Goal: Information Seeking & Learning: Compare options

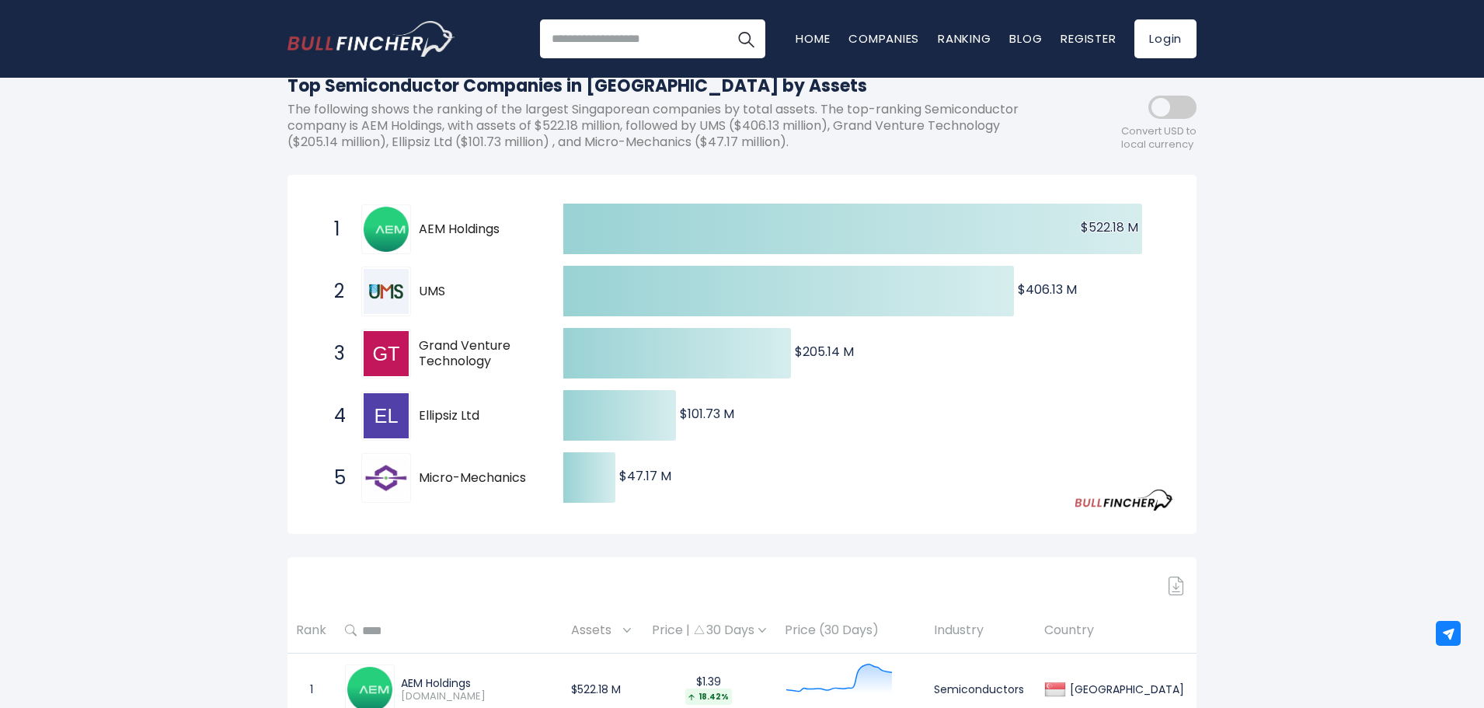
scroll to position [155, 0]
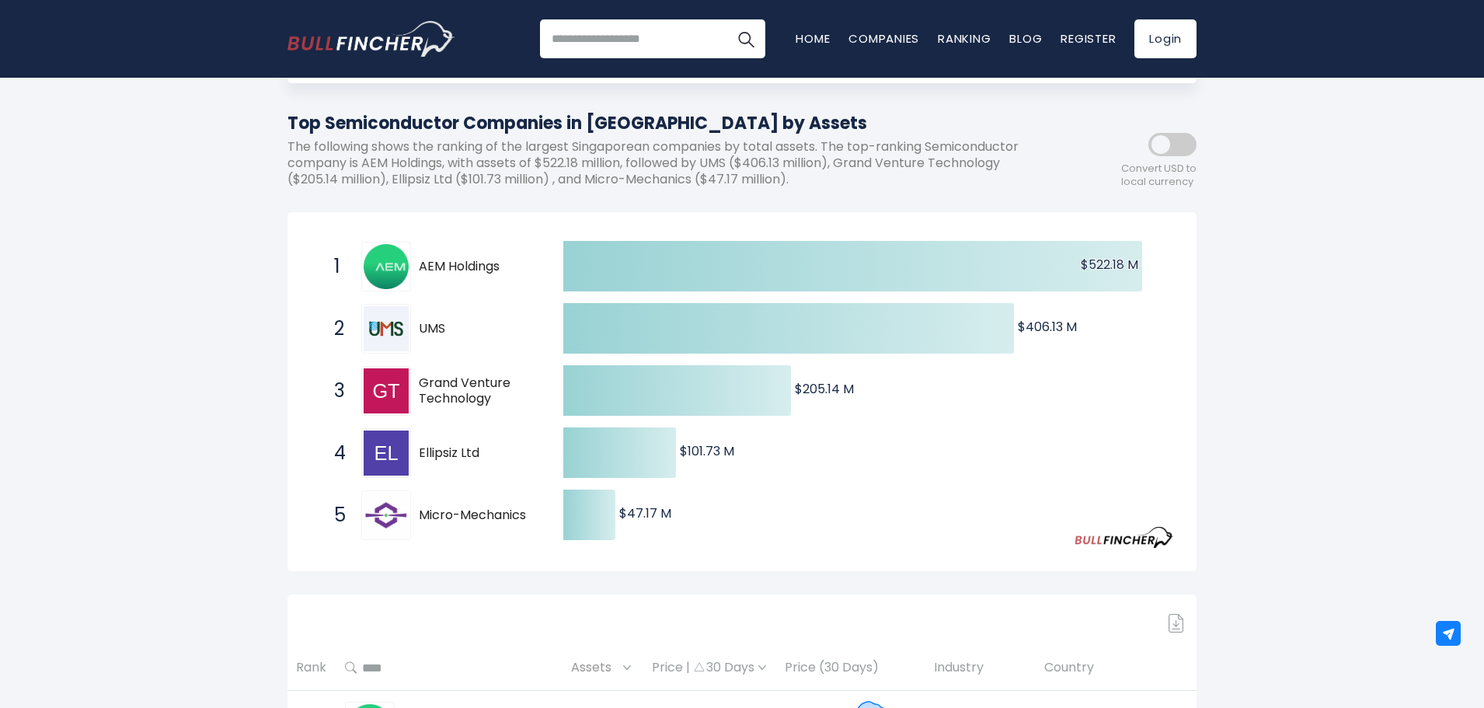
drag, startPoint x: 291, startPoint y: 123, endPoint x: 792, endPoint y: 128, distance: 501.0
click at [792, 128] on h1 "Top Semiconductor Companies in [GEOGRAPHIC_DATA] by Assets" at bounding box center [671, 123] width 769 height 26
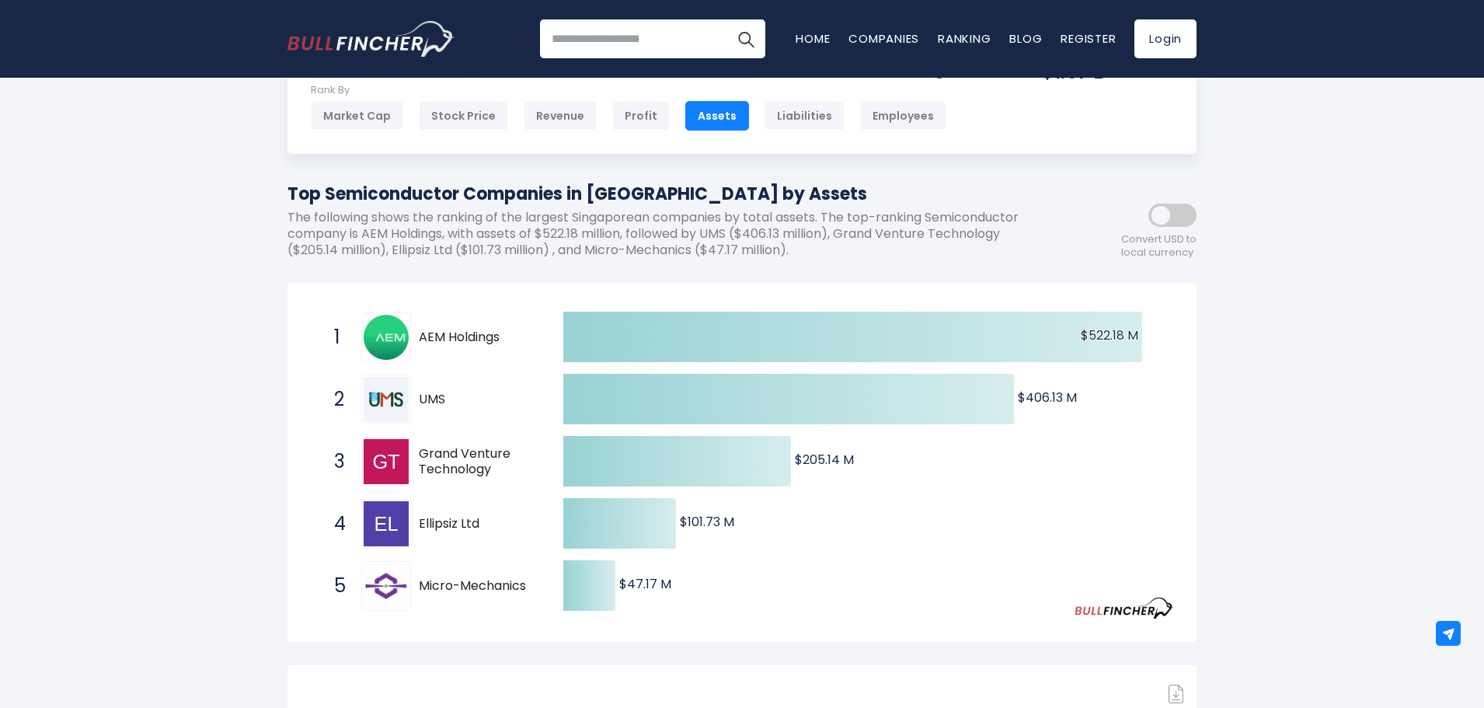
scroll to position [0, 0]
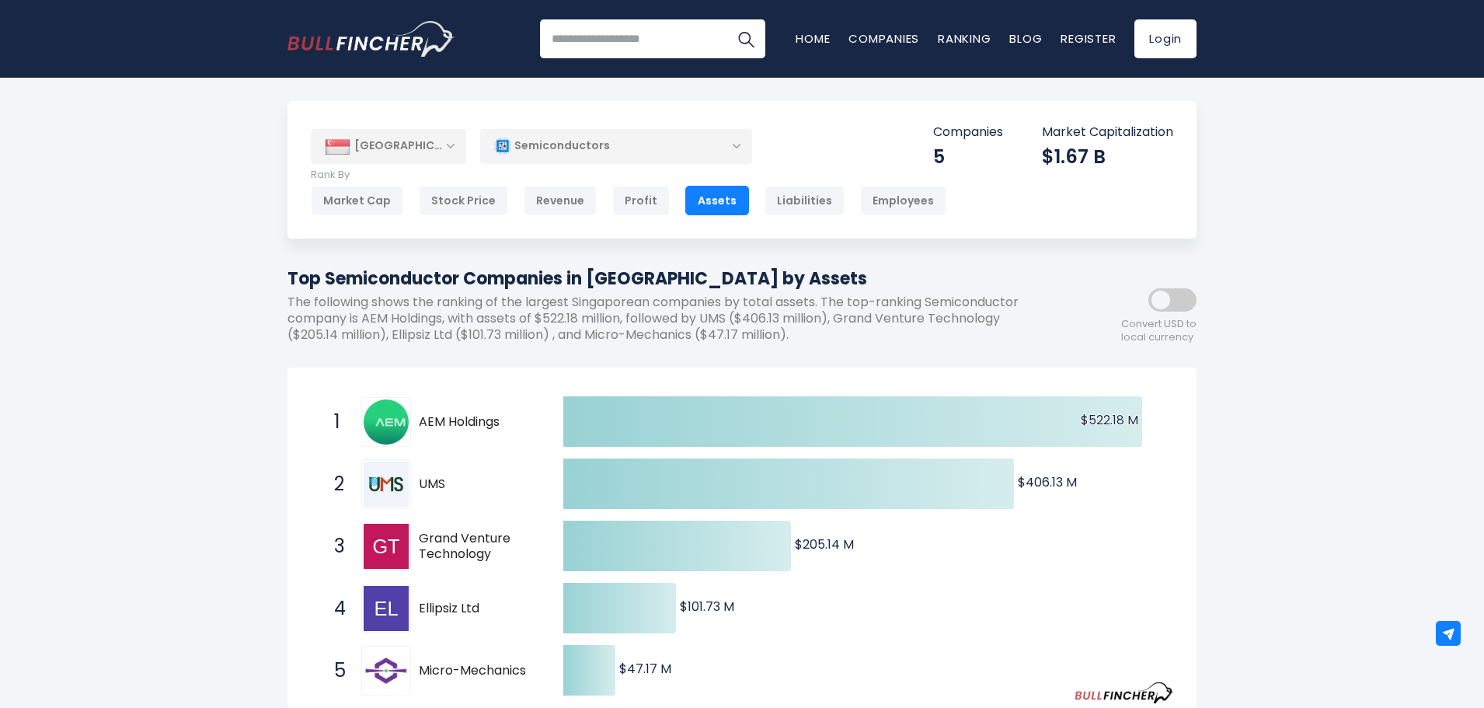
click at [740, 147] on div "Semiconductors" at bounding box center [616, 146] width 272 height 36
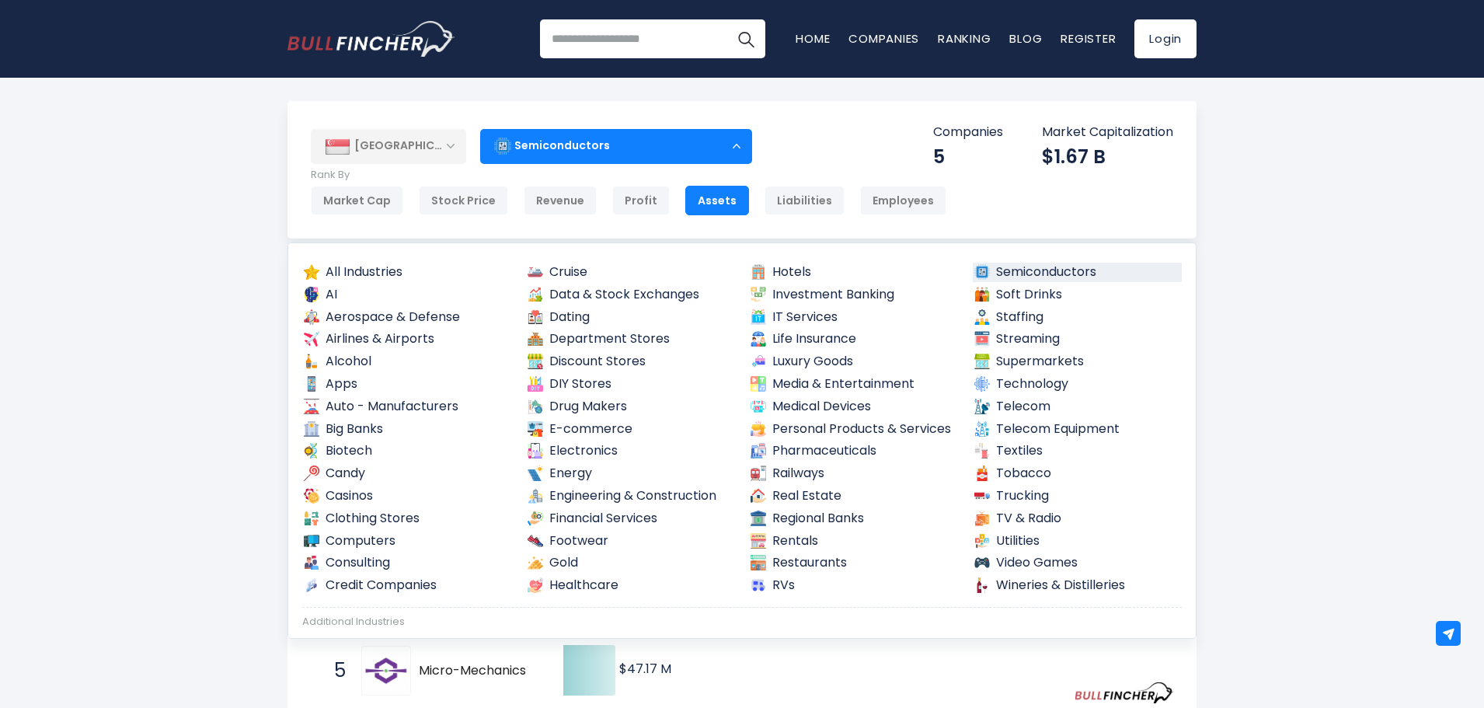
click at [785, 409] on link "Medical Devices" at bounding box center [854, 406] width 210 height 19
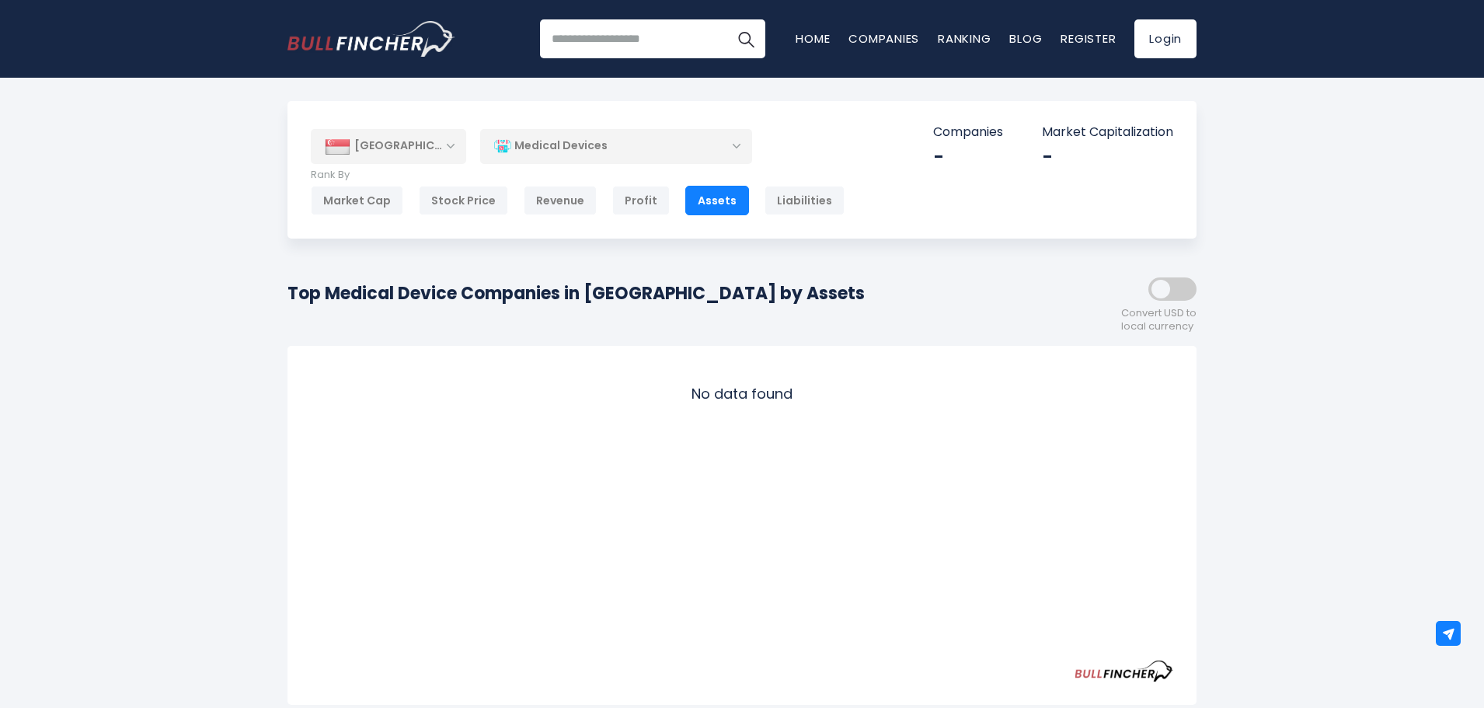
click at [738, 137] on div "Medical Devices" at bounding box center [616, 146] width 272 height 36
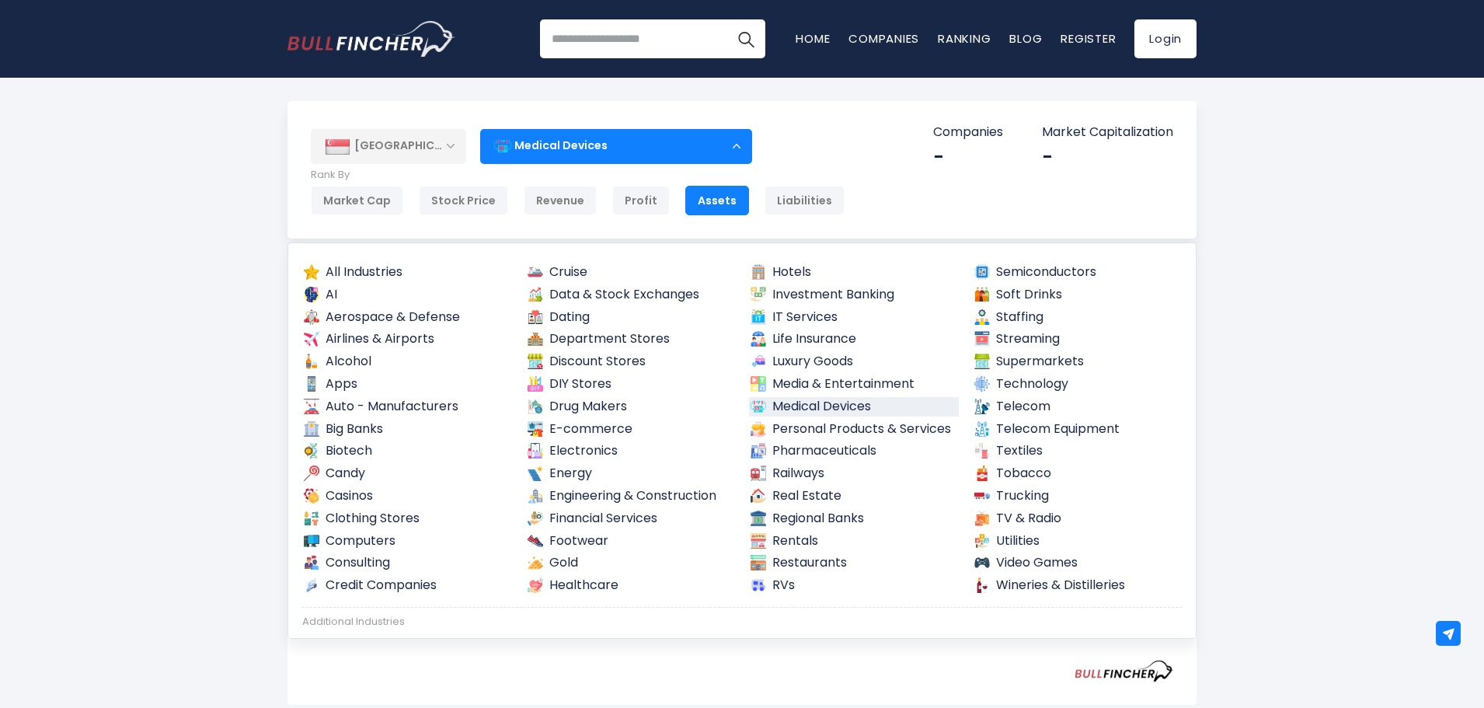
click at [1012, 270] on link "Semiconductors" at bounding box center [1078, 272] width 210 height 19
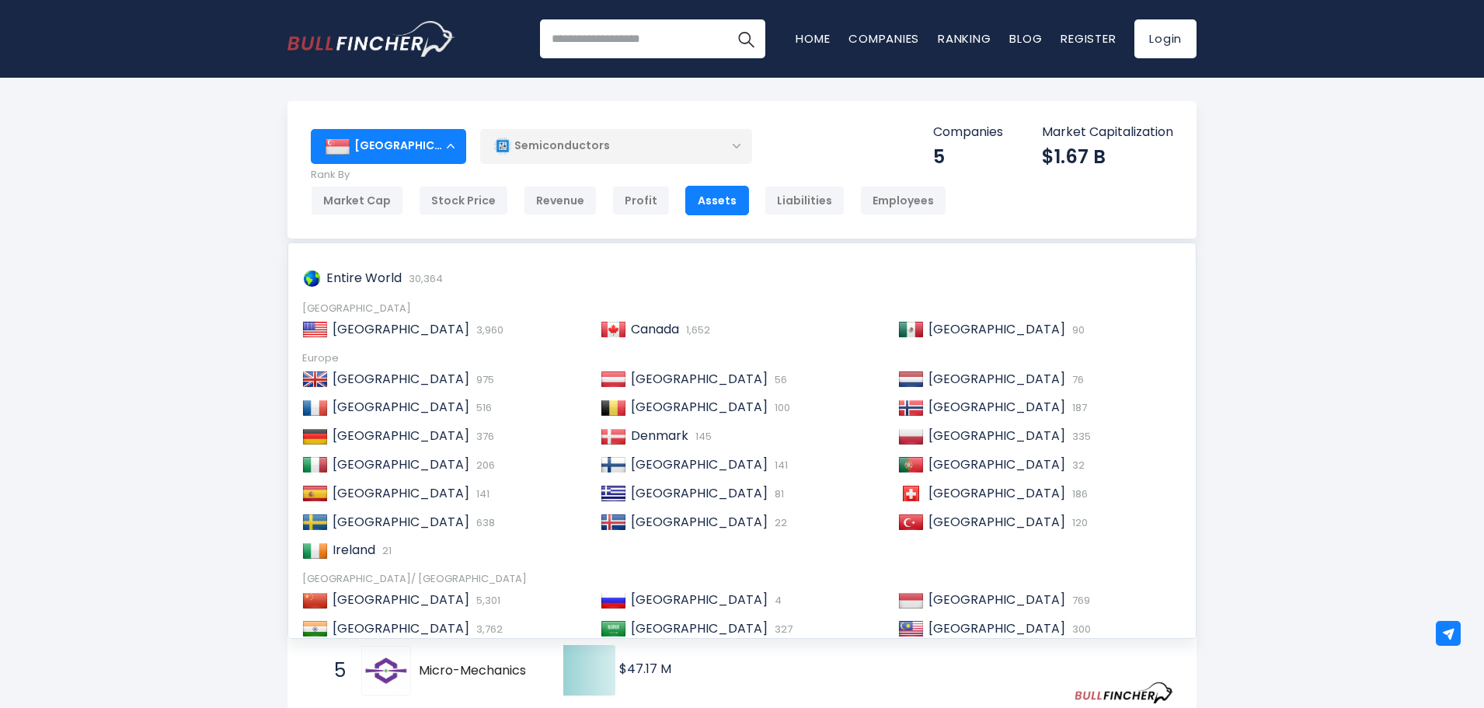
scroll to position [233, 0]
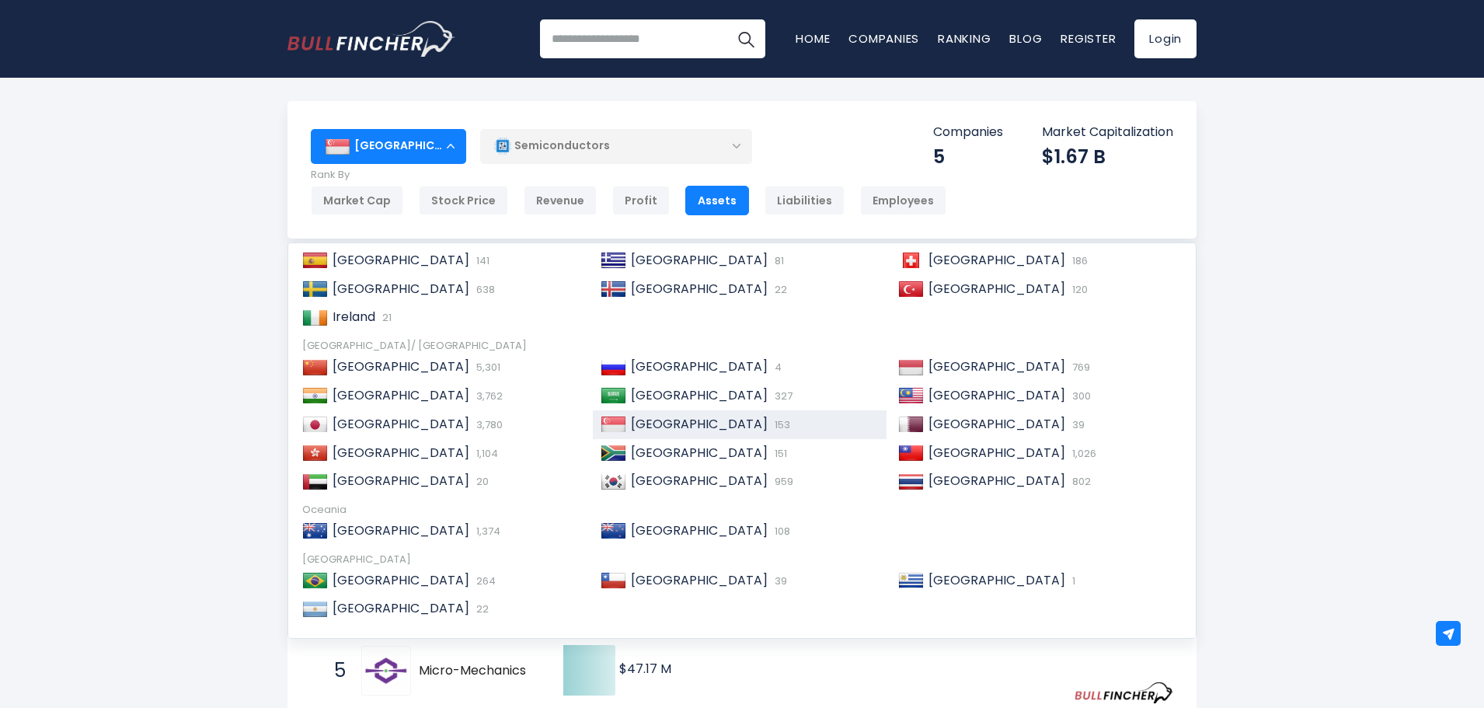
click at [903, 397] on img at bounding box center [911, 396] width 26 height 16
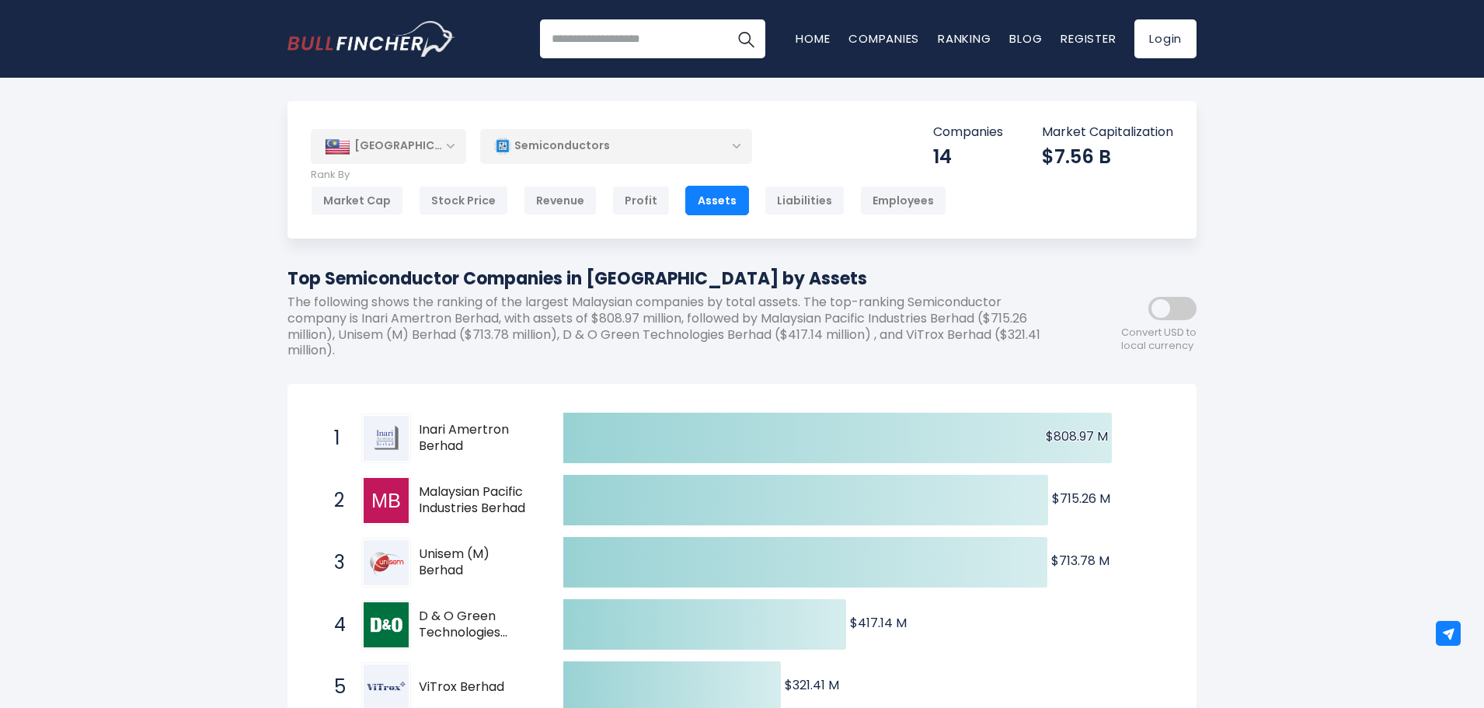
scroll to position [78, 0]
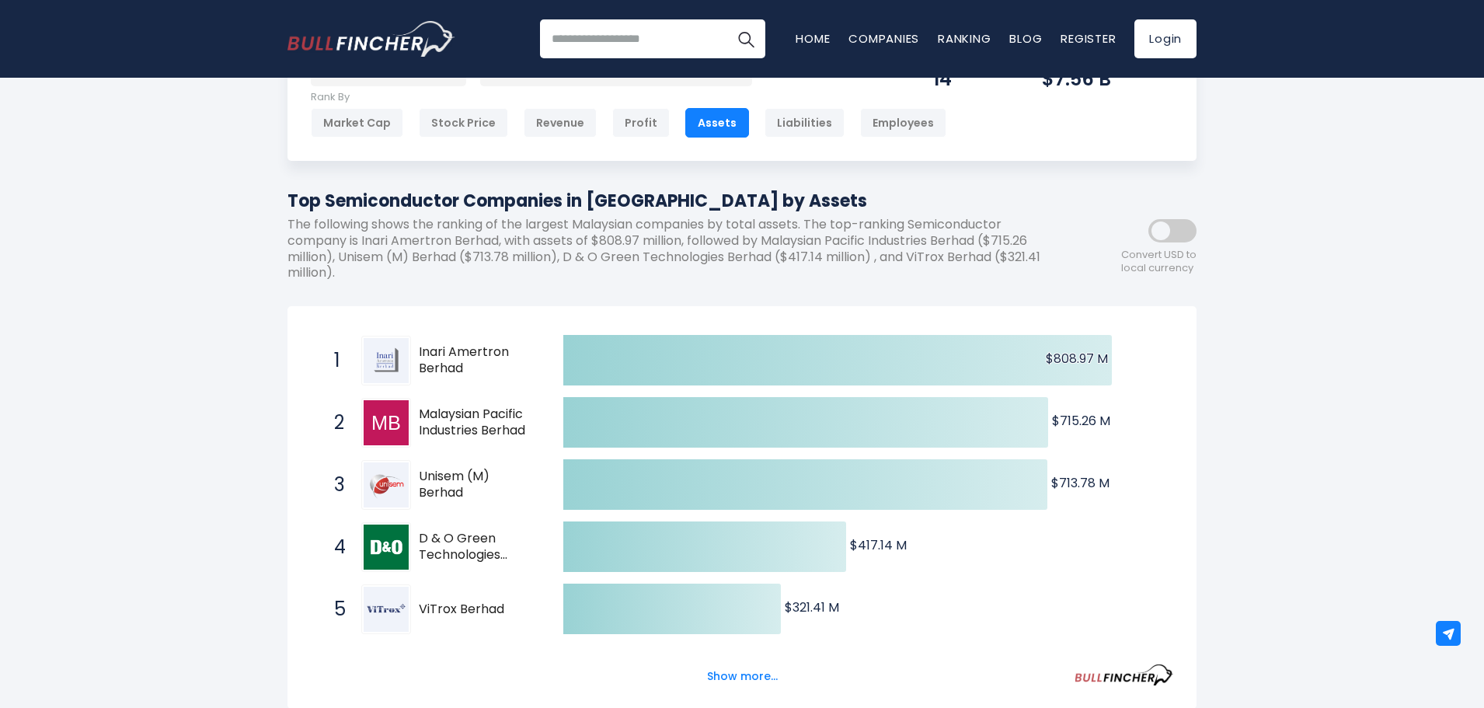
click at [730, 678] on button "Show more..." at bounding box center [742, 676] width 89 height 26
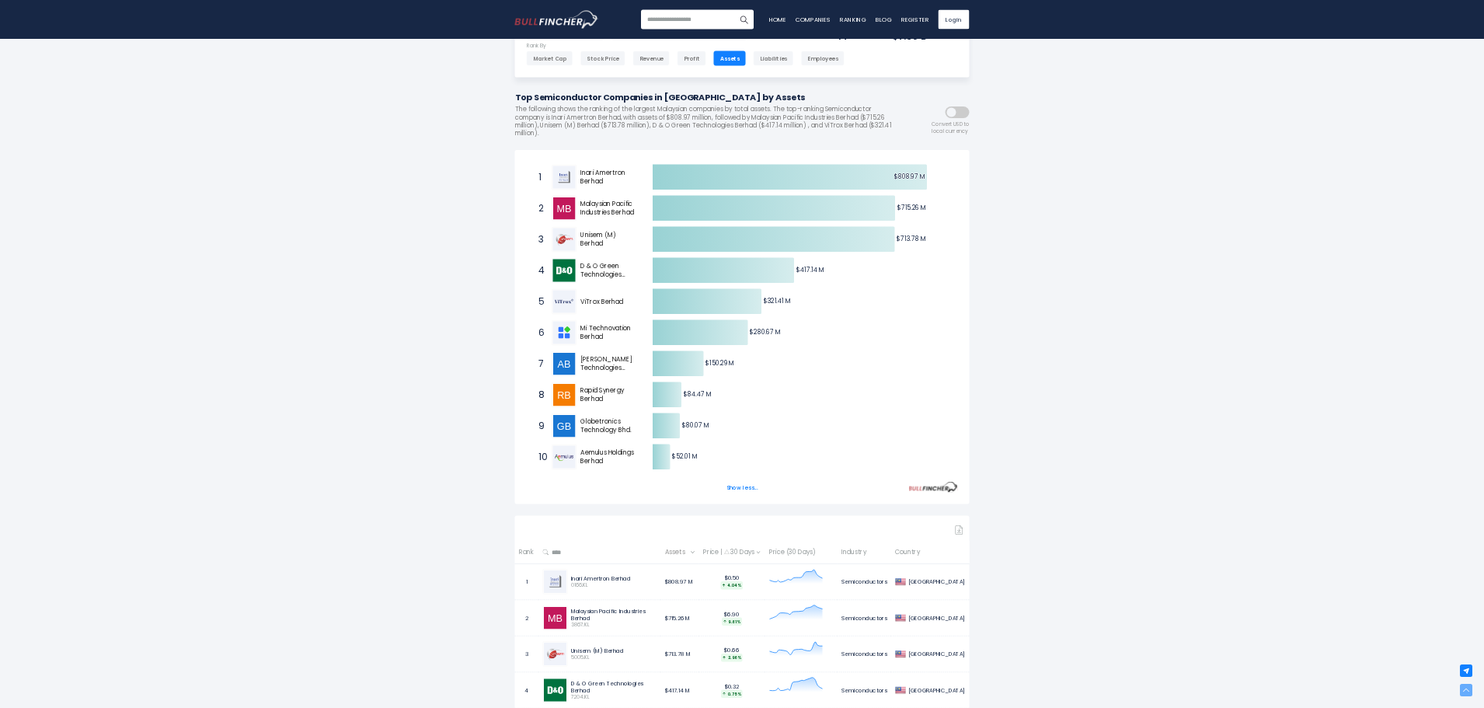
scroll to position [0, 0]
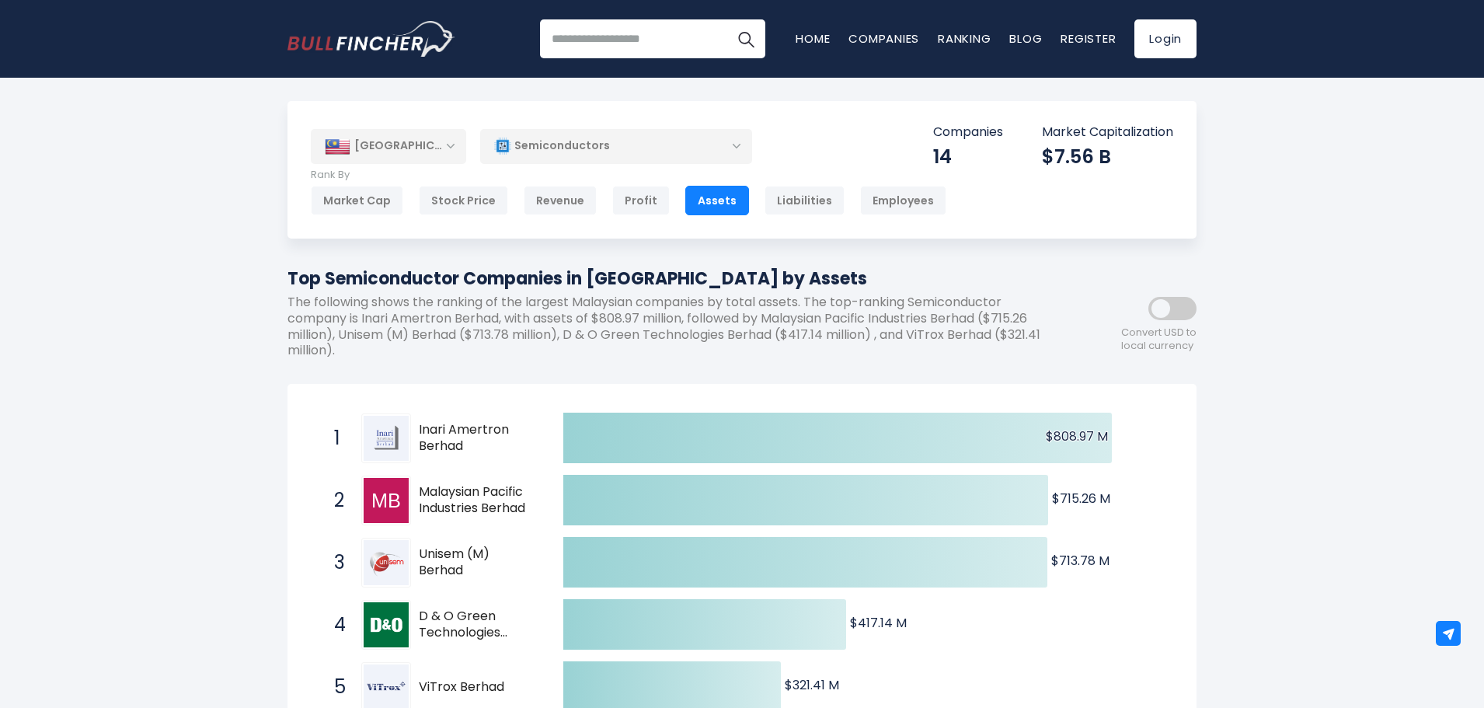
click at [458, 145] on div "[GEOGRAPHIC_DATA]" at bounding box center [388, 146] width 155 height 34
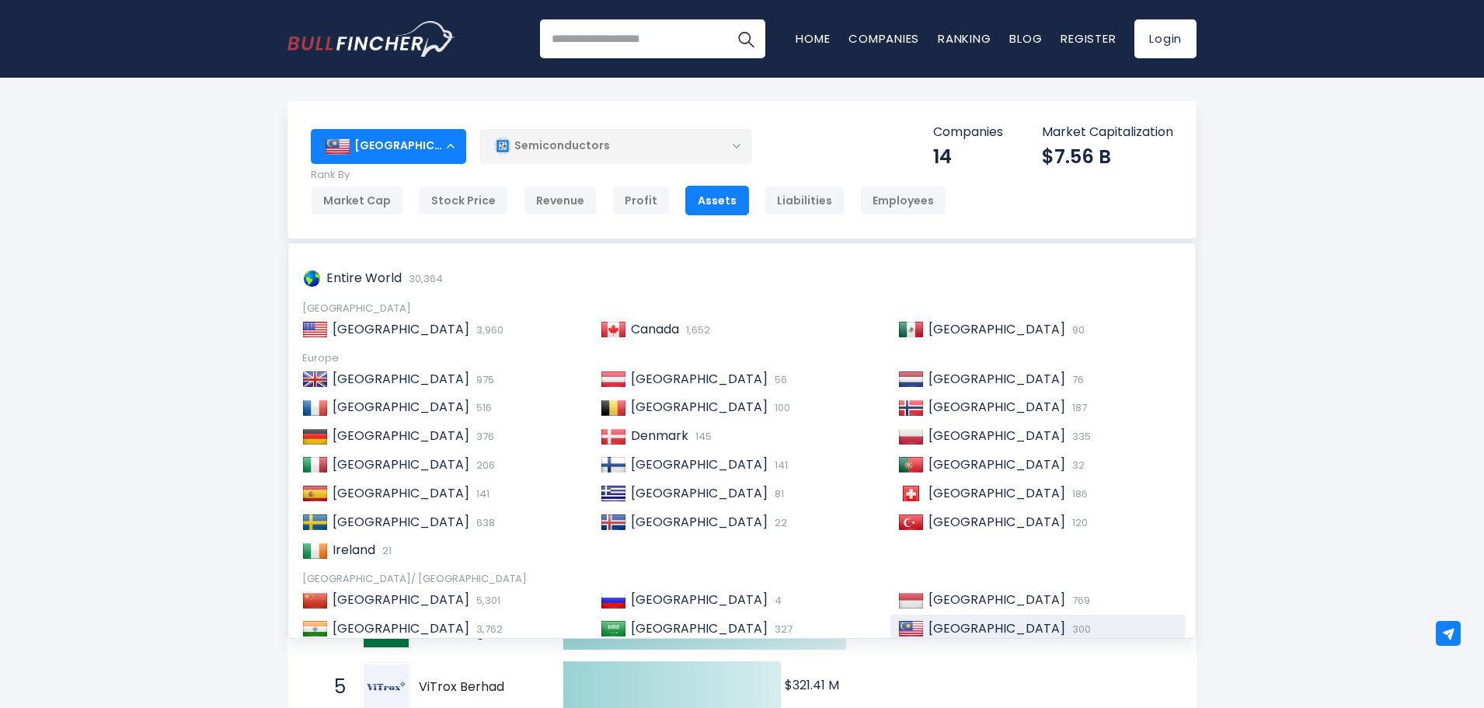
click at [390, 200] on div "Market Cap" at bounding box center [357, 201] width 92 height 30
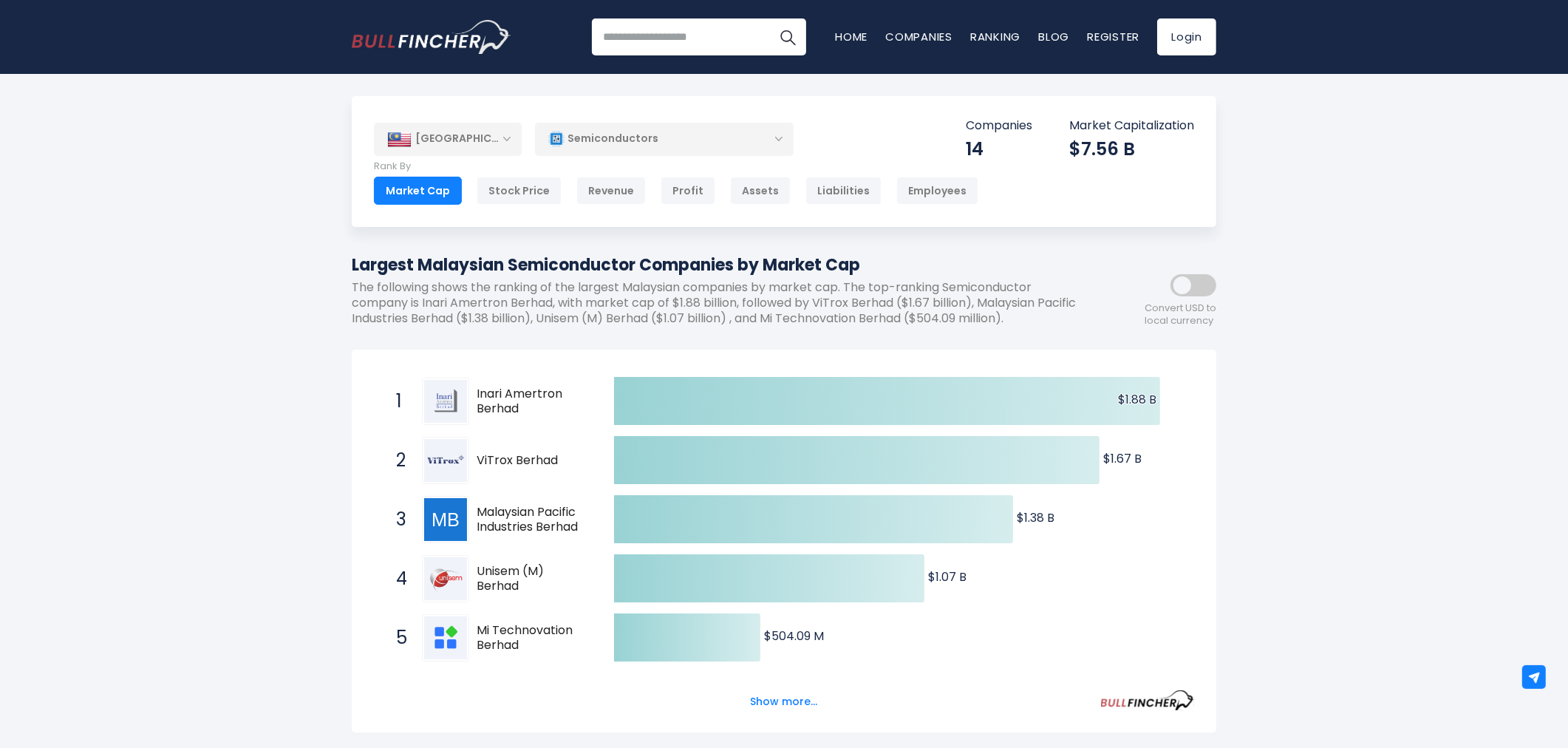
click at [794, 673] on button "Show more..." at bounding box center [784, 702] width 85 height 25
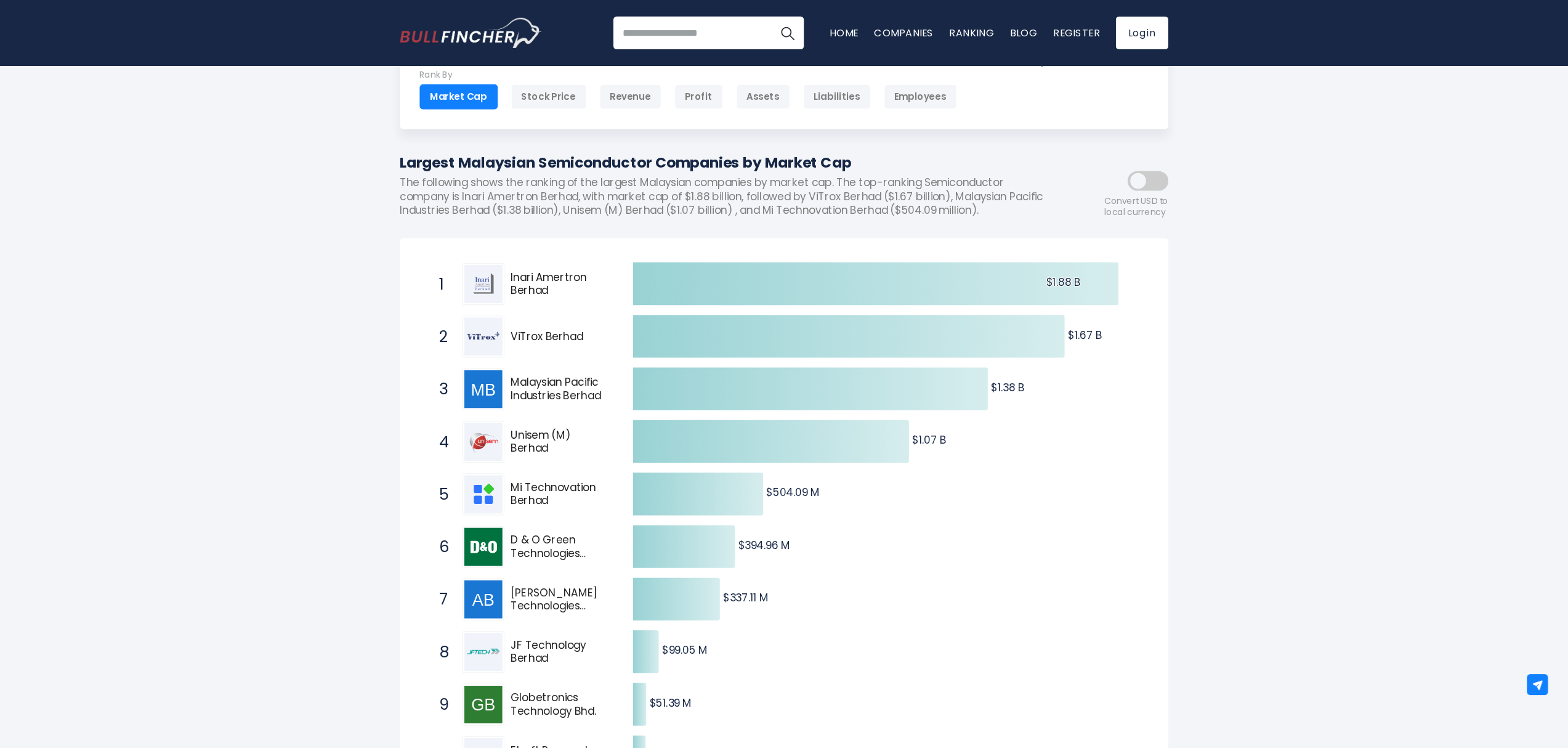
scroll to position [67, 0]
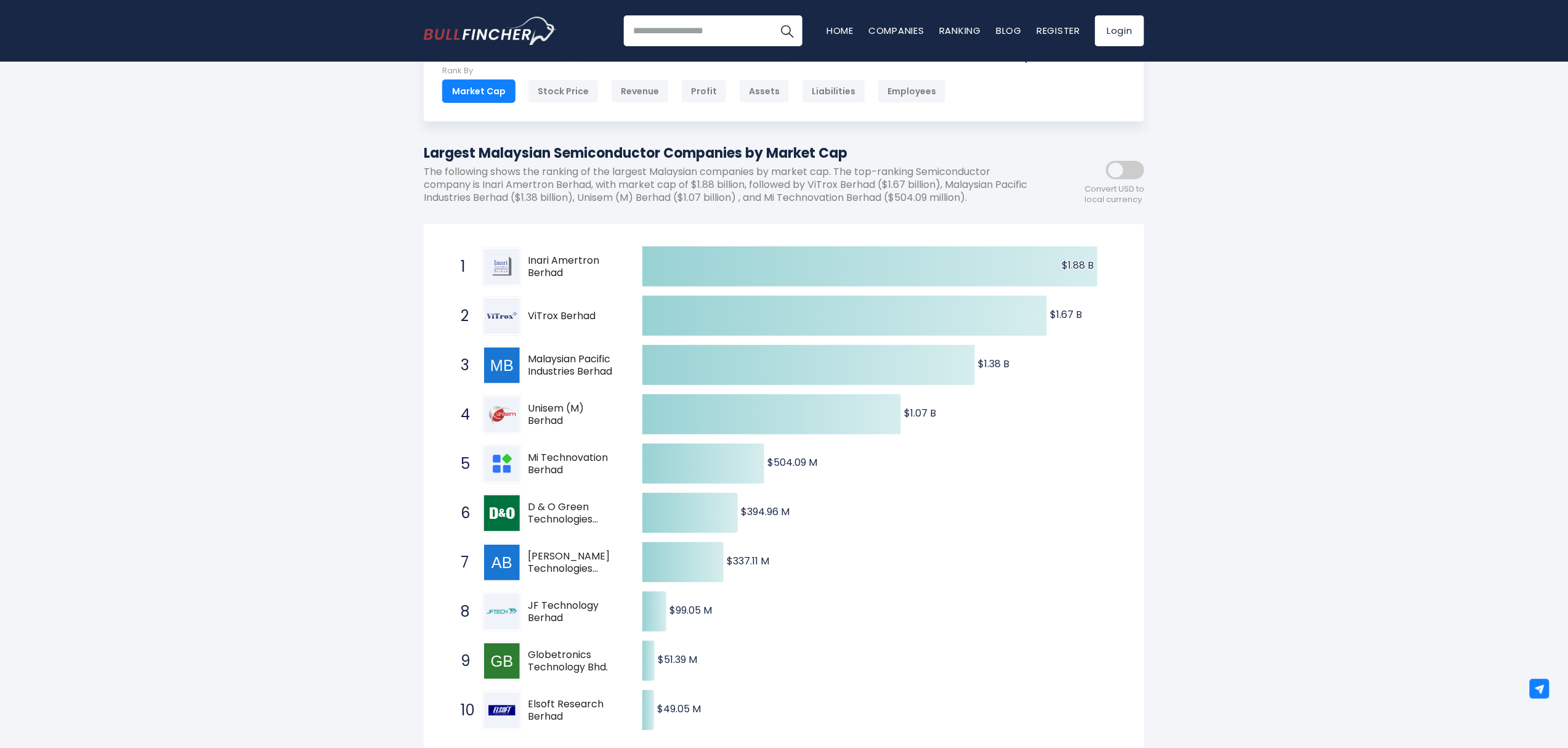
click at [634, 90] on div "Revenue" at bounding box center [640, 91] width 58 height 24
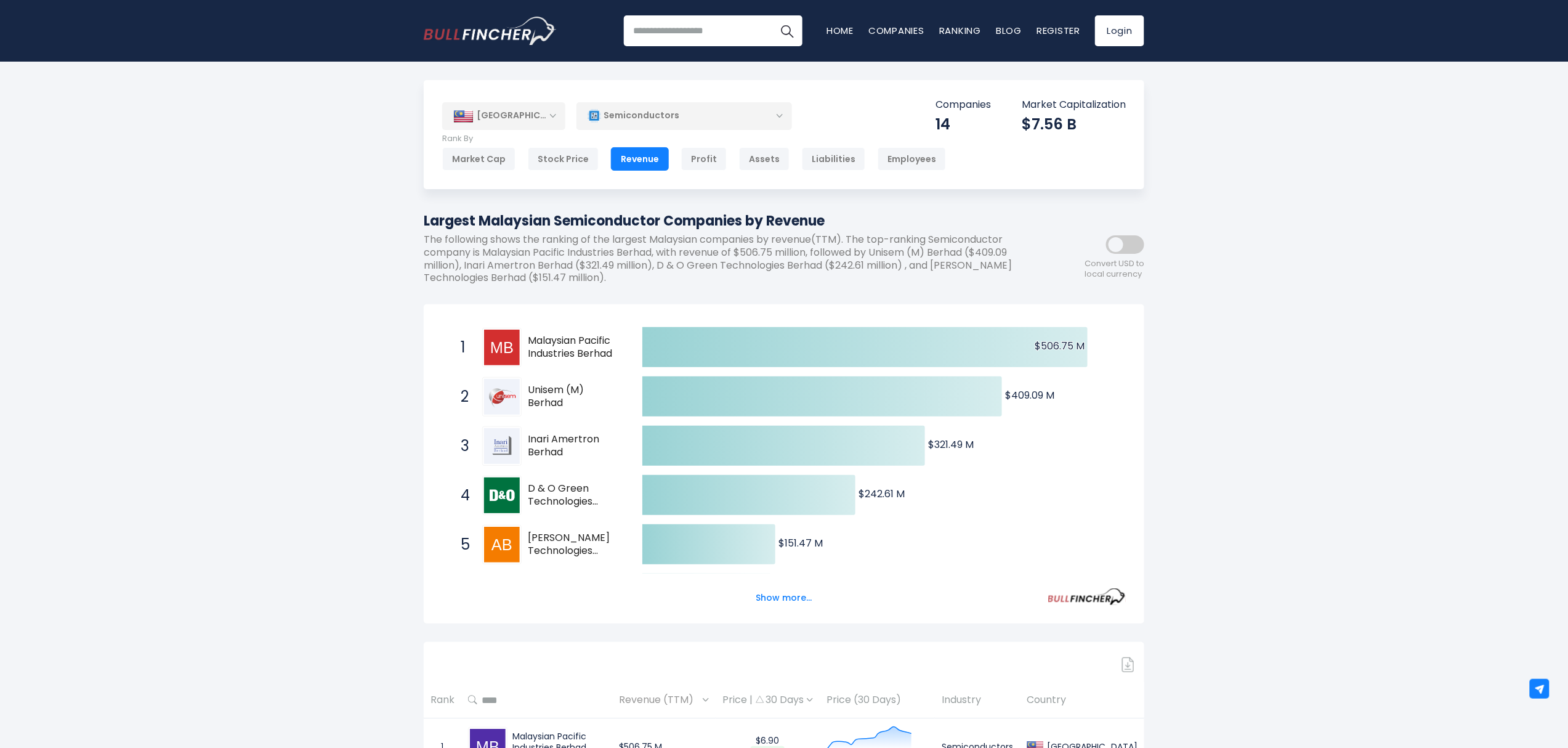
click at [798, 604] on button "Show more..." at bounding box center [784, 598] width 71 height 21
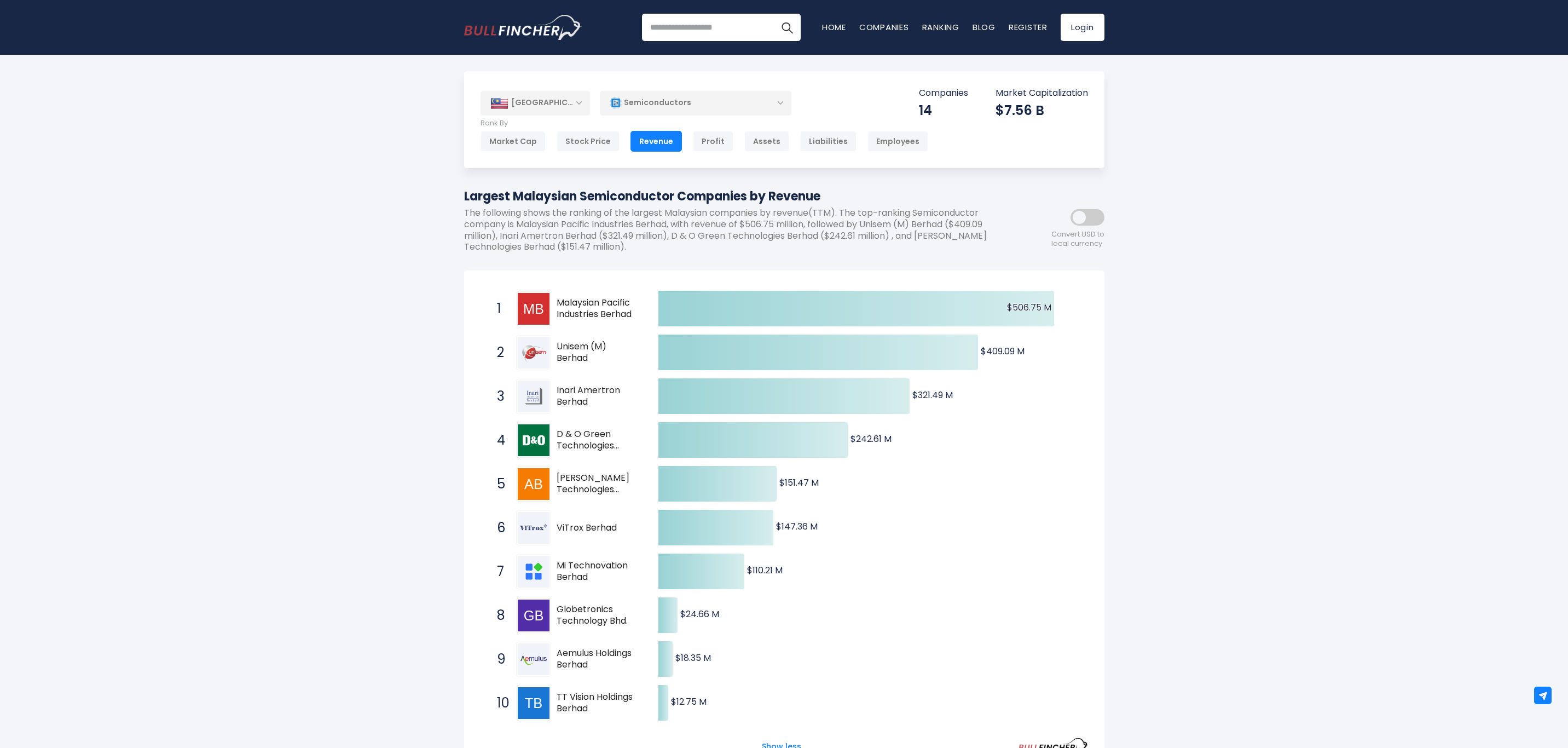
click at [705, 143] on div "Profit" at bounding box center [712, 142] width 40 height 21
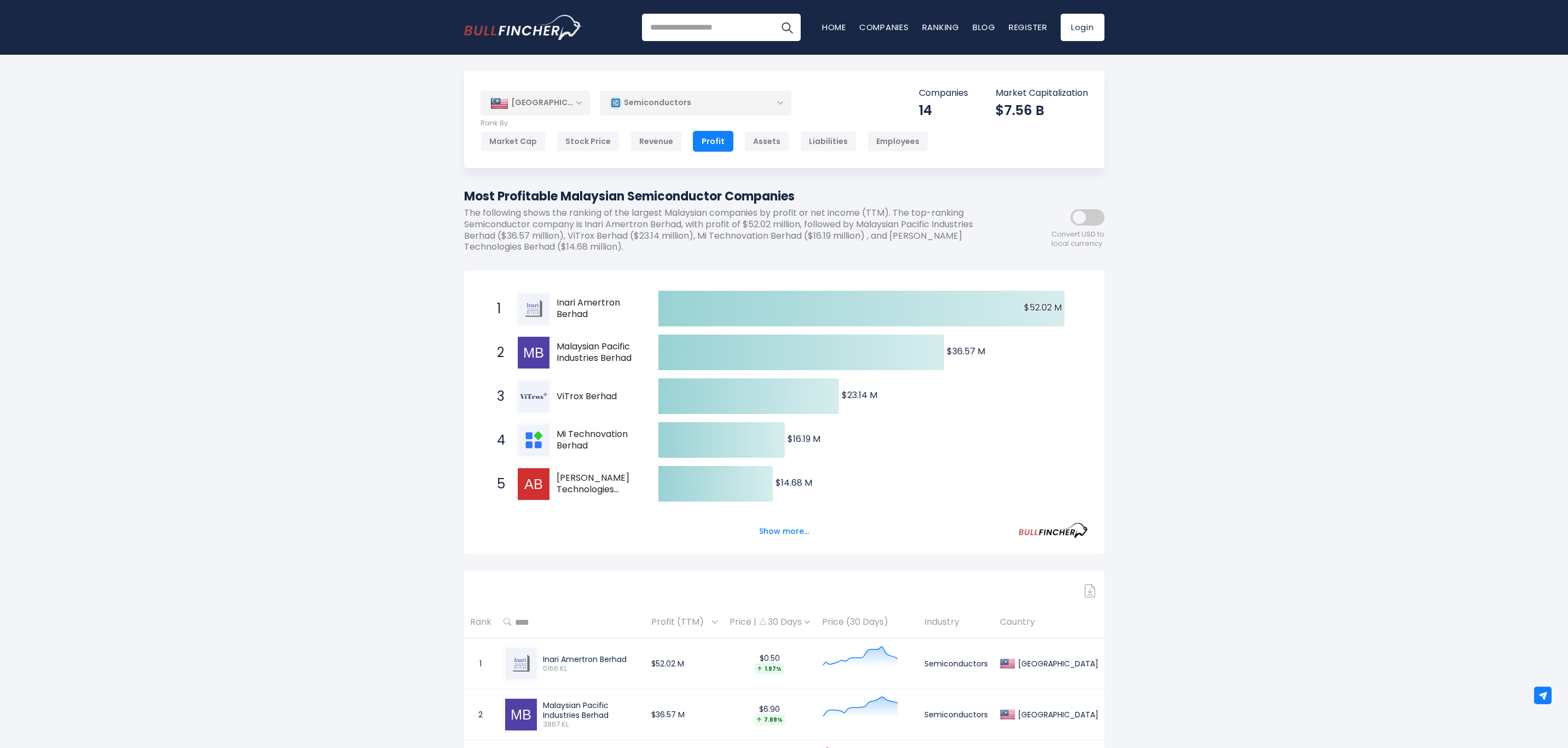
click at [792, 531] on button "Show more..." at bounding box center [784, 532] width 63 height 18
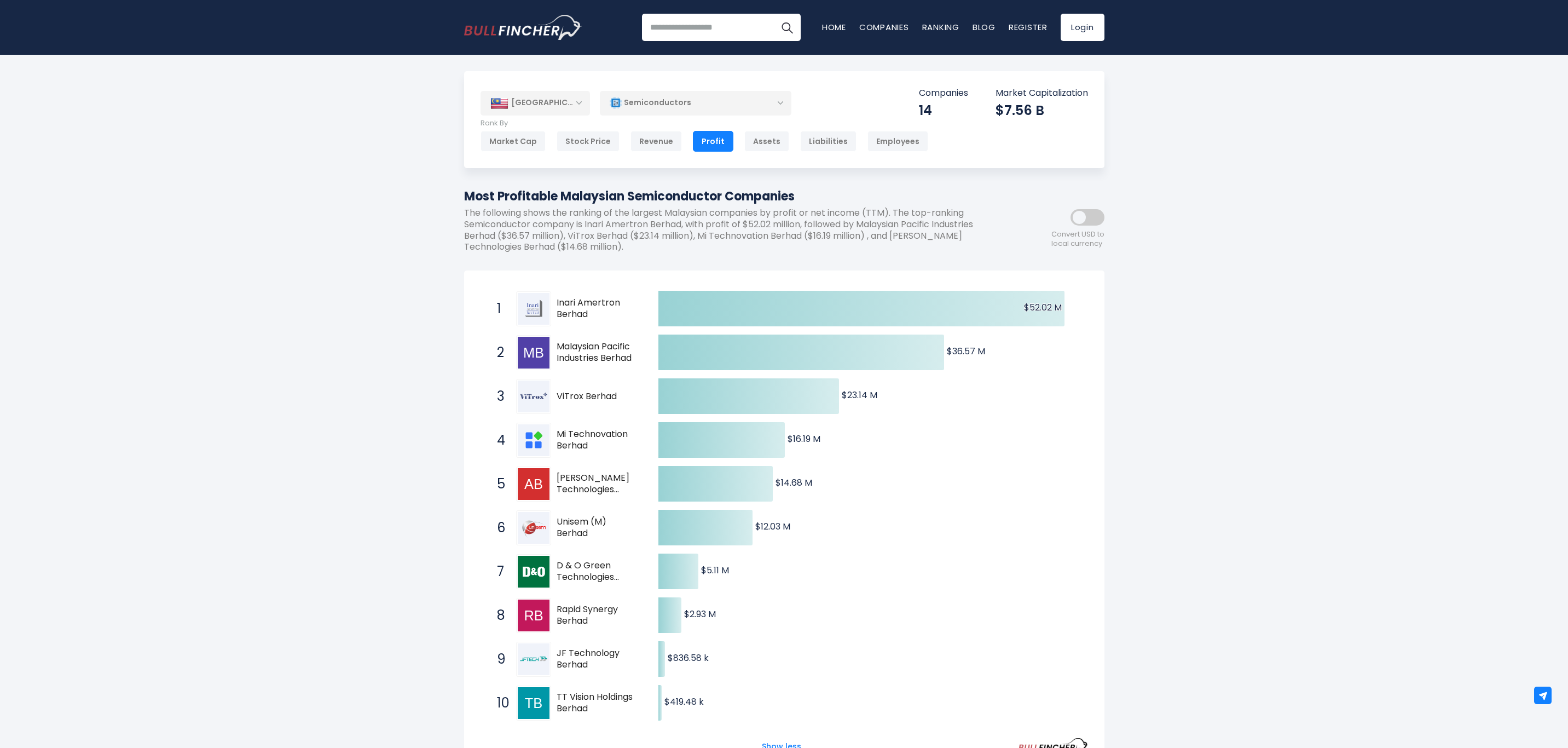
click at [875, 144] on div "Employees" at bounding box center [898, 142] width 61 height 21
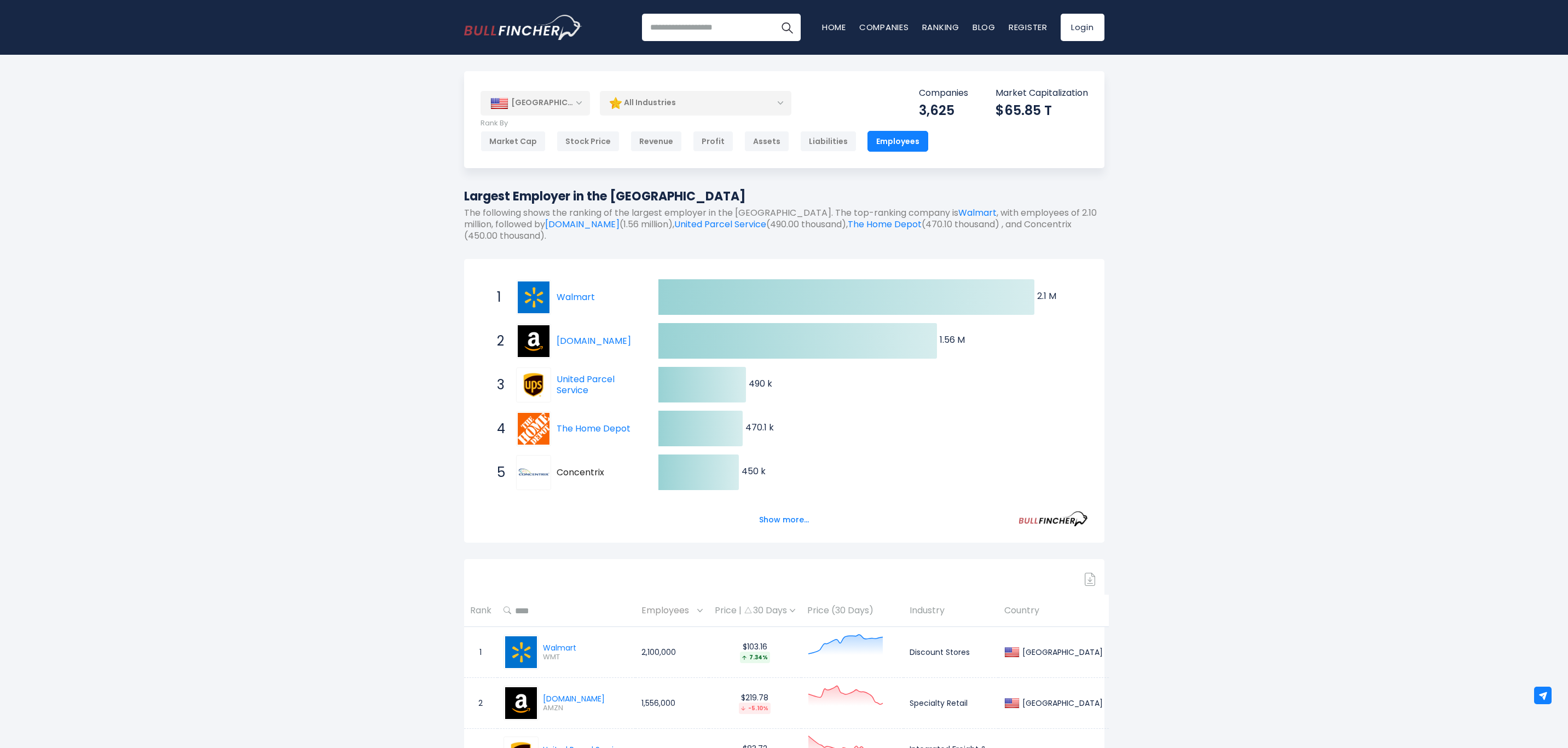
click at [579, 102] on div "[GEOGRAPHIC_DATA]" at bounding box center [535, 103] width 109 height 24
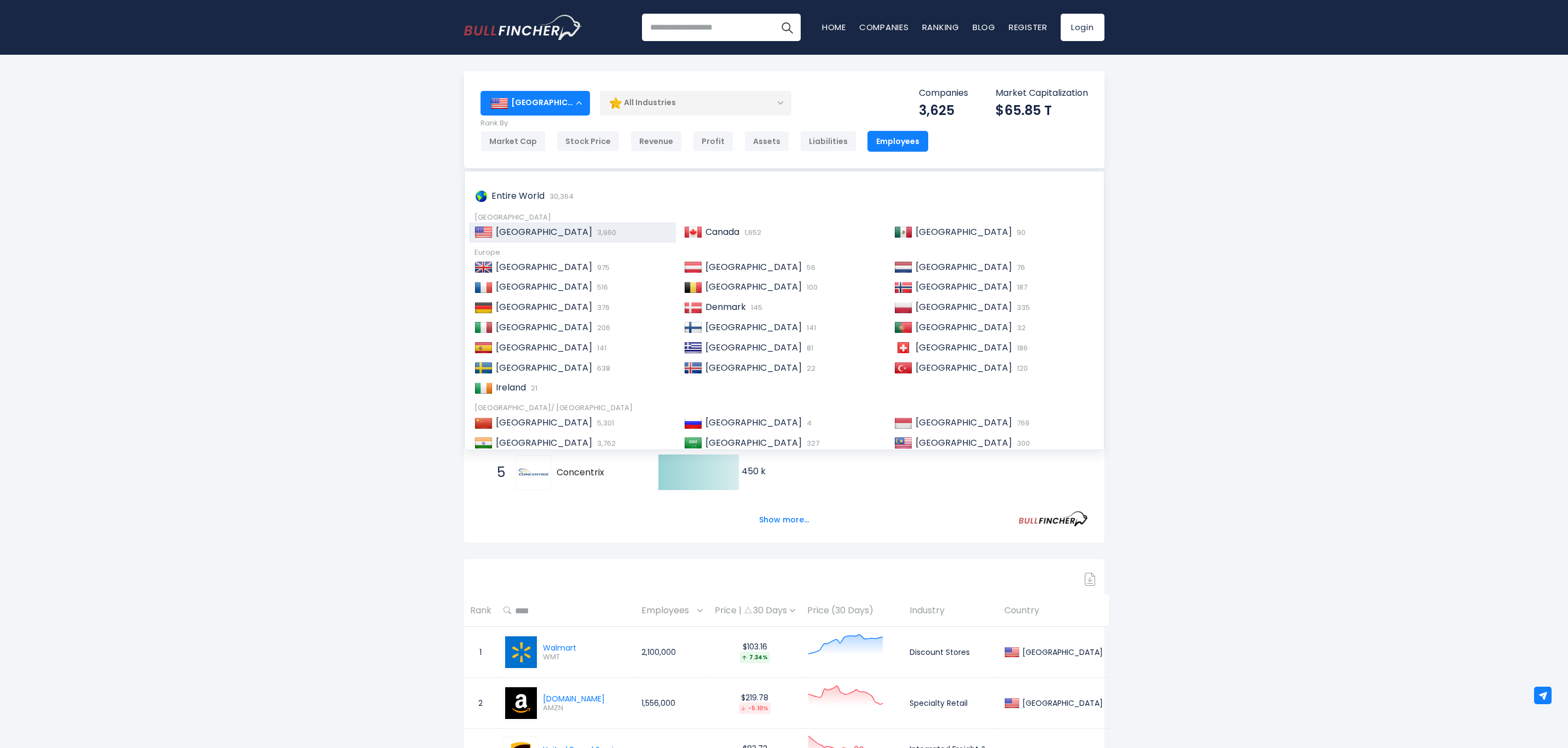
click at [925, 437] on span "[GEOGRAPHIC_DATA]" at bounding box center [964, 443] width 97 height 13
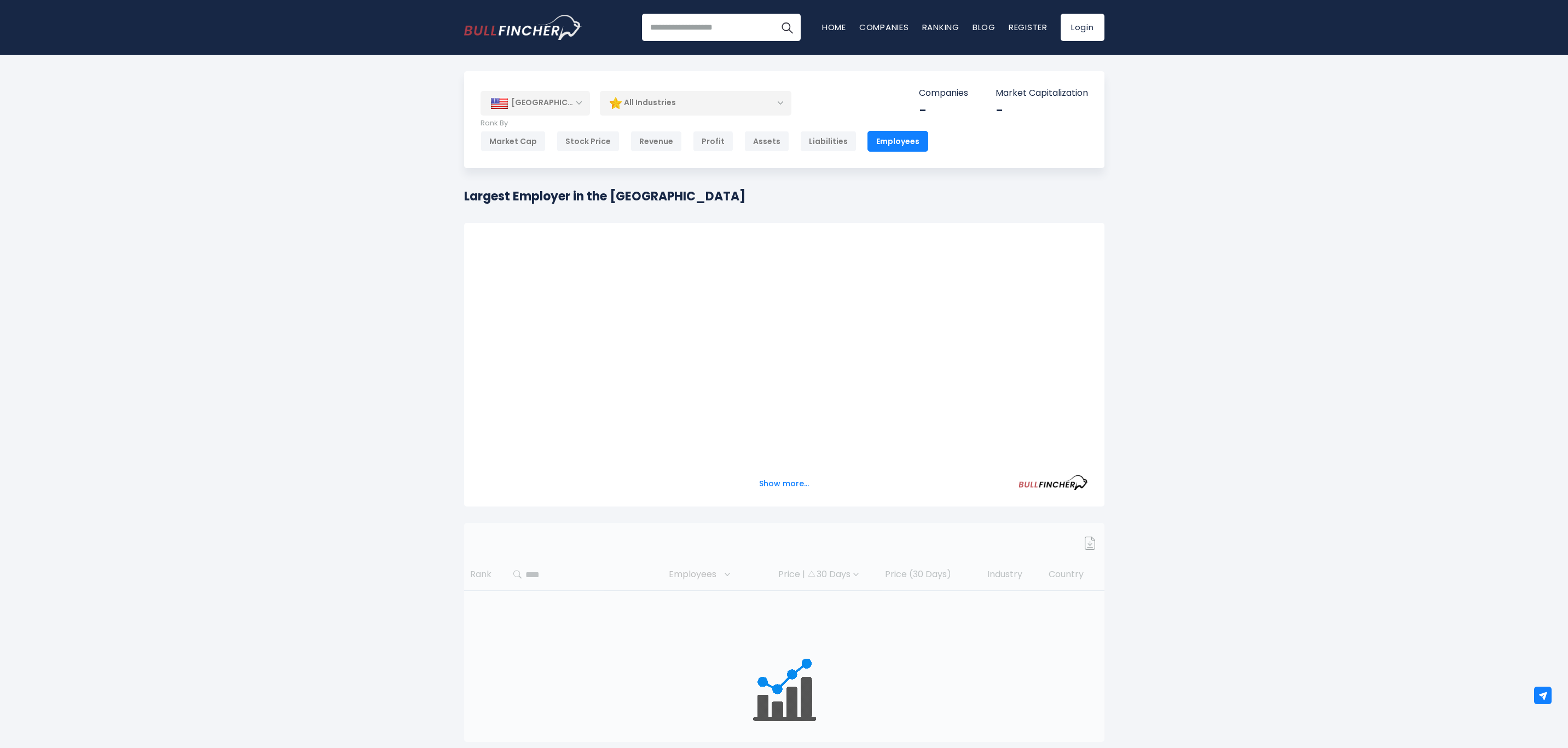
click at [782, 102] on div "All Industries" at bounding box center [696, 103] width 192 height 25
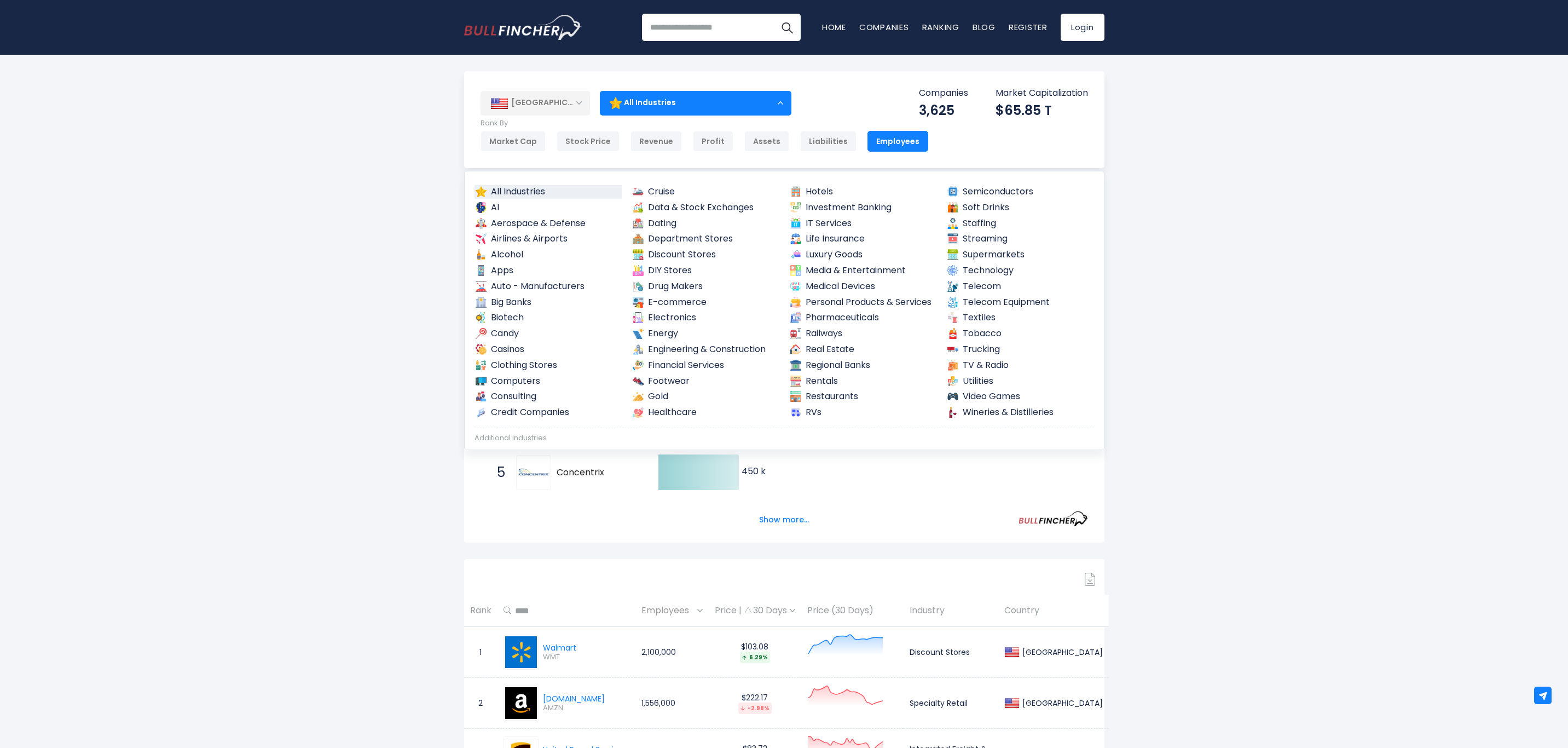
click at [979, 189] on link "Semiconductors" at bounding box center [1020, 192] width 148 height 13
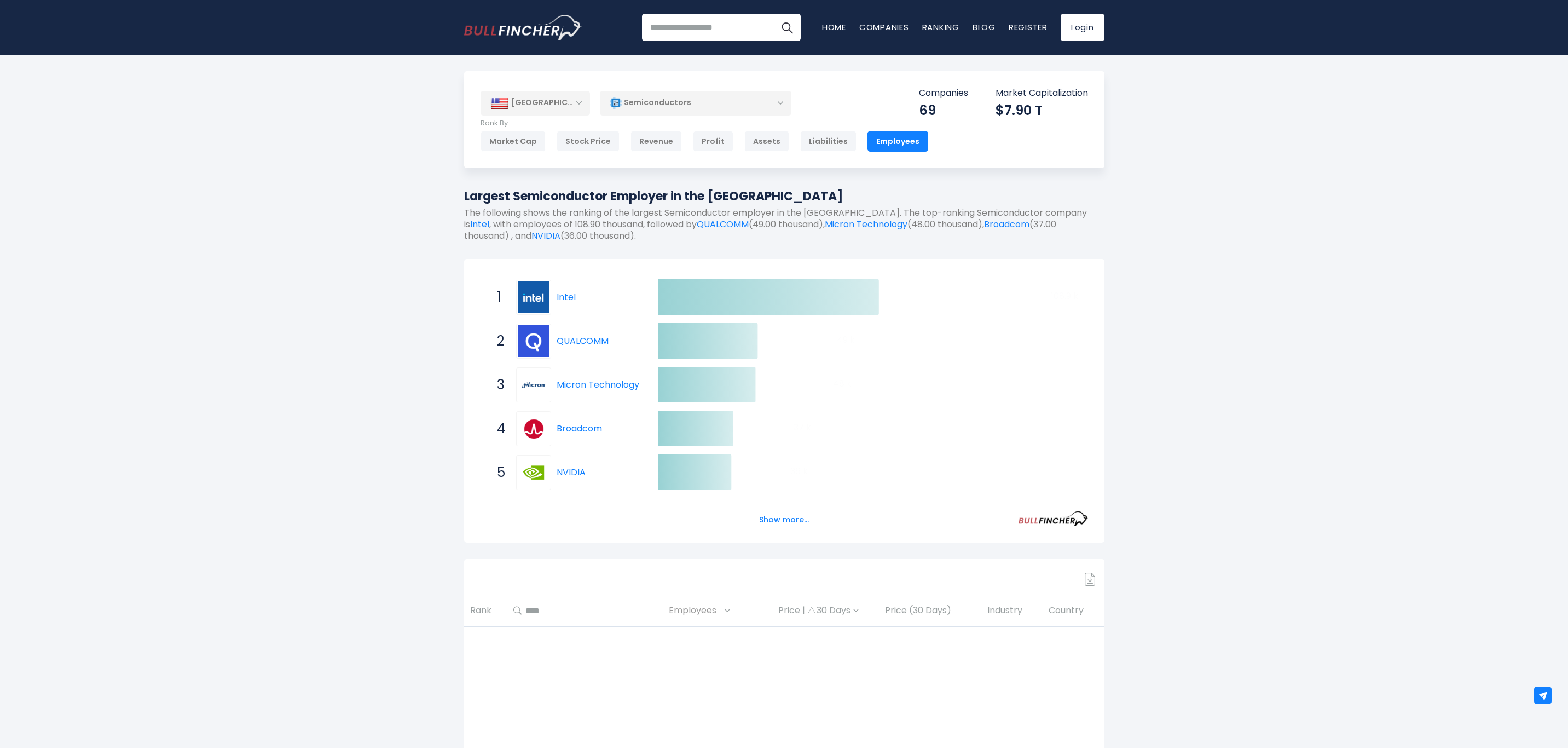
click at [580, 99] on div "[GEOGRAPHIC_DATA]" at bounding box center [535, 103] width 109 height 24
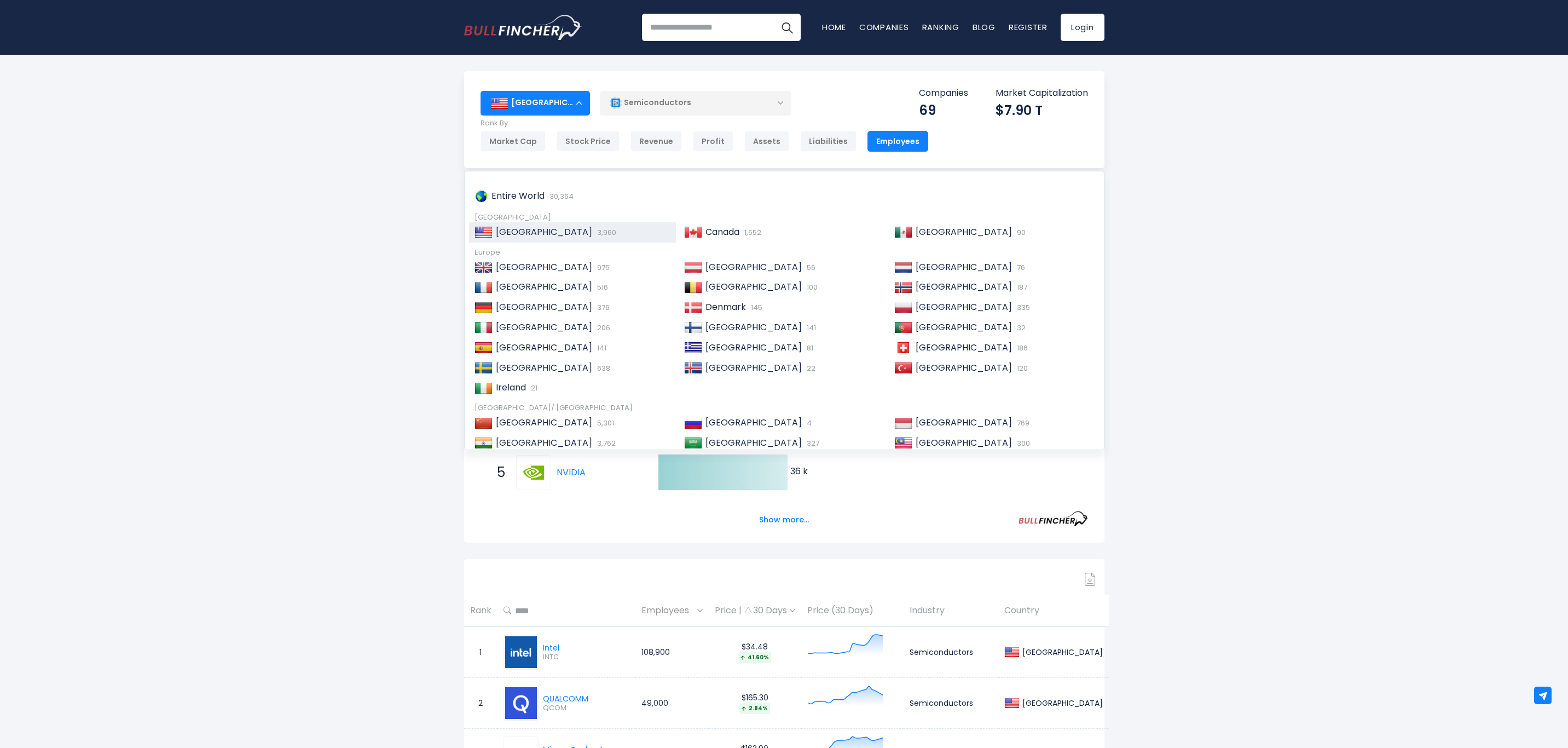
click at [931, 441] on span "[GEOGRAPHIC_DATA]" at bounding box center [964, 443] width 97 height 13
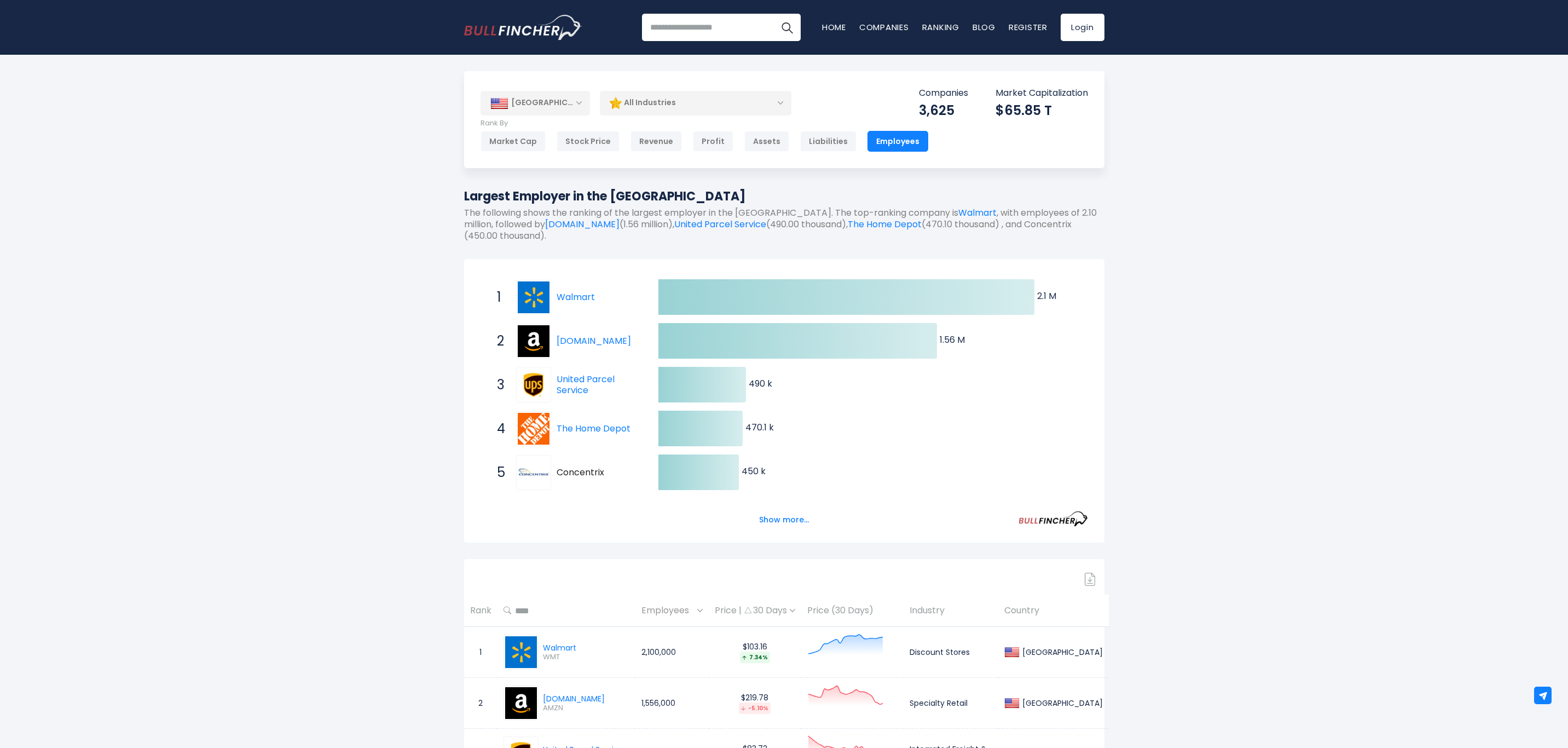
click at [761, 145] on div "Assets" at bounding box center [767, 142] width 45 height 21
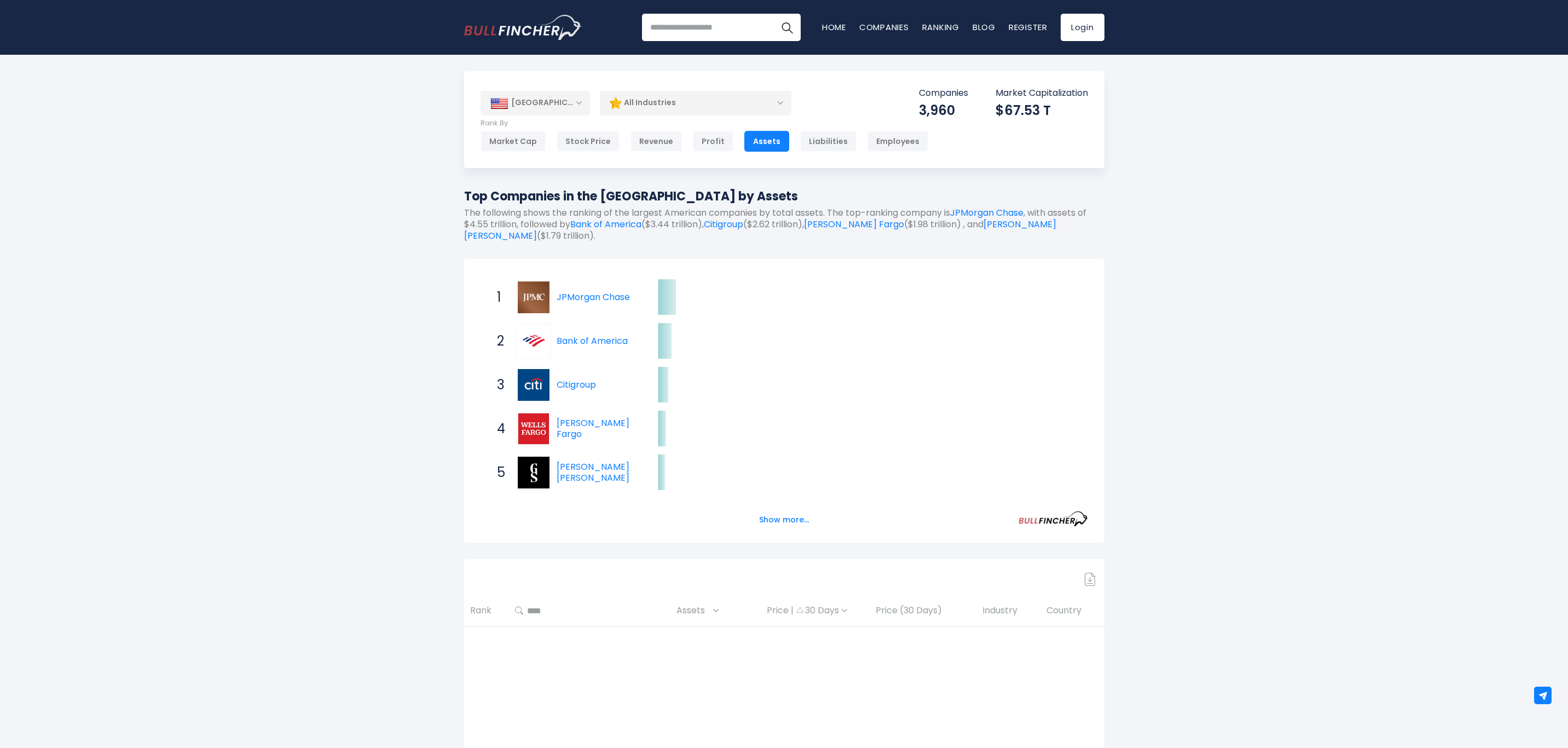
click at [582, 104] on div "[GEOGRAPHIC_DATA]" at bounding box center [535, 103] width 109 height 24
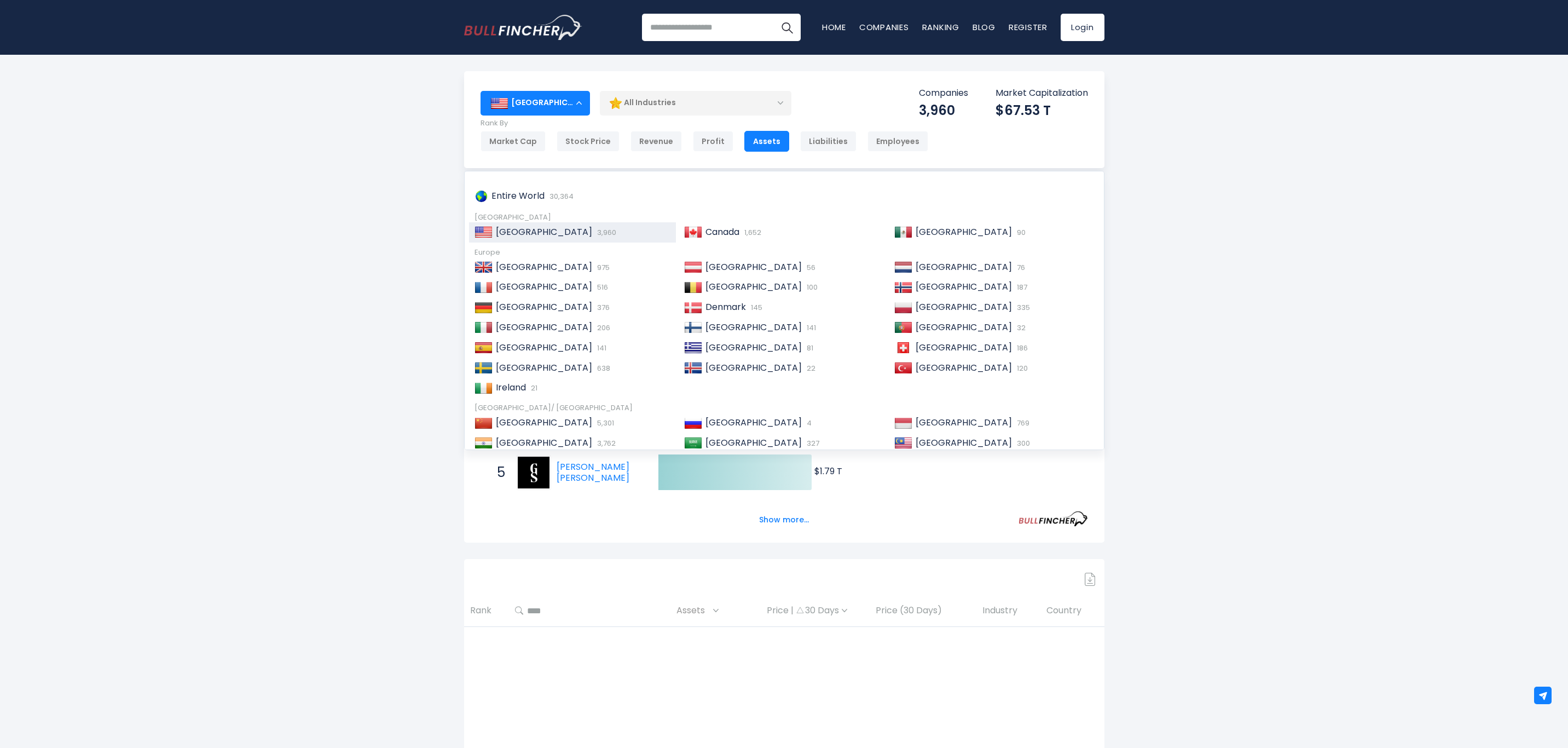
click at [913, 439] on div "Malaysia 300" at bounding box center [1001, 443] width 178 height 11
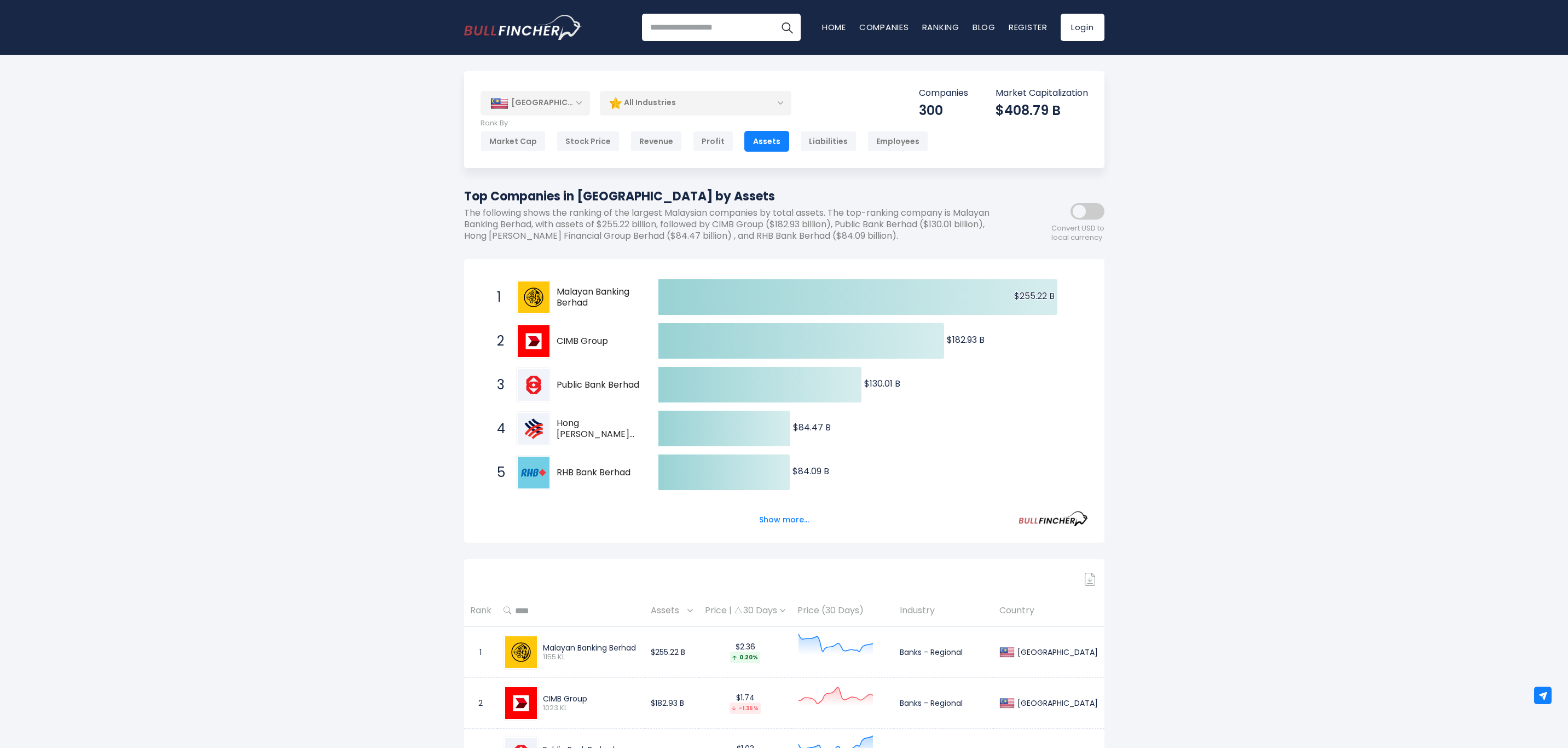
click at [777, 102] on div "All Industries" at bounding box center [696, 103] width 192 height 25
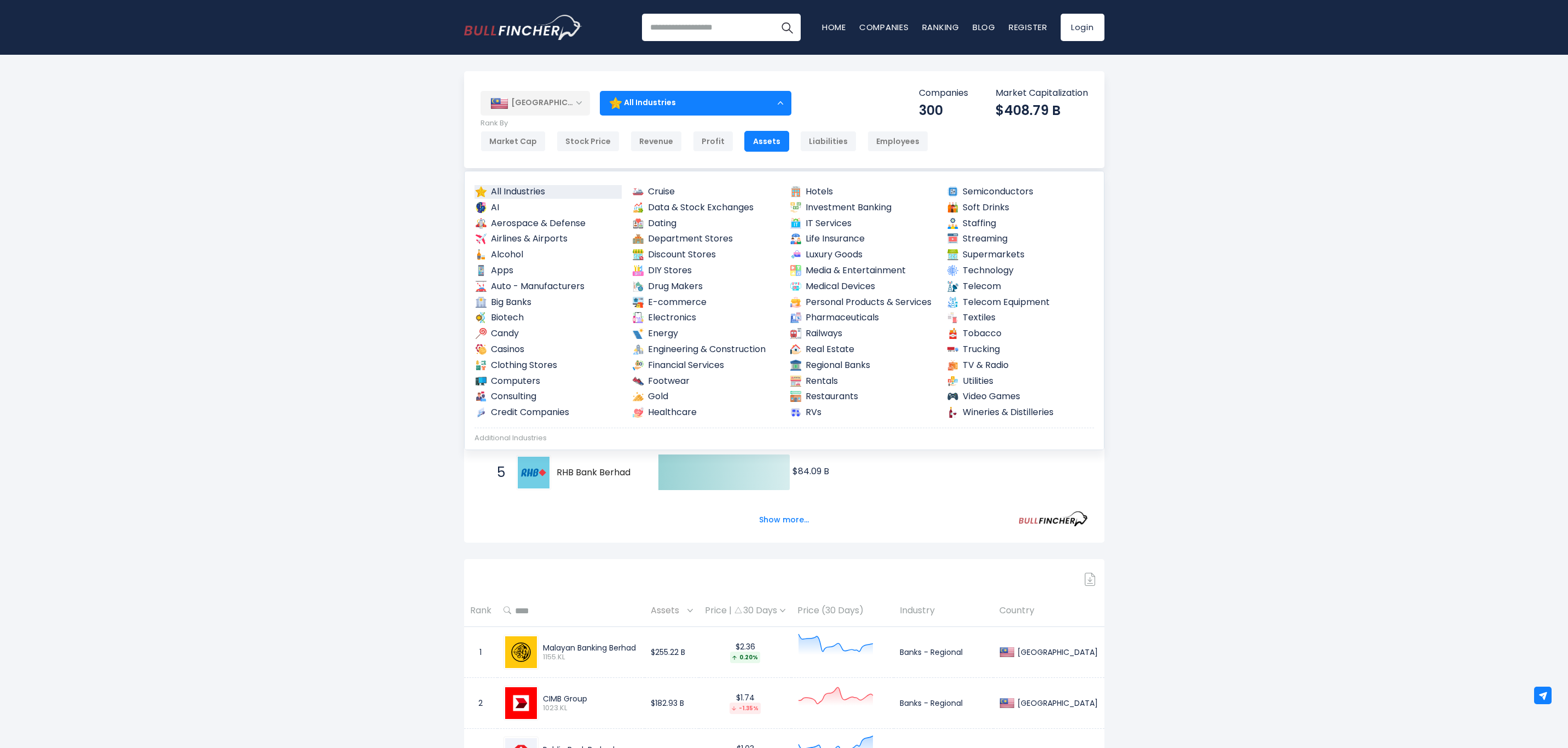
click at [958, 191] on link "Semiconductors" at bounding box center [1020, 192] width 148 height 13
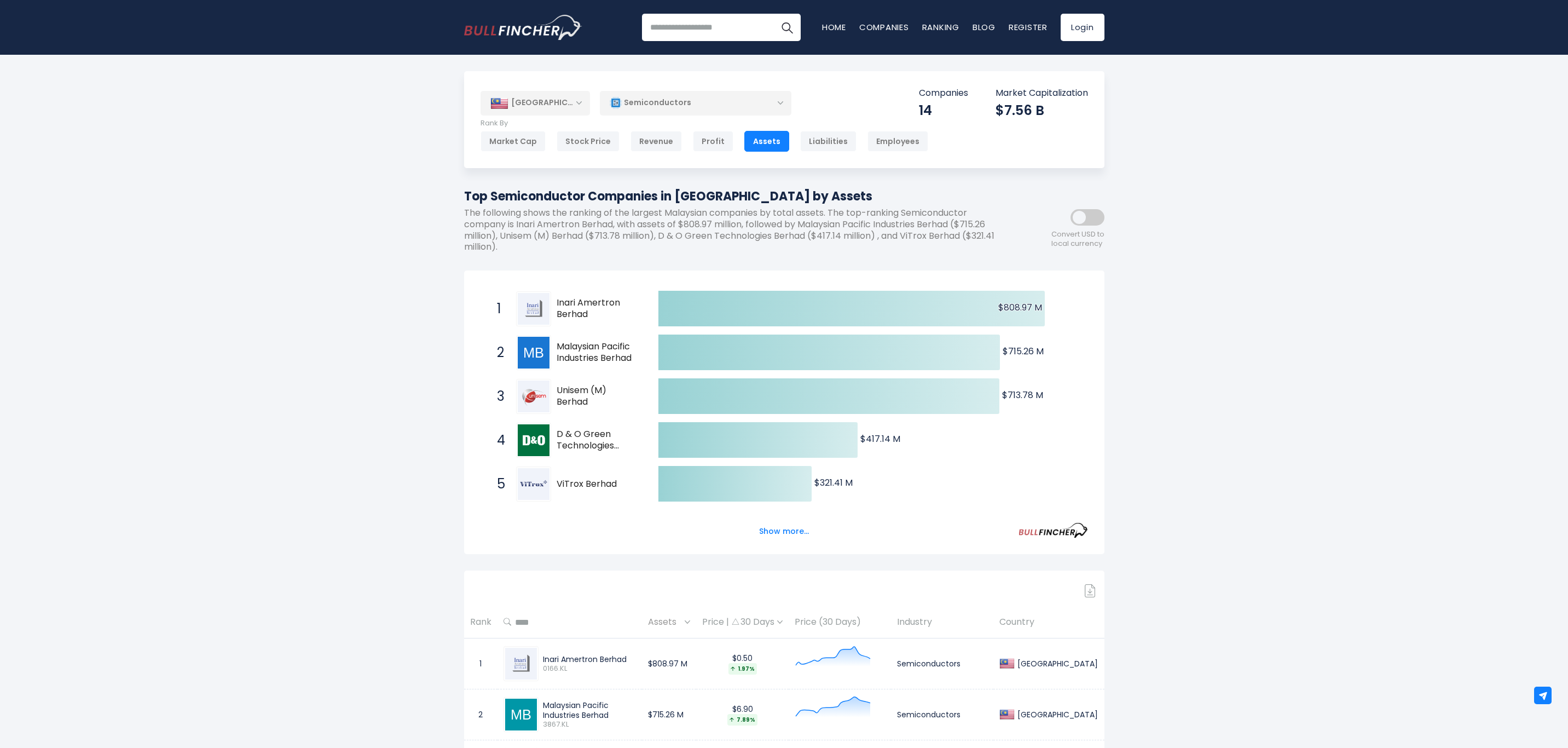
click at [585, 145] on div "Stock Price" at bounding box center [588, 142] width 63 height 21
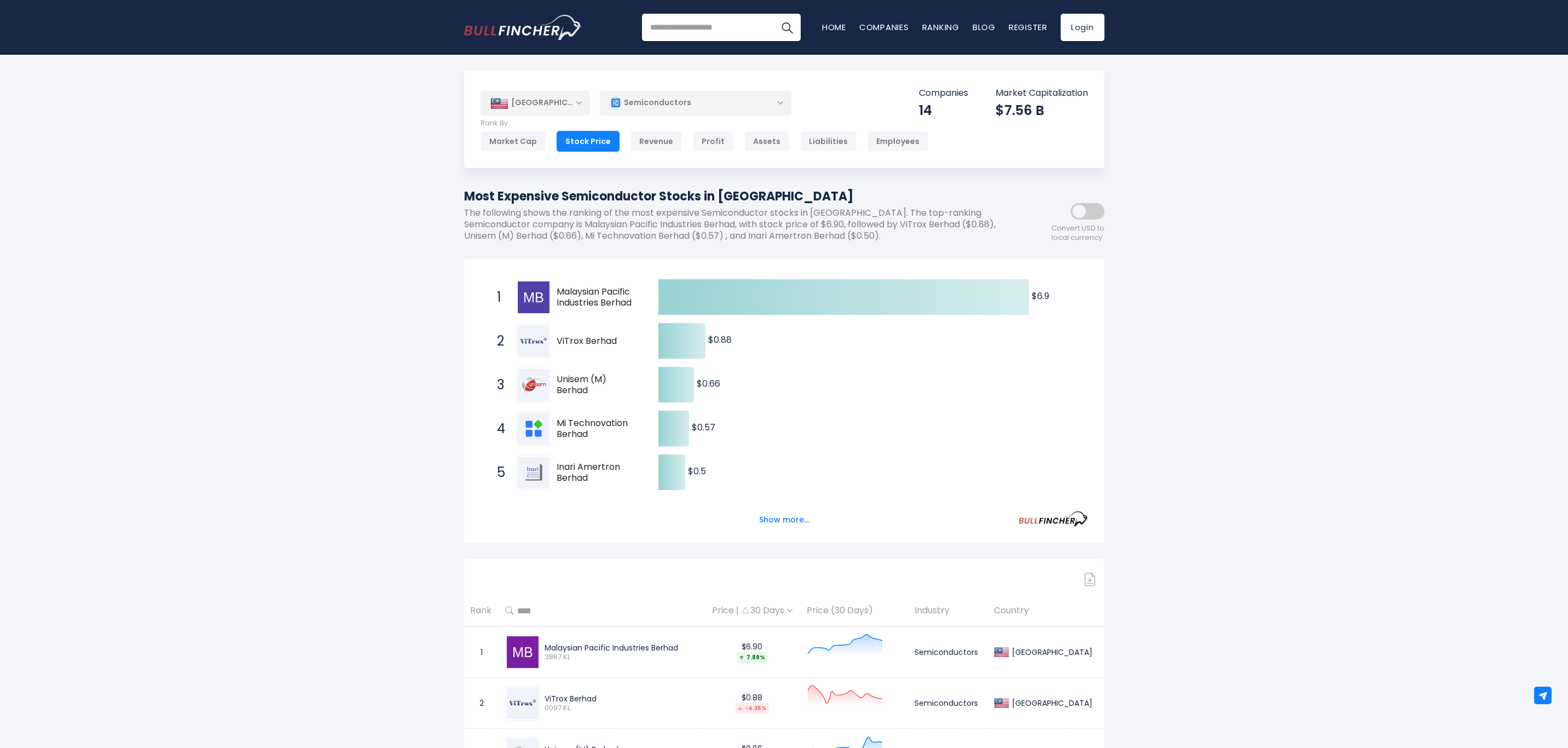
click at [794, 520] on button "Show more..." at bounding box center [784, 520] width 63 height 18
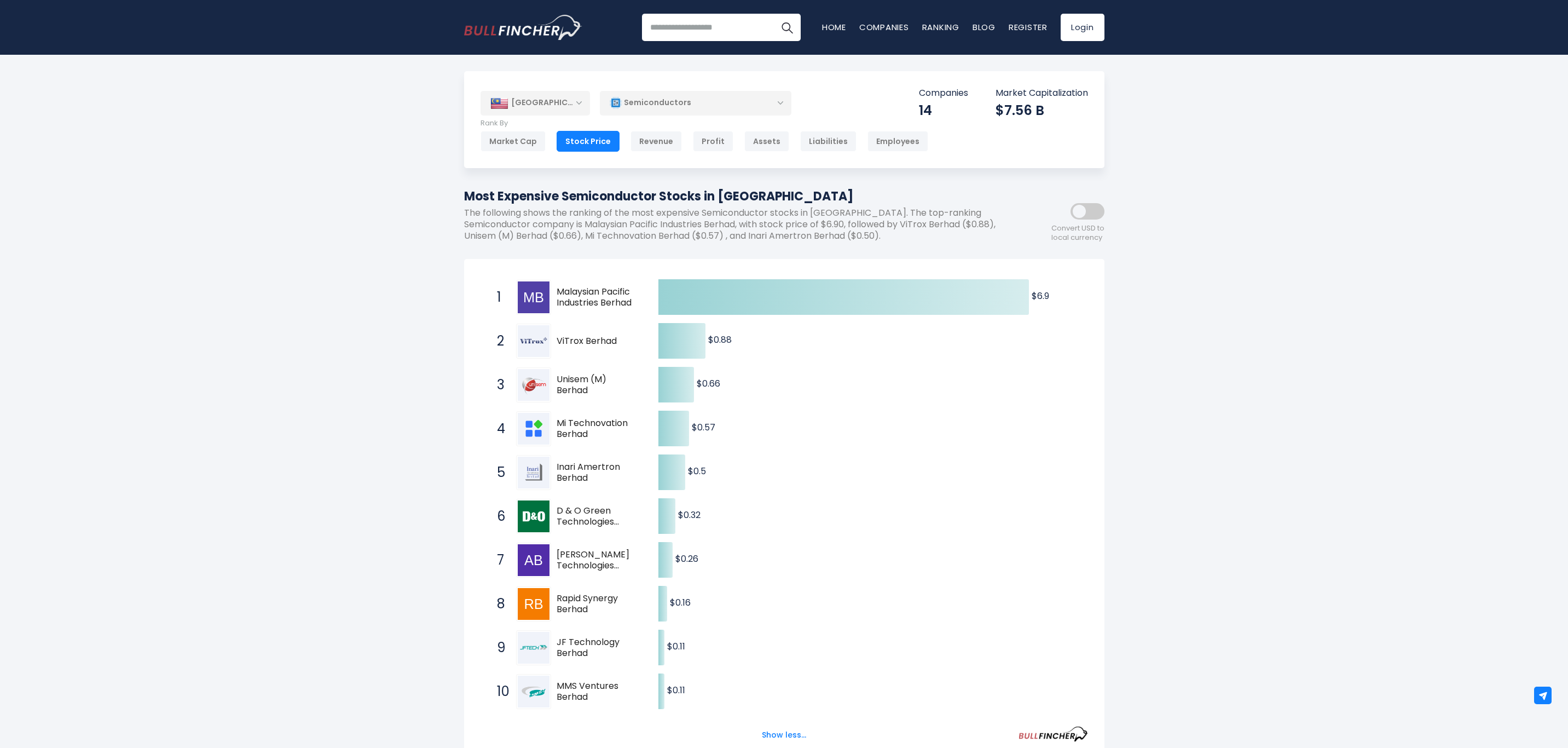
click at [576, 104] on div "[GEOGRAPHIC_DATA]" at bounding box center [535, 103] width 109 height 24
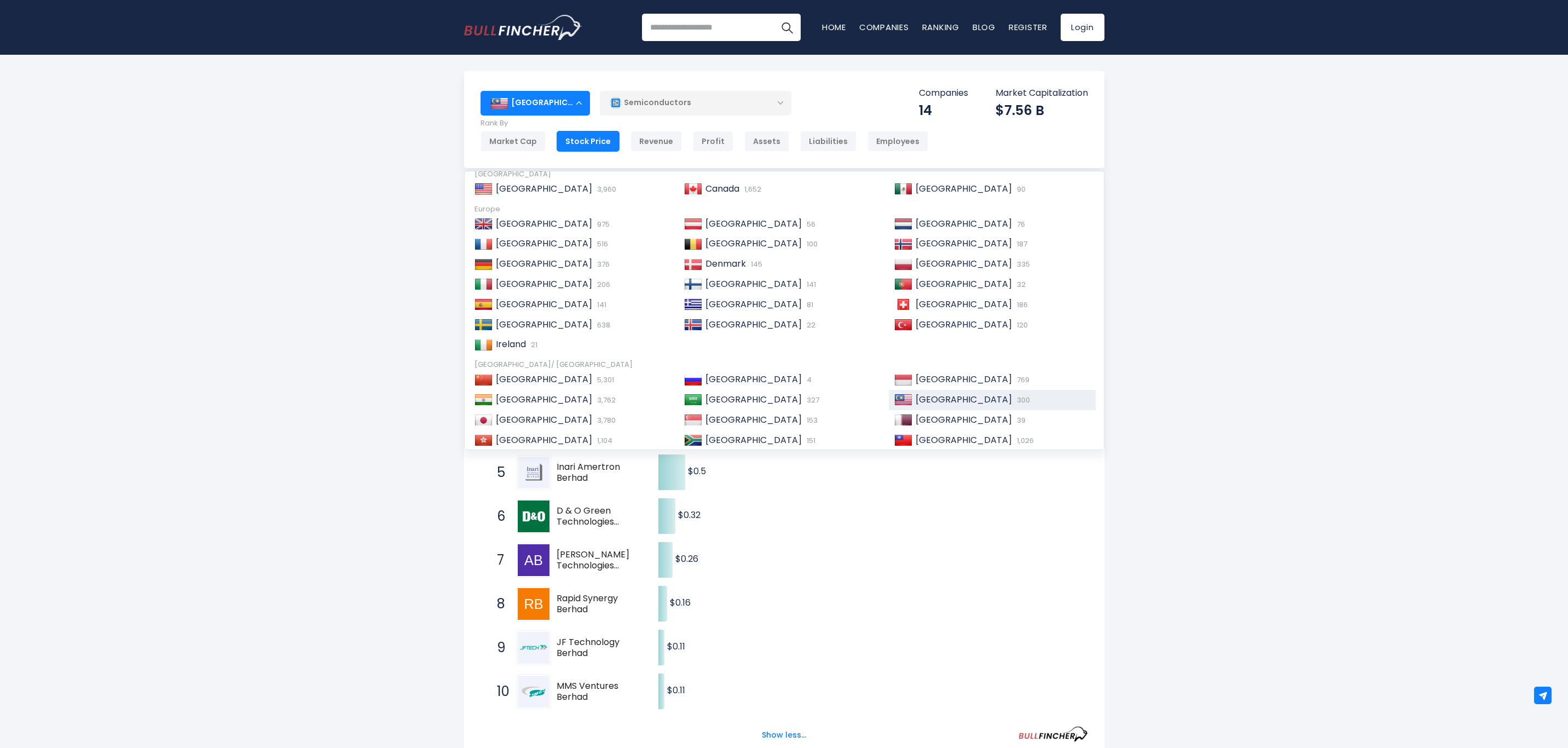
scroll to position [82, 0]
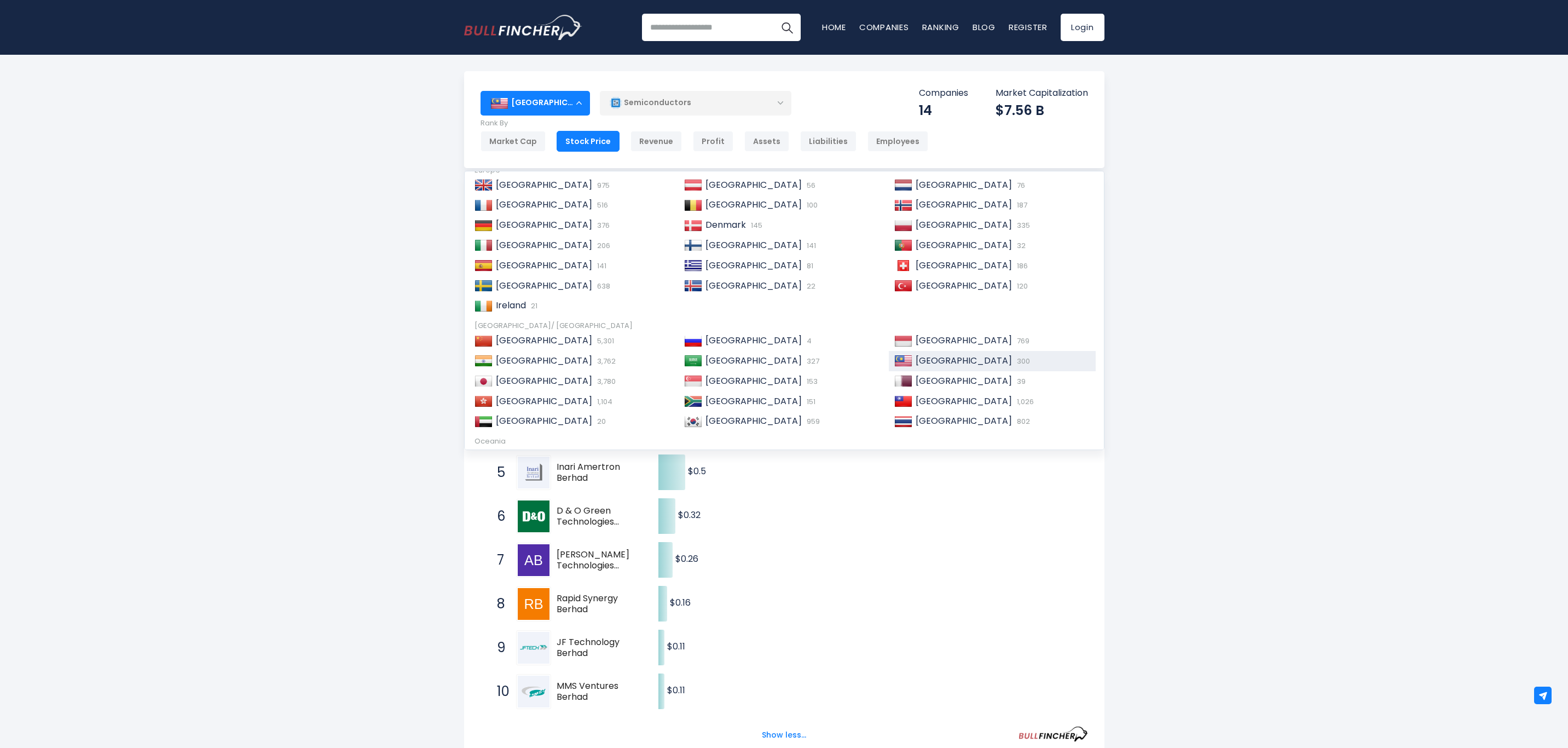
click at [727, 379] on span "[GEOGRAPHIC_DATA]" at bounding box center [753, 381] width 97 height 13
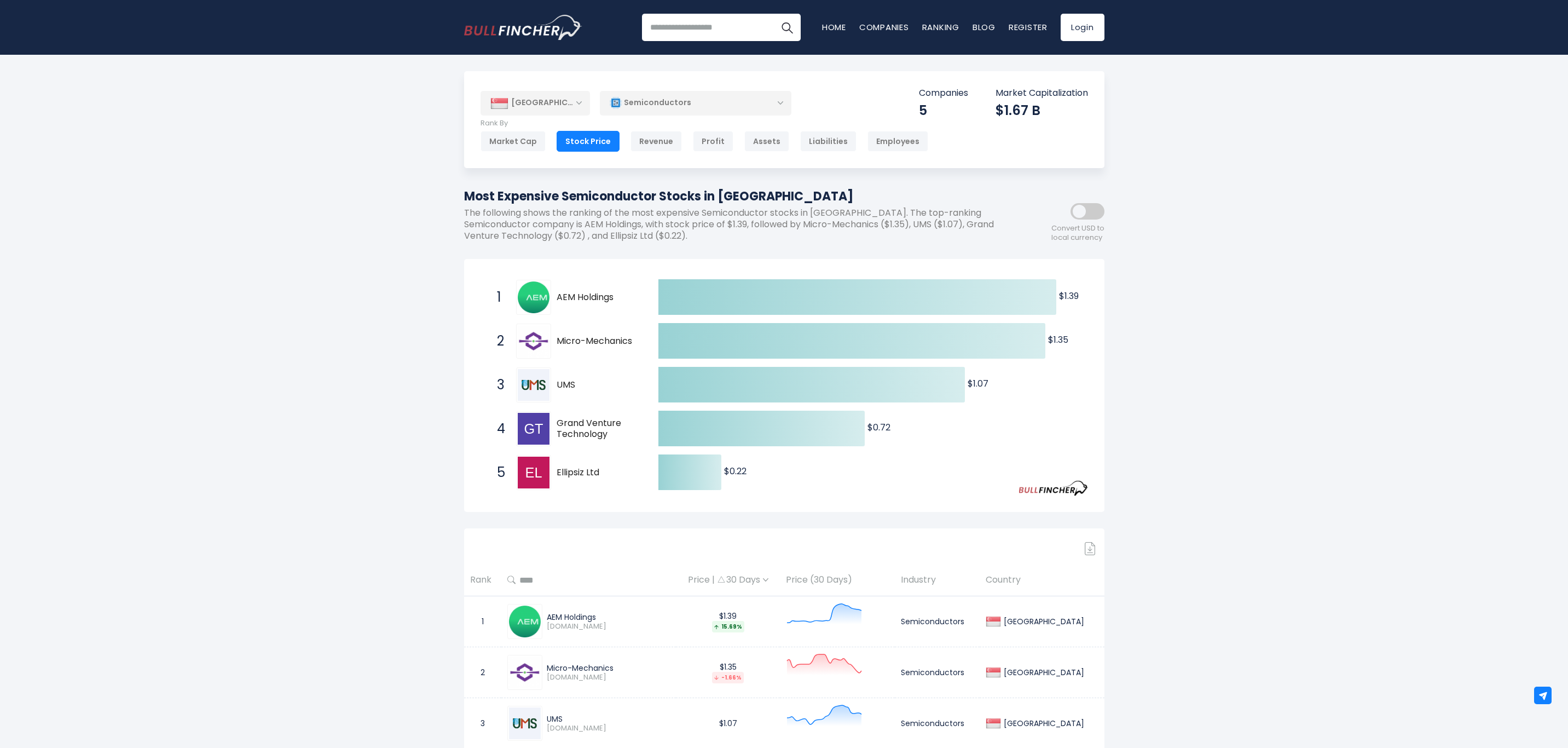
click at [517, 146] on div "Market Cap" at bounding box center [513, 142] width 65 height 21
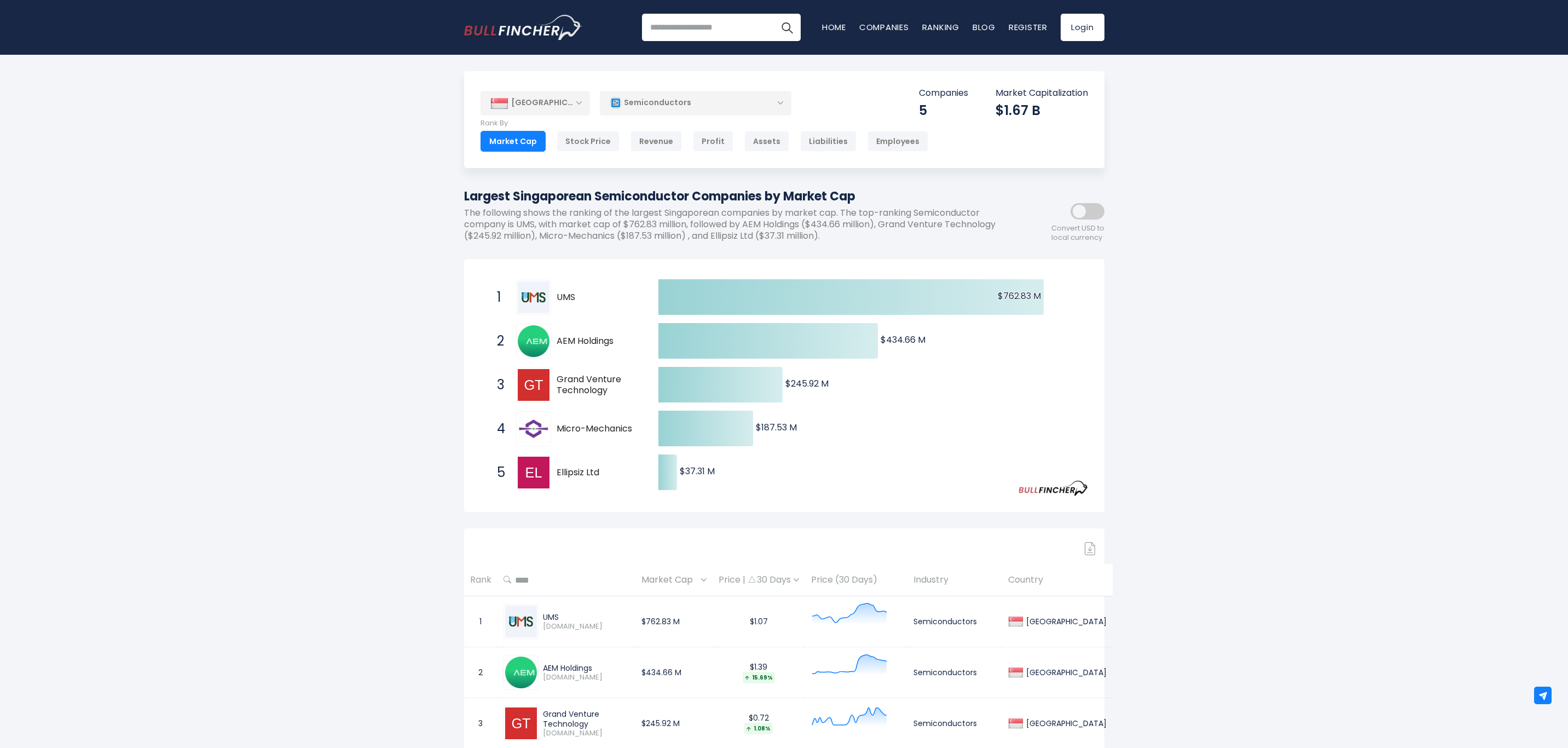
click at [643, 143] on div "Revenue" at bounding box center [656, 142] width 51 height 21
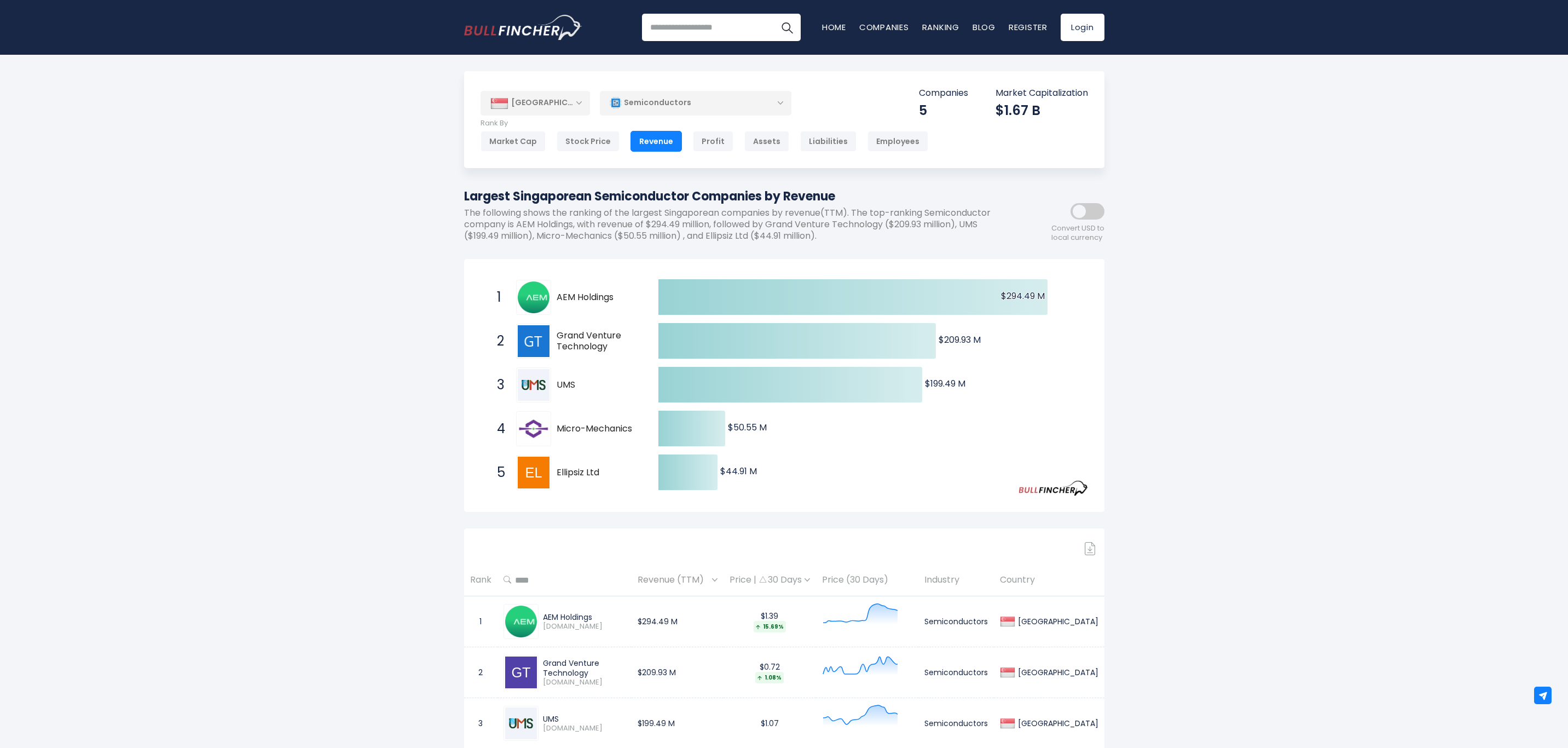
click at [700, 142] on div "Profit" at bounding box center [712, 142] width 40 height 21
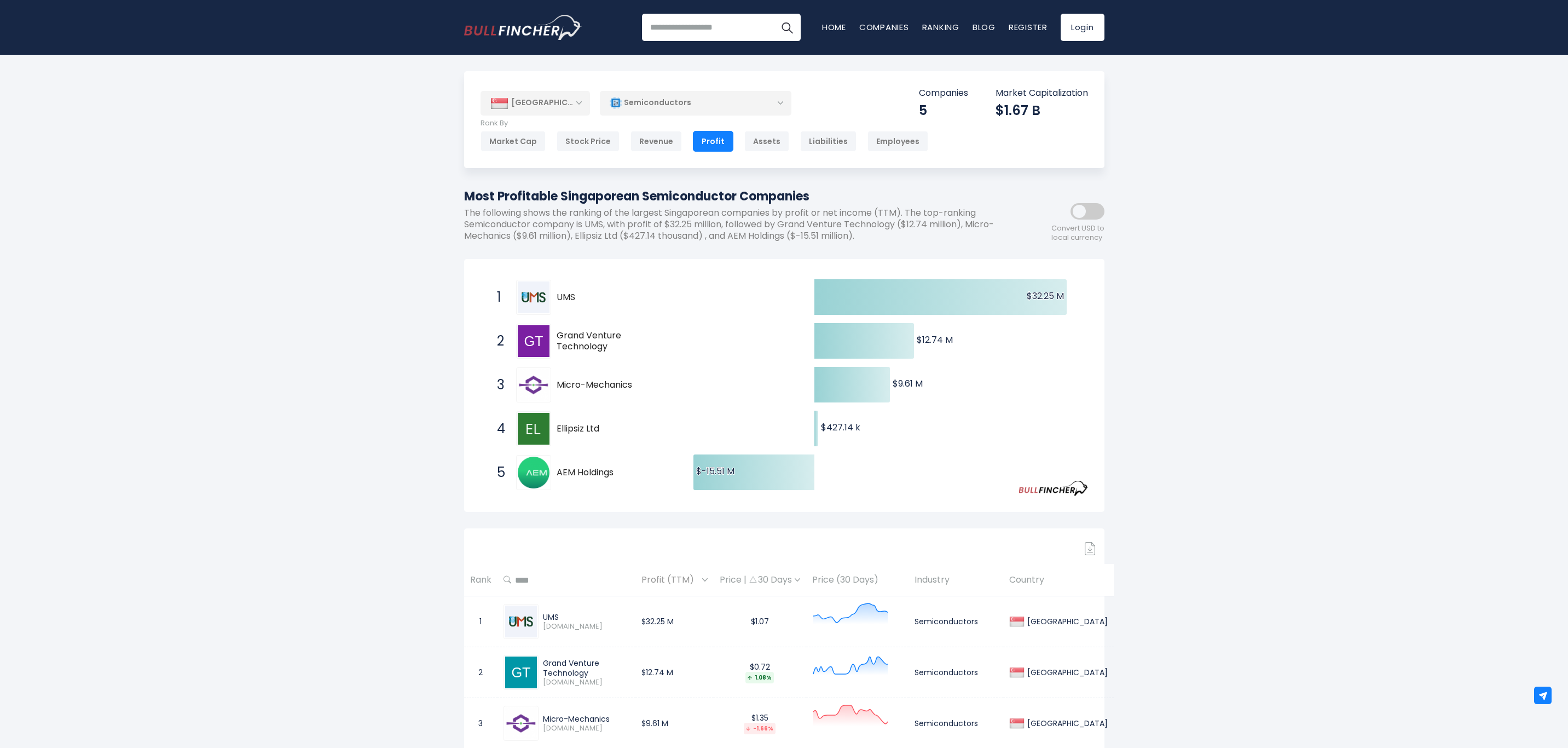
click at [765, 142] on div "Assets" at bounding box center [767, 142] width 45 height 21
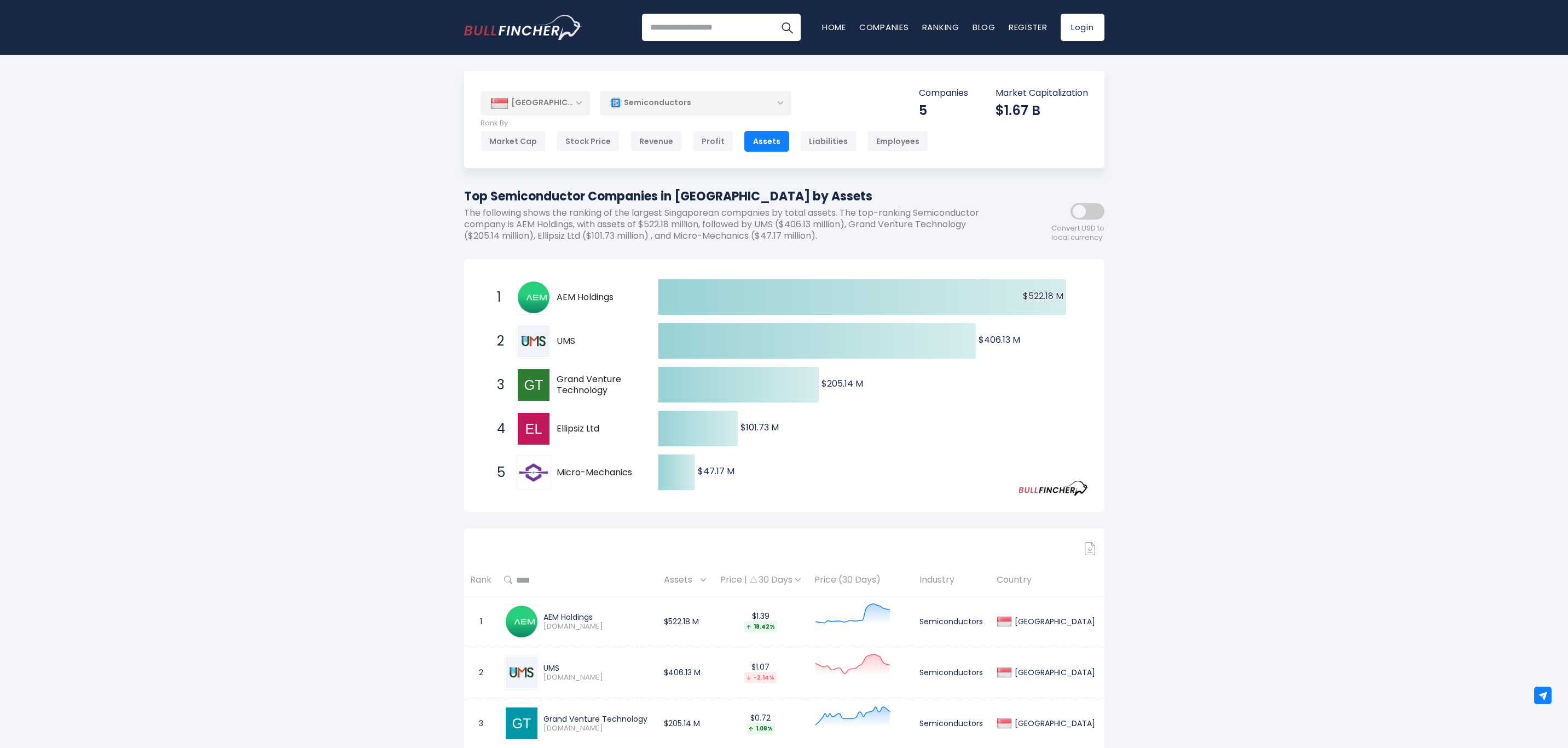
click at [716, 142] on div "Profit" at bounding box center [712, 142] width 40 height 21
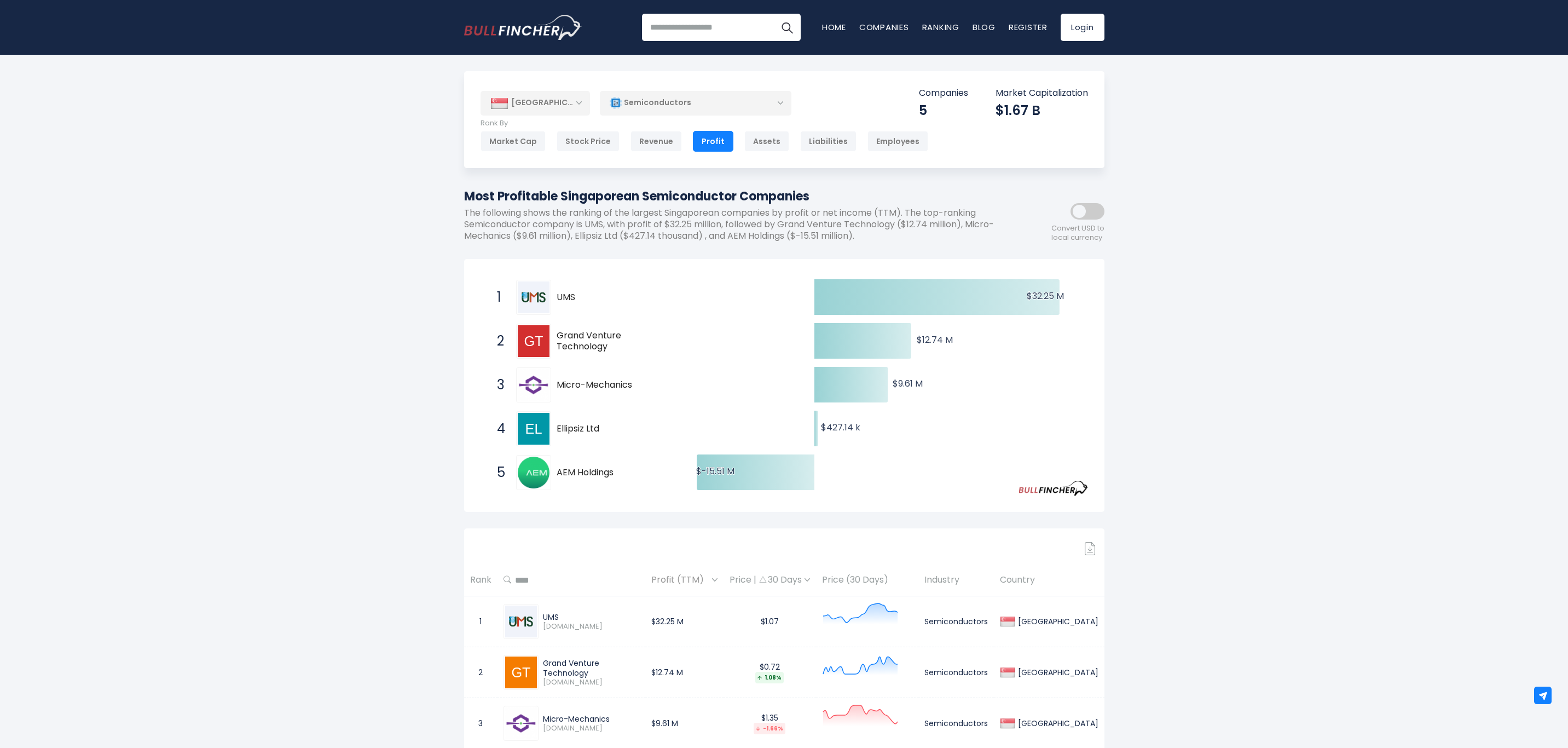
click at [592, 139] on div "Stock Price" at bounding box center [588, 142] width 63 height 21
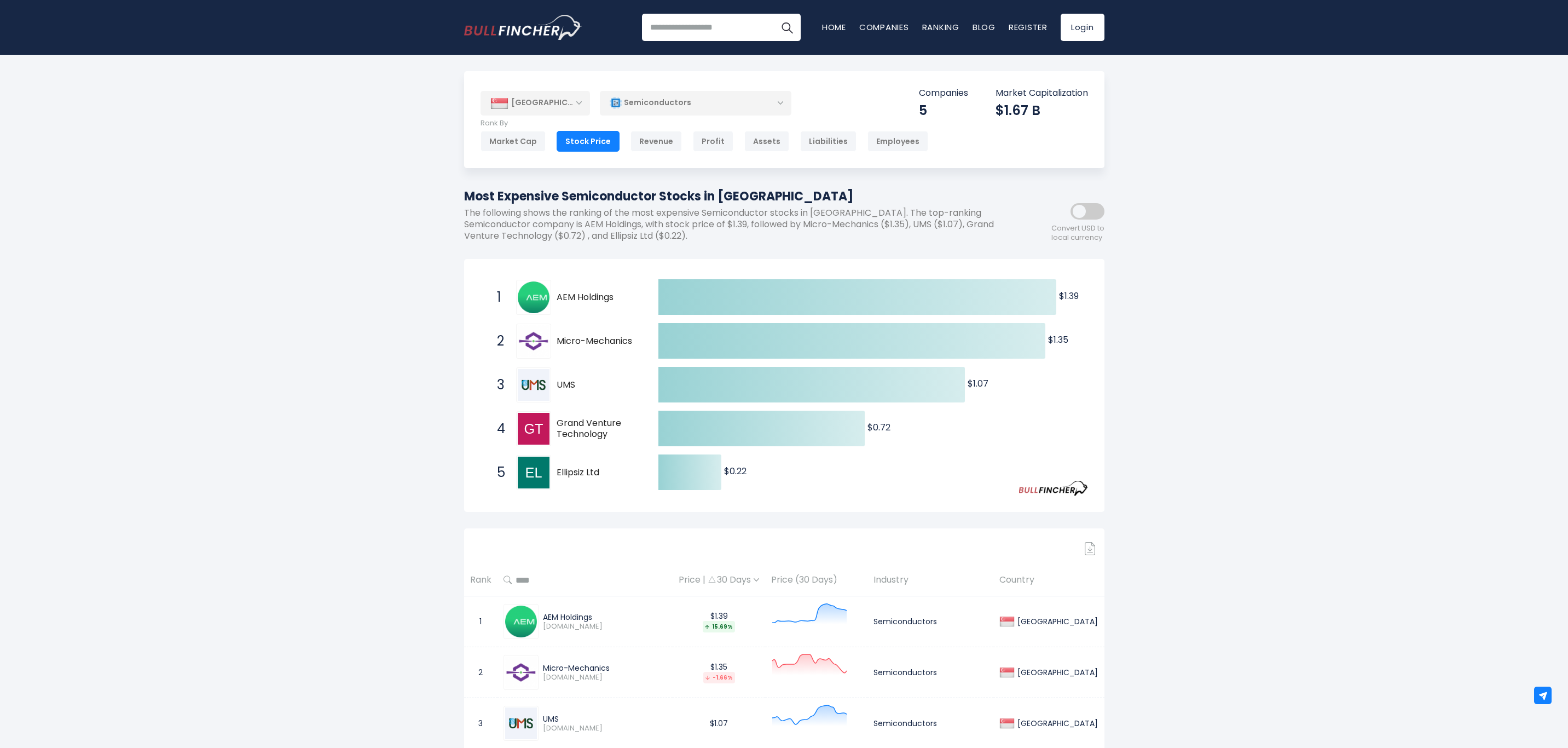
click at [767, 140] on div "Assets" at bounding box center [767, 142] width 45 height 21
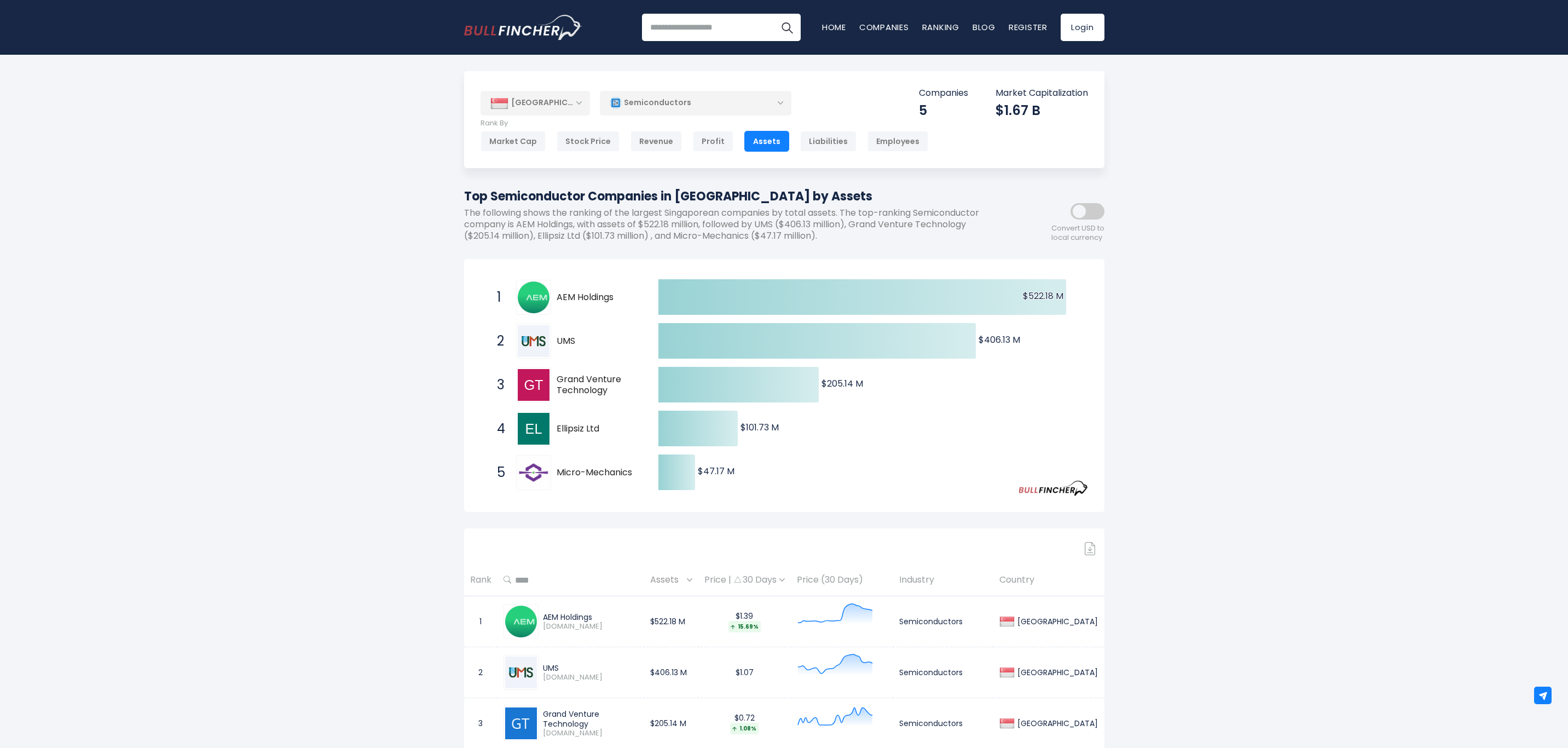
click at [580, 101] on div "[GEOGRAPHIC_DATA]" at bounding box center [535, 103] width 109 height 24
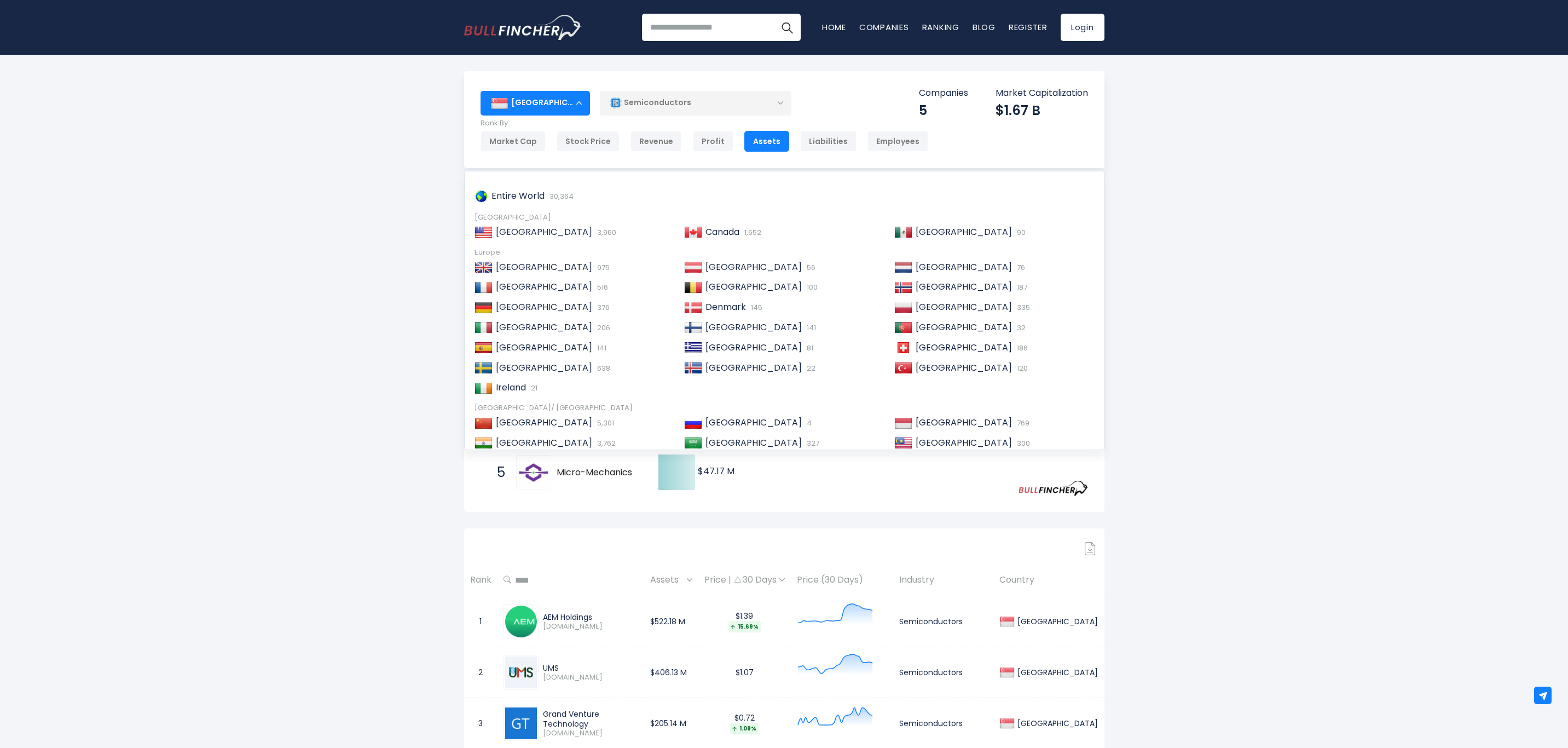
click at [519, 422] on span "[GEOGRAPHIC_DATA]" at bounding box center [544, 422] width 97 height 13
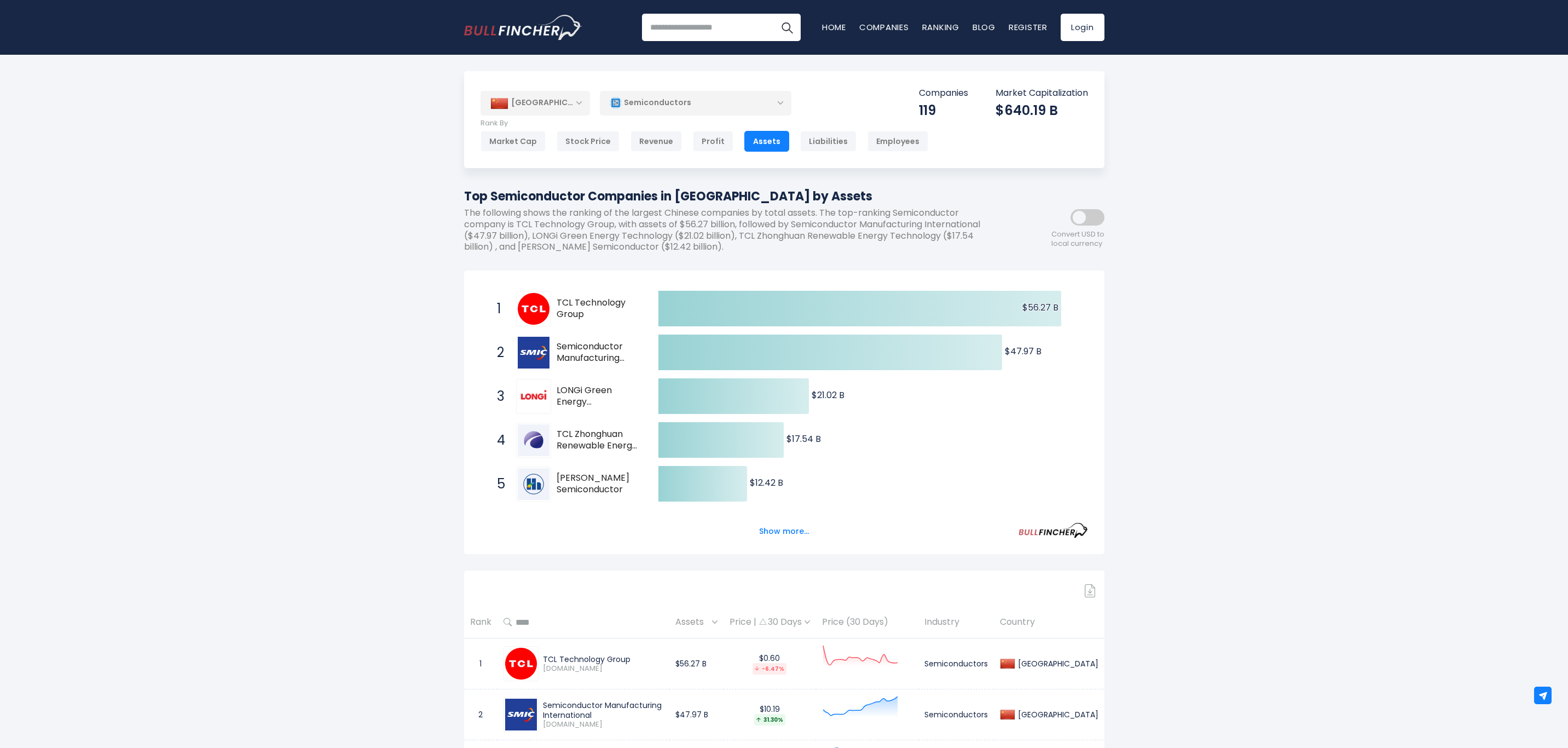
click at [776, 532] on button "Show more..." at bounding box center [784, 532] width 63 height 18
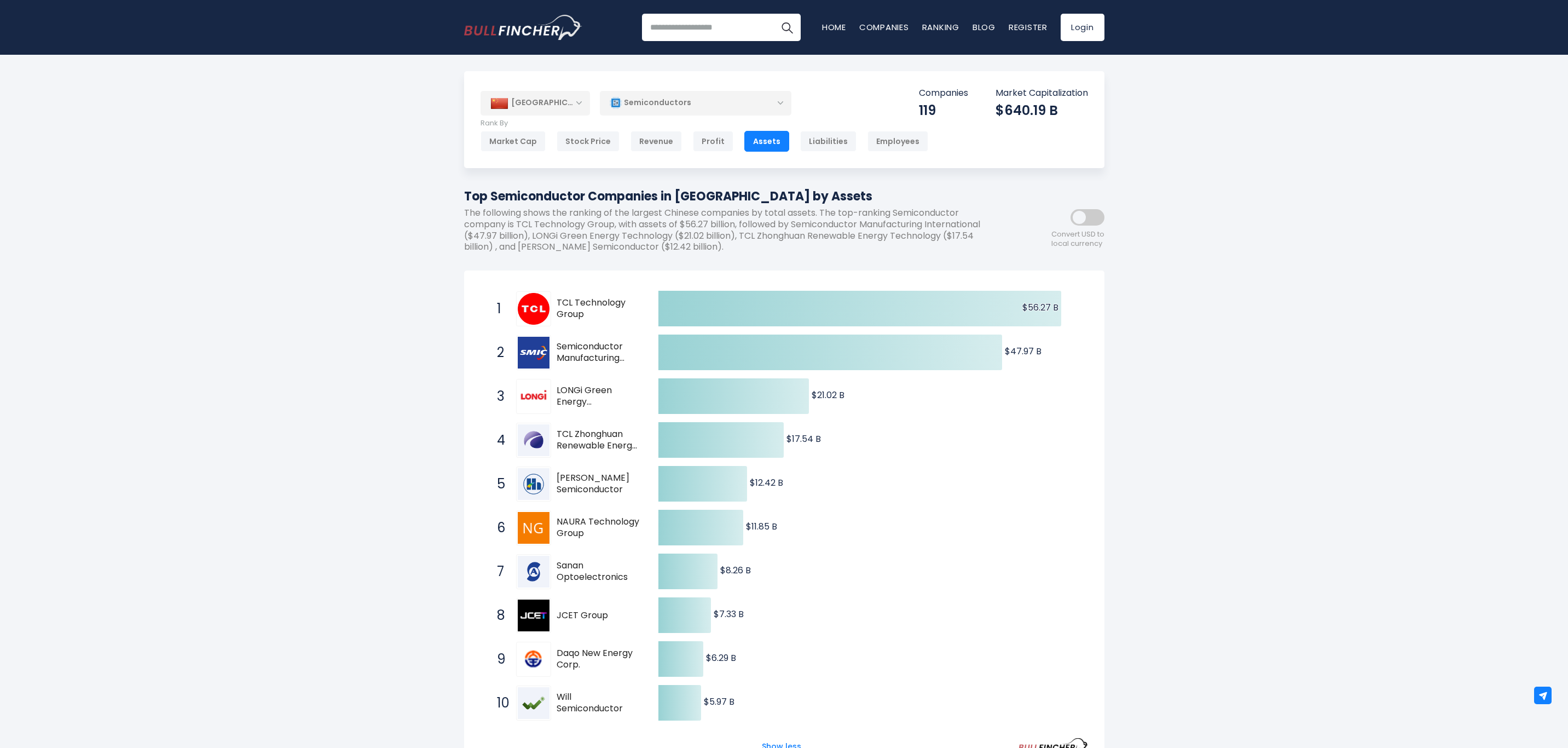
click at [516, 143] on div "Market Cap" at bounding box center [513, 142] width 65 height 21
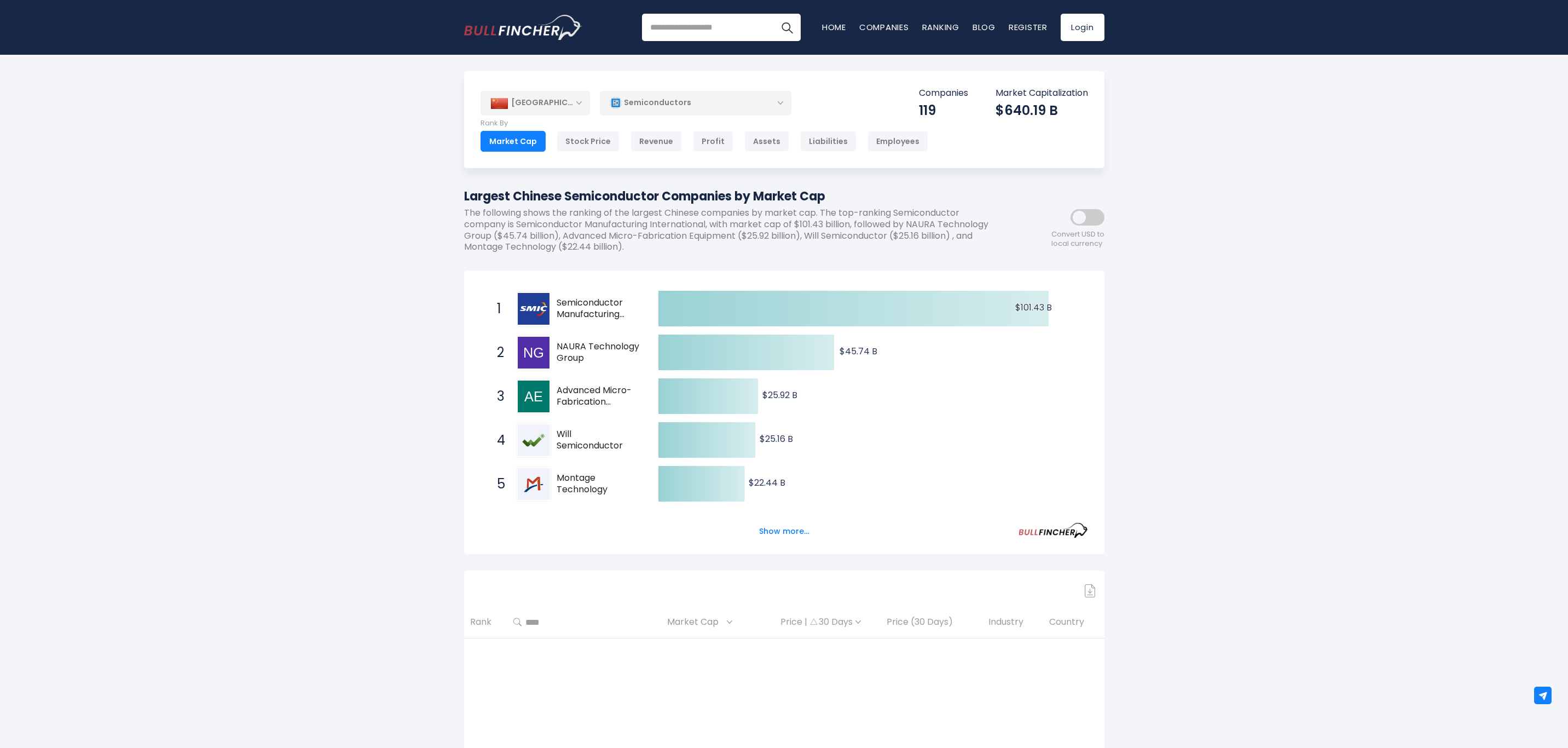
click at [796, 532] on button "Show more..." at bounding box center [784, 532] width 63 height 18
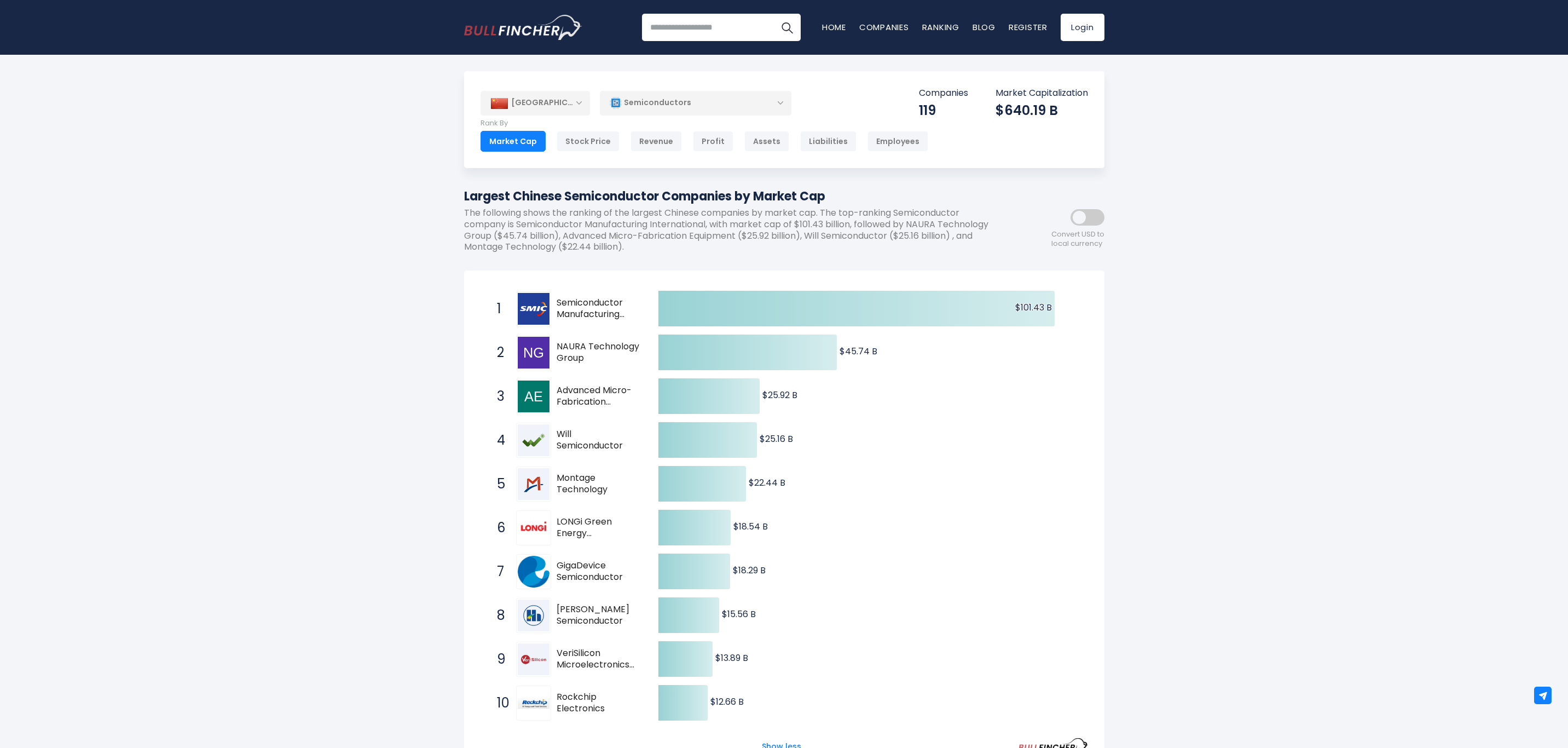
click at [591, 141] on div "Stock Price" at bounding box center [588, 142] width 63 height 21
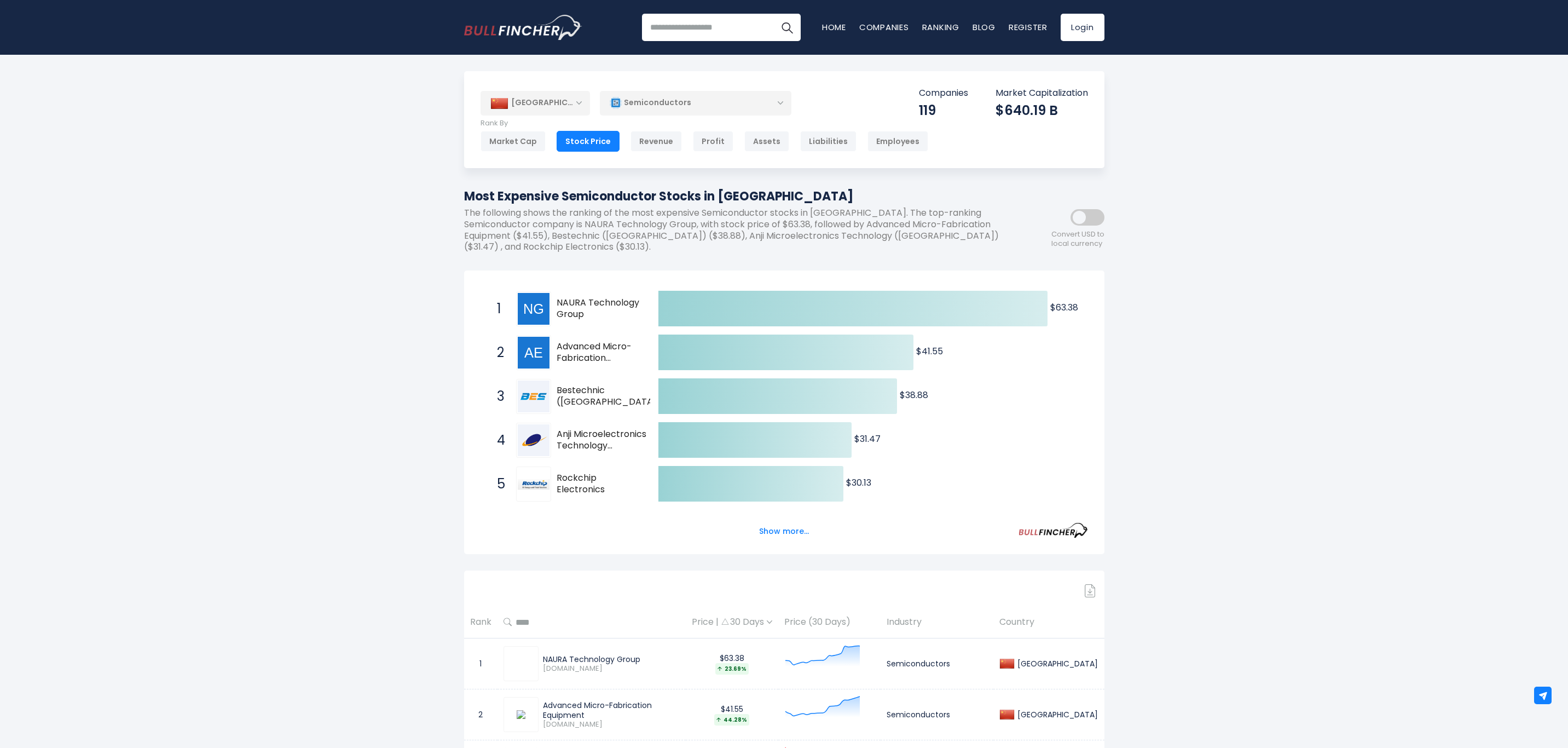
click at [772, 532] on button "Show more..." at bounding box center [784, 532] width 63 height 18
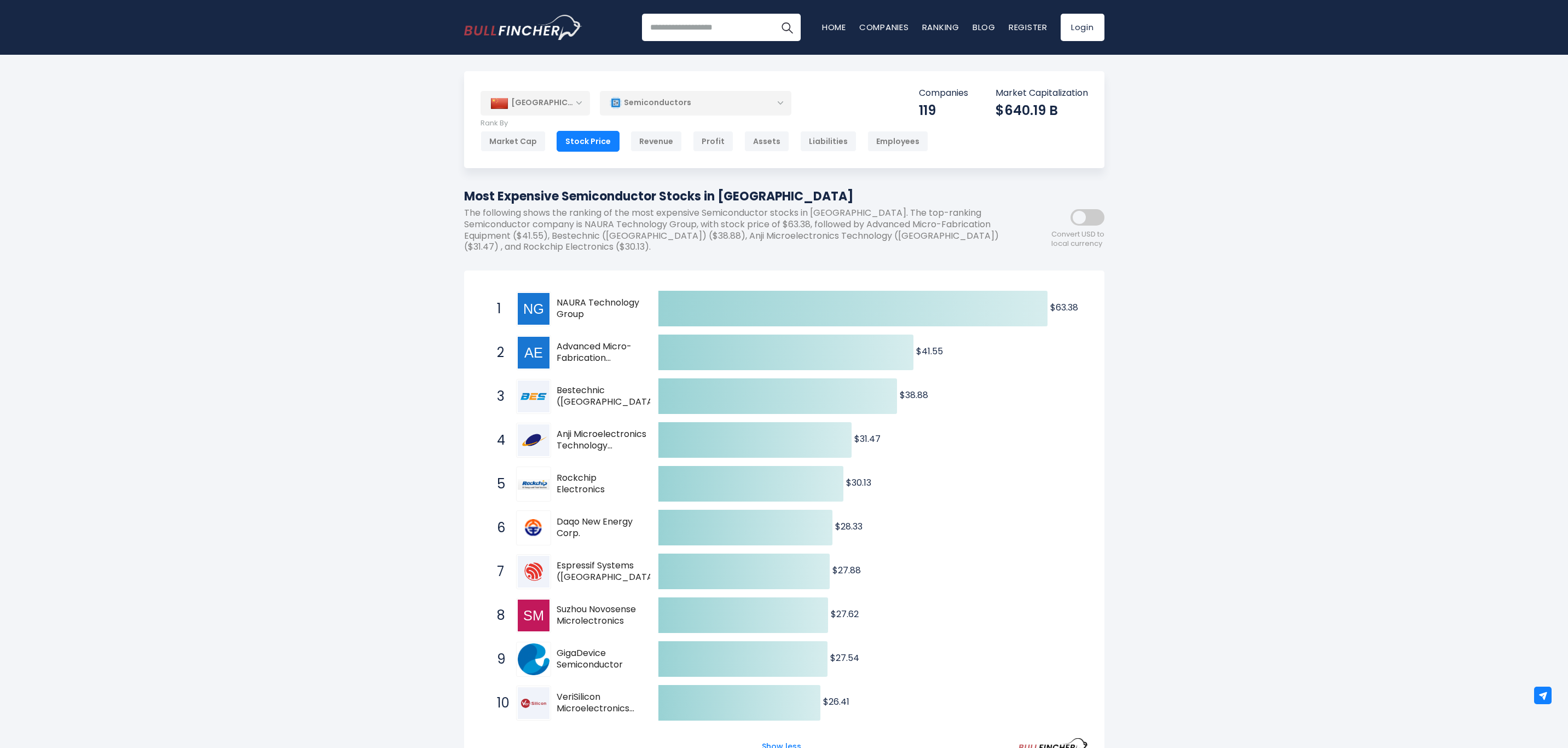
click at [648, 140] on div "Revenue" at bounding box center [656, 142] width 51 height 21
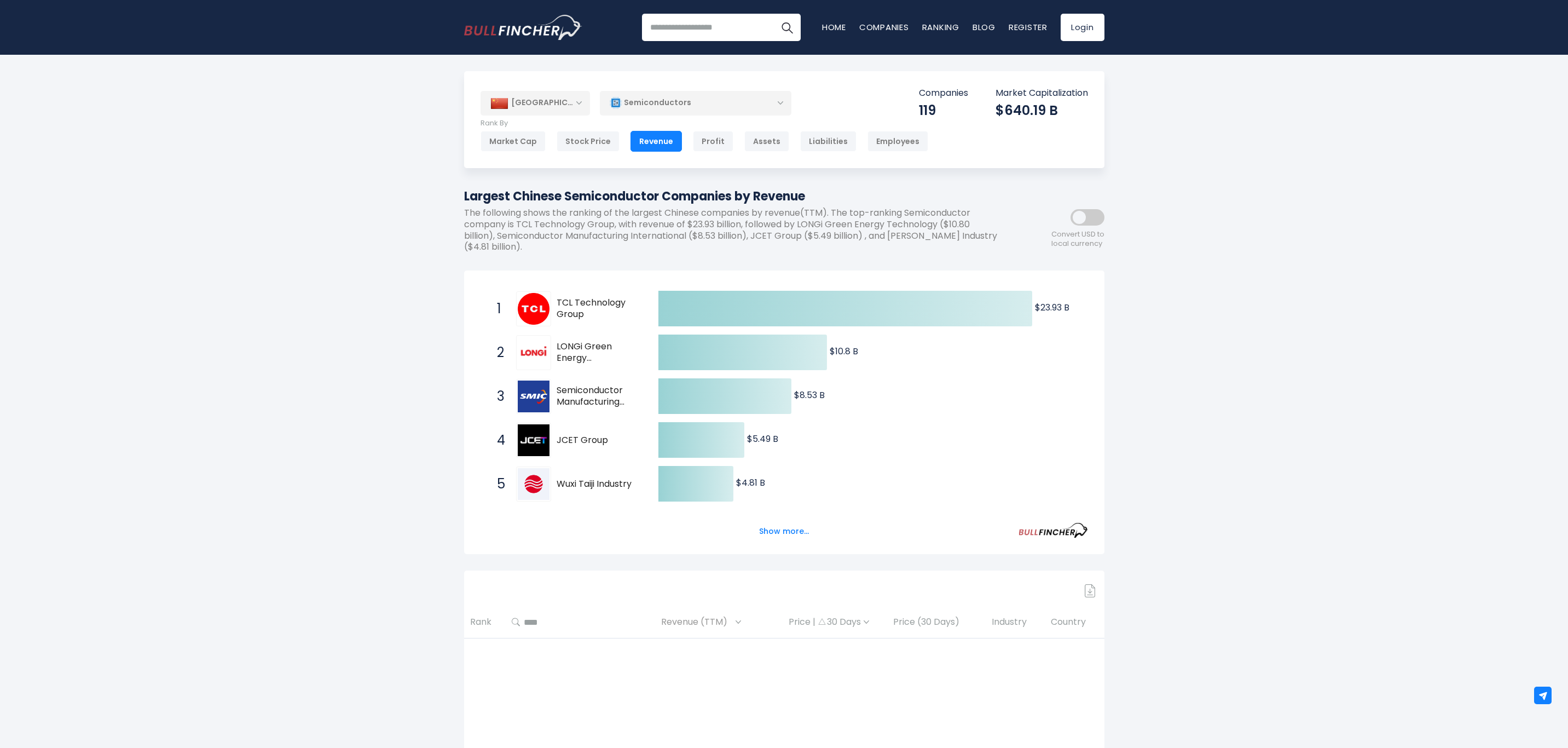
click at [786, 531] on button "Show more..." at bounding box center [784, 532] width 63 height 18
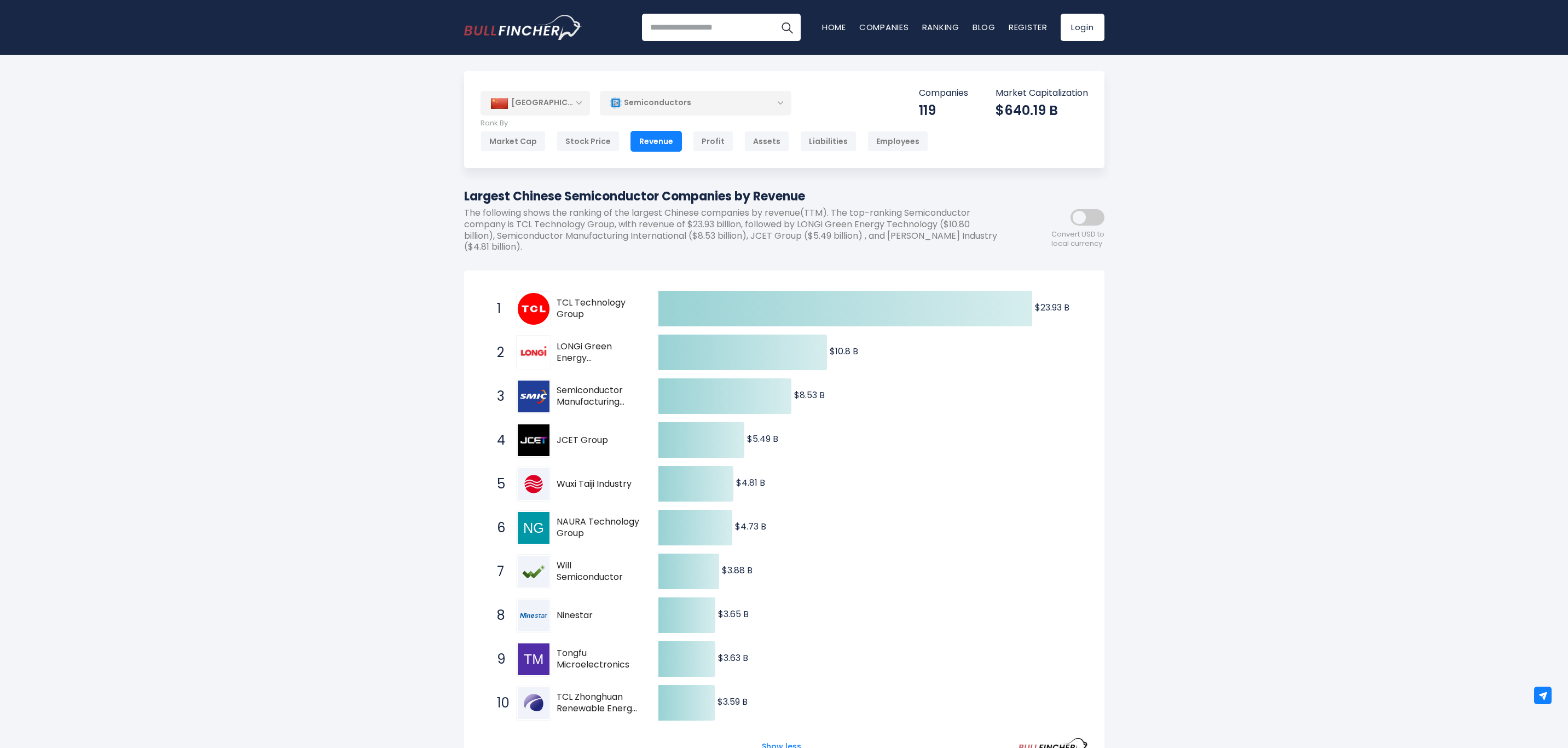
click at [715, 140] on div "Profit" at bounding box center [712, 142] width 40 height 21
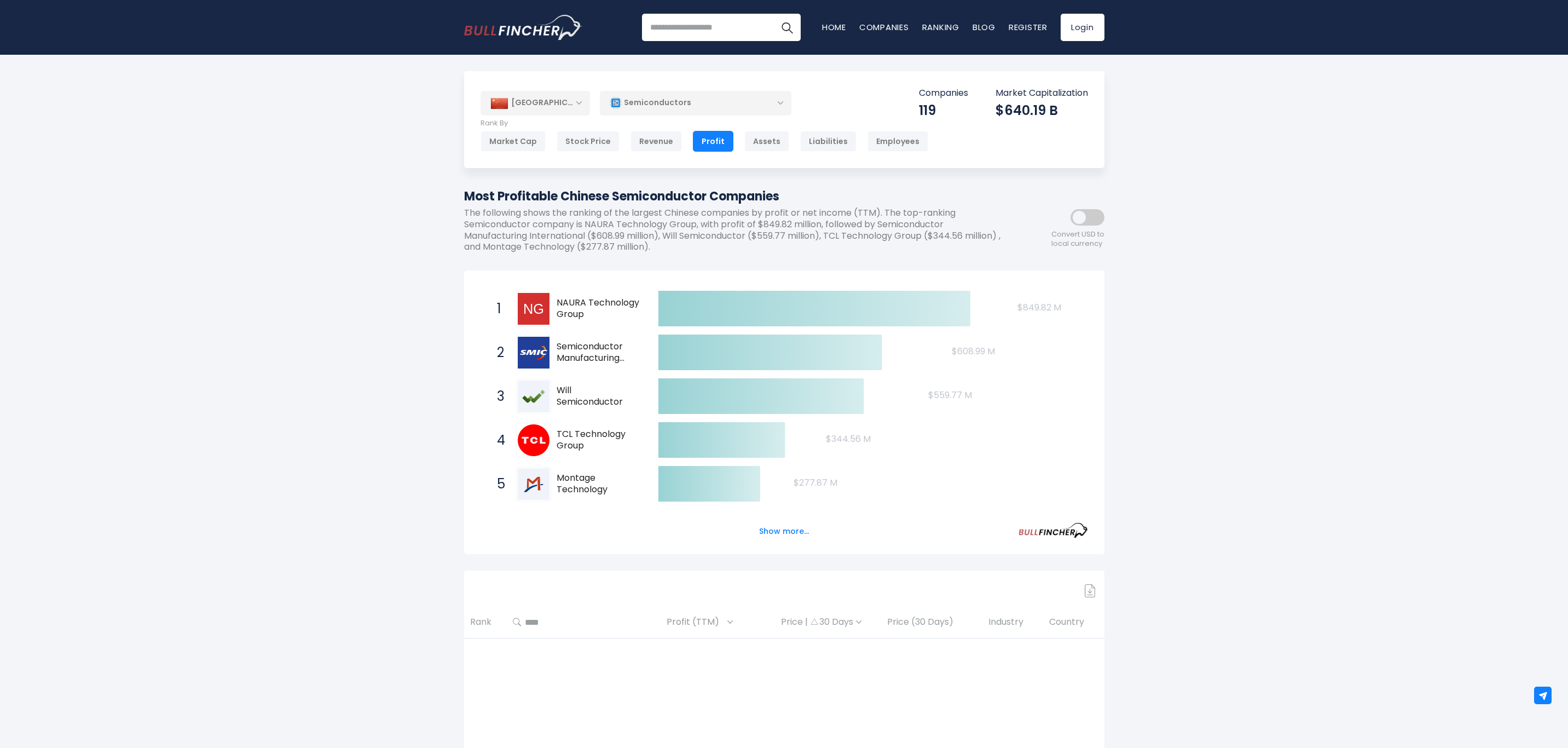
click at [777, 532] on button "Show more..." at bounding box center [784, 532] width 63 height 18
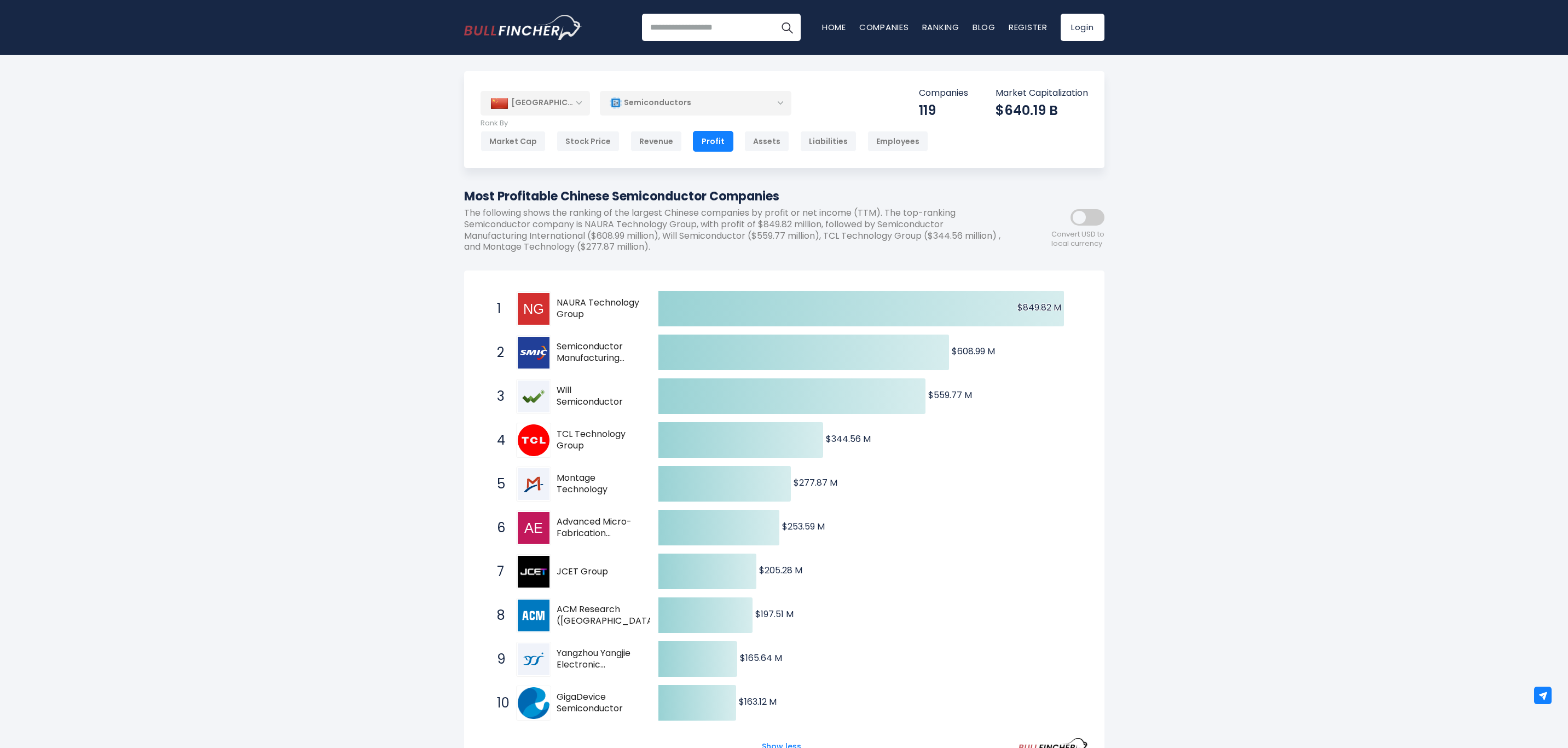
click at [577, 102] on div "[GEOGRAPHIC_DATA]" at bounding box center [535, 103] width 109 height 24
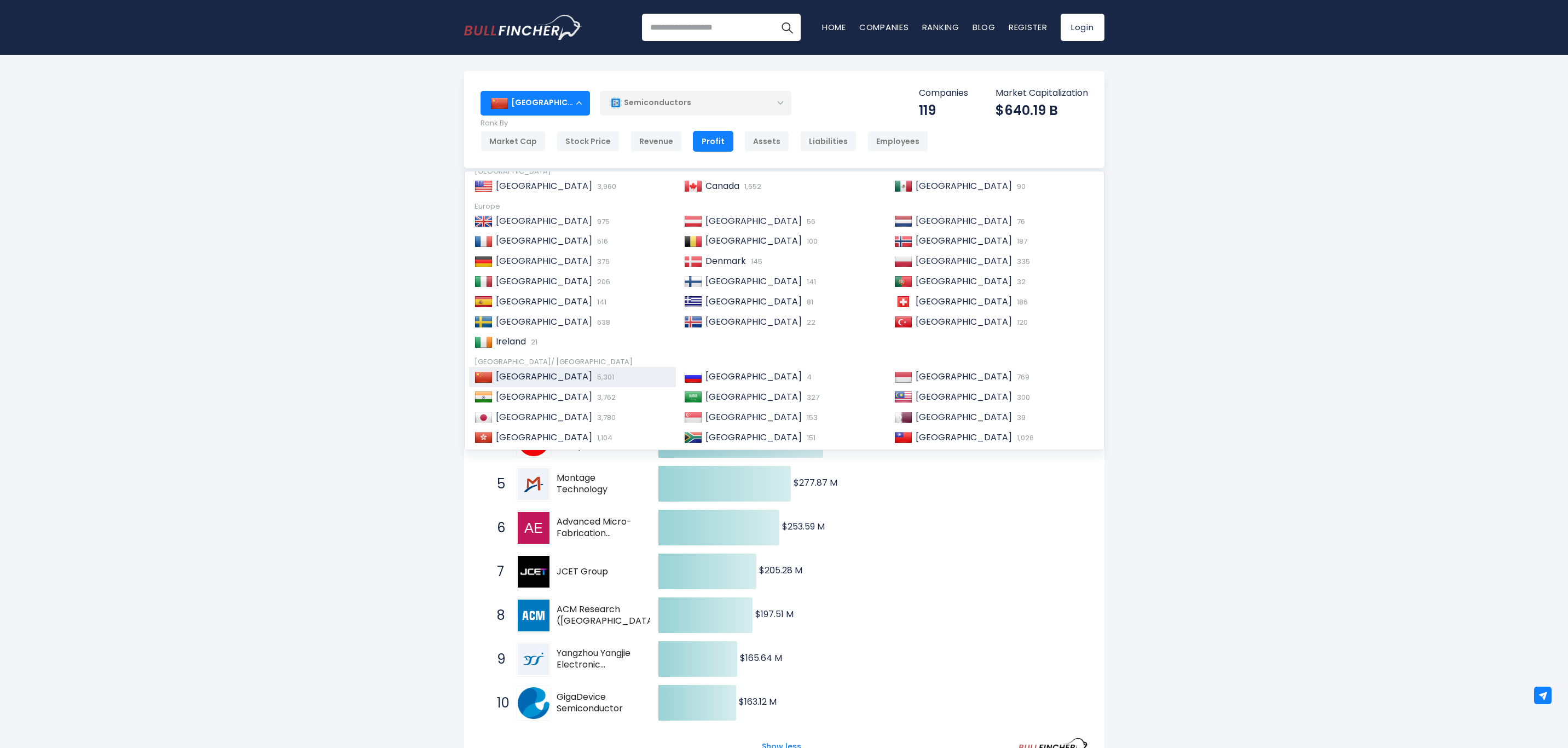
scroll to position [164, 0]
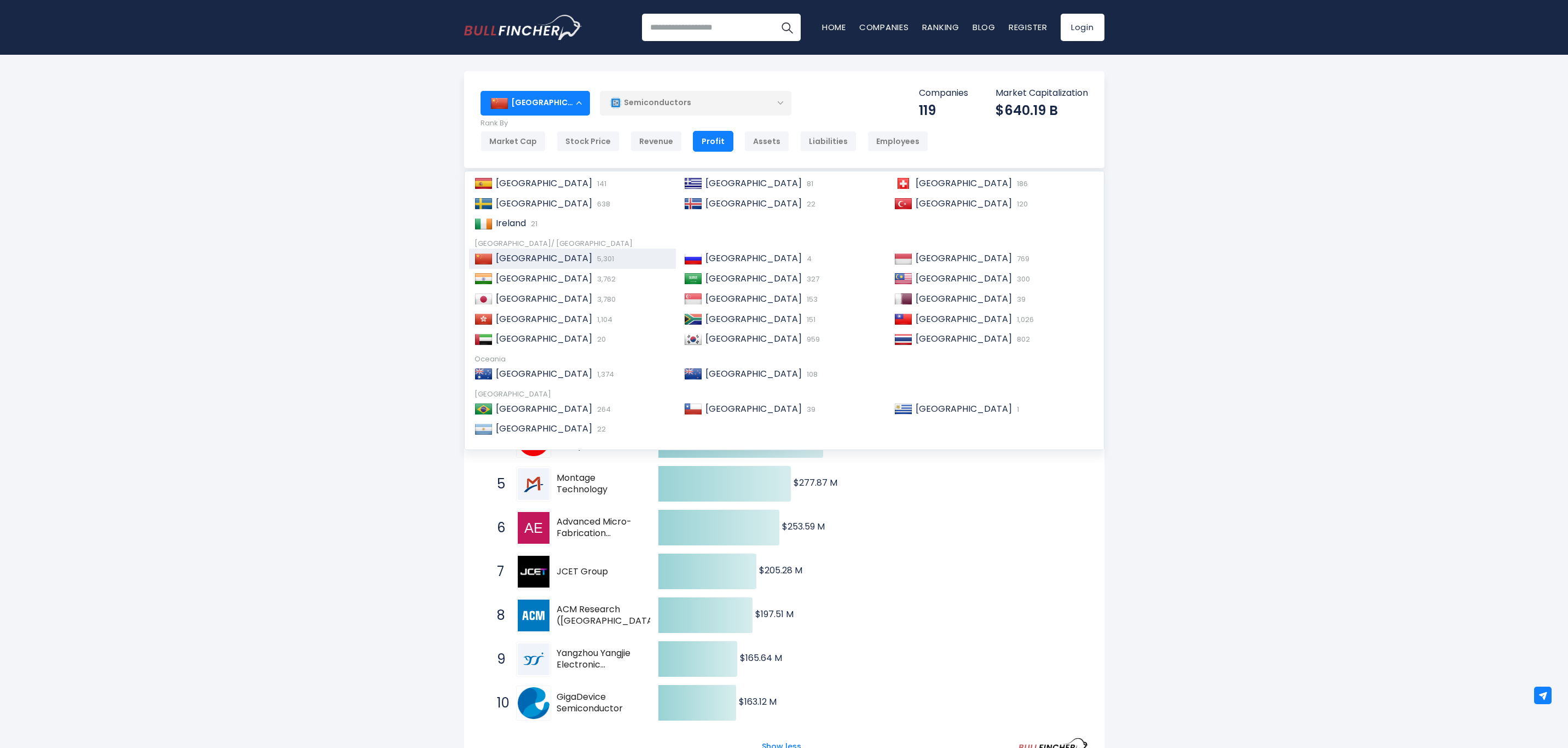
click at [917, 323] on span "[GEOGRAPHIC_DATA]" at bounding box center [964, 319] width 97 height 13
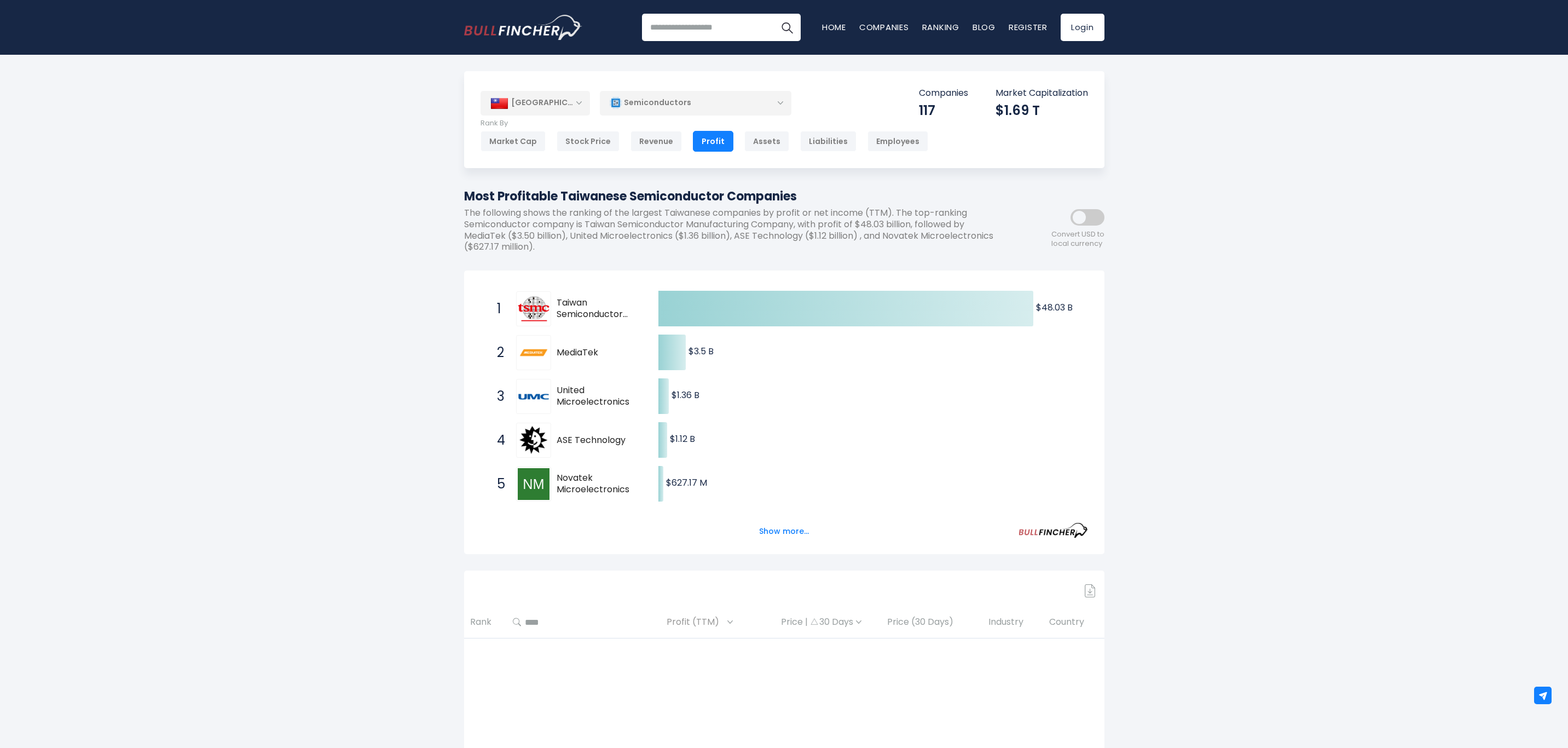
click at [801, 534] on button "Show more..." at bounding box center [784, 532] width 63 height 18
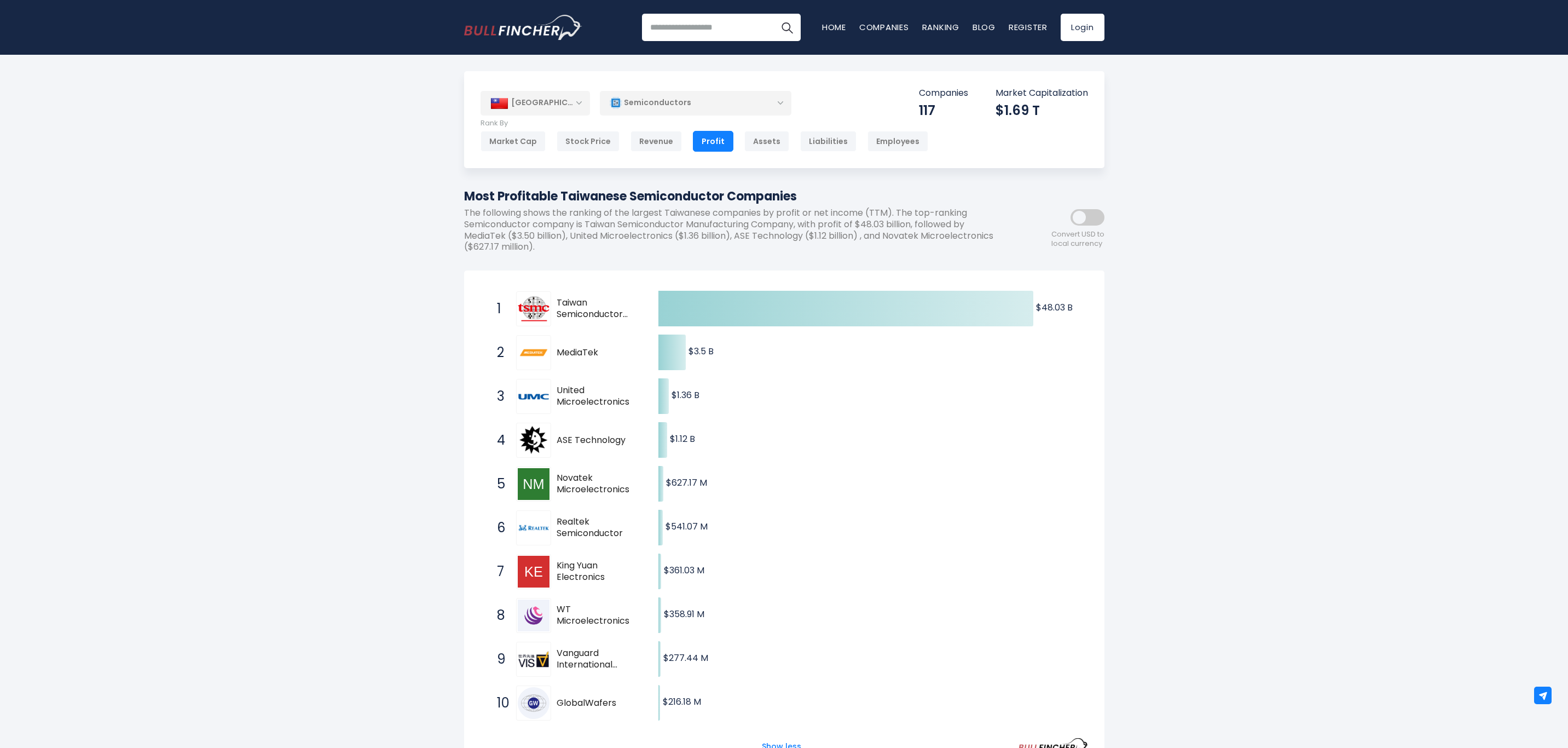
click at [653, 145] on div "Revenue" at bounding box center [656, 142] width 51 height 21
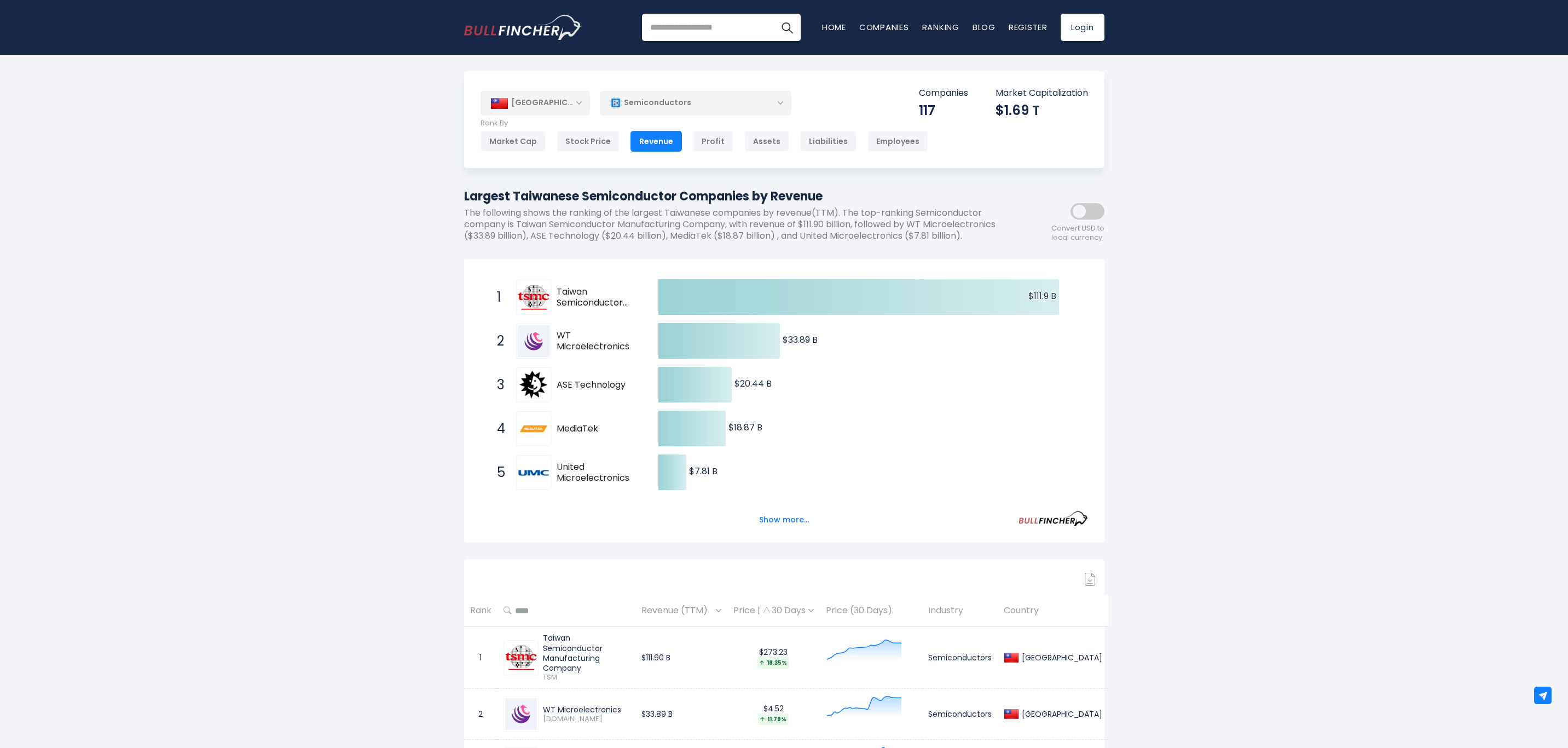
click at [772, 529] on button "Show more..." at bounding box center [784, 520] width 63 height 18
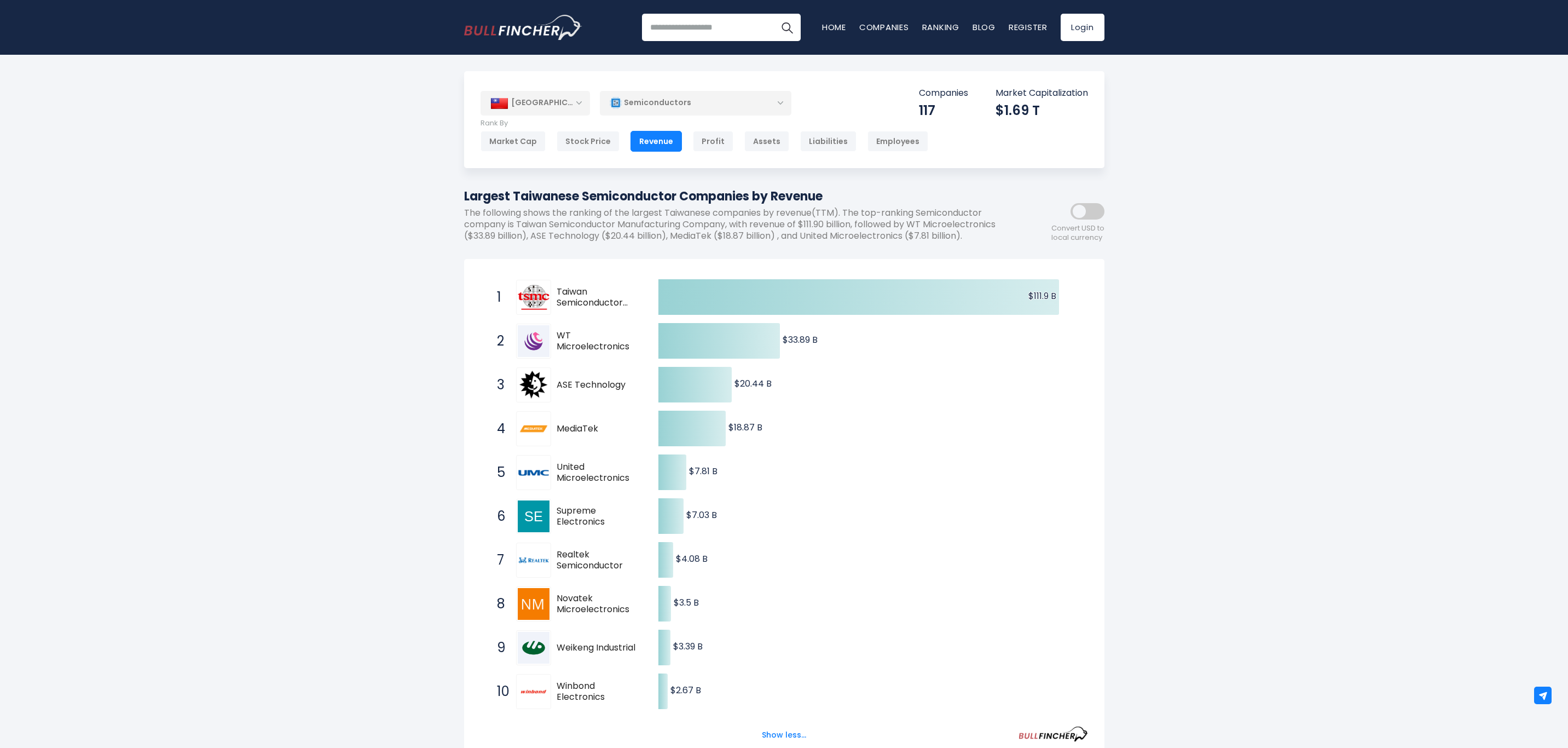
click at [590, 145] on div "Stock Price" at bounding box center [588, 142] width 63 height 21
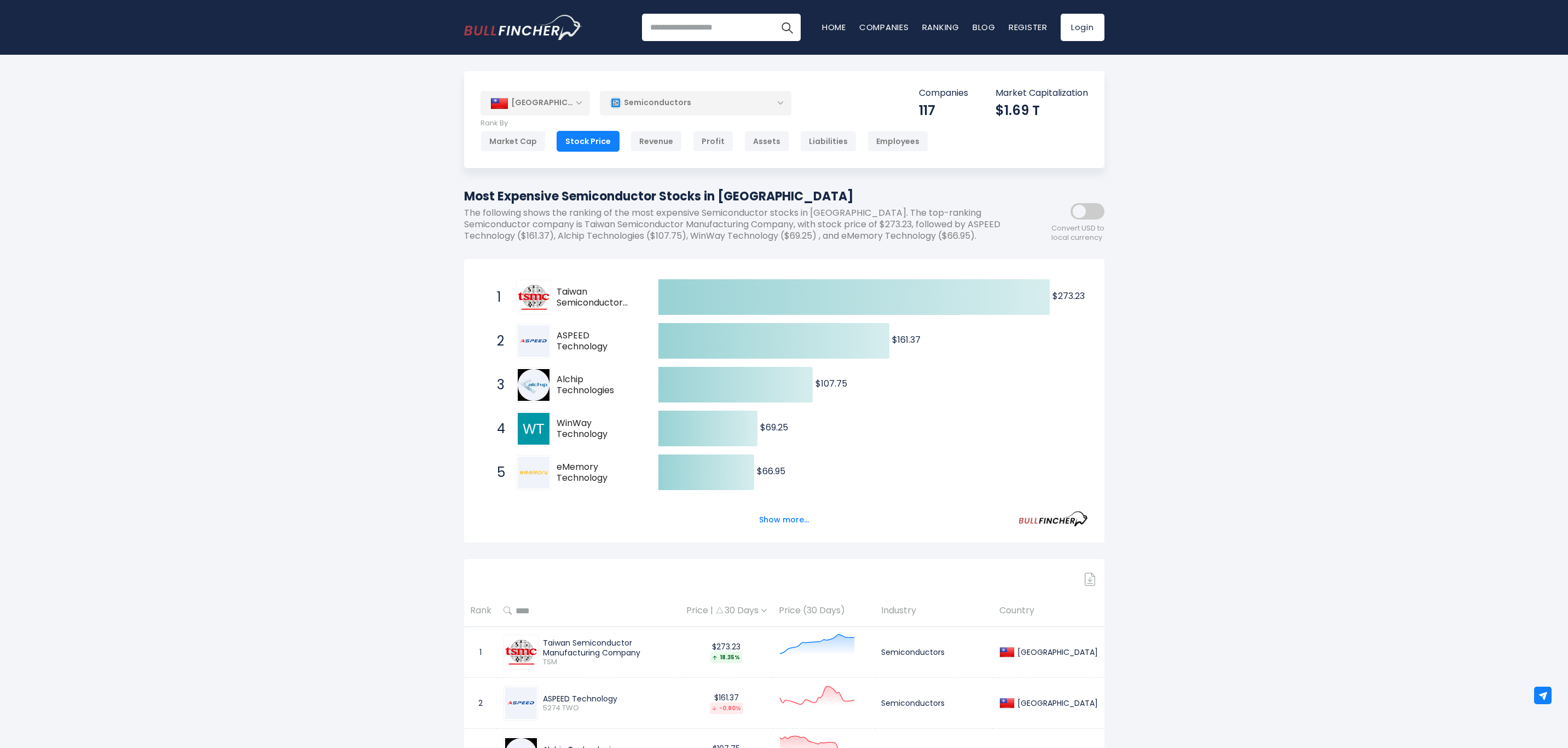
click at [777, 519] on button "Show more..." at bounding box center [784, 520] width 63 height 18
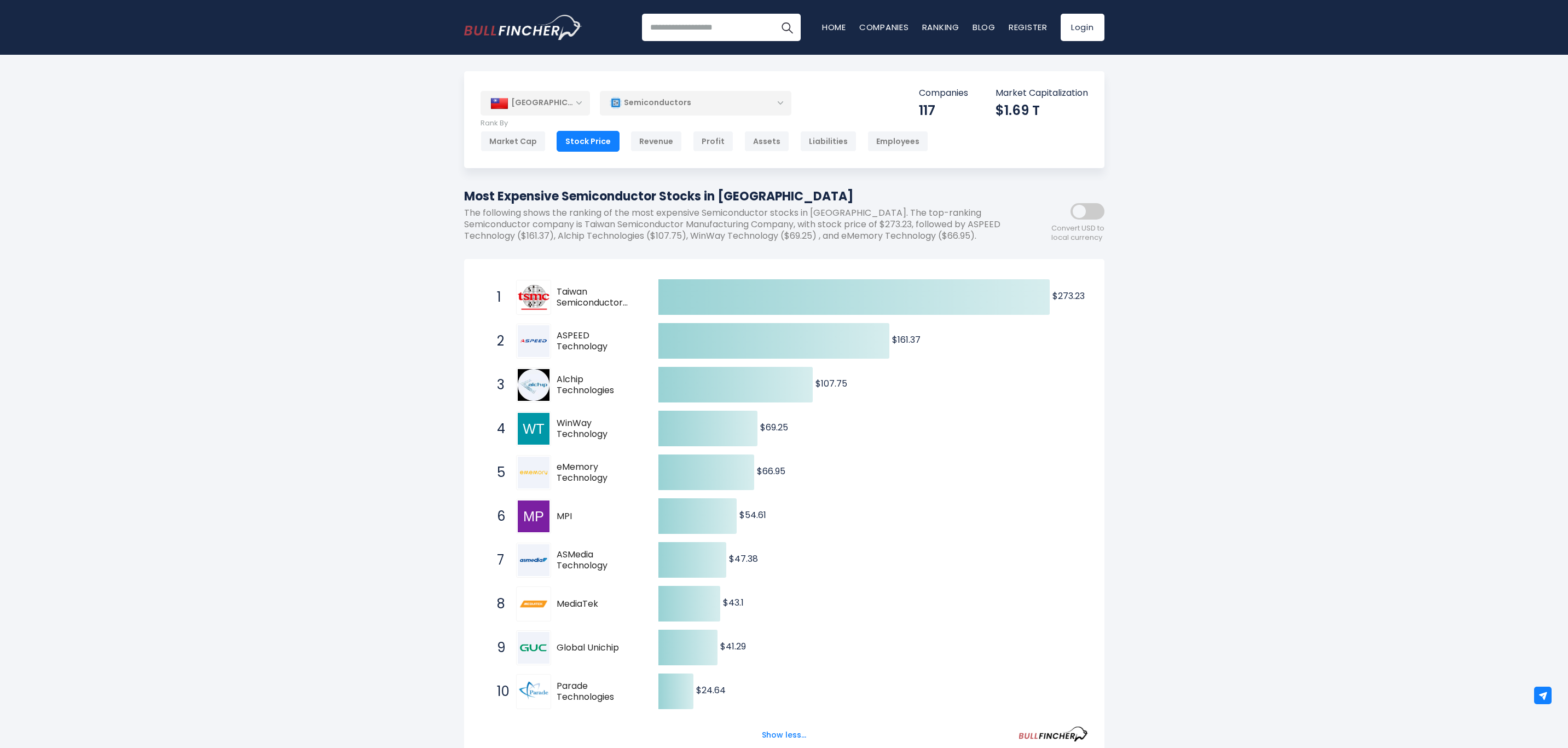
click at [507, 140] on div "Market Cap" at bounding box center [513, 142] width 65 height 21
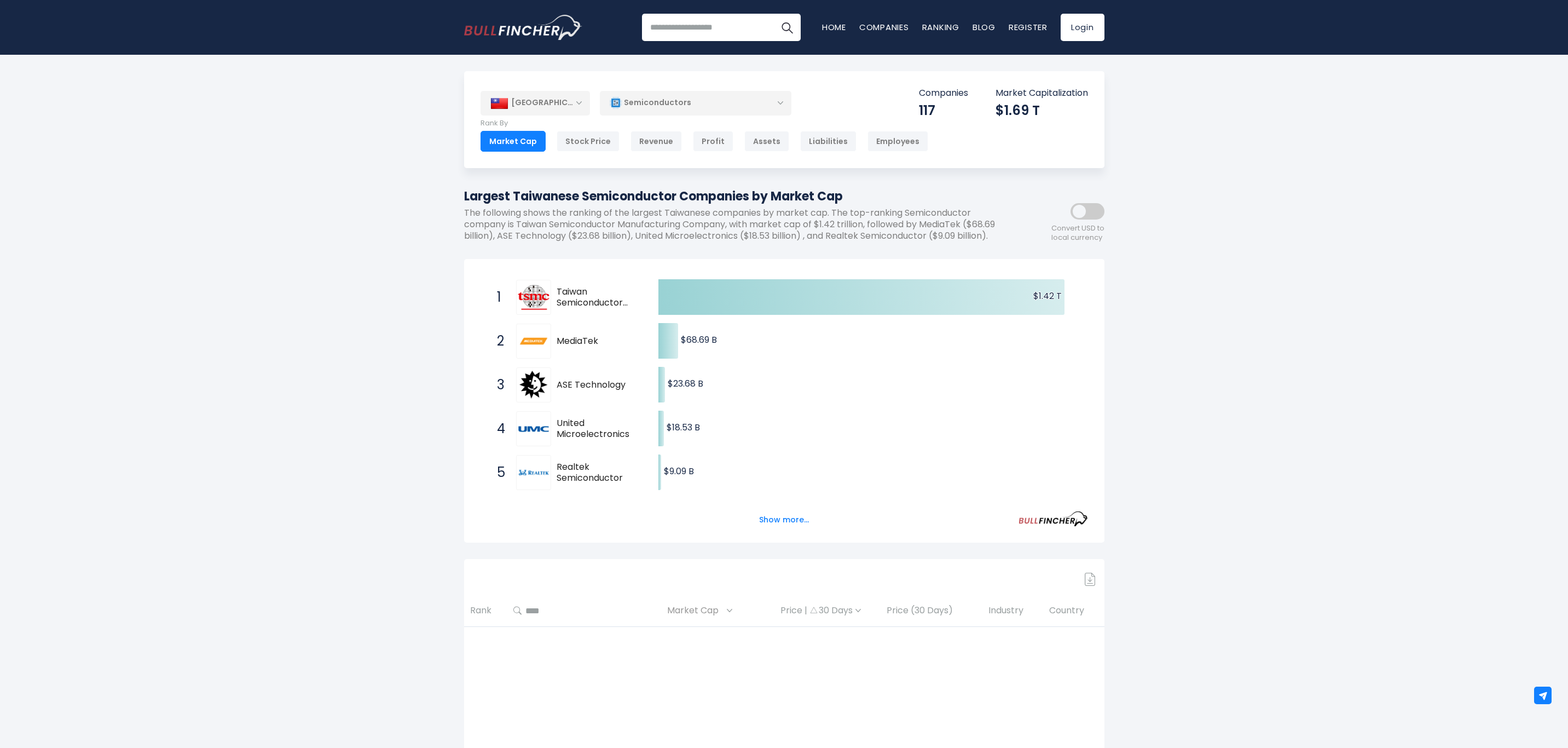
click at [782, 529] on button "Show more..." at bounding box center [784, 520] width 63 height 18
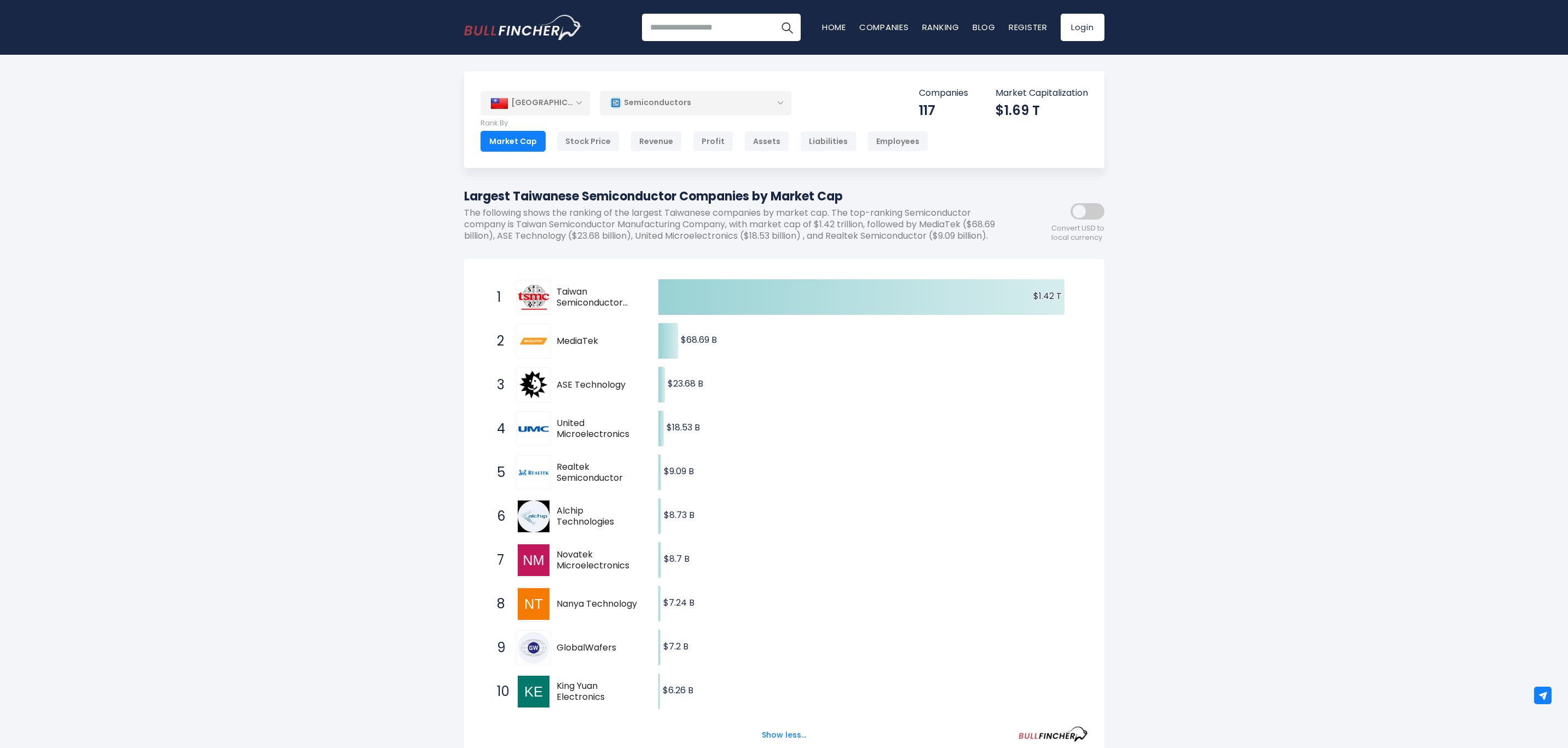
click at [588, 137] on div "Stock Price" at bounding box center [588, 142] width 63 height 21
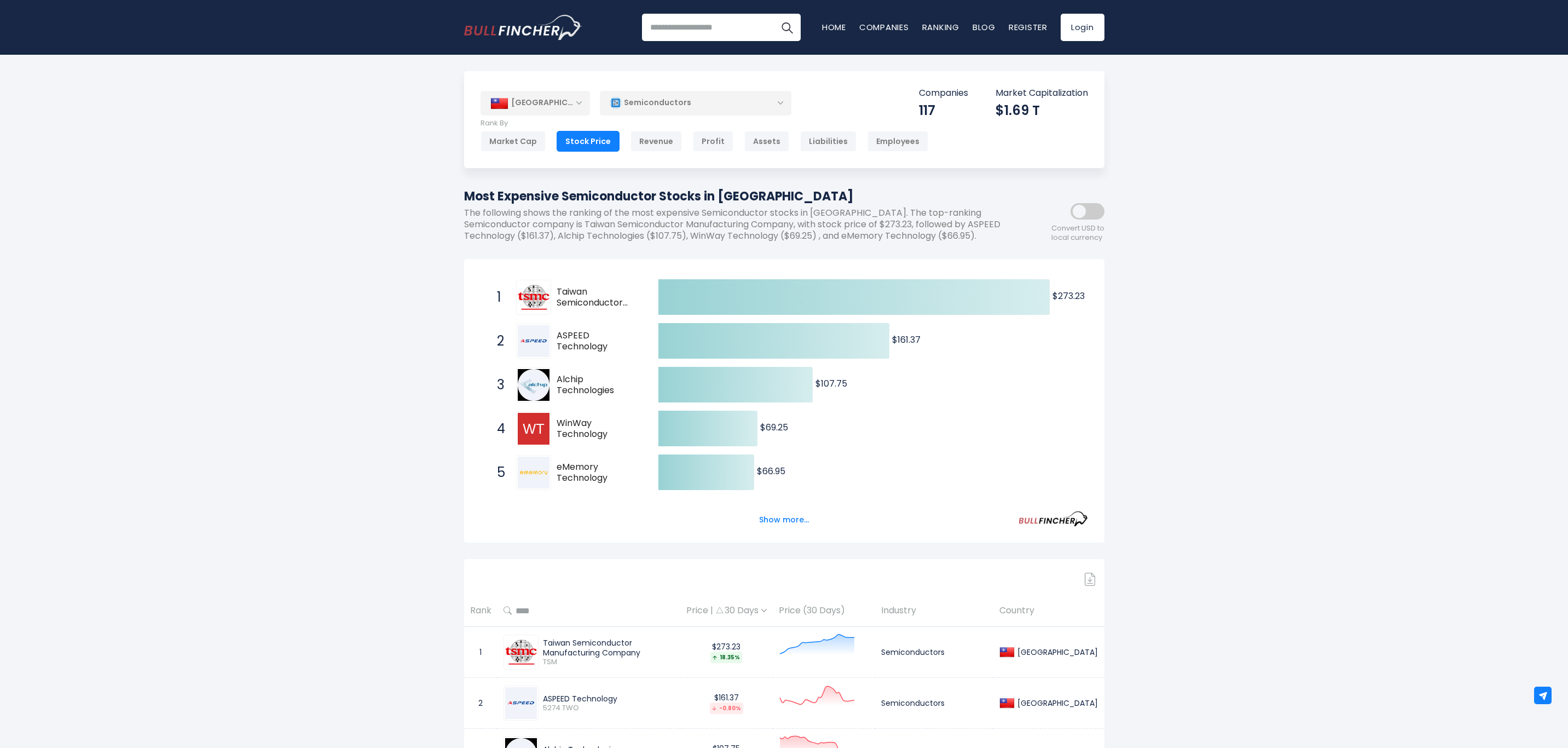
click at [767, 141] on div "Assets" at bounding box center [767, 142] width 45 height 21
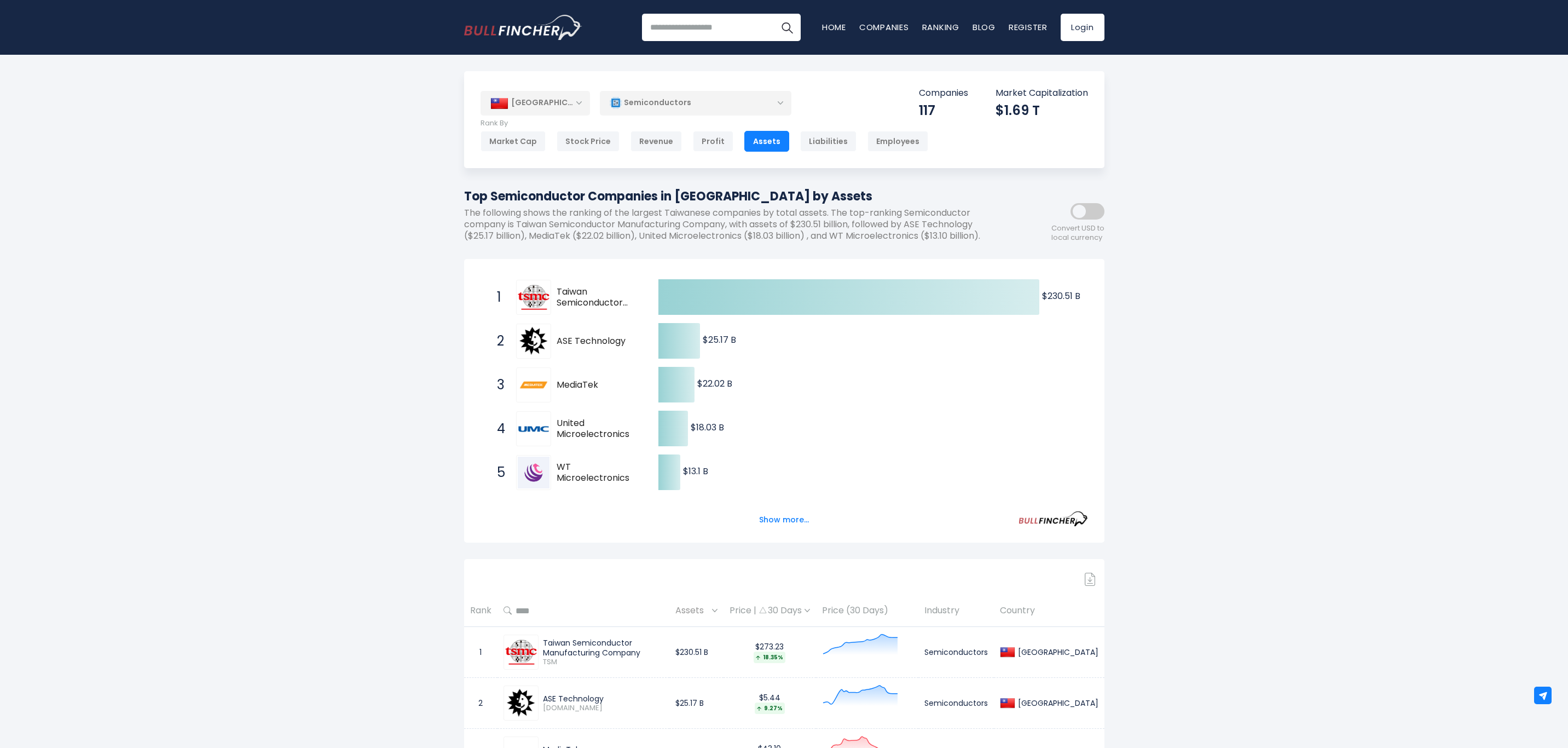
click at [769, 518] on button "Show more..." at bounding box center [784, 520] width 63 height 18
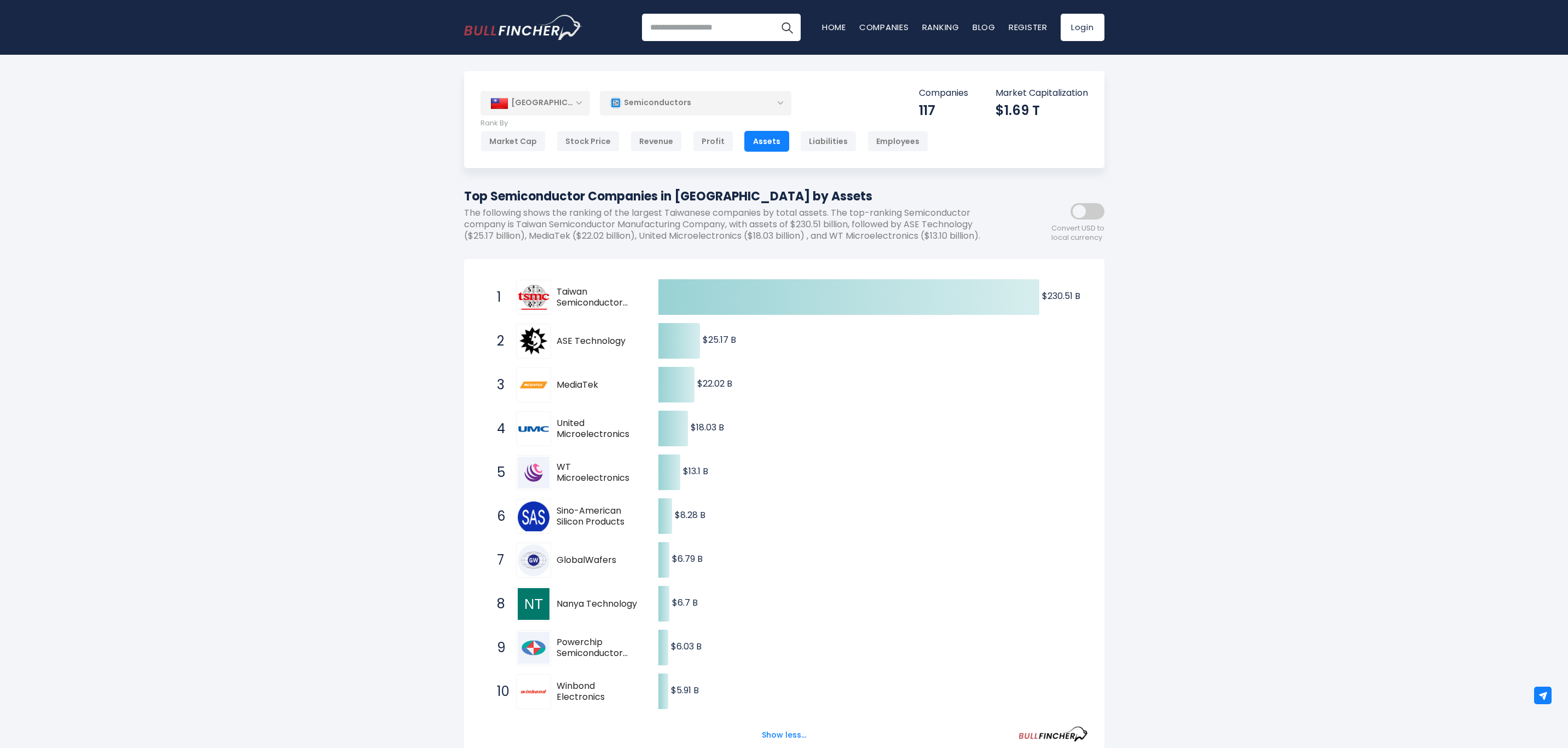
click at [579, 102] on div "[GEOGRAPHIC_DATA]" at bounding box center [535, 103] width 109 height 24
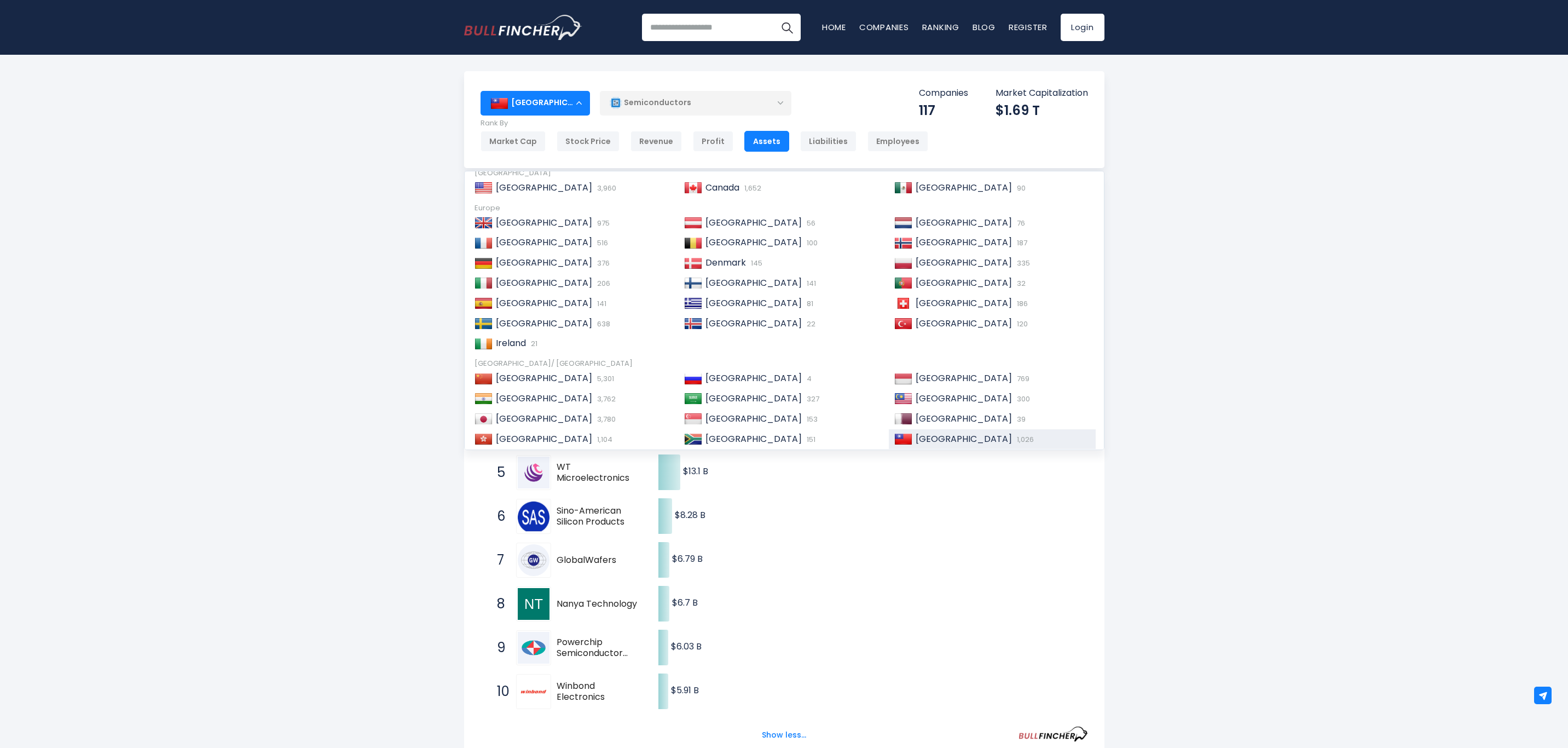
scroll to position [82, 0]
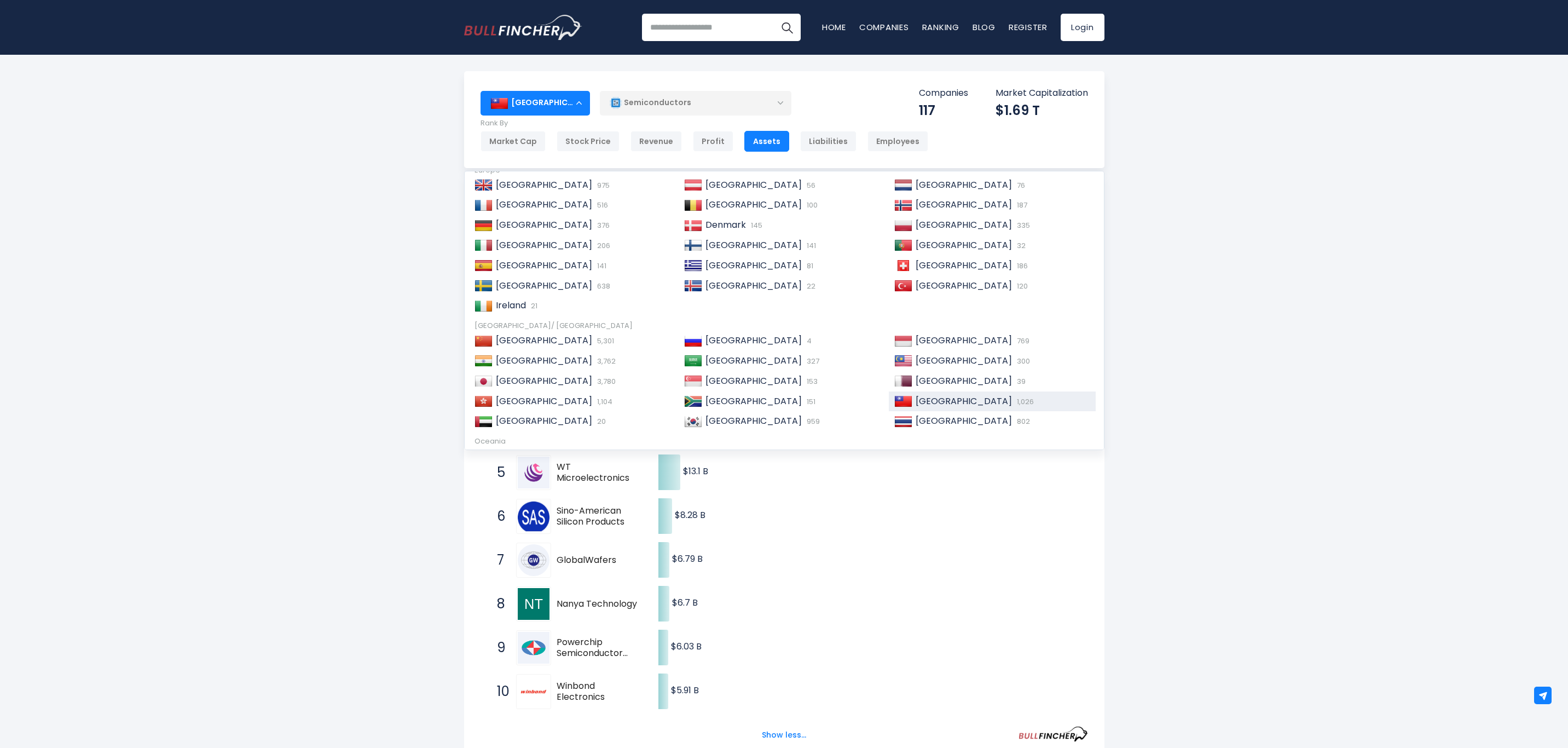
click at [595, 401] on span "1,104" at bounding box center [604, 401] width 18 height 11
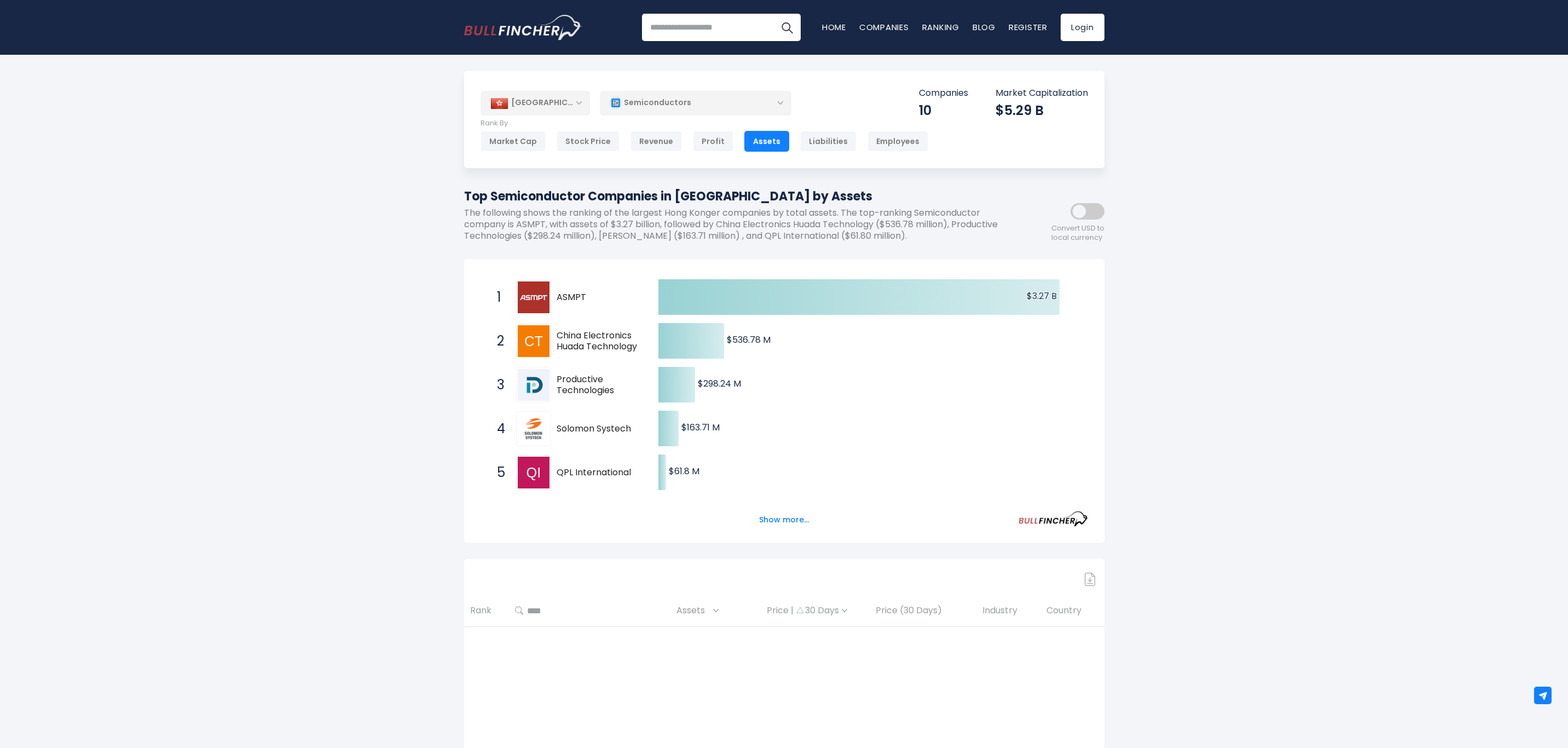
click at [791, 522] on button "Show more..." at bounding box center [784, 520] width 63 height 18
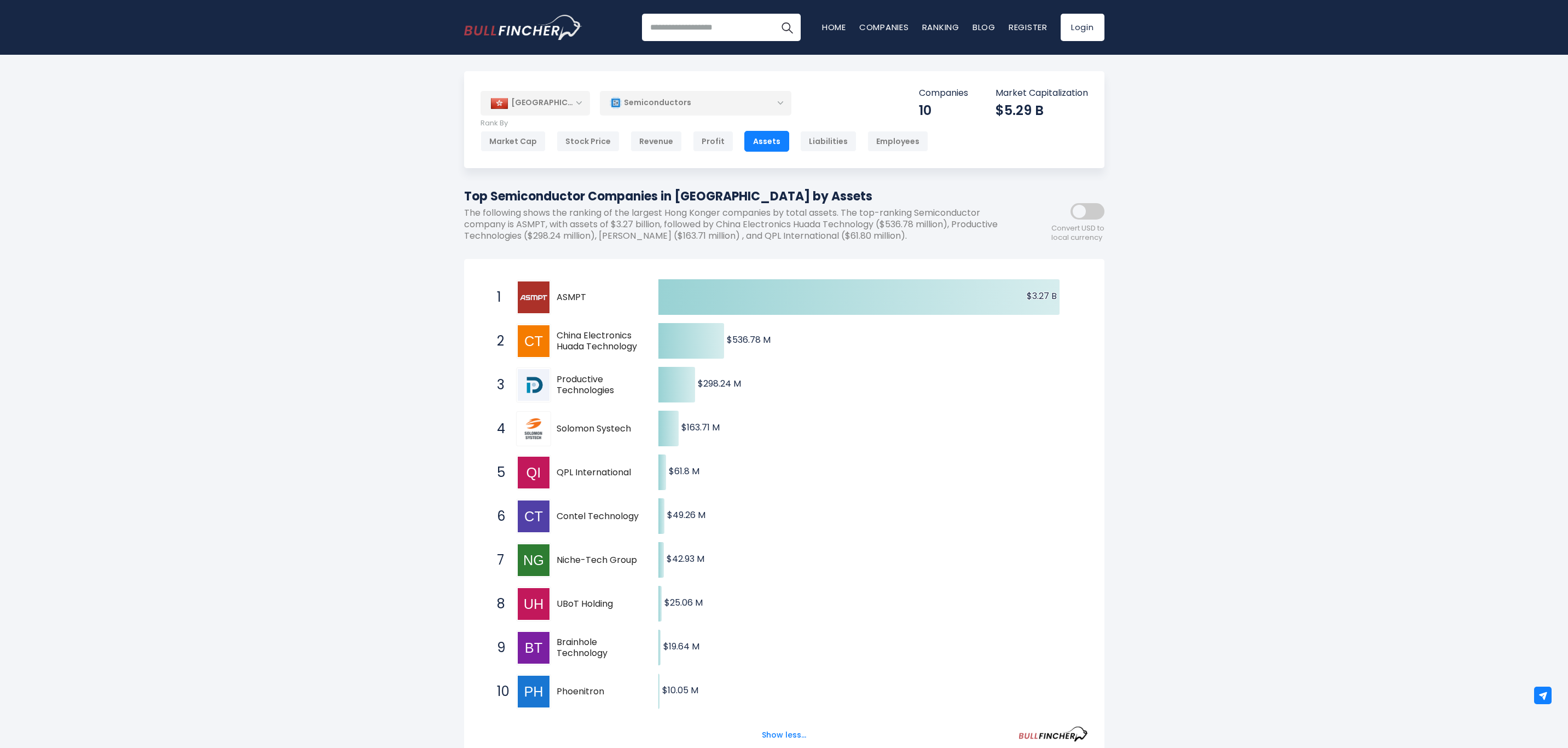
click at [712, 137] on div "Profit" at bounding box center [712, 142] width 40 height 21
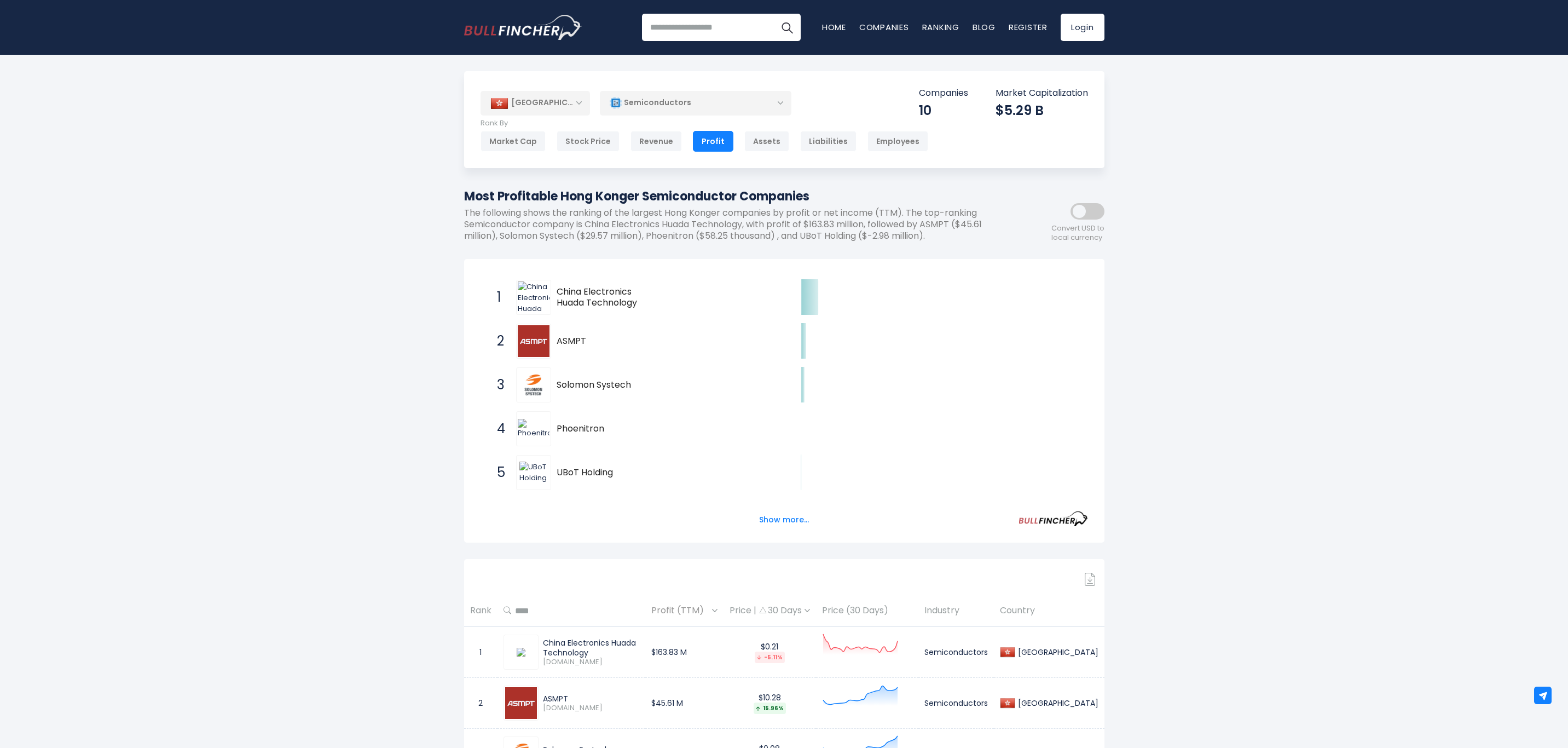
click at [774, 508] on div "Show more..." at bounding box center [784, 513] width 607 height 30
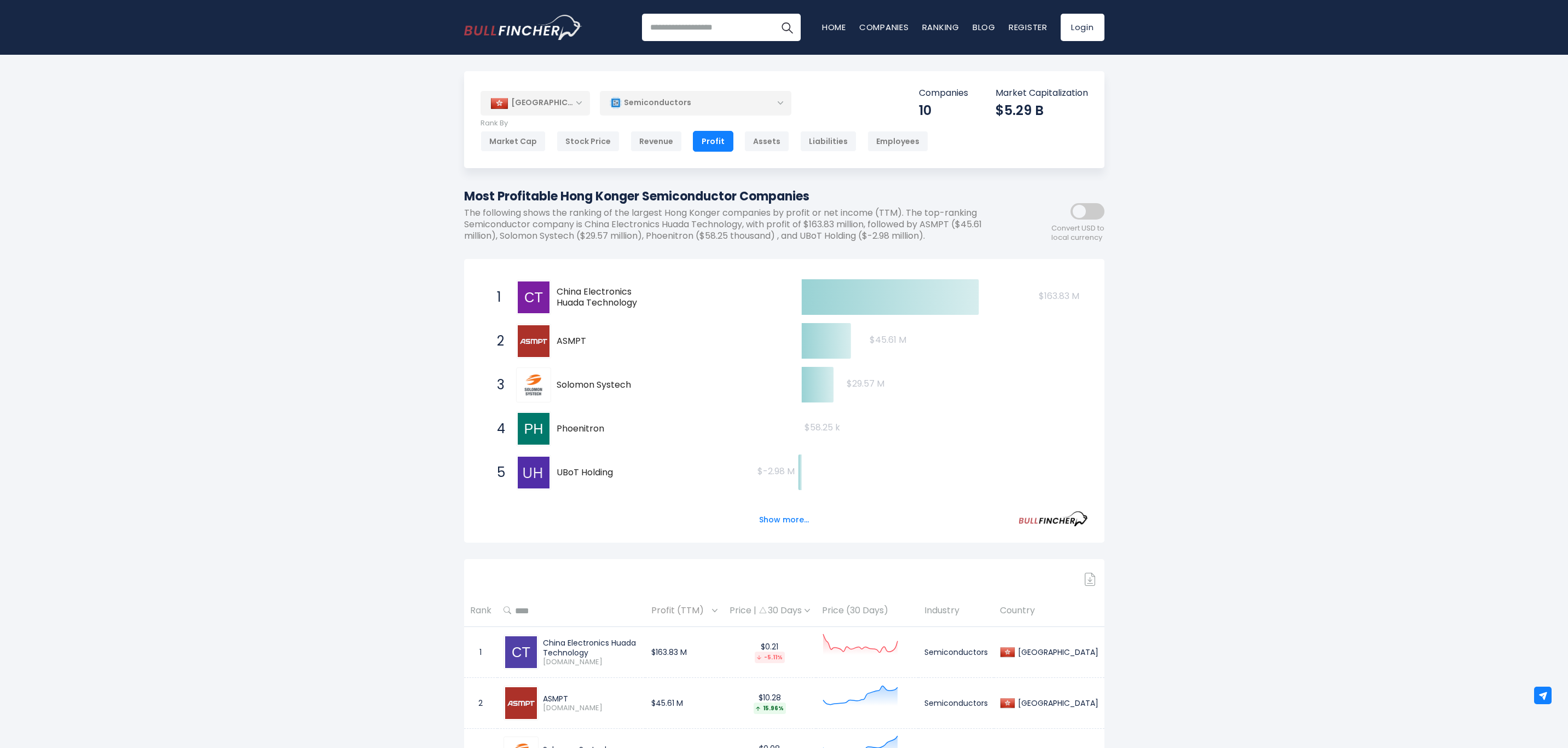
click at [779, 521] on button "Show more..." at bounding box center [784, 520] width 63 height 18
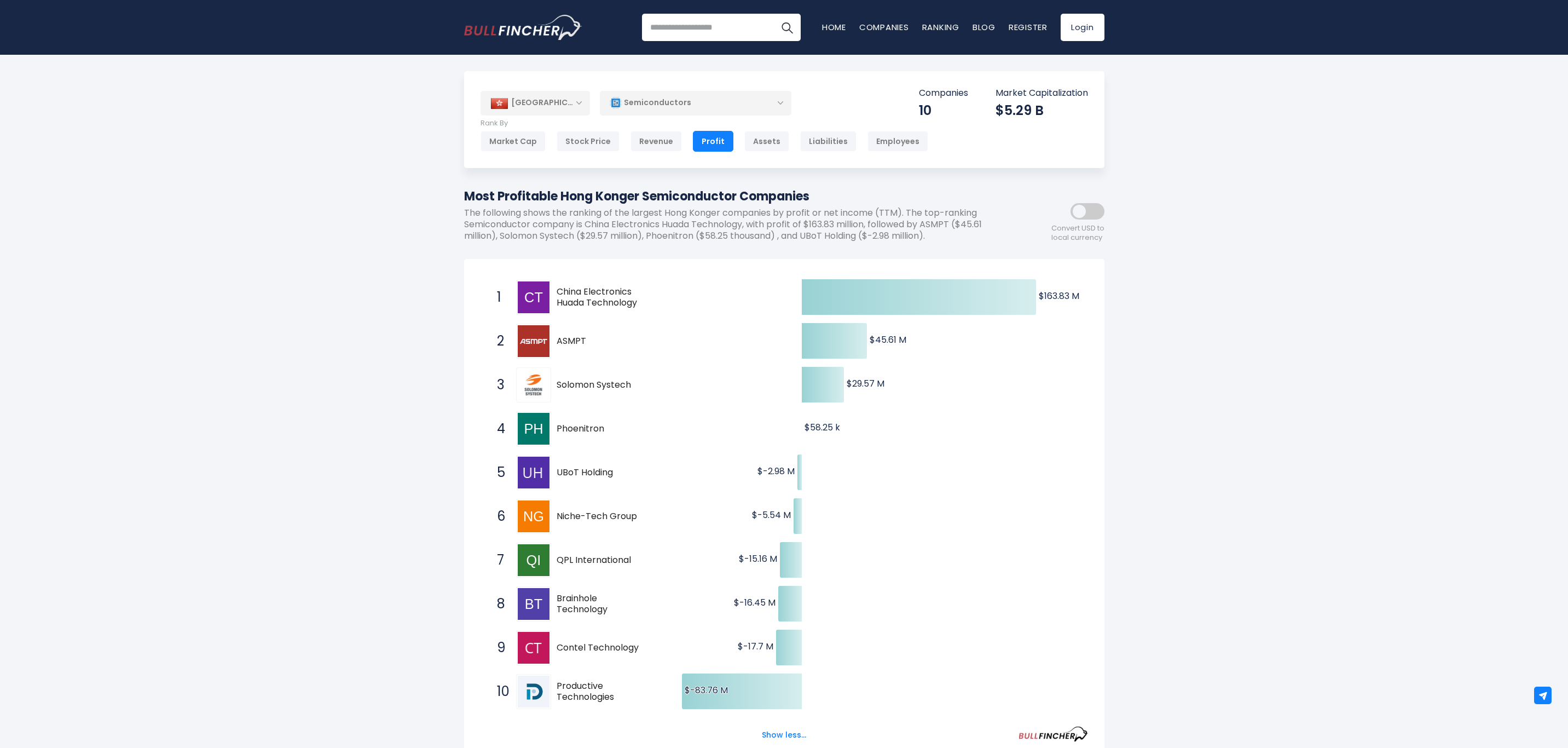
click at [641, 145] on div "Revenue" at bounding box center [656, 142] width 51 height 21
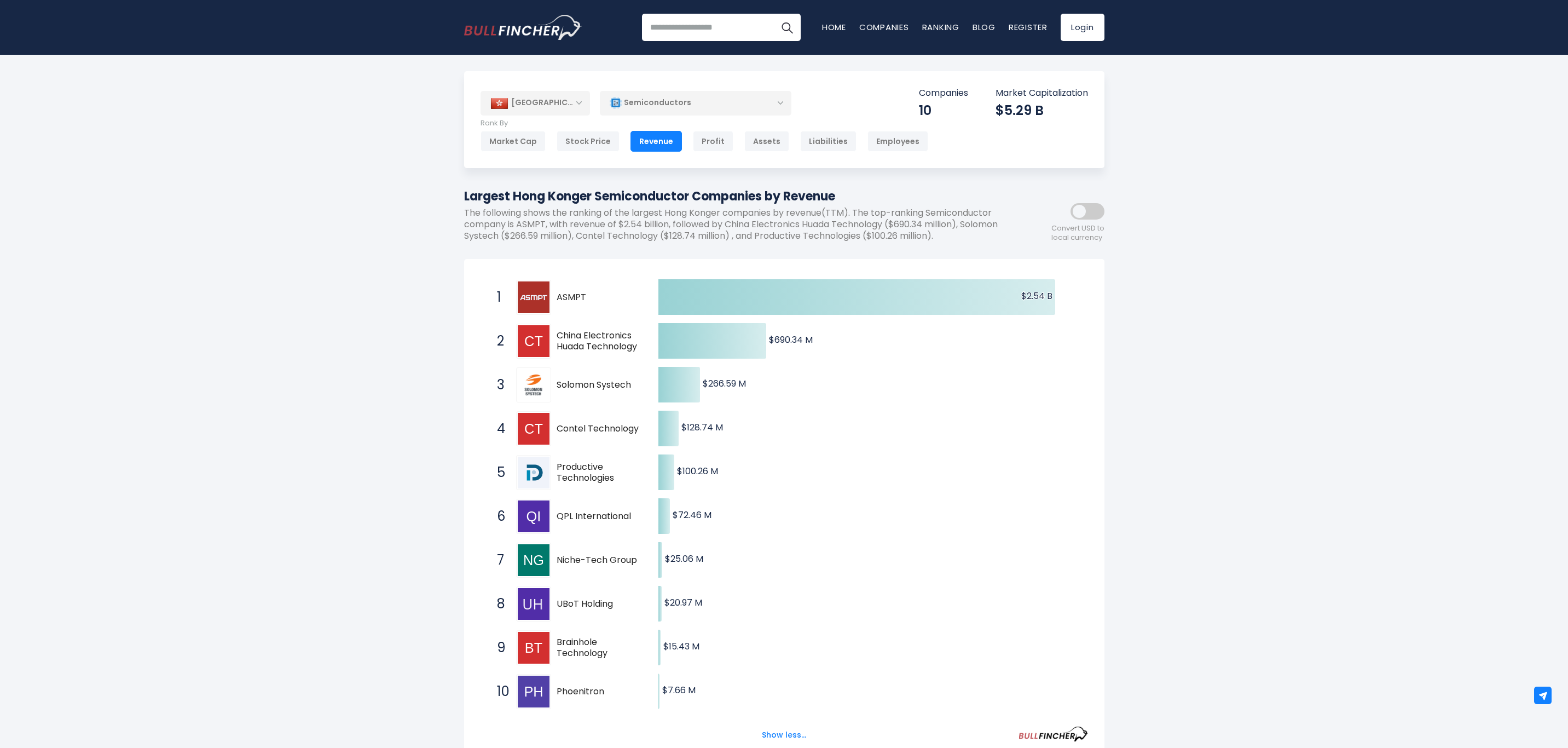
click at [591, 137] on div "Stock Price" at bounding box center [588, 142] width 63 height 21
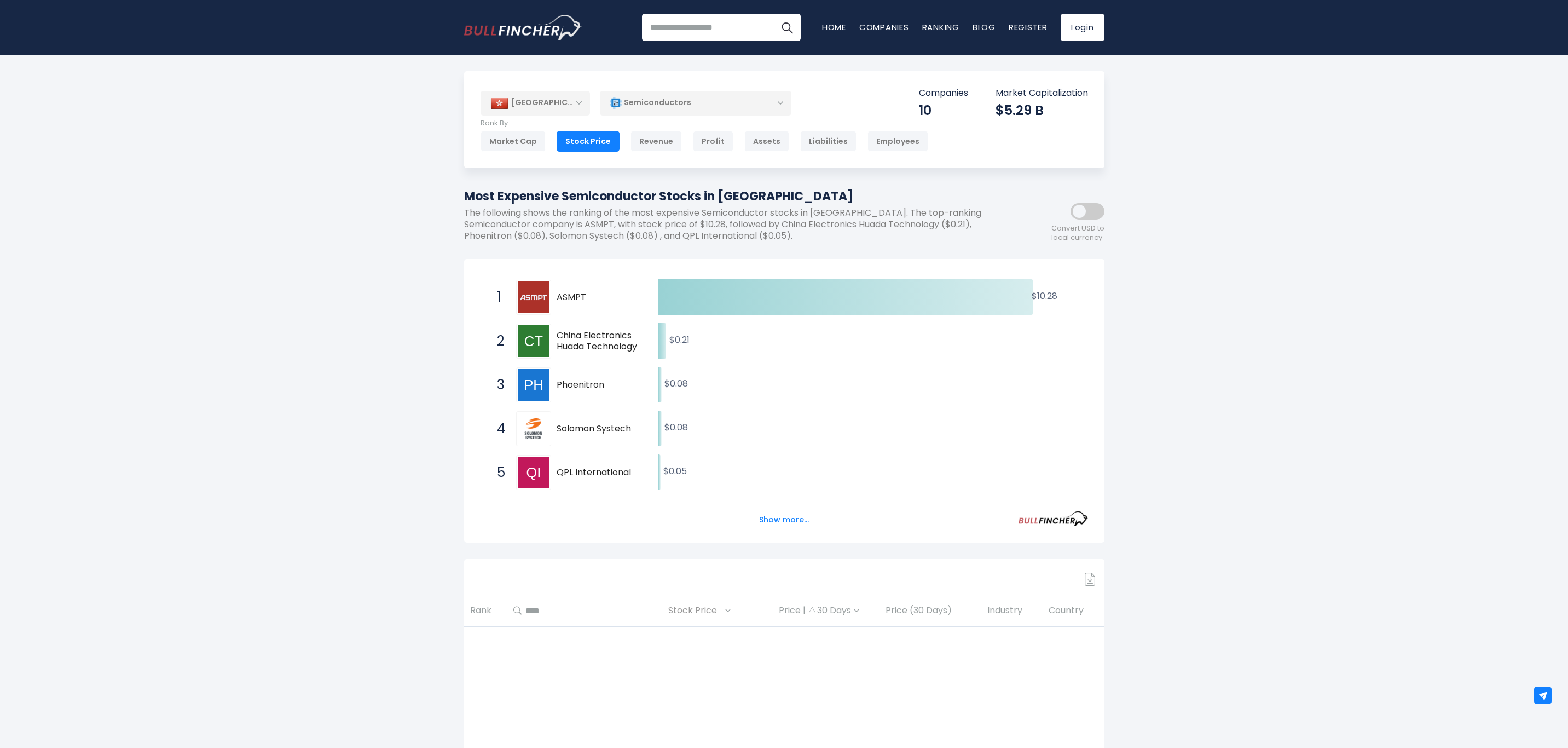
click at [795, 519] on button "Show more..." at bounding box center [784, 520] width 63 height 18
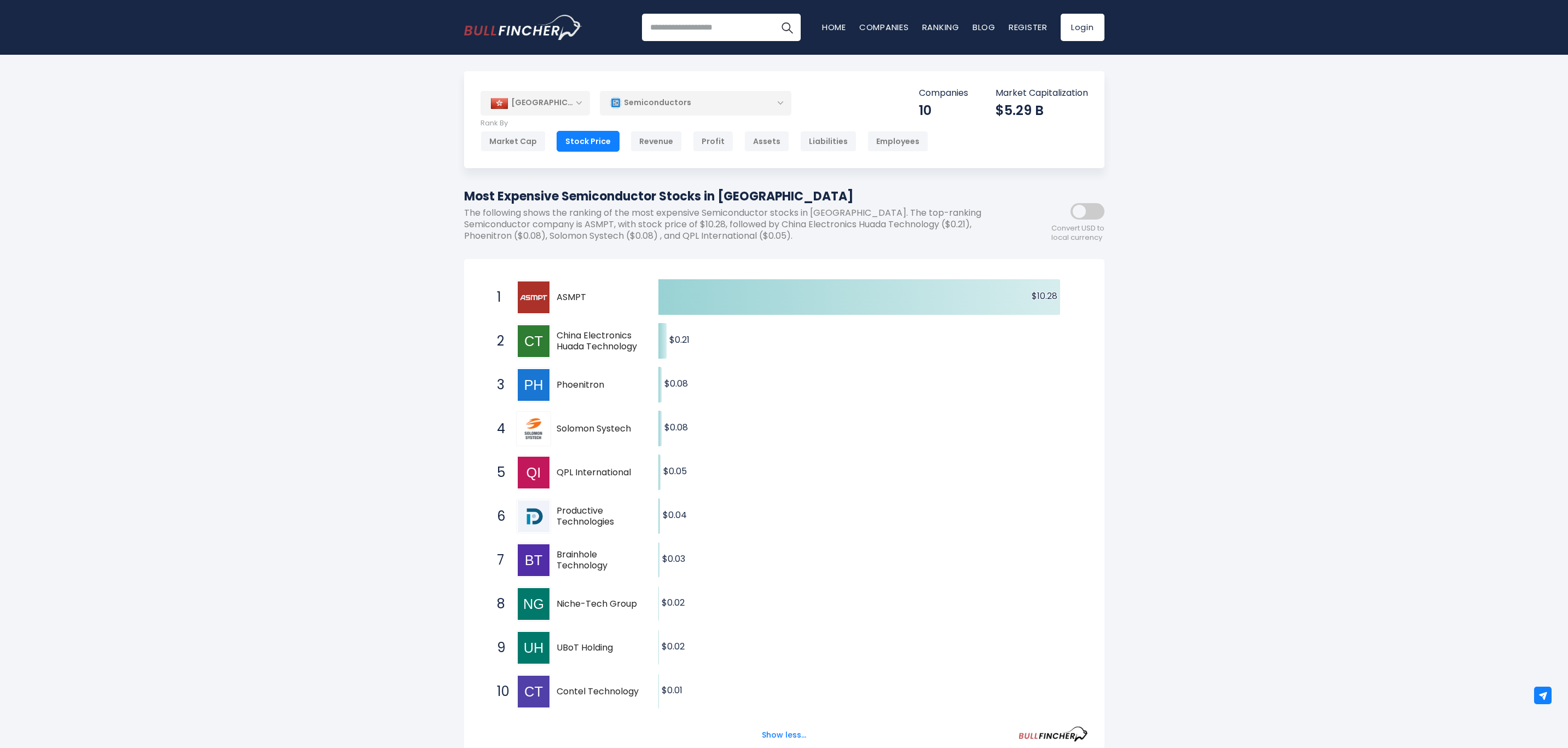
click at [504, 141] on div "Market Cap" at bounding box center [513, 142] width 65 height 21
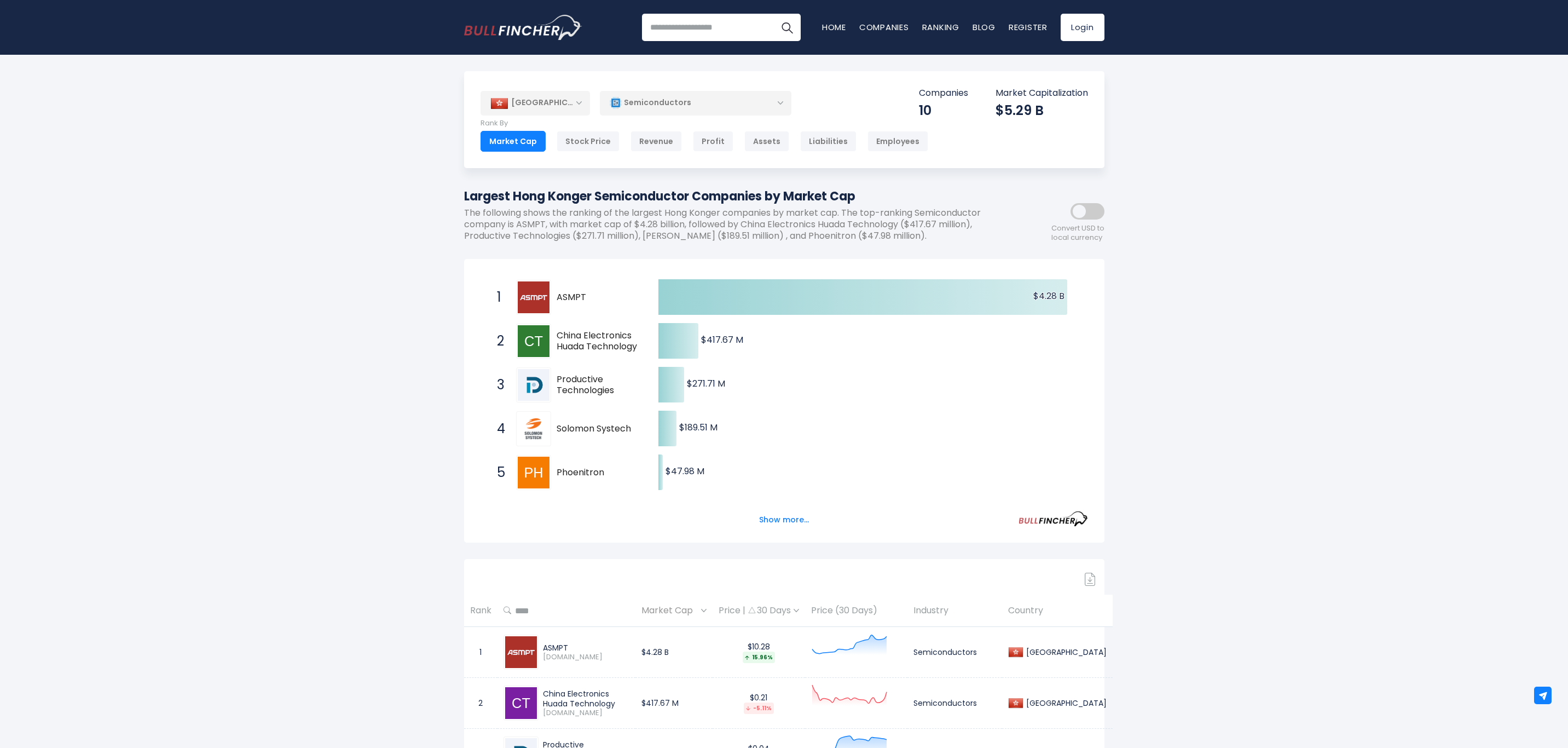
click at [777, 524] on button "Show more..." at bounding box center [784, 520] width 63 height 18
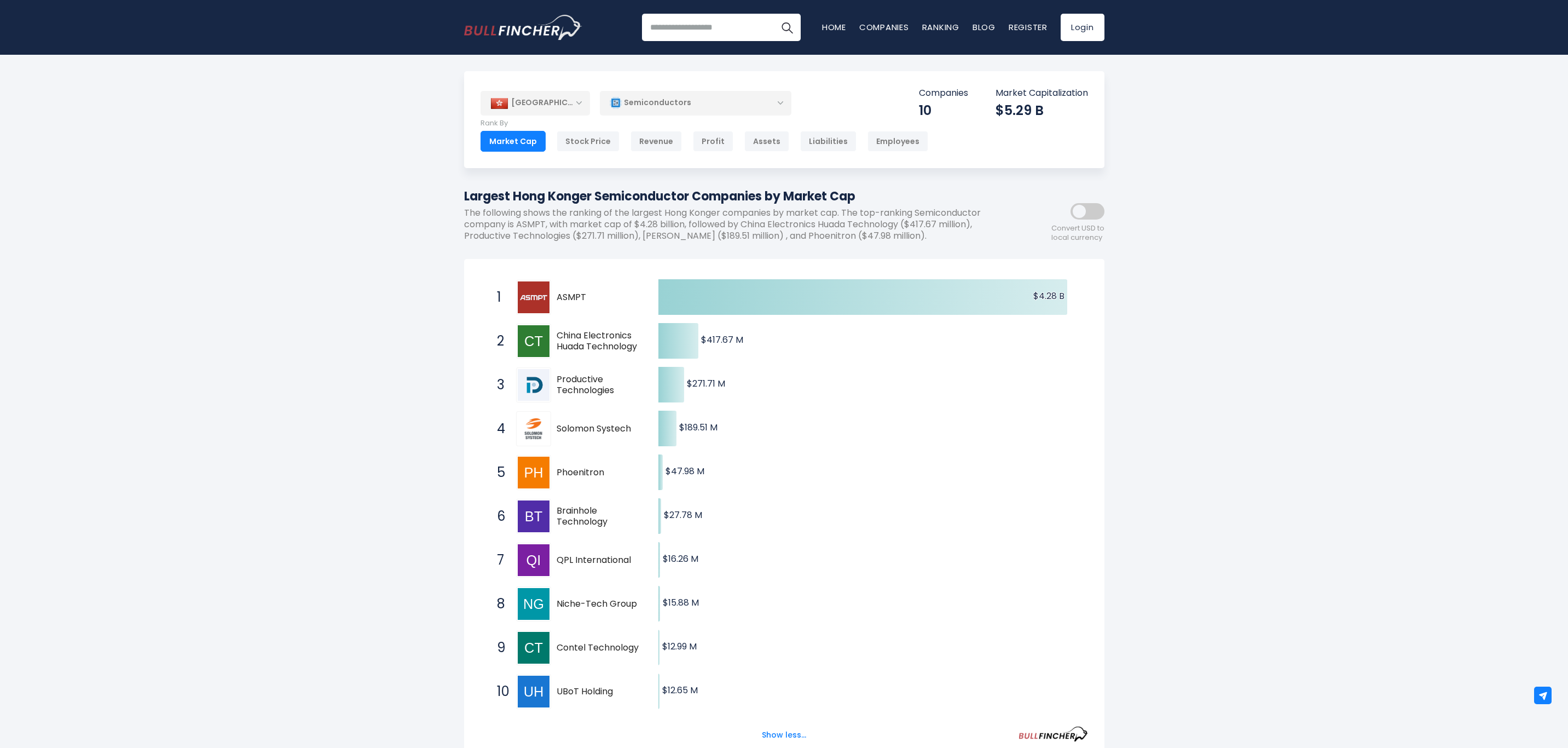
click at [582, 99] on div "[GEOGRAPHIC_DATA]" at bounding box center [535, 103] width 109 height 24
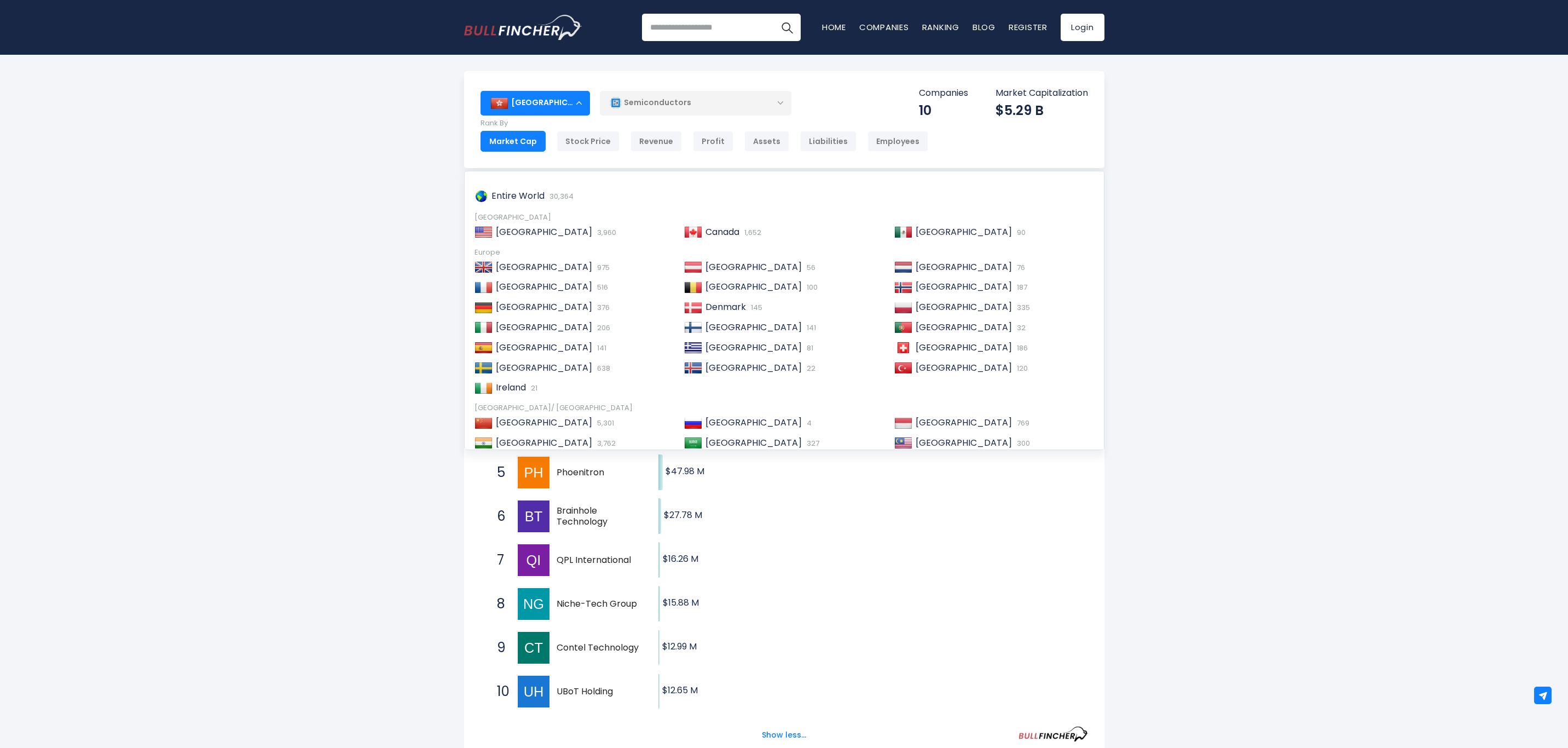
scroll to position [82, 0]
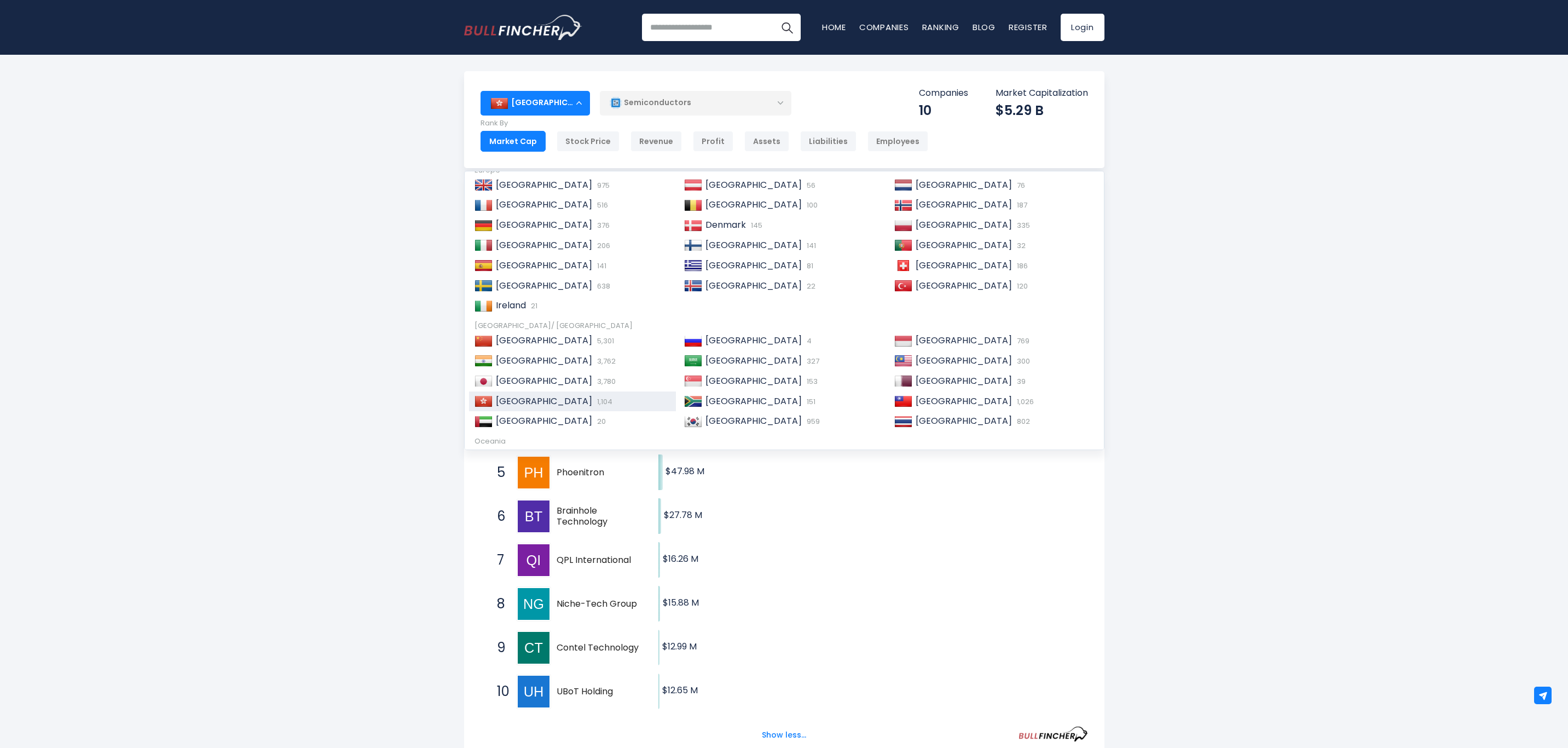
click at [507, 380] on span "[GEOGRAPHIC_DATA]" at bounding box center [544, 381] width 97 height 13
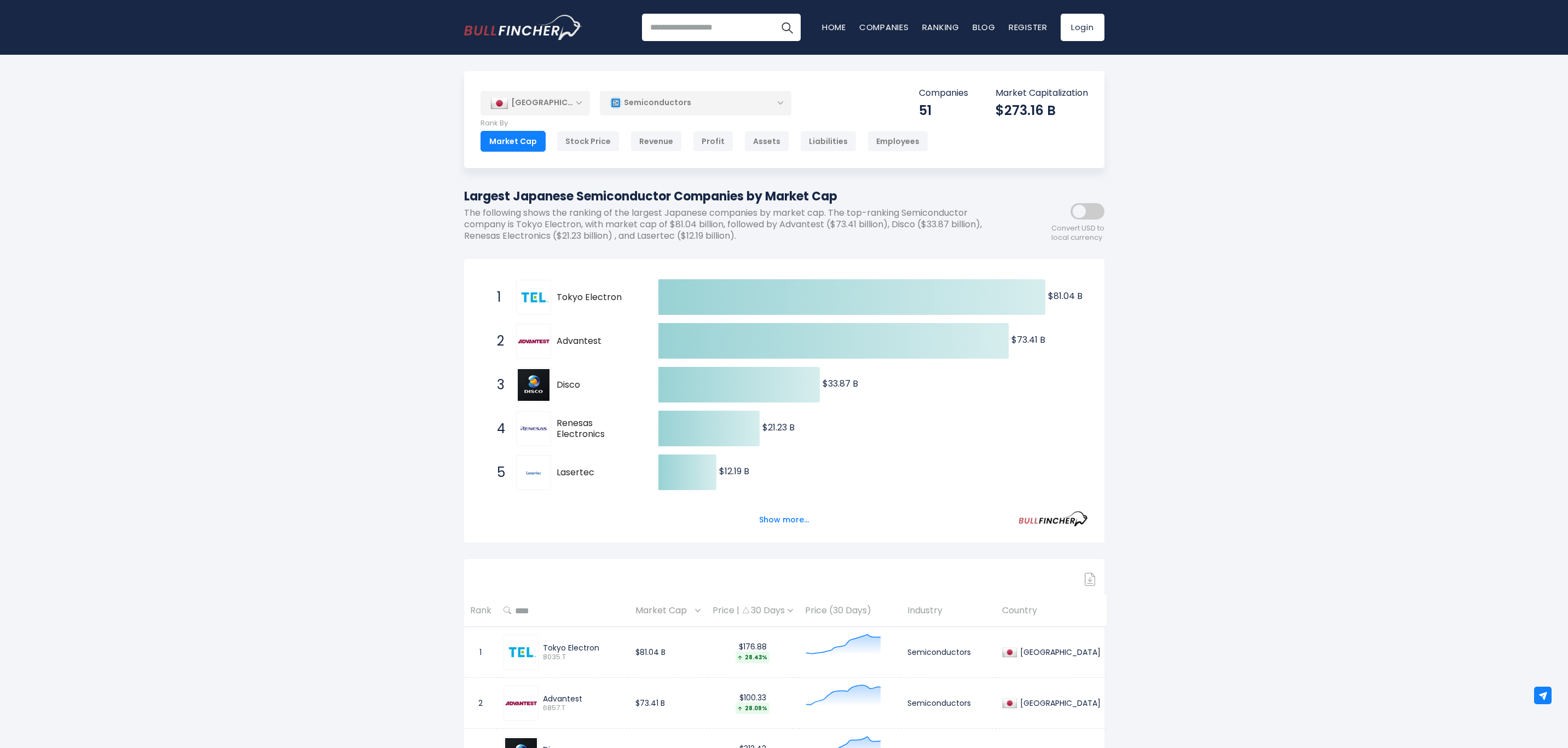
click at [787, 518] on button "Show more..." at bounding box center [784, 520] width 63 height 18
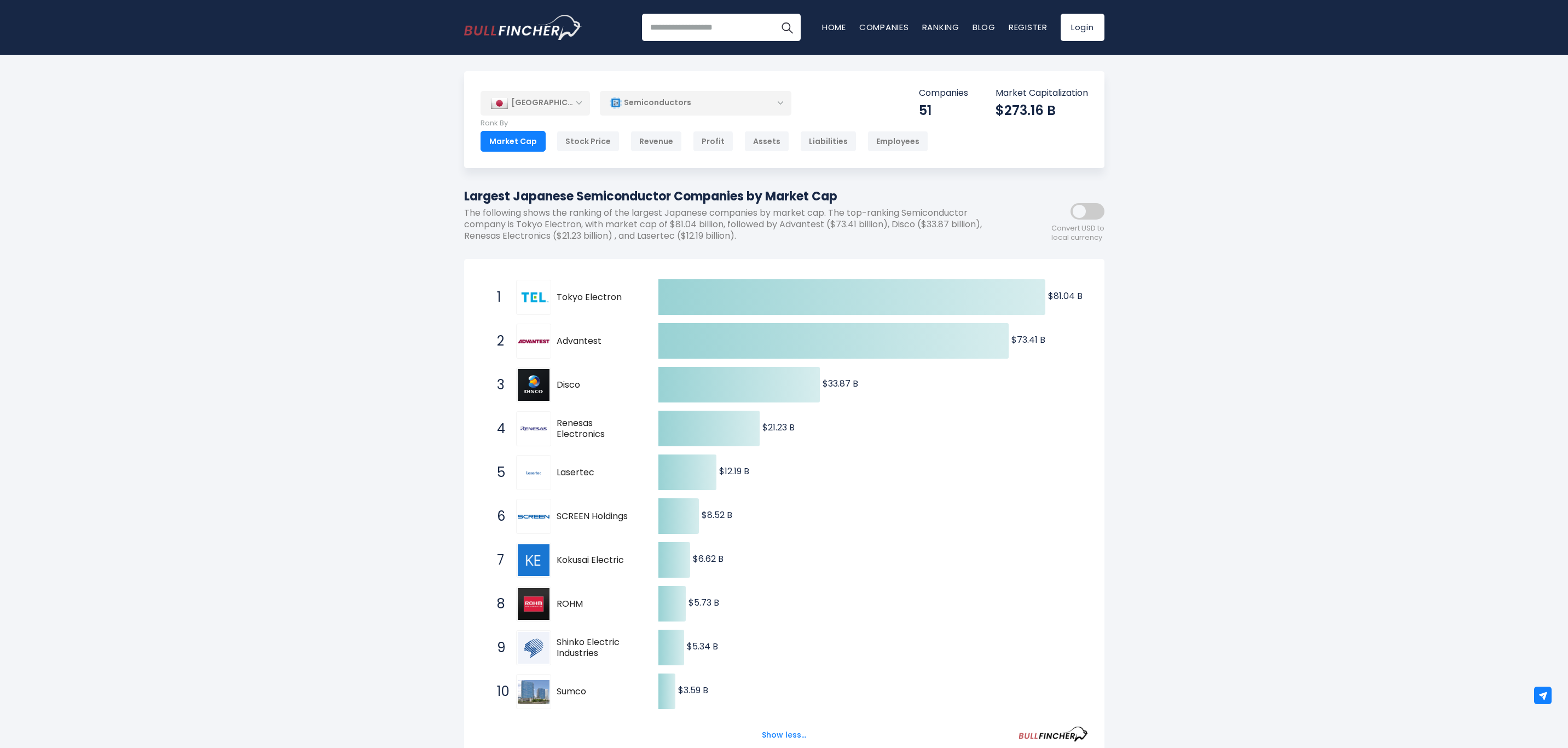
click at [578, 143] on div "Stock Price" at bounding box center [588, 142] width 63 height 21
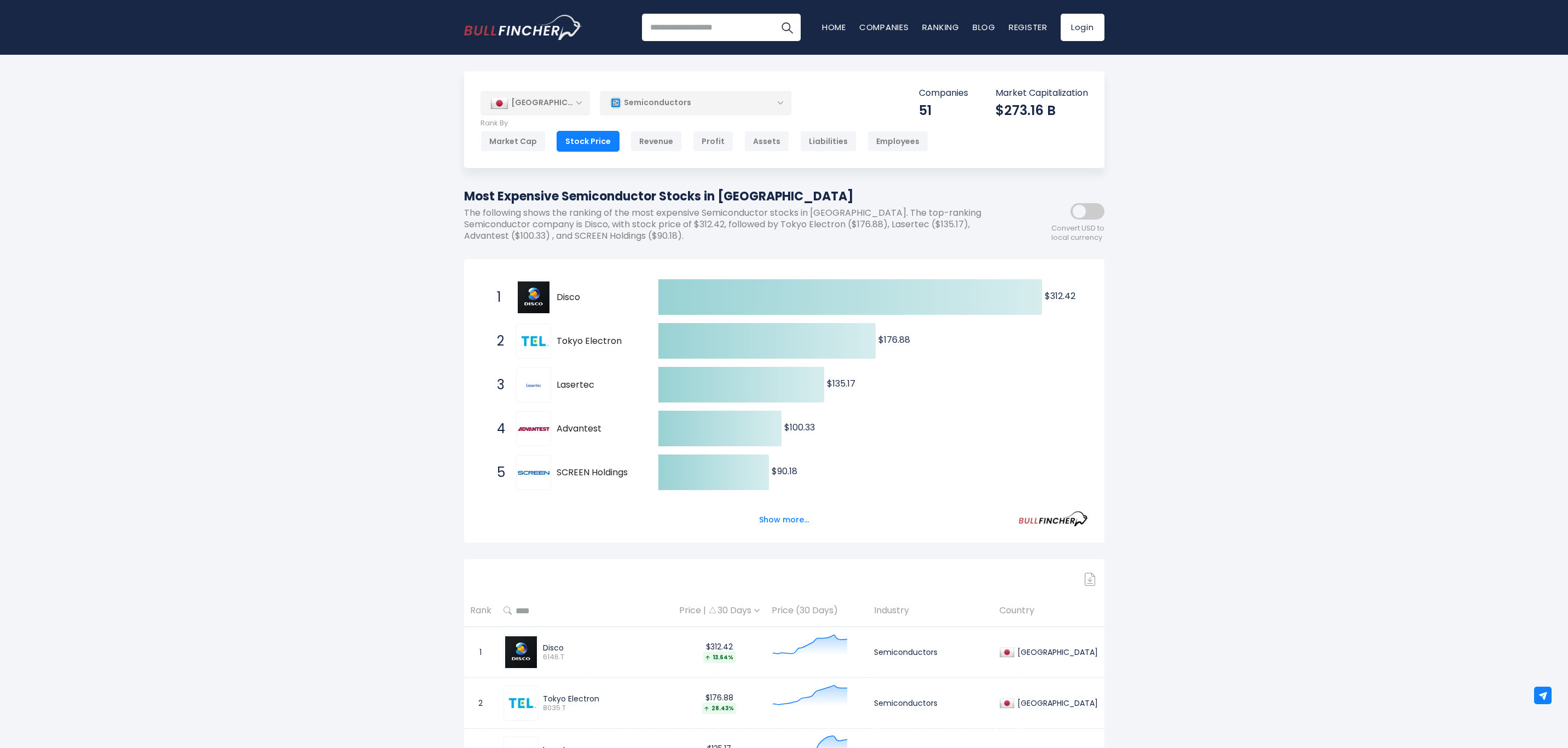
click at [789, 524] on button "Show more..." at bounding box center [784, 520] width 63 height 18
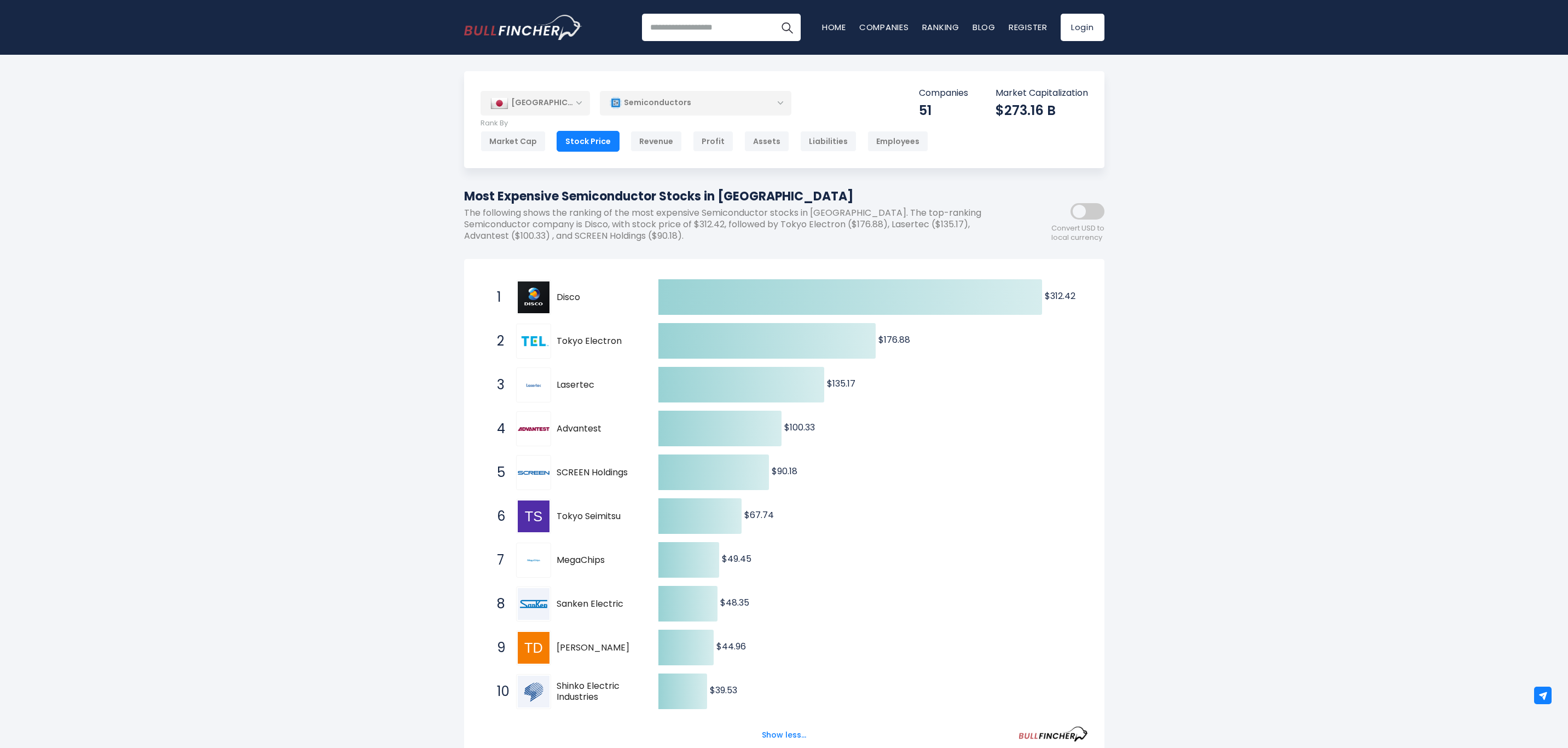
click at [646, 141] on div "Revenue" at bounding box center [656, 142] width 51 height 21
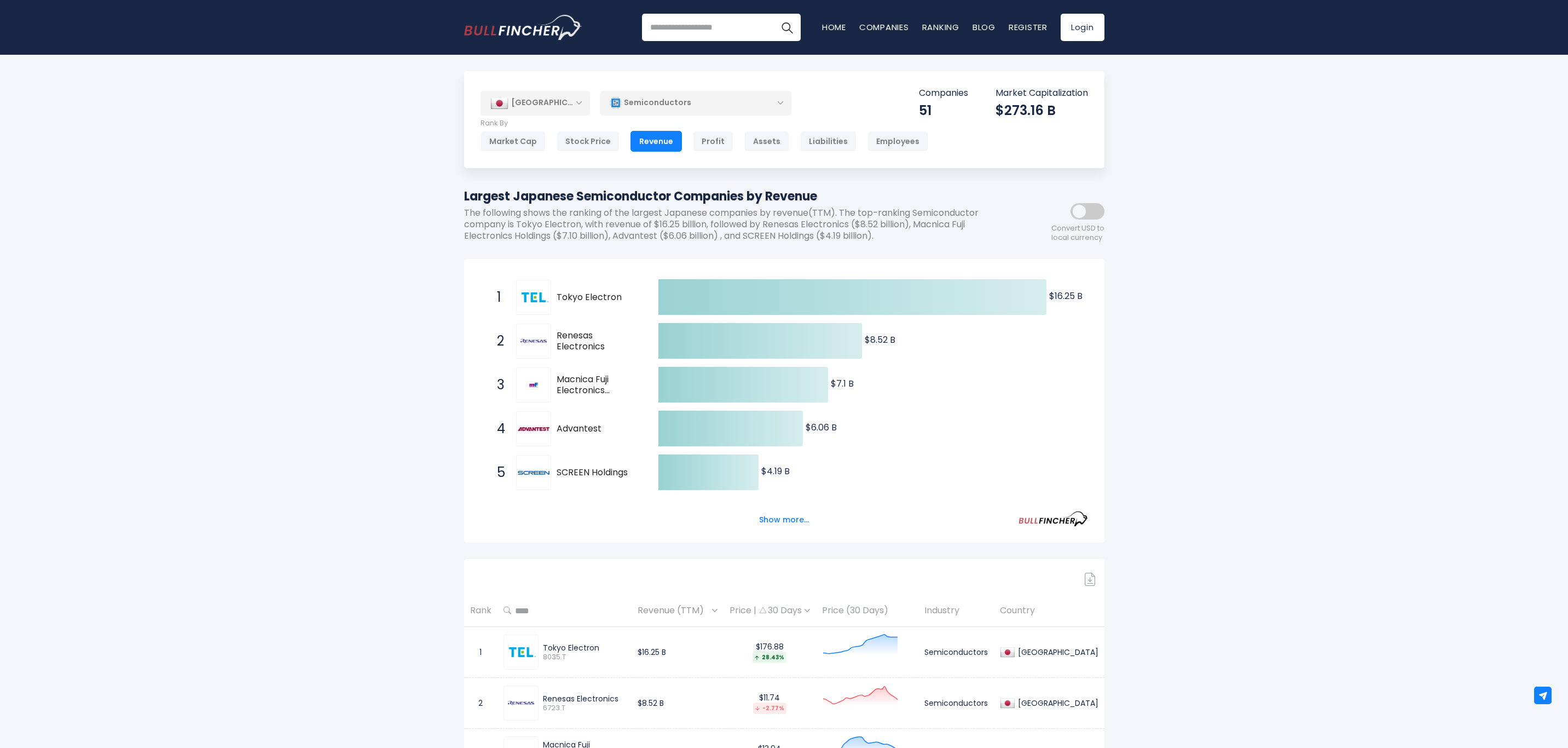
click at [786, 520] on button "Show more..." at bounding box center [784, 520] width 63 height 18
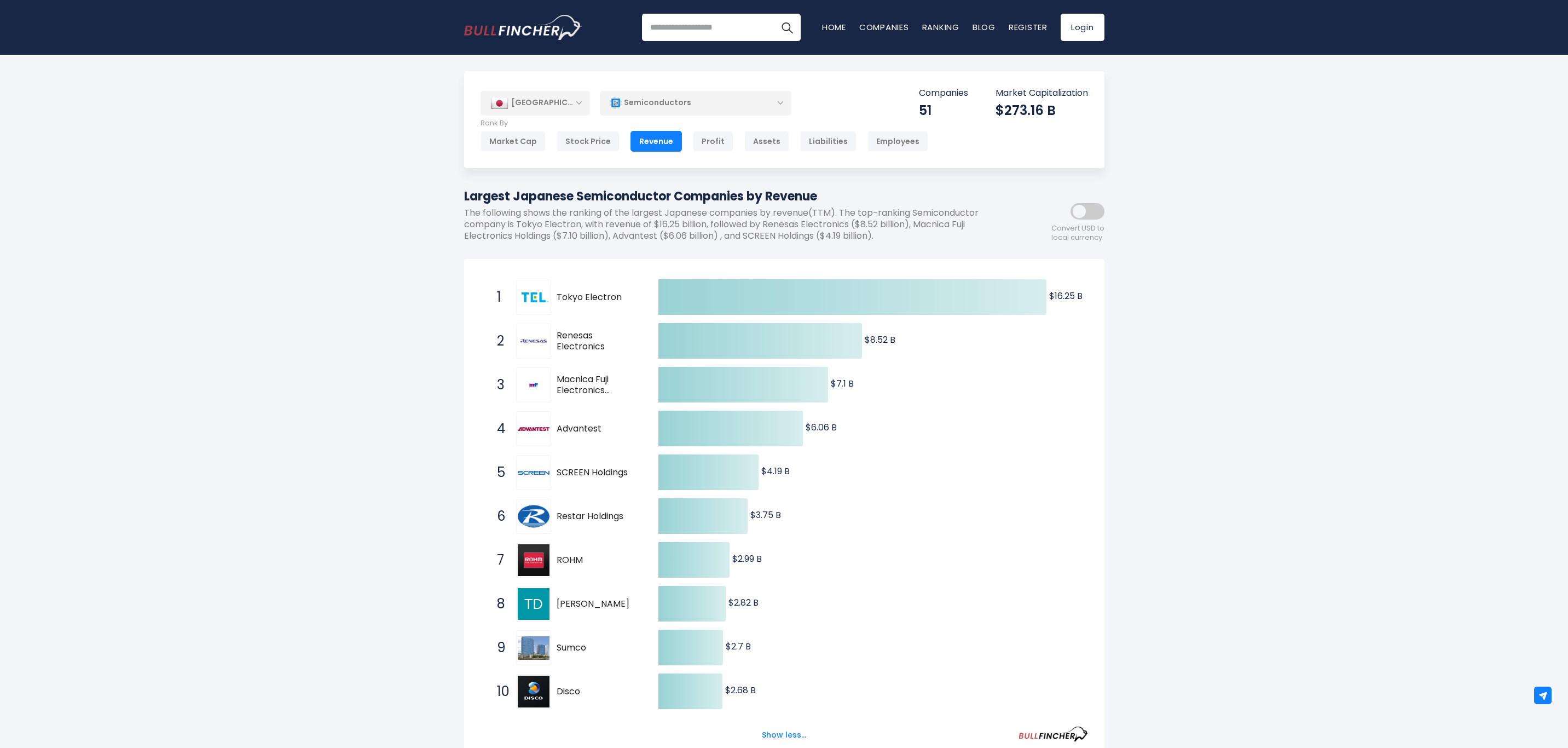
click at [713, 140] on div "Profit" at bounding box center [712, 142] width 40 height 21
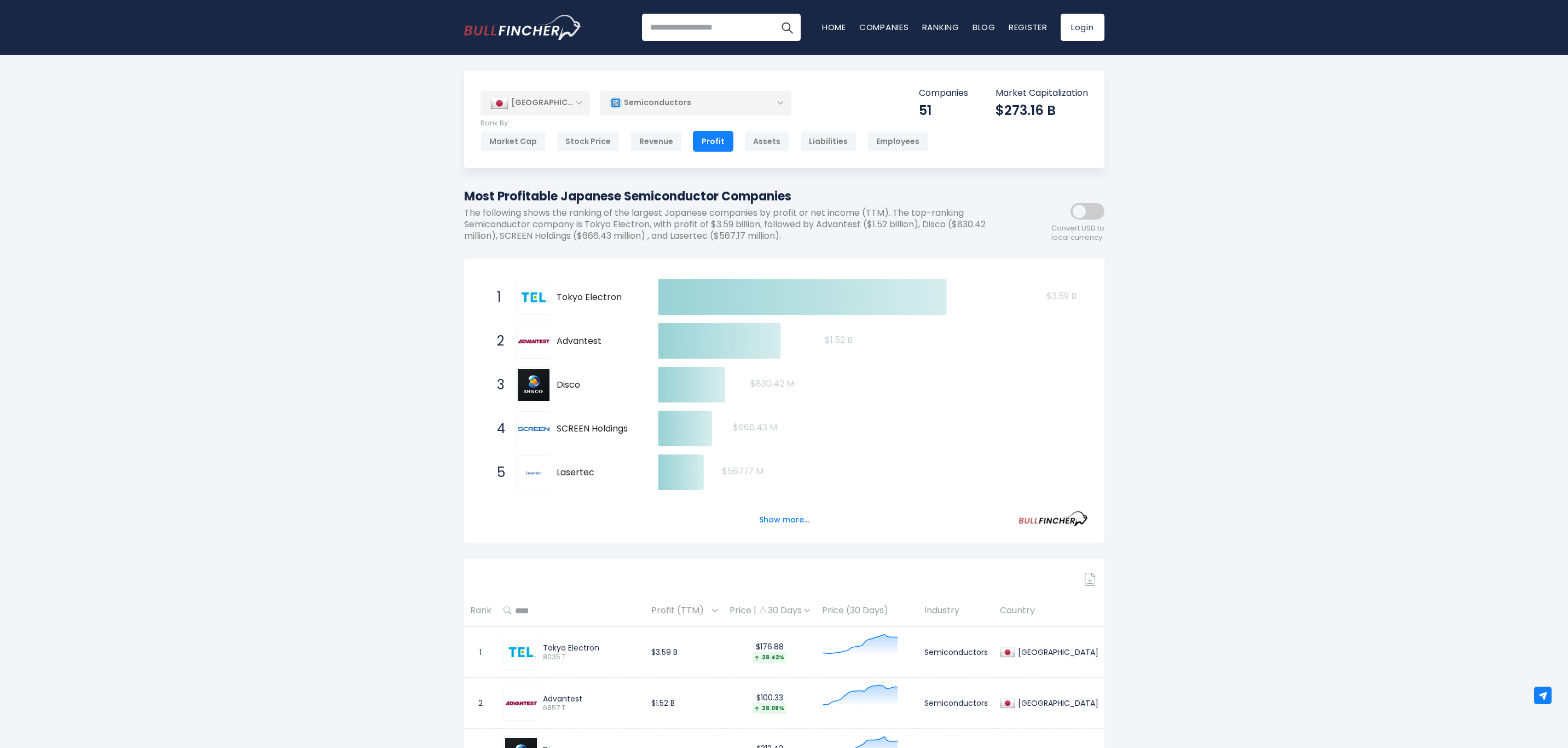
click at [775, 518] on button "Show more..." at bounding box center [784, 520] width 63 height 18
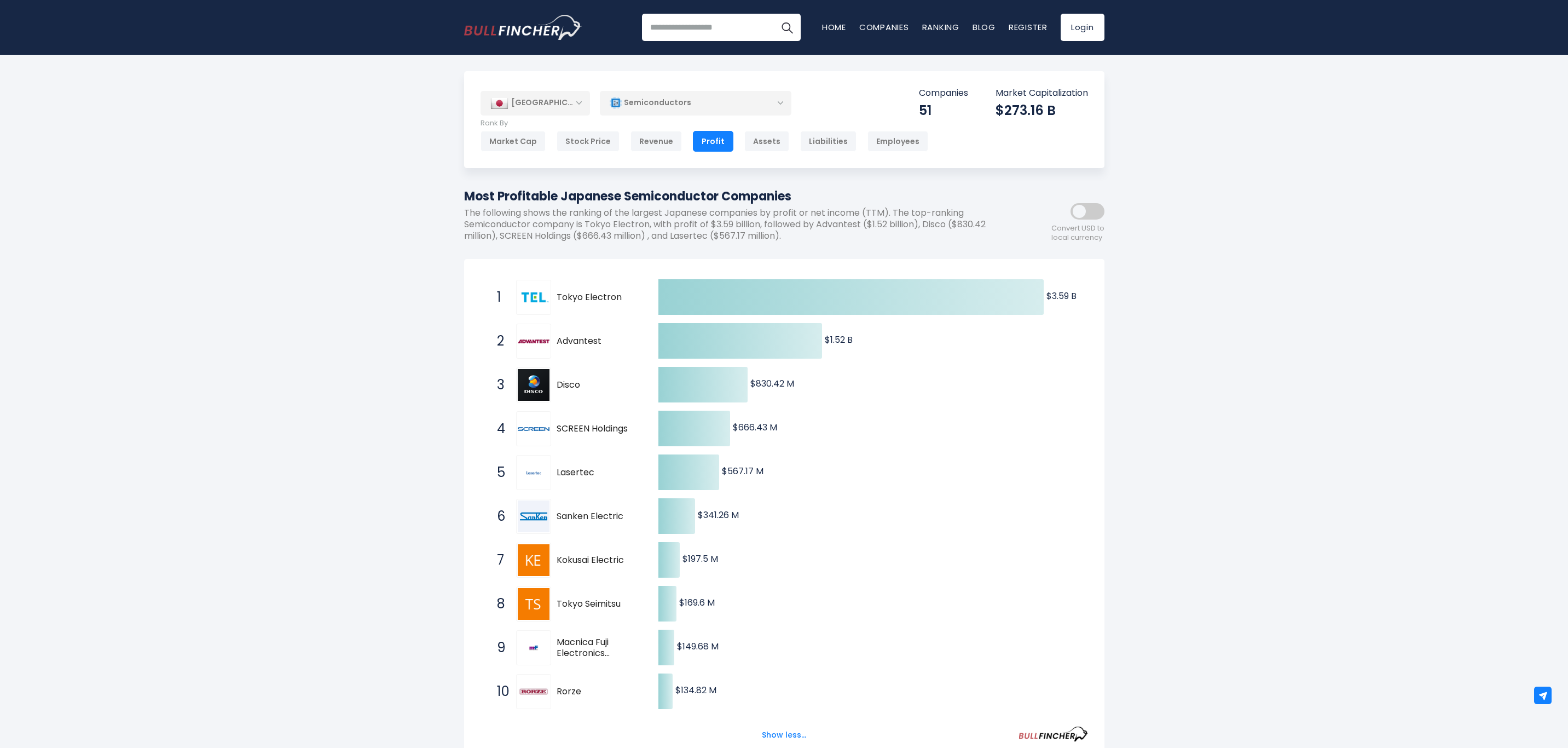
click at [764, 142] on div "Assets" at bounding box center [767, 142] width 45 height 21
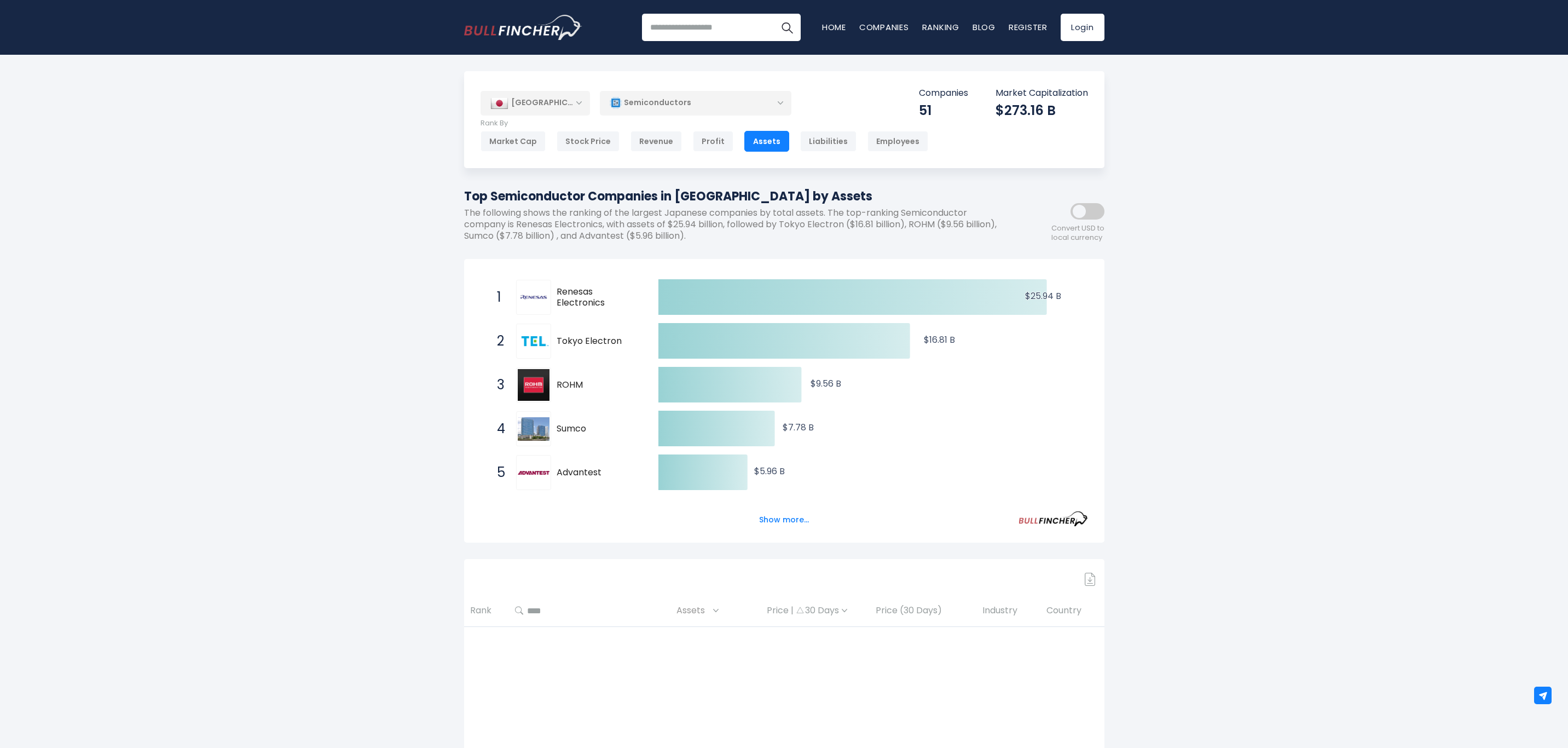
click at [767, 521] on button "Show more..." at bounding box center [784, 520] width 63 height 18
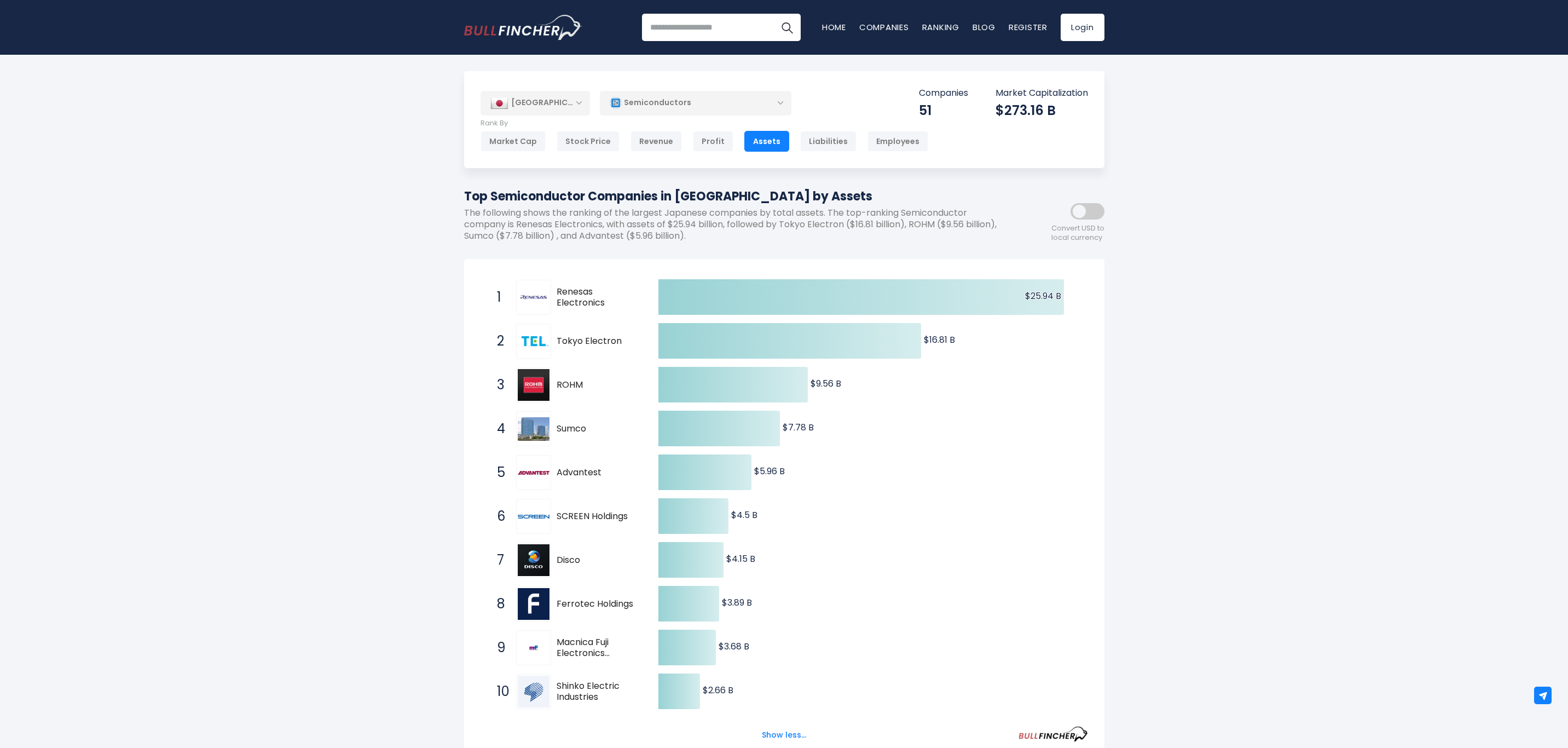
click at [869, 144] on div "Employees" at bounding box center [898, 142] width 61 height 21
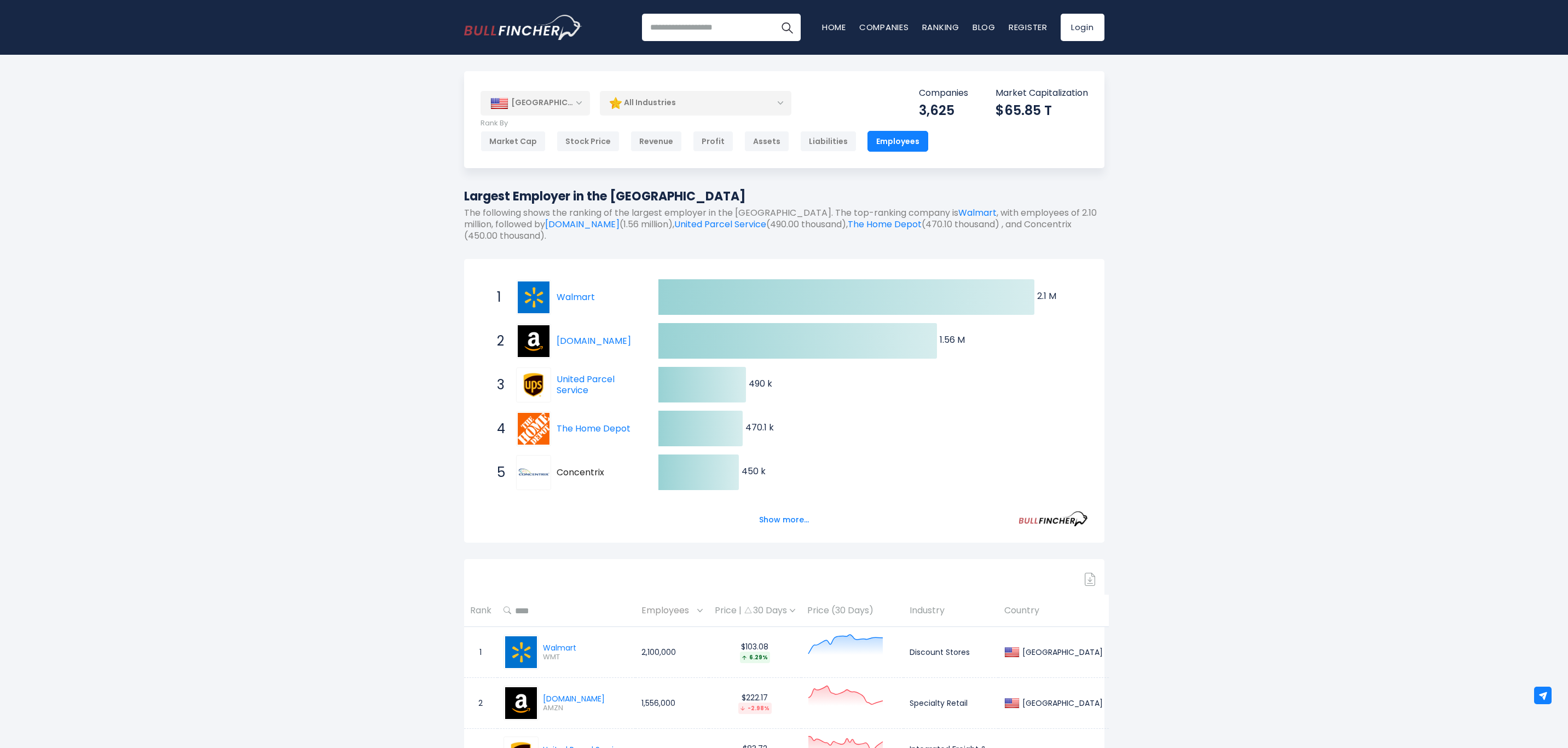
click at [578, 105] on div "[GEOGRAPHIC_DATA]" at bounding box center [535, 103] width 109 height 24
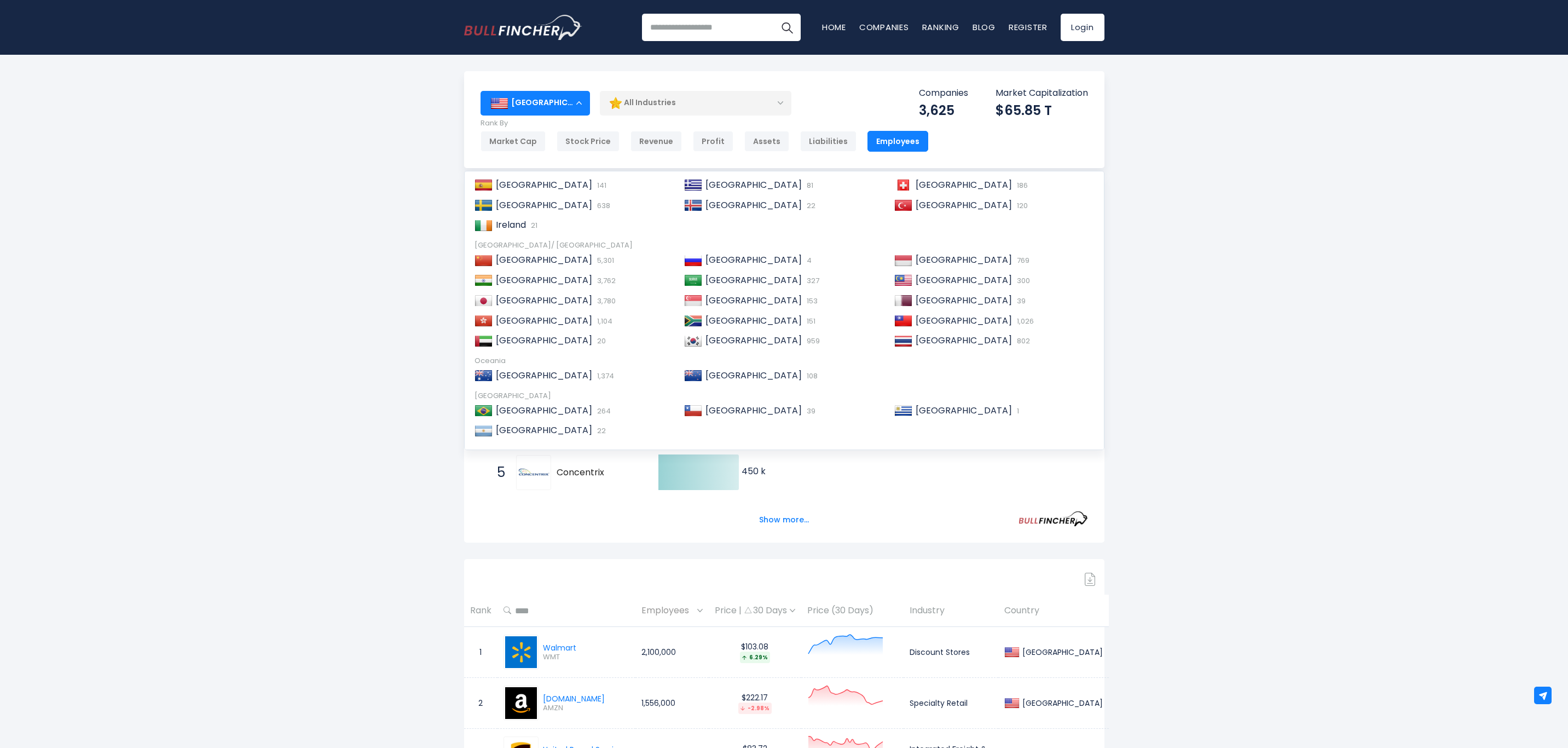
scroll to position [164, 0]
click at [734, 337] on span "[GEOGRAPHIC_DATA]" at bounding box center [753, 338] width 97 height 13
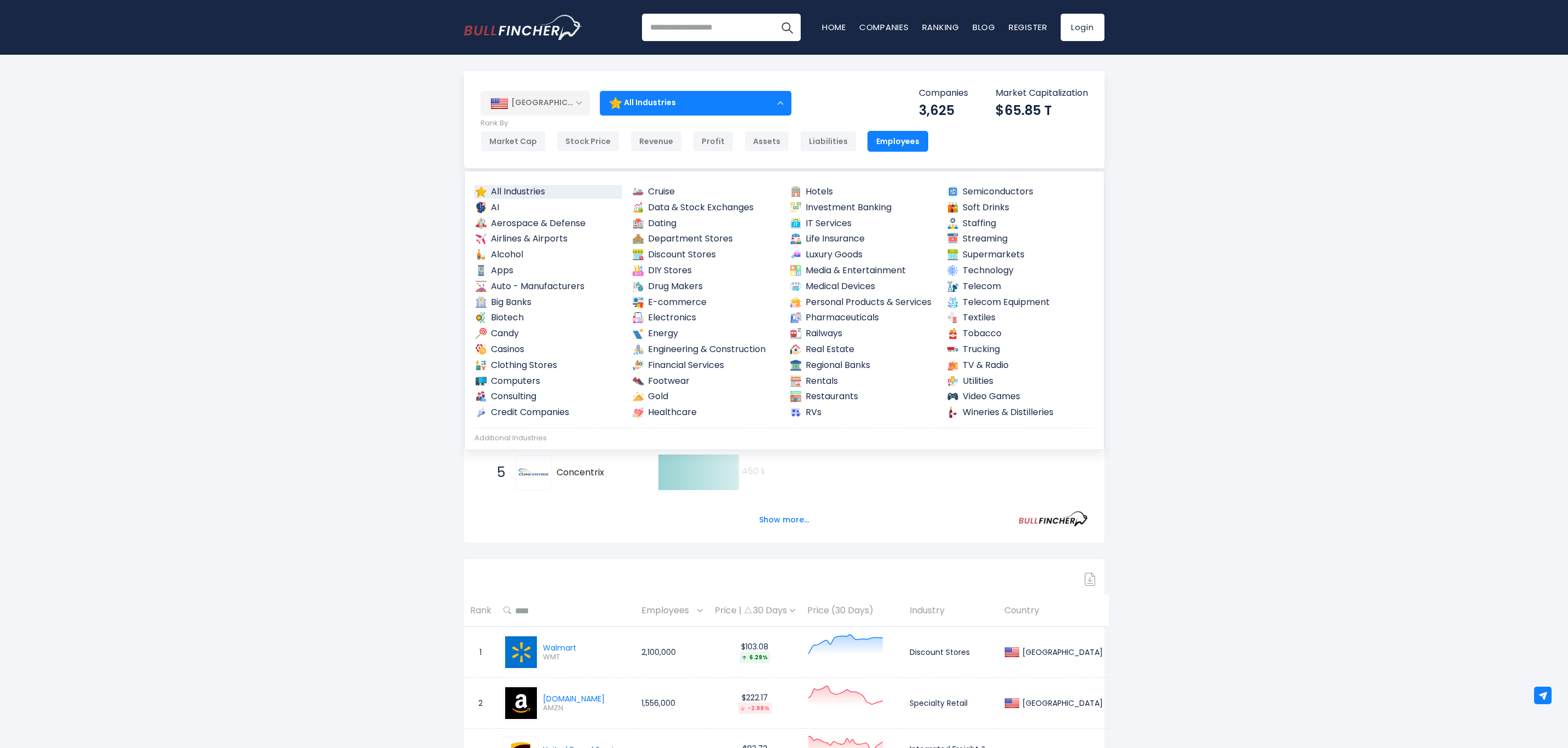
click at [1000, 192] on link "Semiconductors" at bounding box center [1020, 192] width 148 height 13
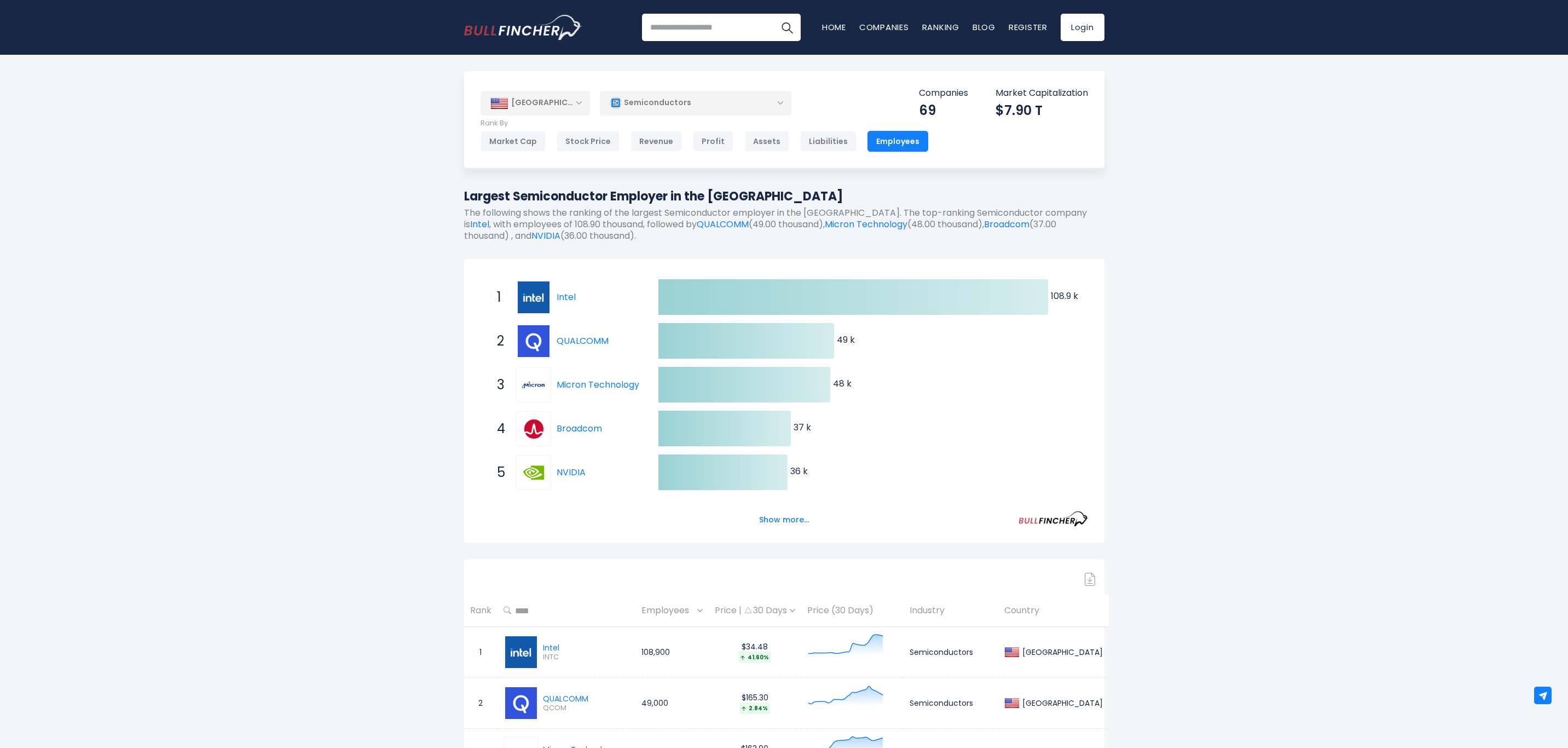
drag, startPoint x: 831, startPoint y: 140, endPoint x: 411, endPoint y: 178, distance: 421.7
click at [790, 522] on button "Show more..." at bounding box center [784, 520] width 63 height 18
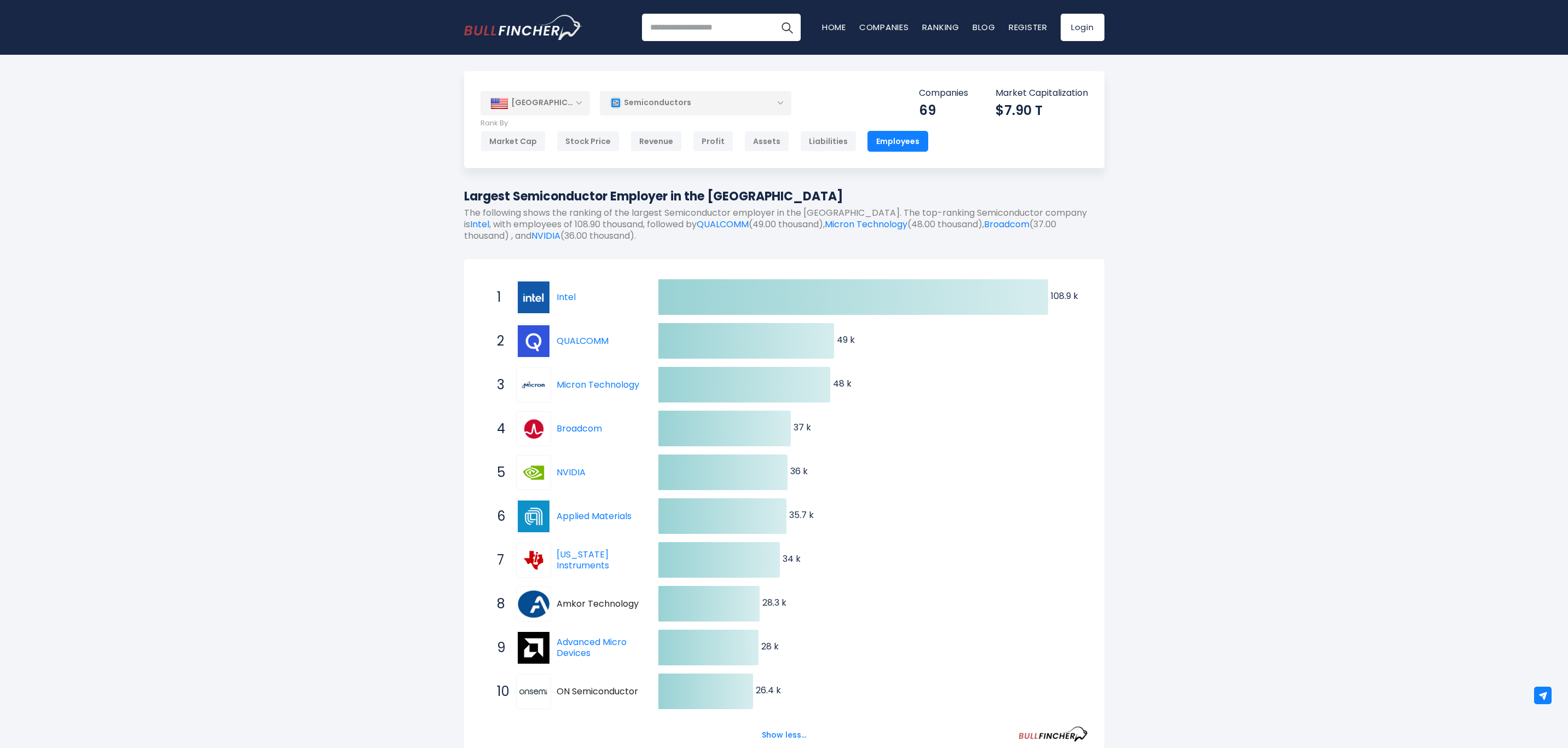
click at [767, 143] on div "Assets" at bounding box center [767, 142] width 45 height 21
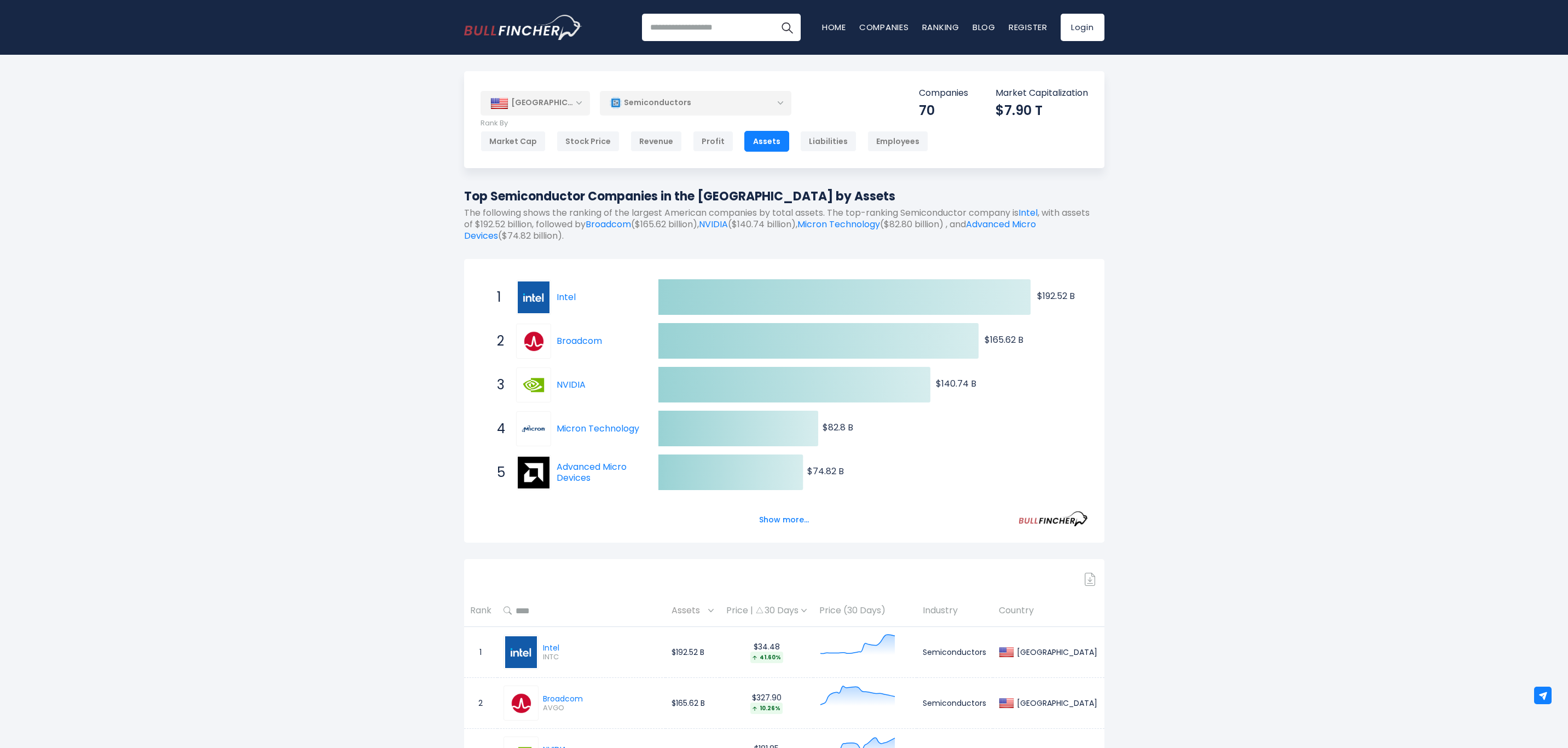
click at [789, 521] on button "Show more..." at bounding box center [784, 520] width 63 height 18
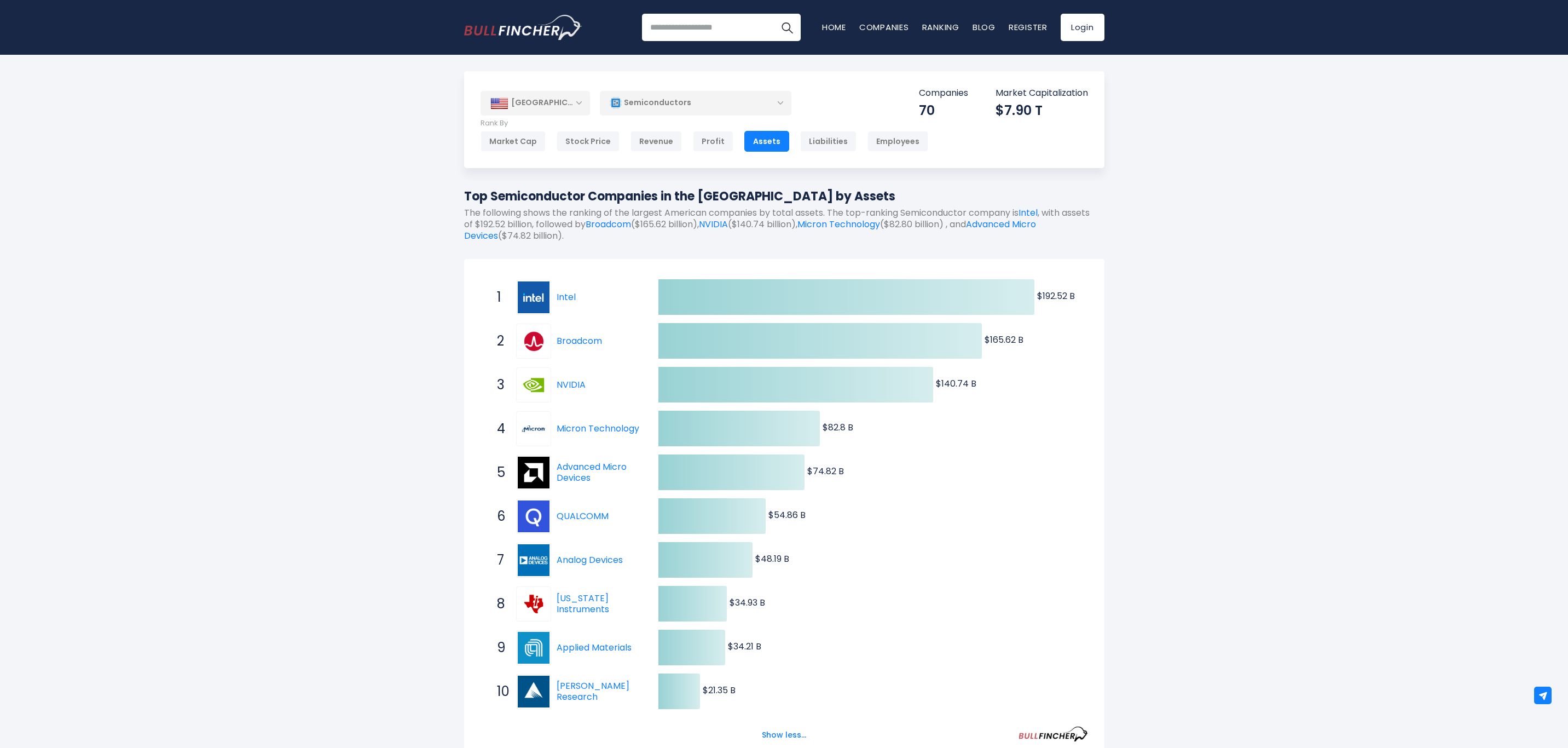
click at [701, 145] on div "Profit" at bounding box center [712, 142] width 40 height 21
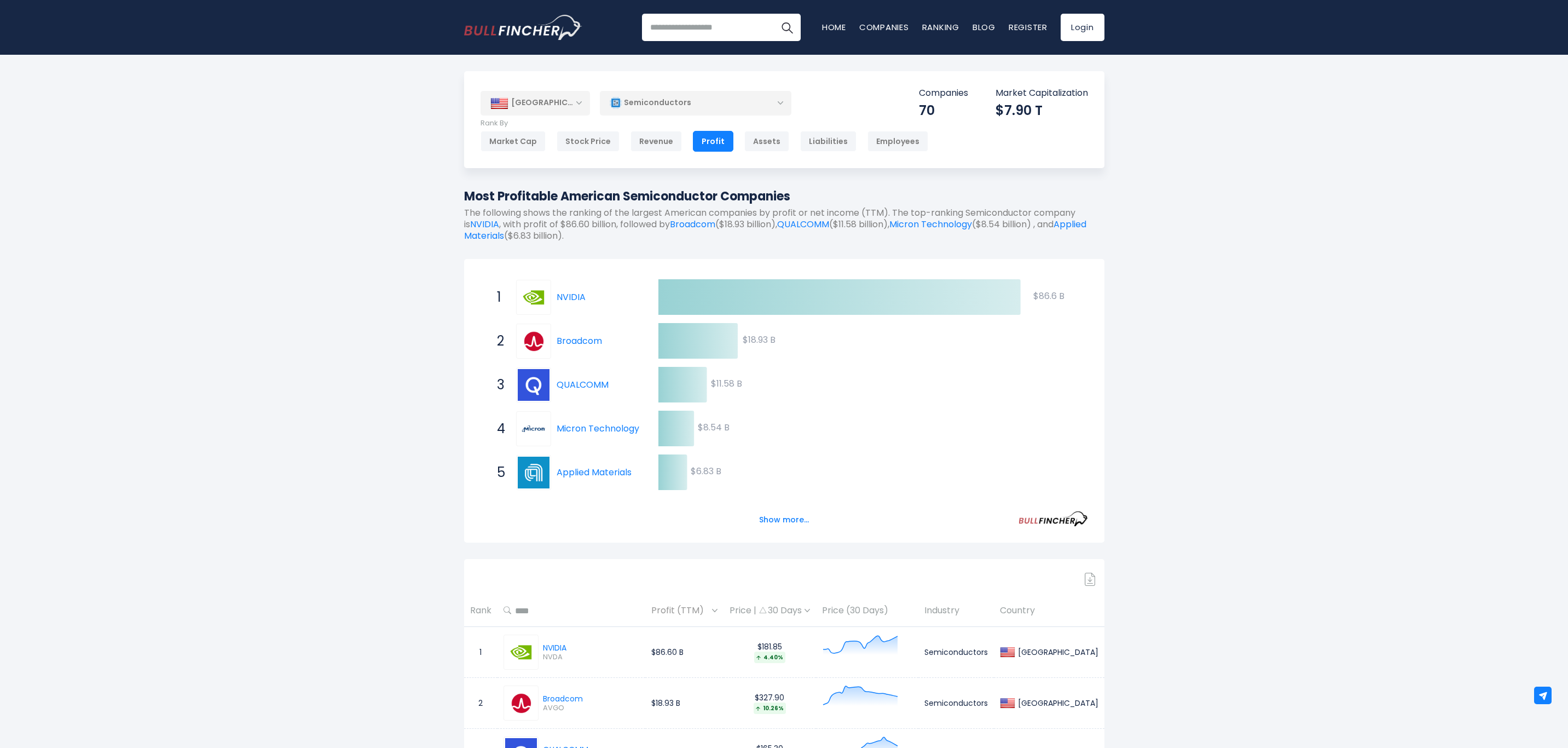
click at [776, 519] on button "Show more..." at bounding box center [784, 520] width 63 height 18
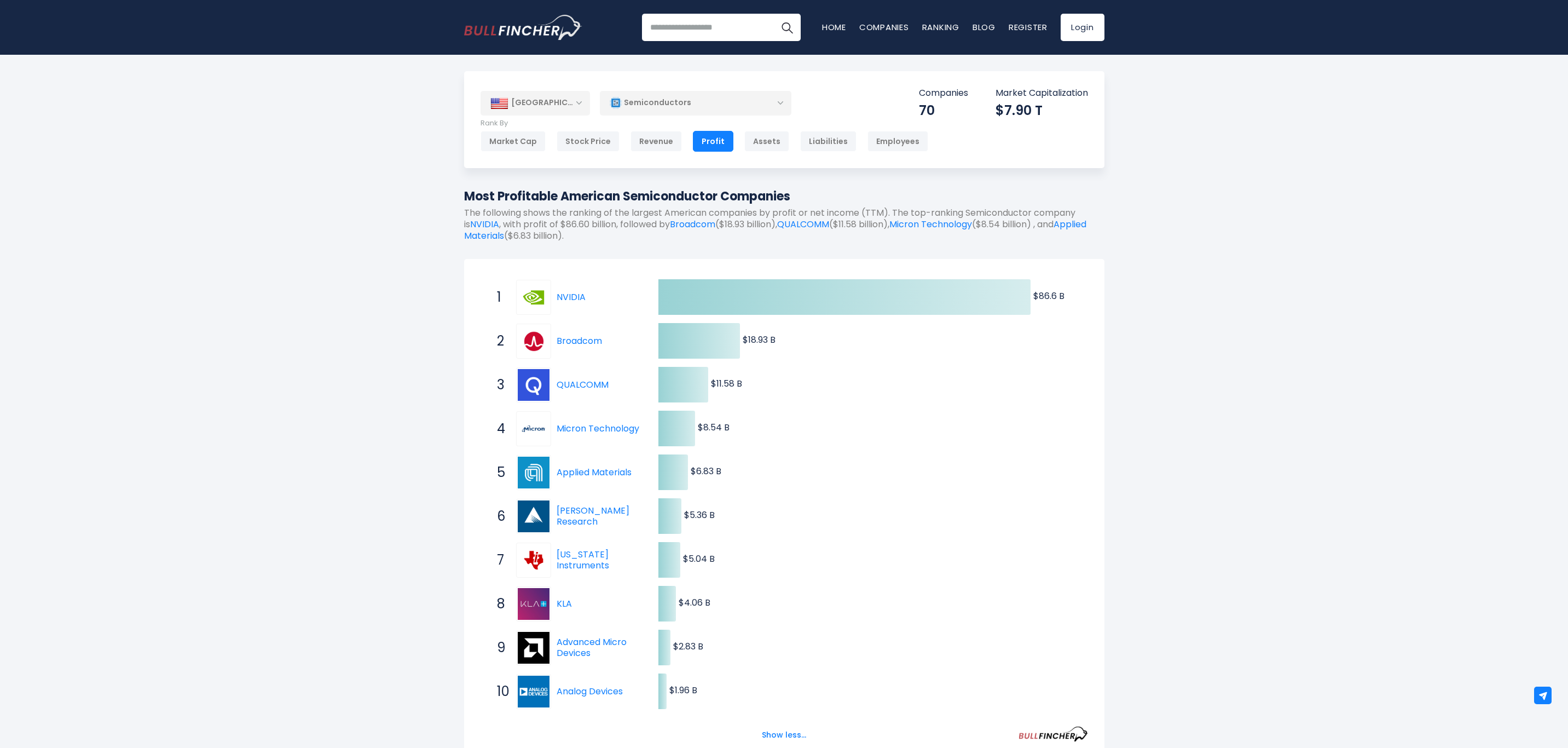
click at [657, 140] on div "Revenue" at bounding box center [656, 142] width 51 height 21
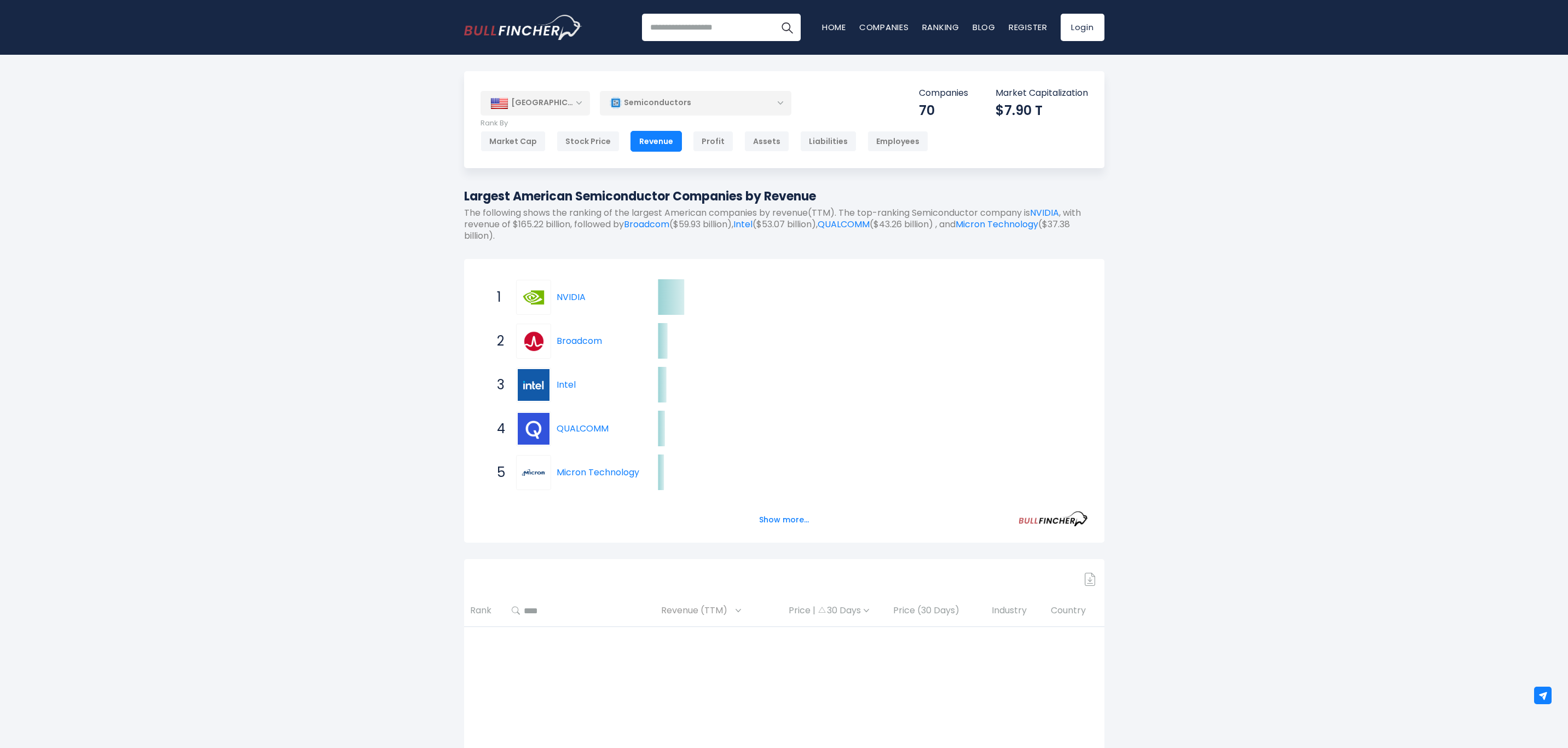
click at [772, 484] on icon "Created with Highcharts 12.1.2 $165.22 B ​ $165.22 B $59.93 B ​ $59.93 B $53.07…" at bounding box center [784, 494] width 607 height 438
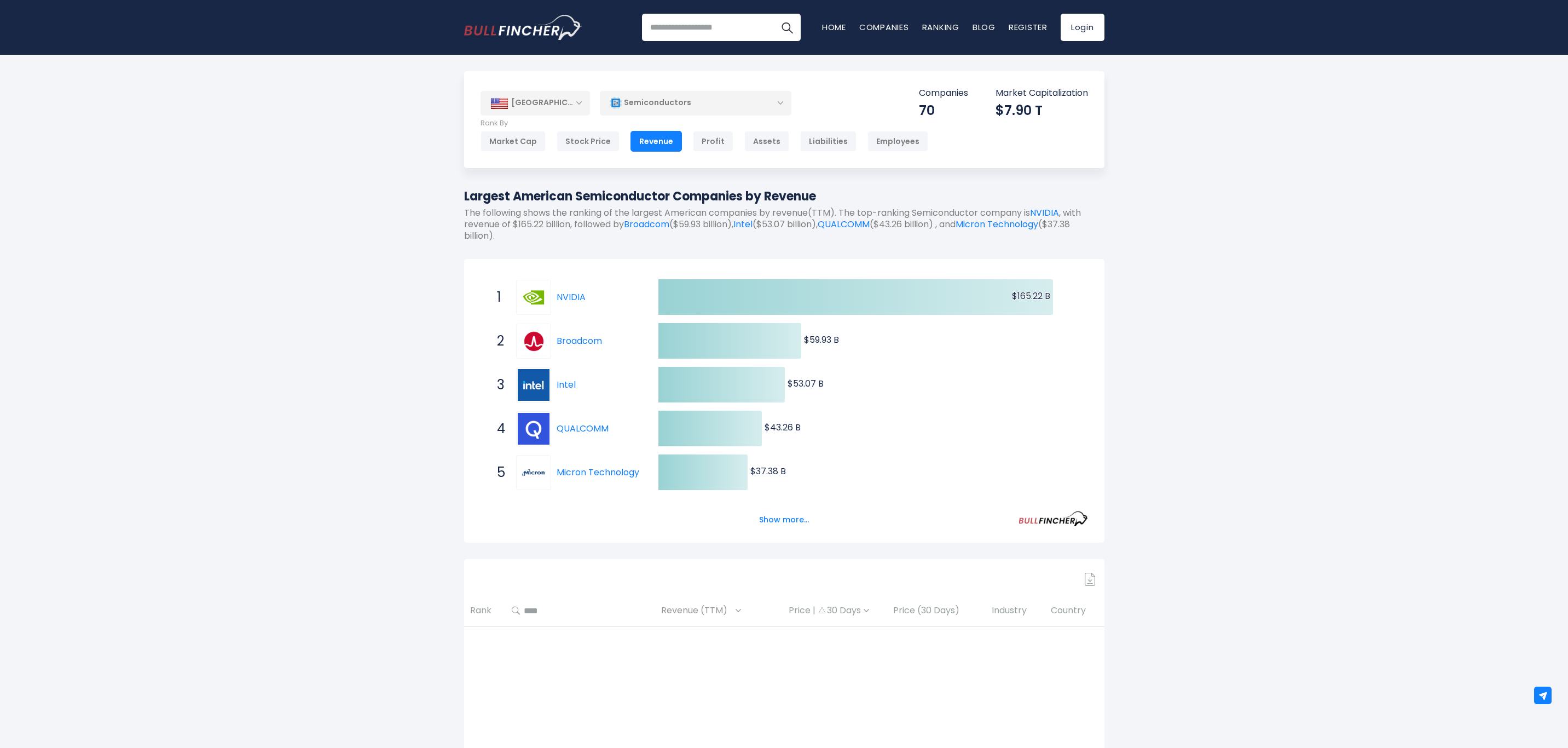
click at [779, 525] on button "Show more..." at bounding box center [784, 520] width 63 height 18
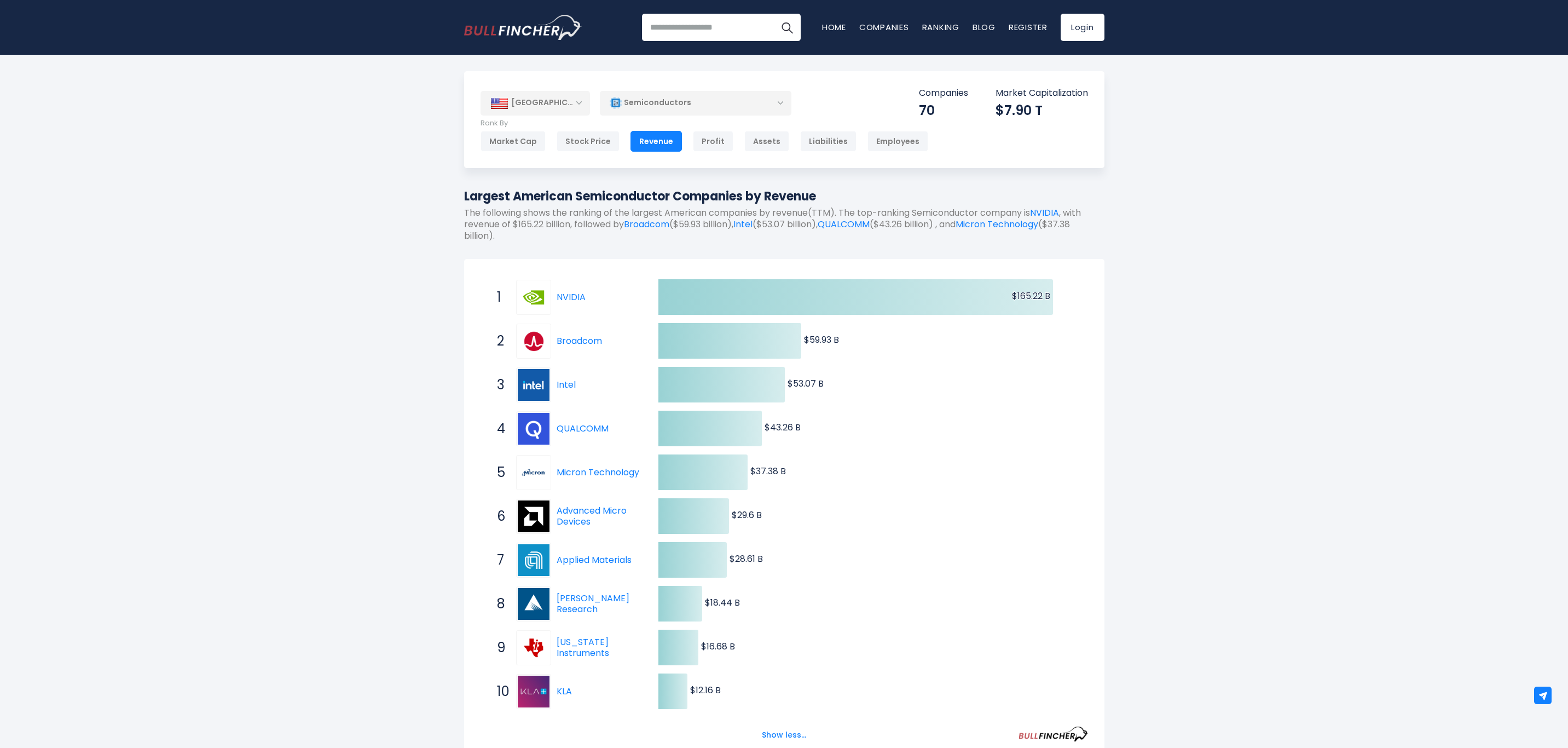
click at [598, 139] on div "Stock Price" at bounding box center [588, 142] width 63 height 21
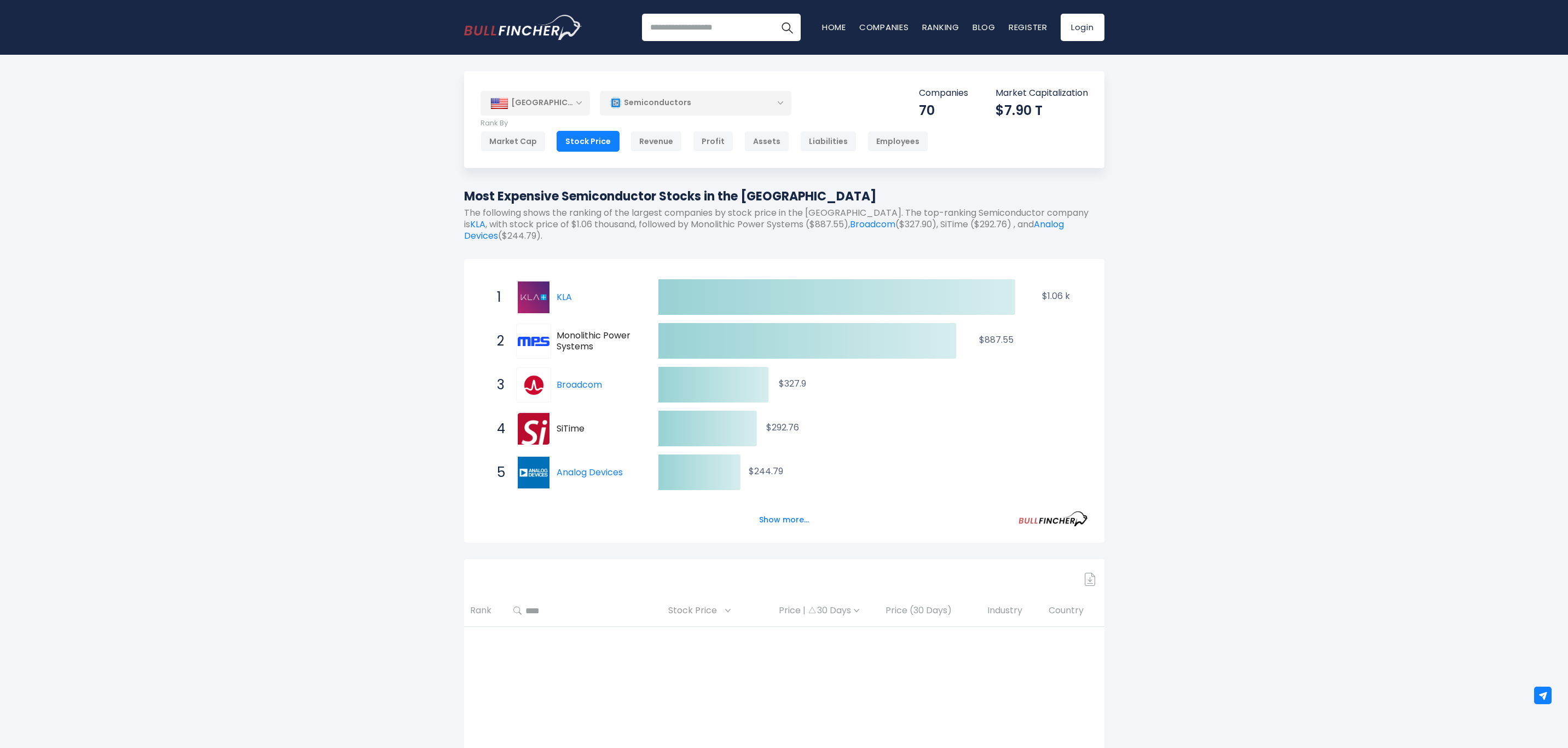
click at [782, 516] on button "Show more..." at bounding box center [784, 520] width 63 height 18
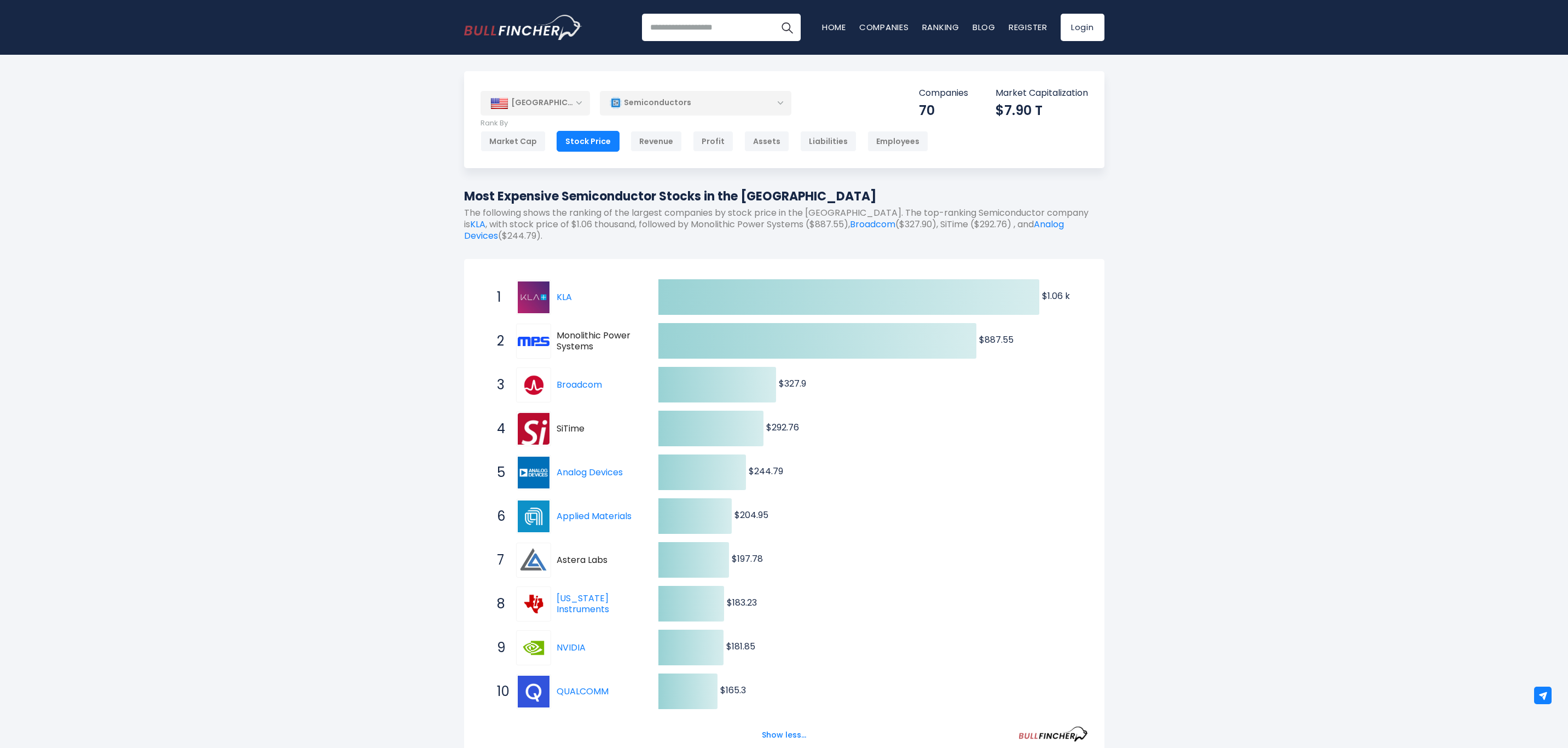
click at [514, 145] on div "Market Cap" at bounding box center [513, 142] width 65 height 21
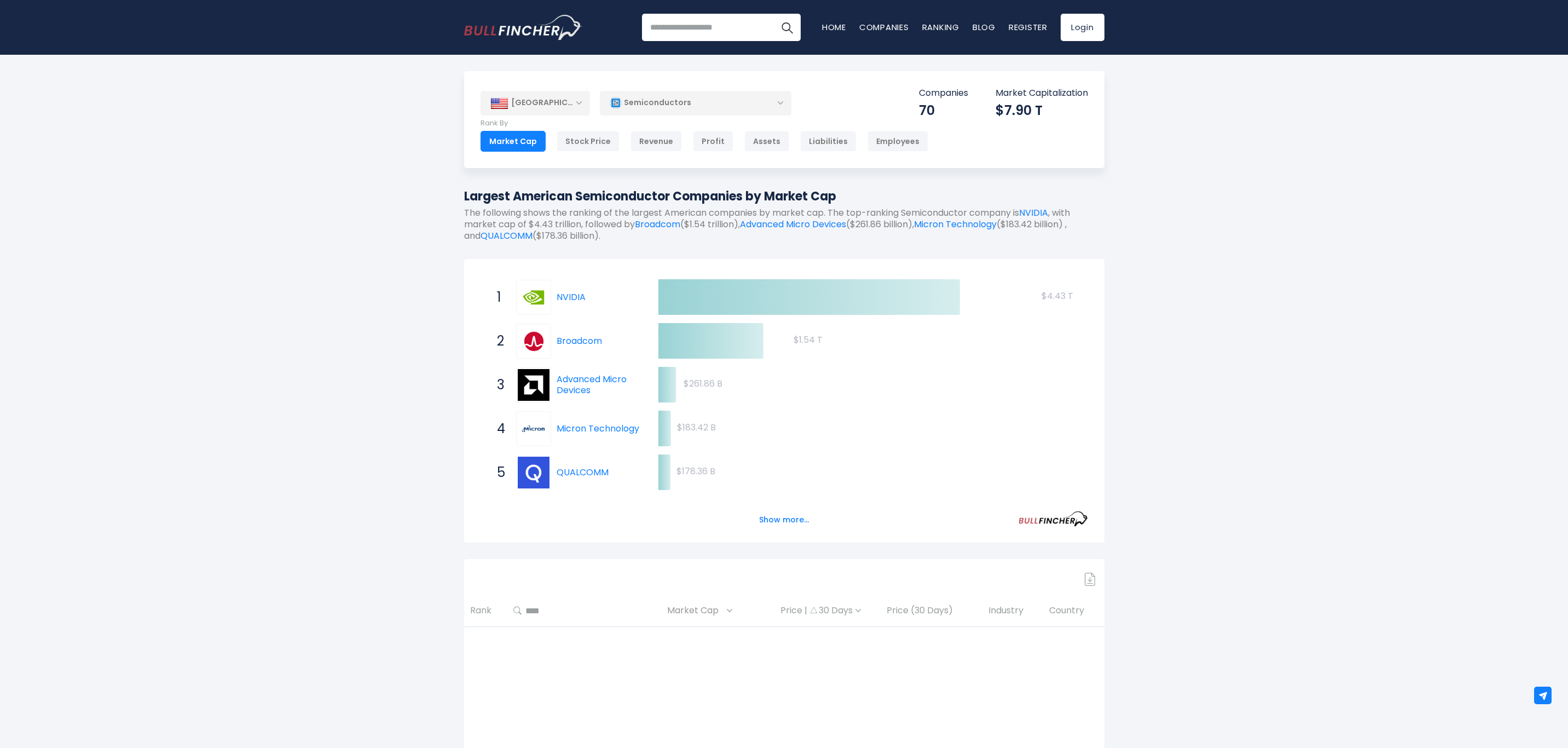
click at [777, 517] on button "Show more..." at bounding box center [784, 520] width 63 height 18
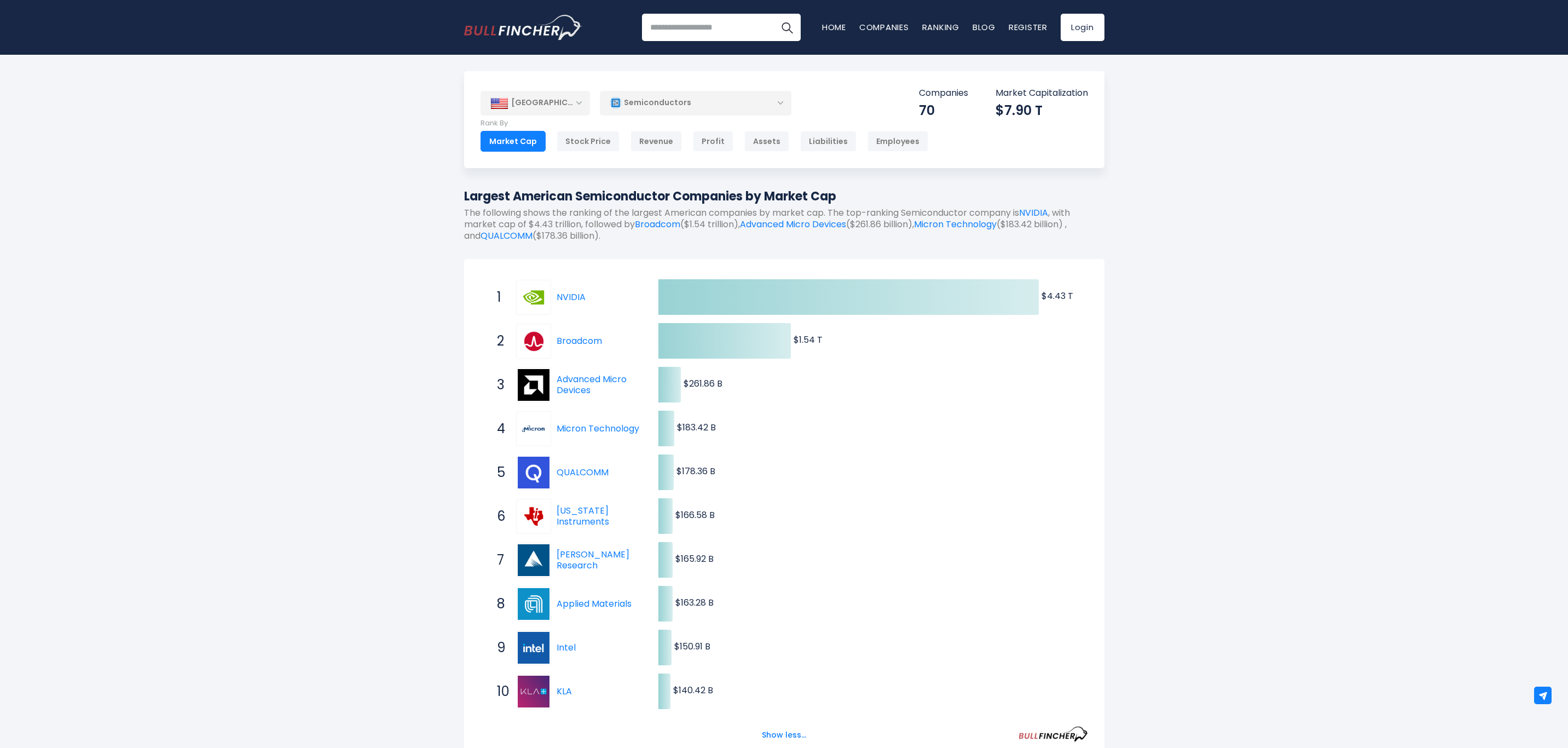
click at [581, 95] on div "[GEOGRAPHIC_DATA]" at bounding box center [535, 103] width 109 height 24
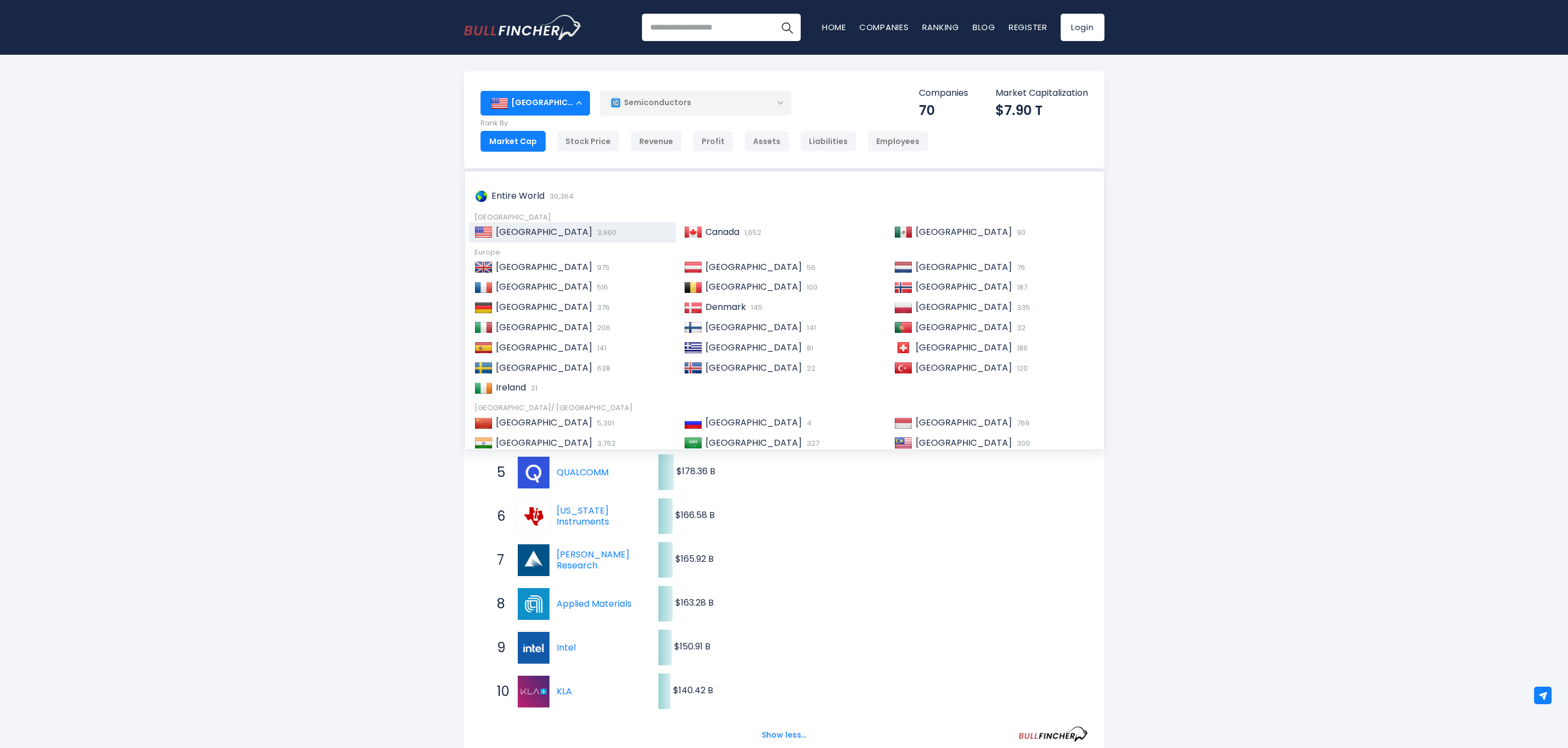
scroll to position [82, 0]
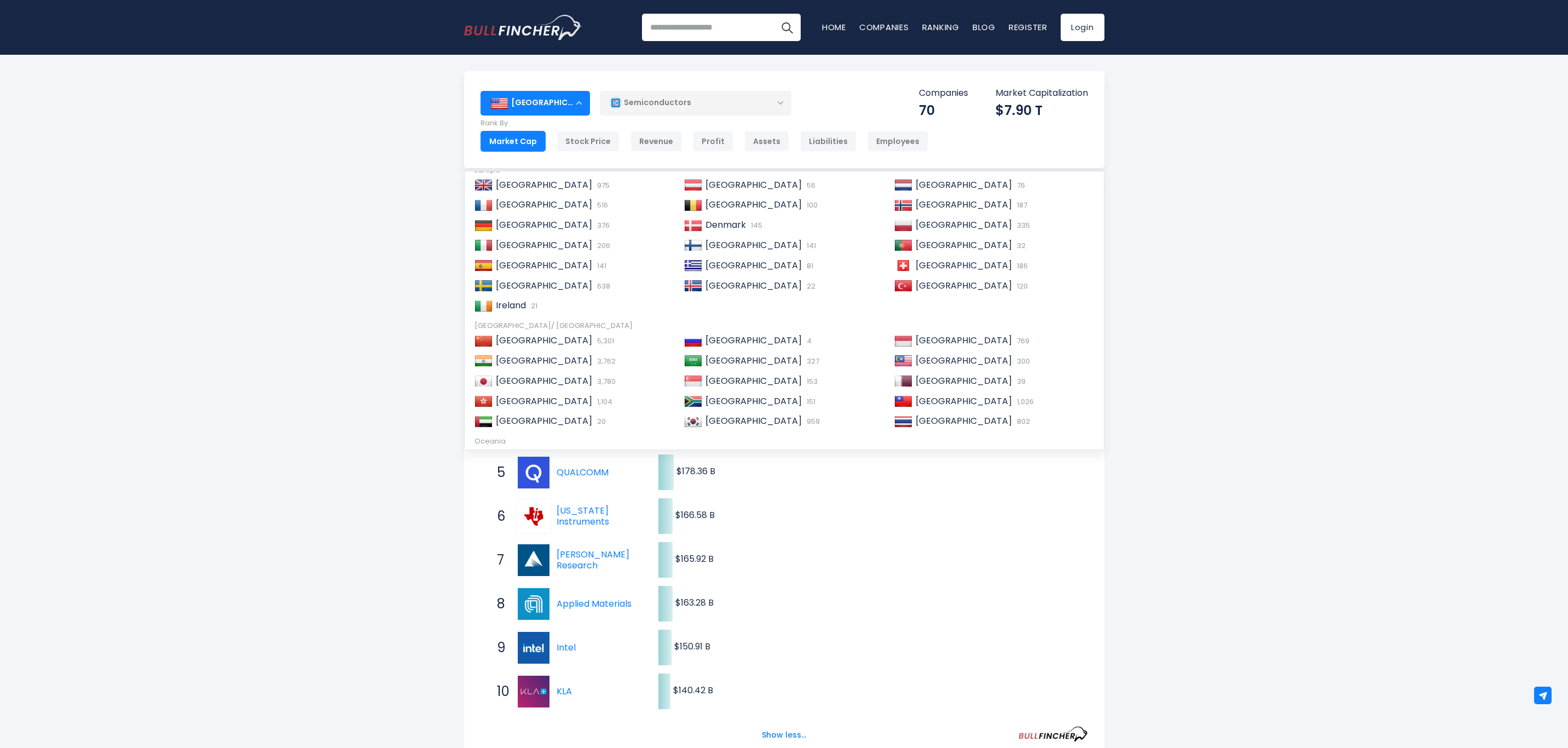
click at [739, 421] on span "[GEOGRAPHIC_DATA]" at bounding box center [753, 421] width 97 height 13
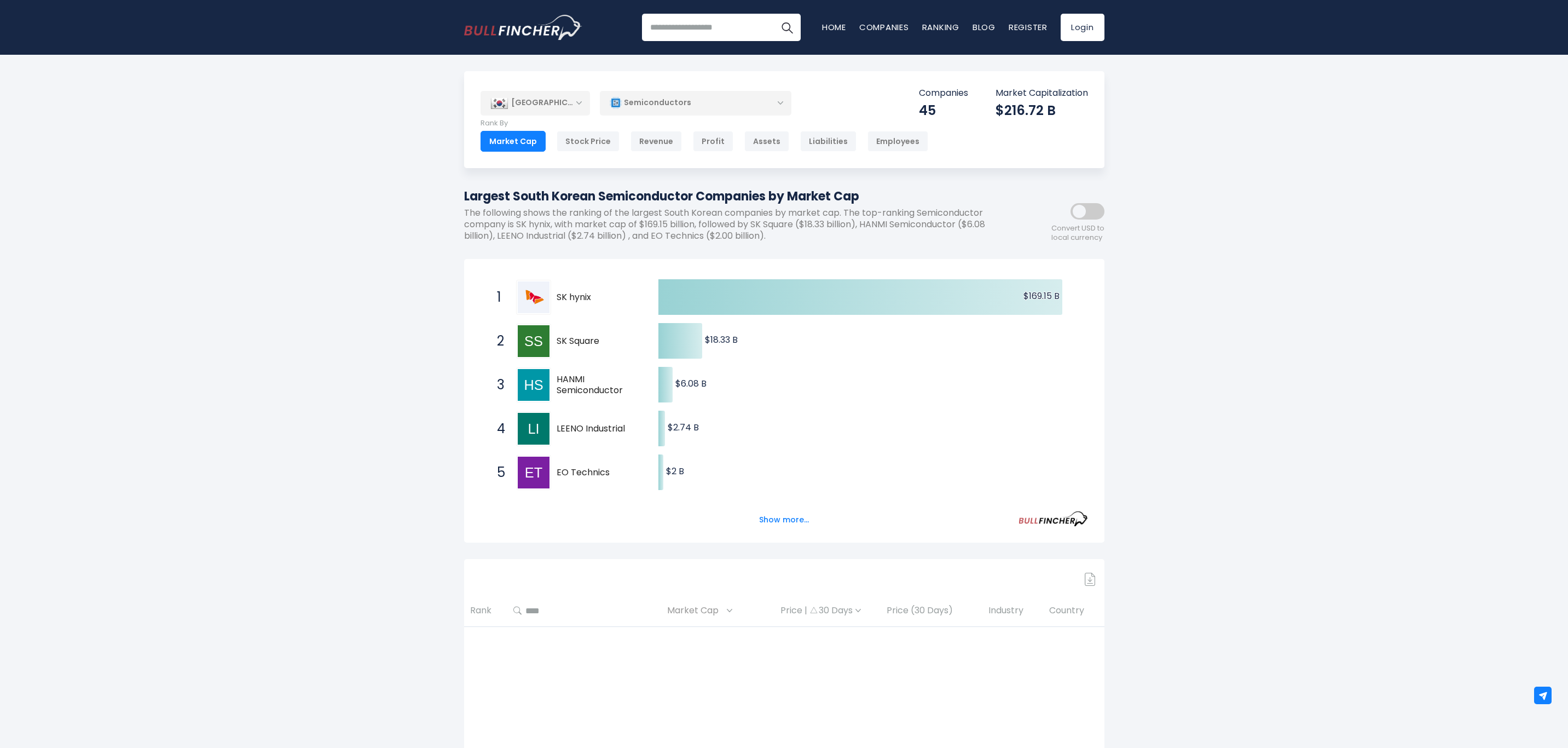
click at [786, 523] on button "Show more..." at bounding box center [784, 520] width 63 height 18
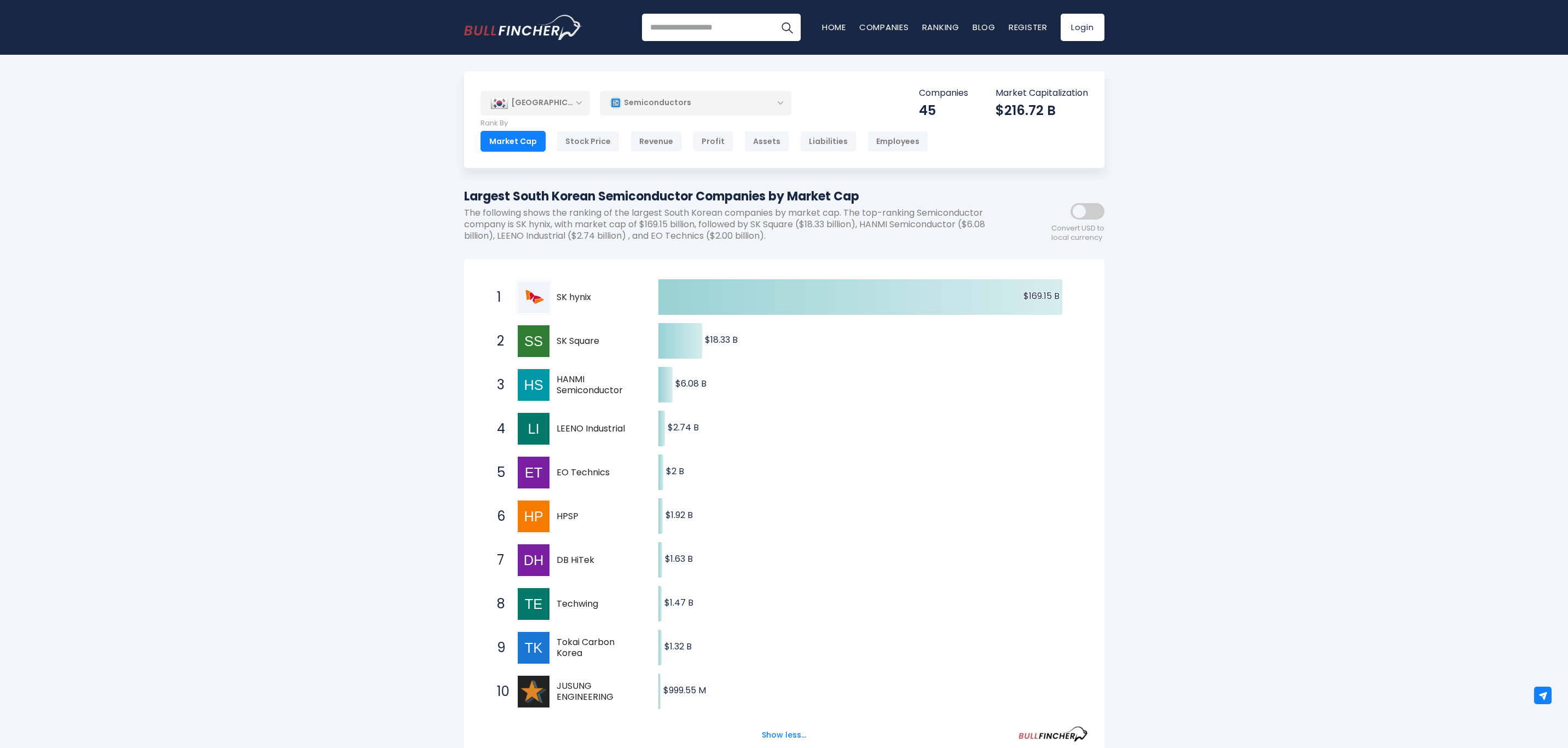
click at [580, 145] on div "Stock Price" at bounding box center [588, 142] width 63 height 21
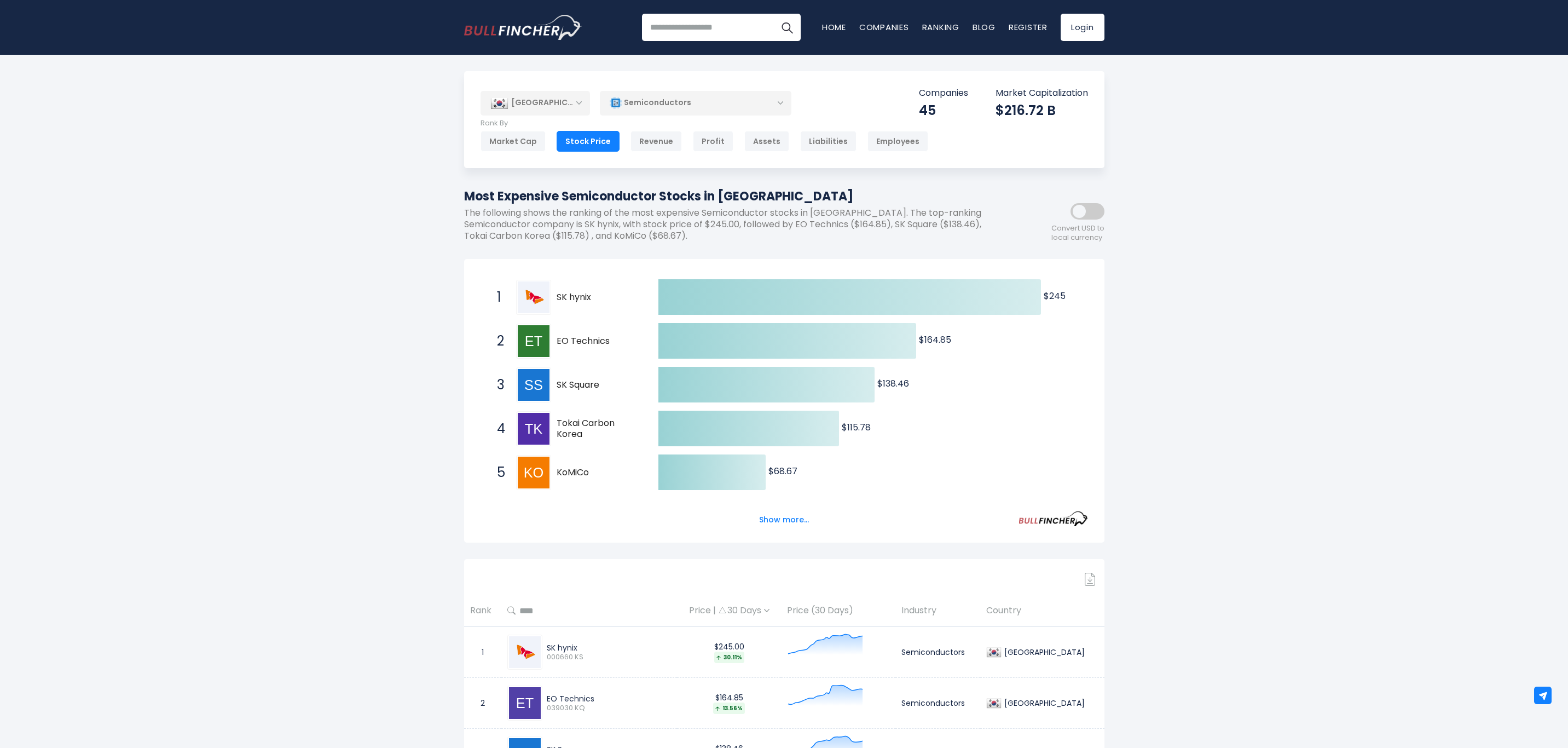
click at [770, 522] on button "Show more..." at bounding box center [784, 520] width 63 height 18
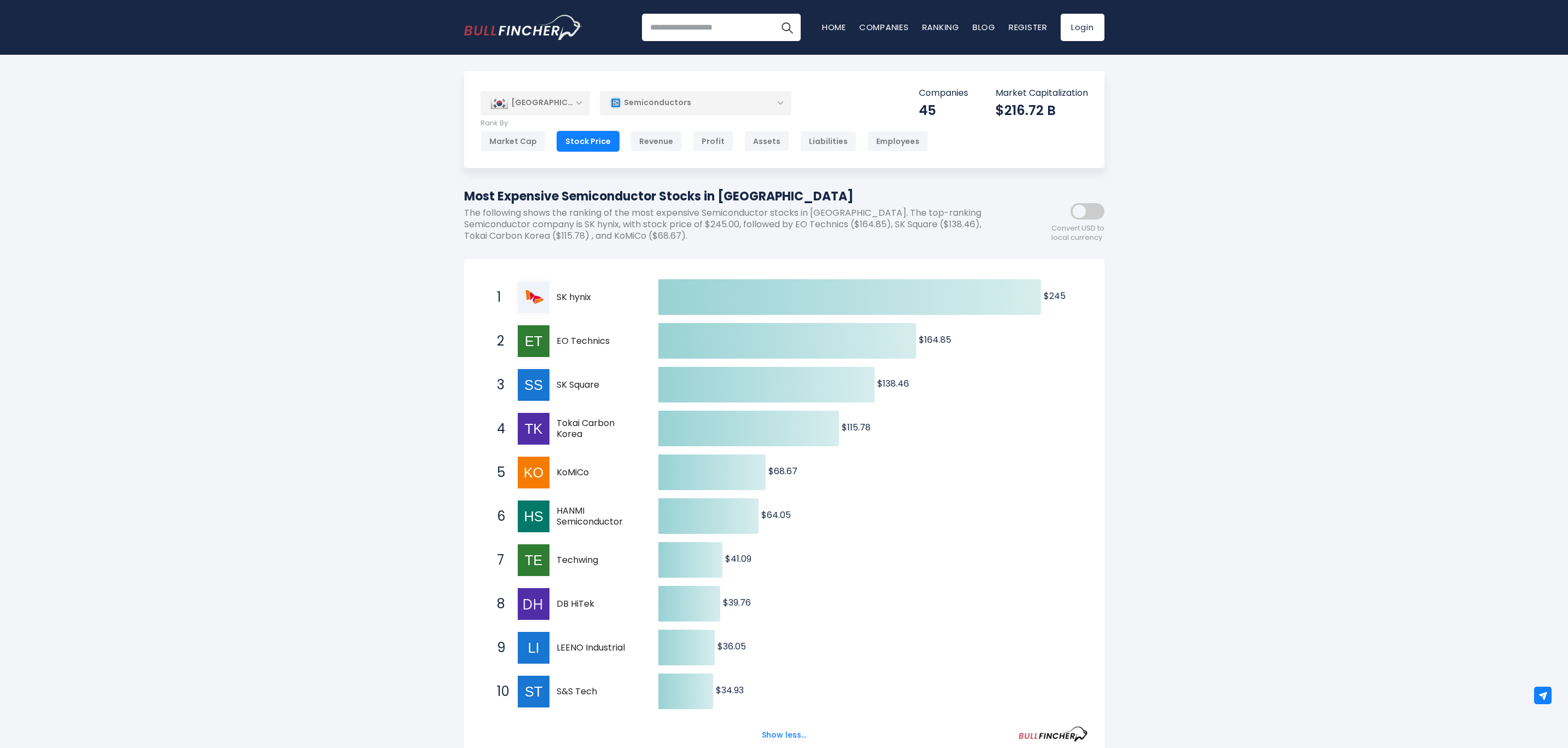
click at [646, 144] on div "Revenue" at bounding box center [656, 142] width 51 height 21
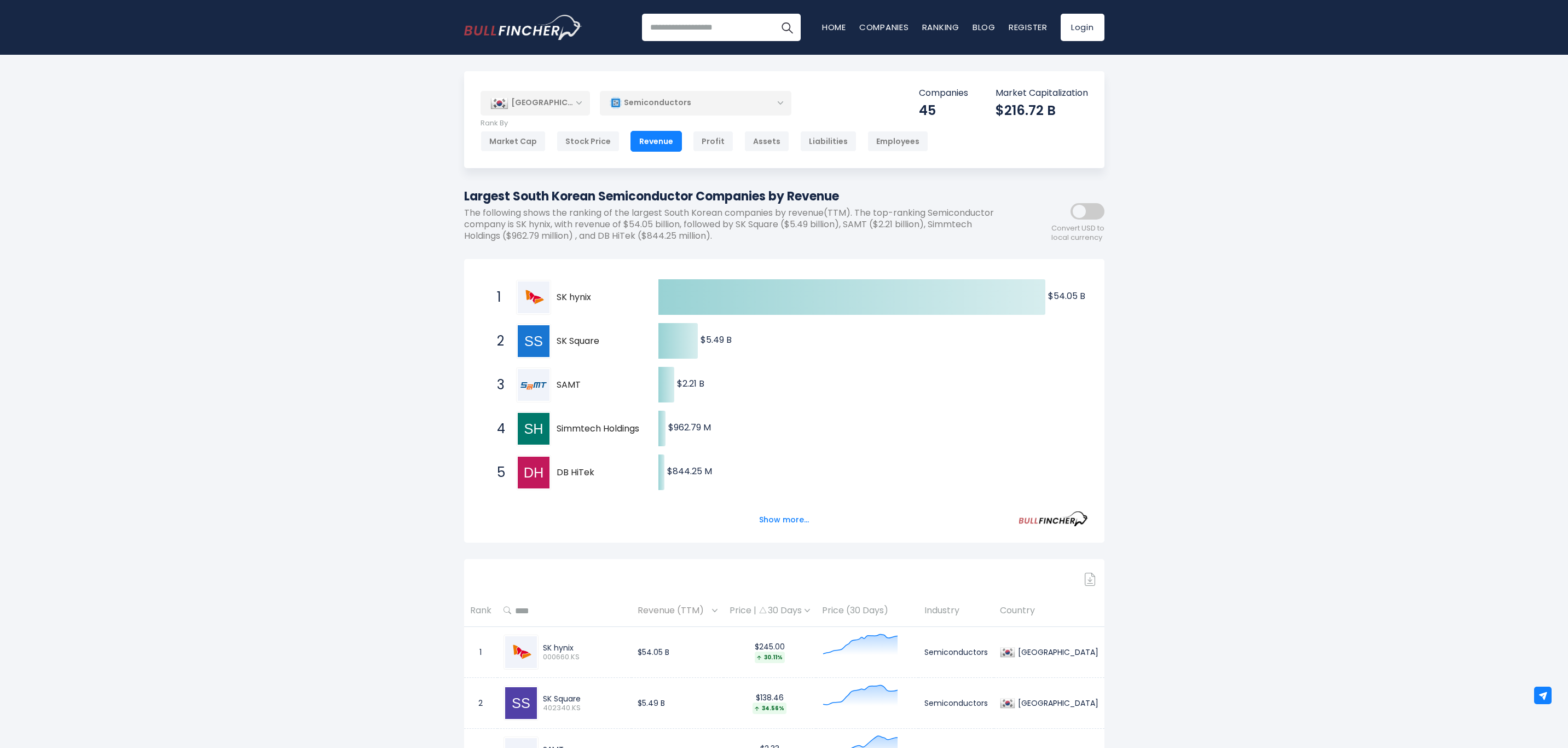
click at [784, 520] on button "Show more..." at bounding box center [784, 520] width 63 height 18
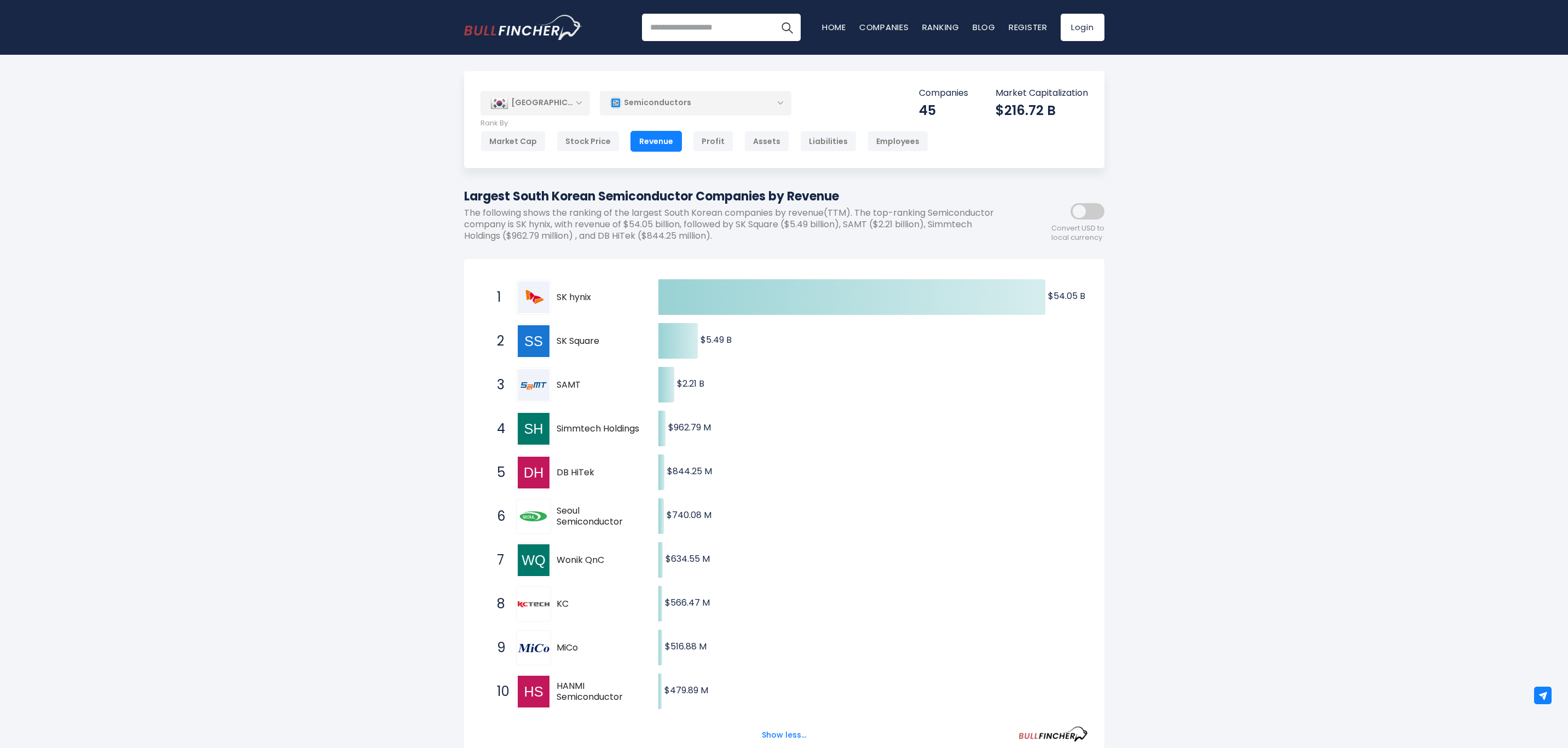
click at [703, 145] on div "Profit" at bounding box center [712, 142] width 40 height 21
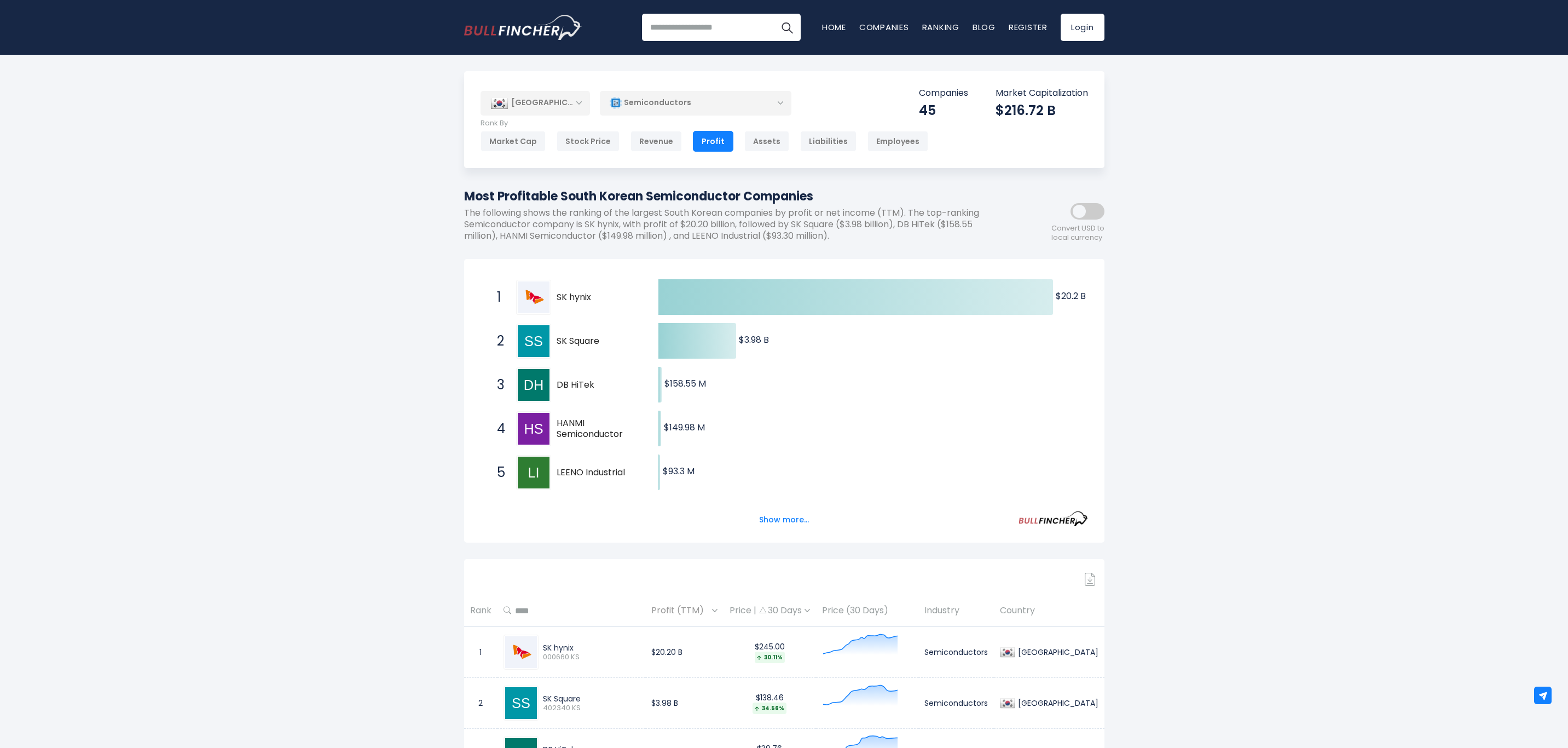
click at [784, 518] on button "Show more..." at bounding box center [784, 520] width 63 height 18
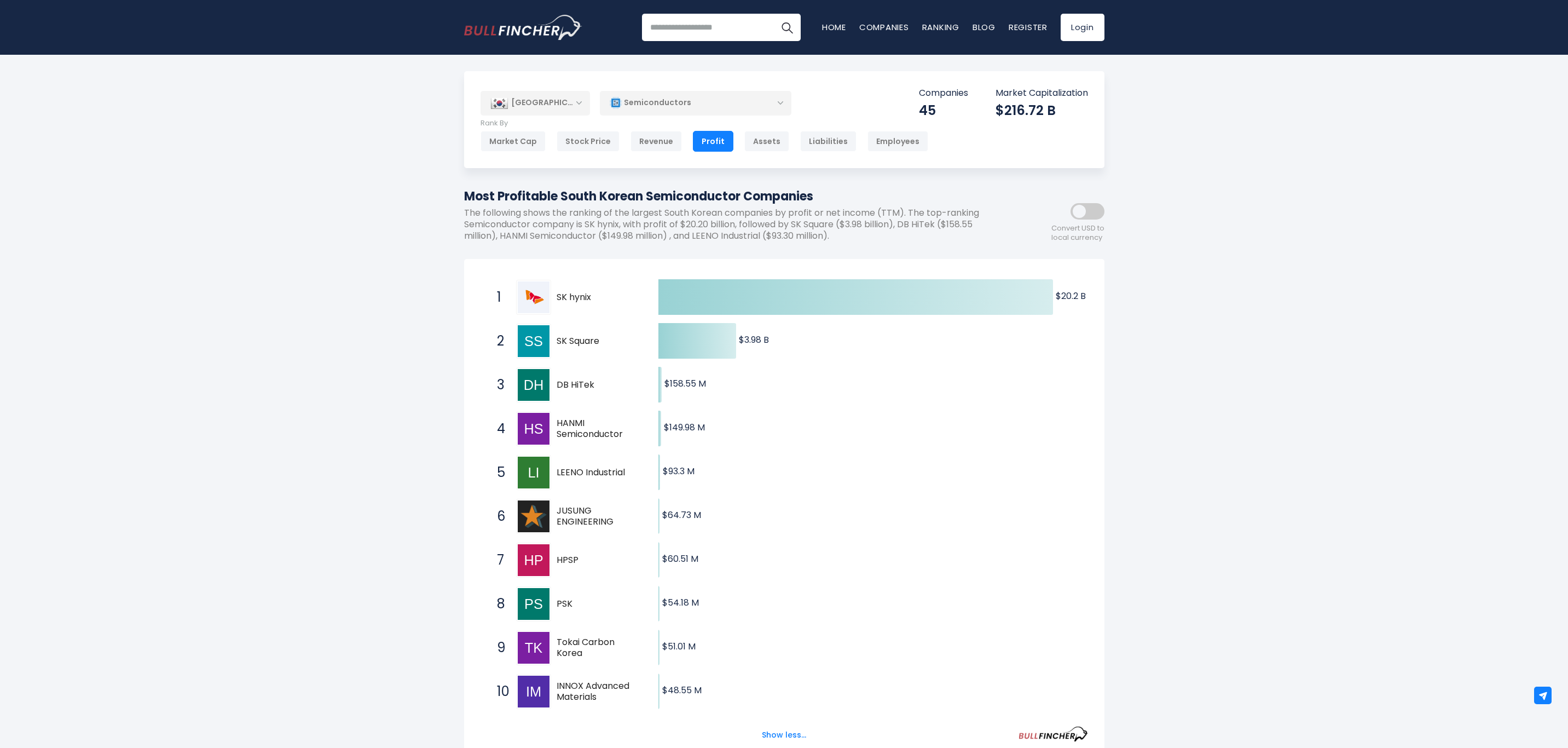
click at [636, 143] on div "Revenue" at bounding box center [656, 142] width 51 height 21
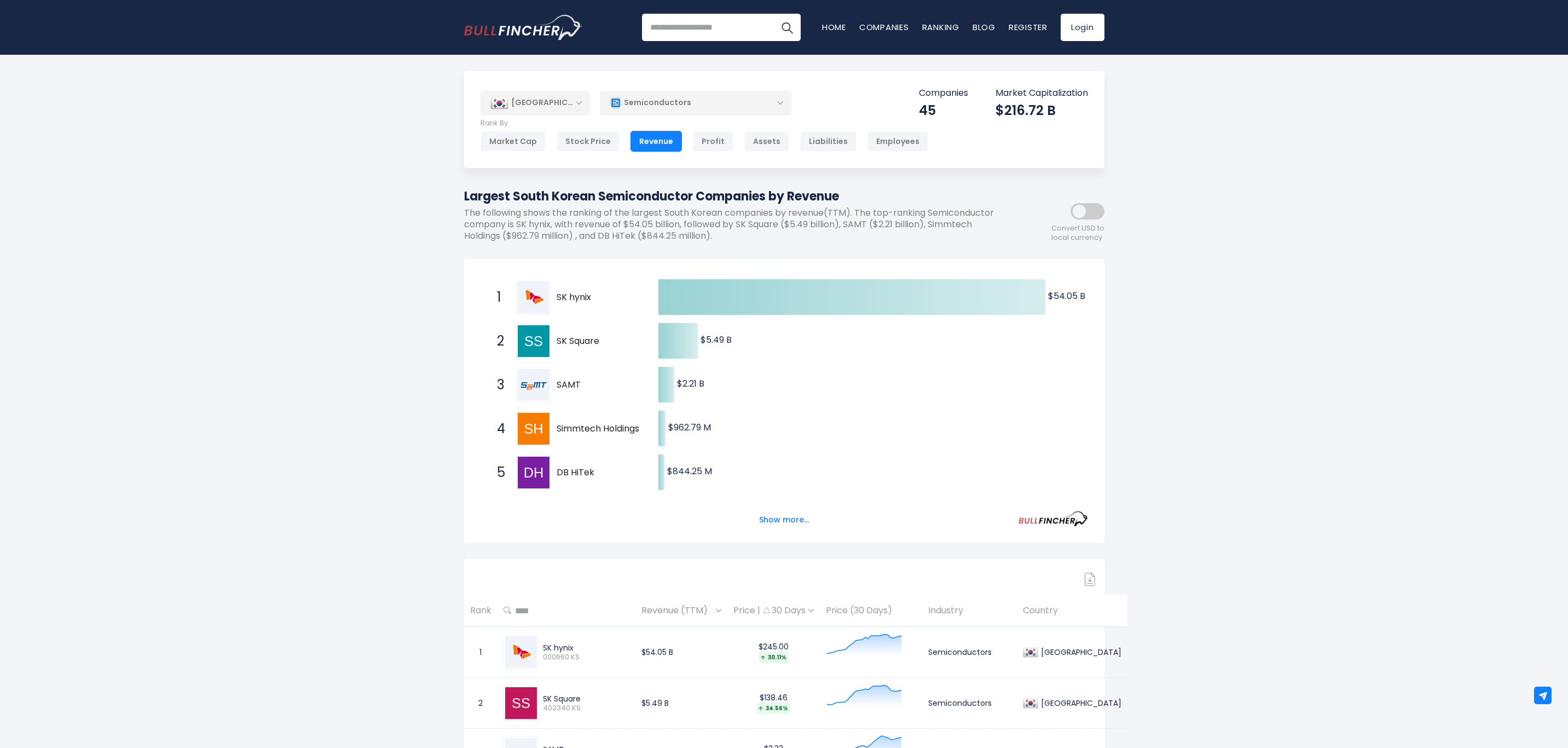
click at [764, 145] on div "Assets" at bounding box center [767, 142] width 45 height 21
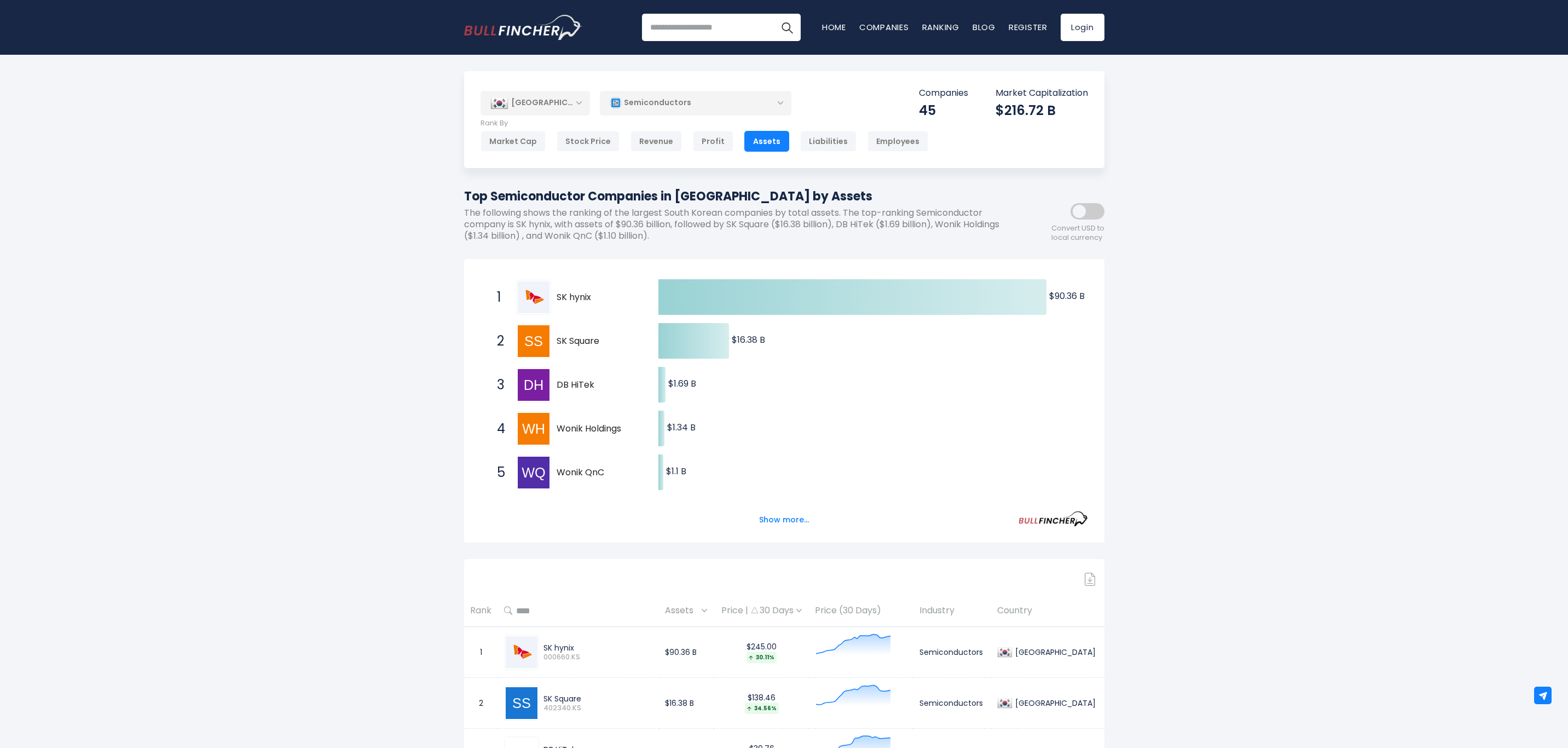
click at [766, 518] on button "Show more..." at bounding box center [784, 520] width 63 height 18
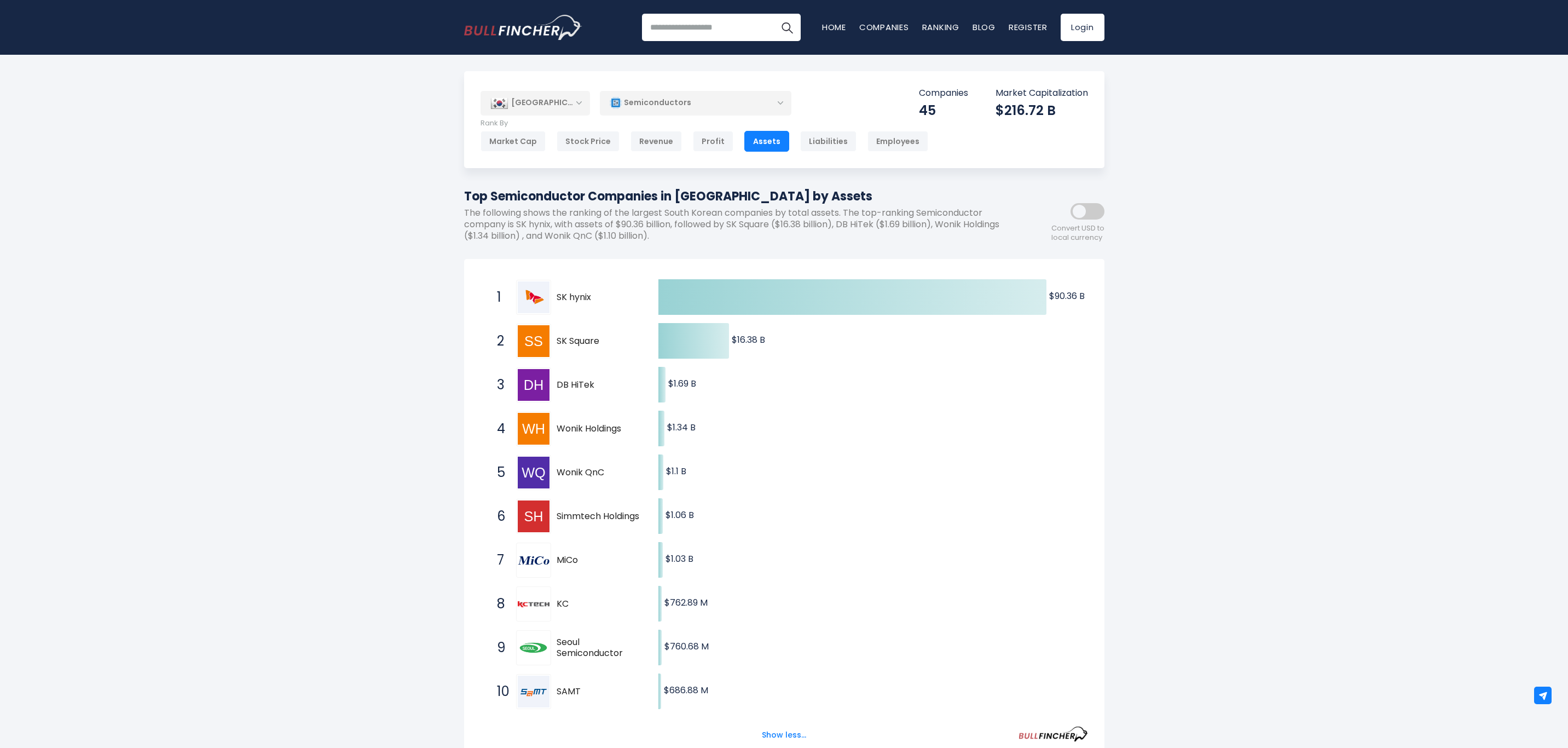
click at [578, 102] on div "[GEOGRAPHIC_DATA]" at bounding box center [535, 103] width 109 height 24
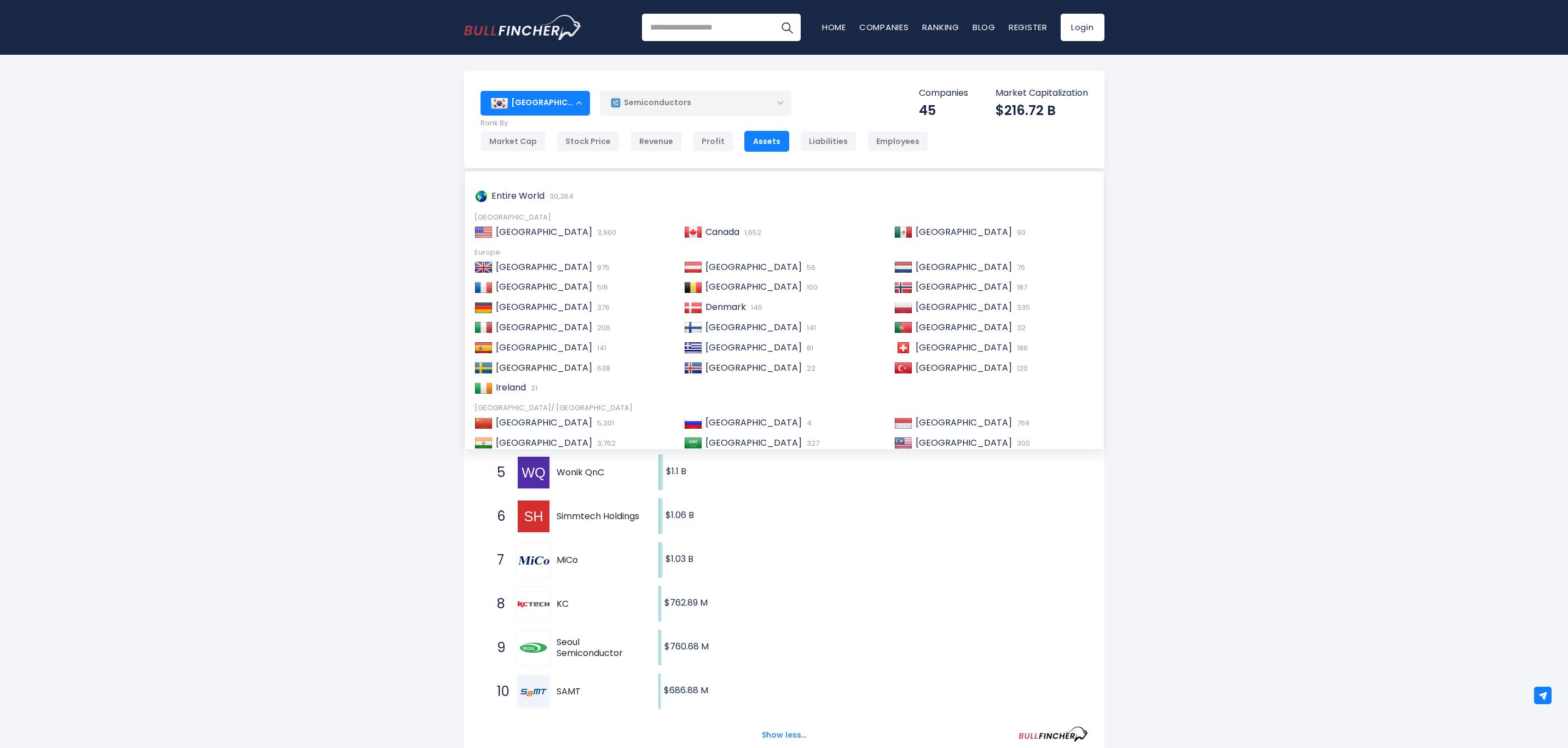
click at [903, 446] on img at bounding box center [903, 443] width 18 height 11
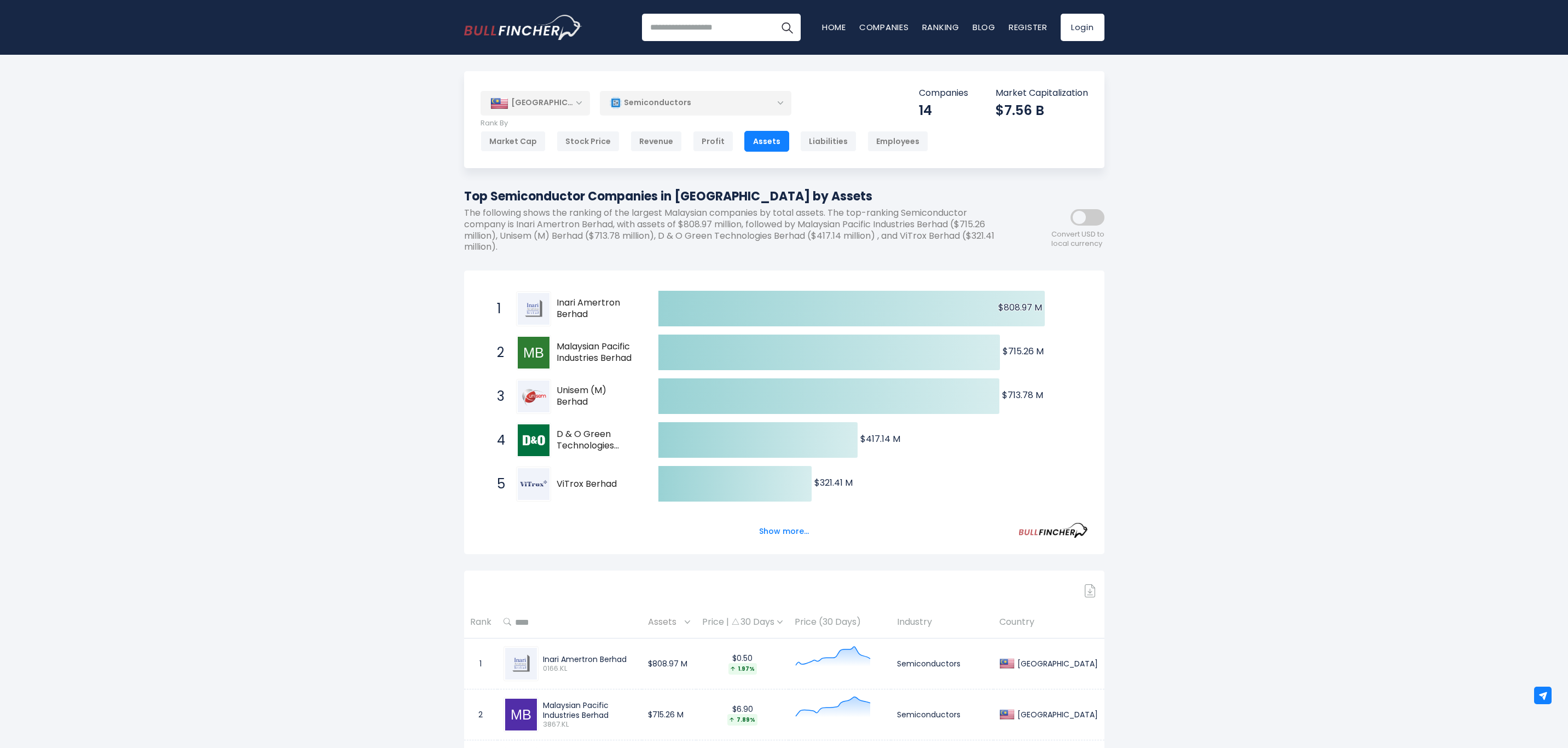
click at [782, 104] on div "Semiconductors" at bounding box center [696, 103] width 192 height 25
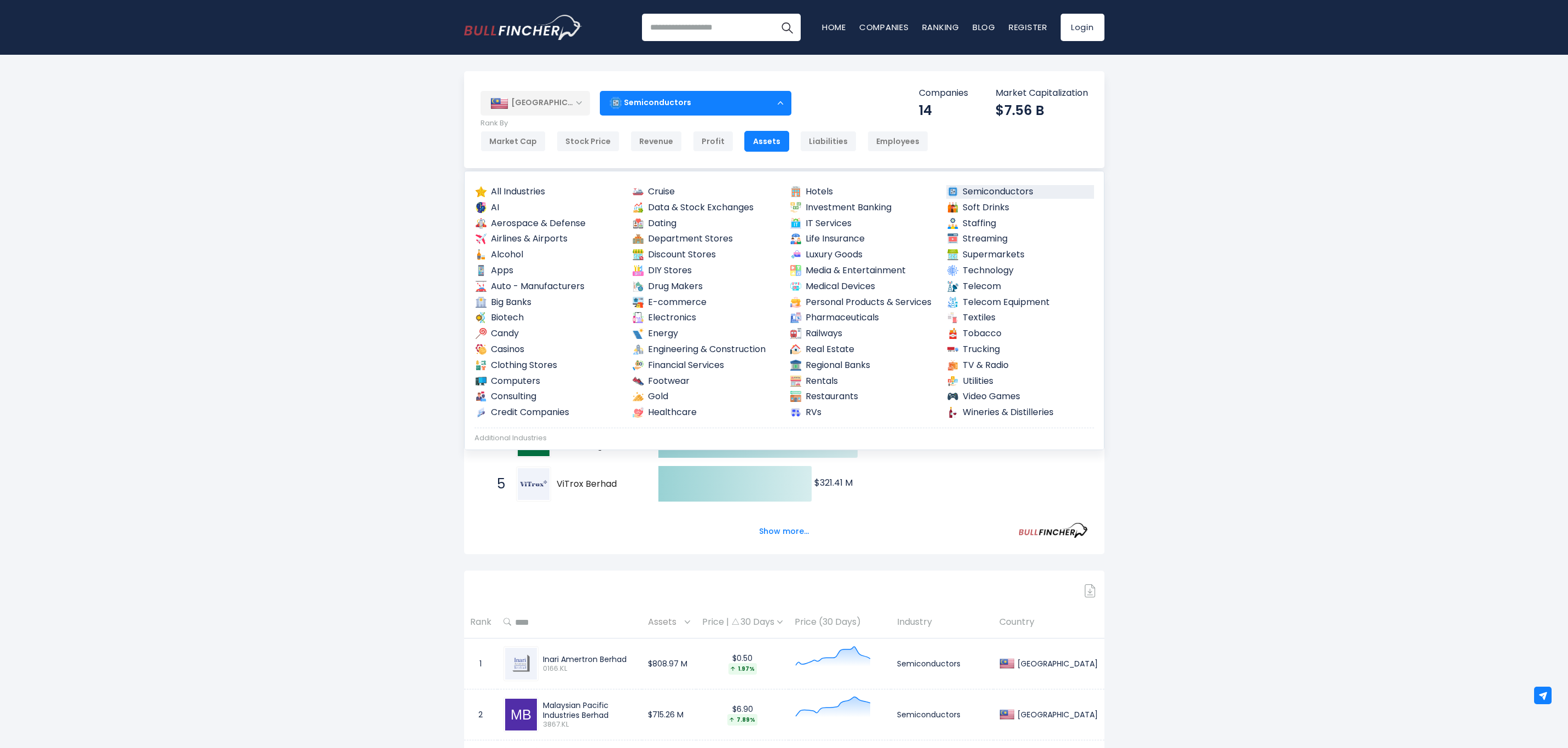
click at [817, 349] on link "Real Estate" at bounding box center [863, 349] width 148 height 13
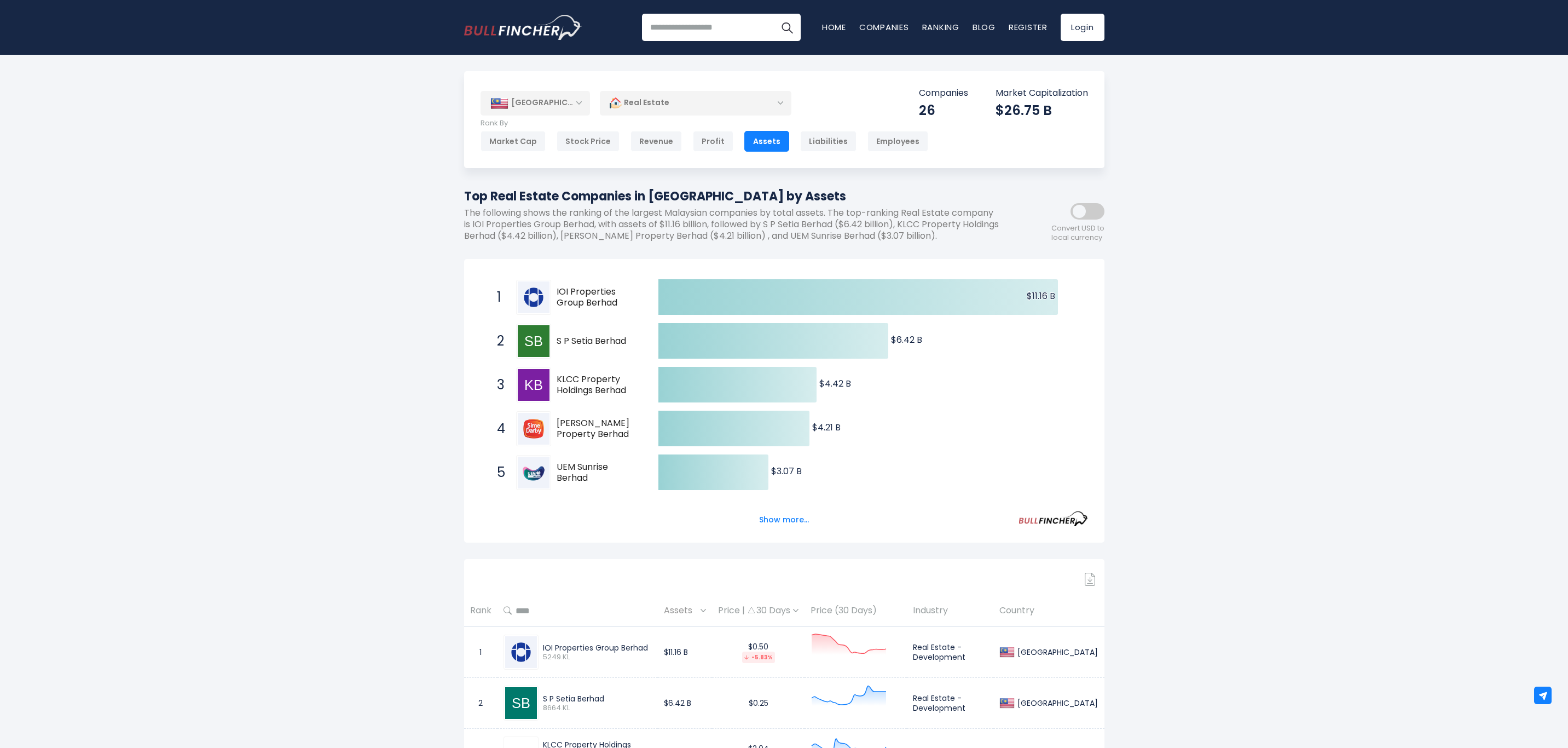
click at [794, 524] on button "Show more..." at bounding box center [784, 520] width 63 height 18
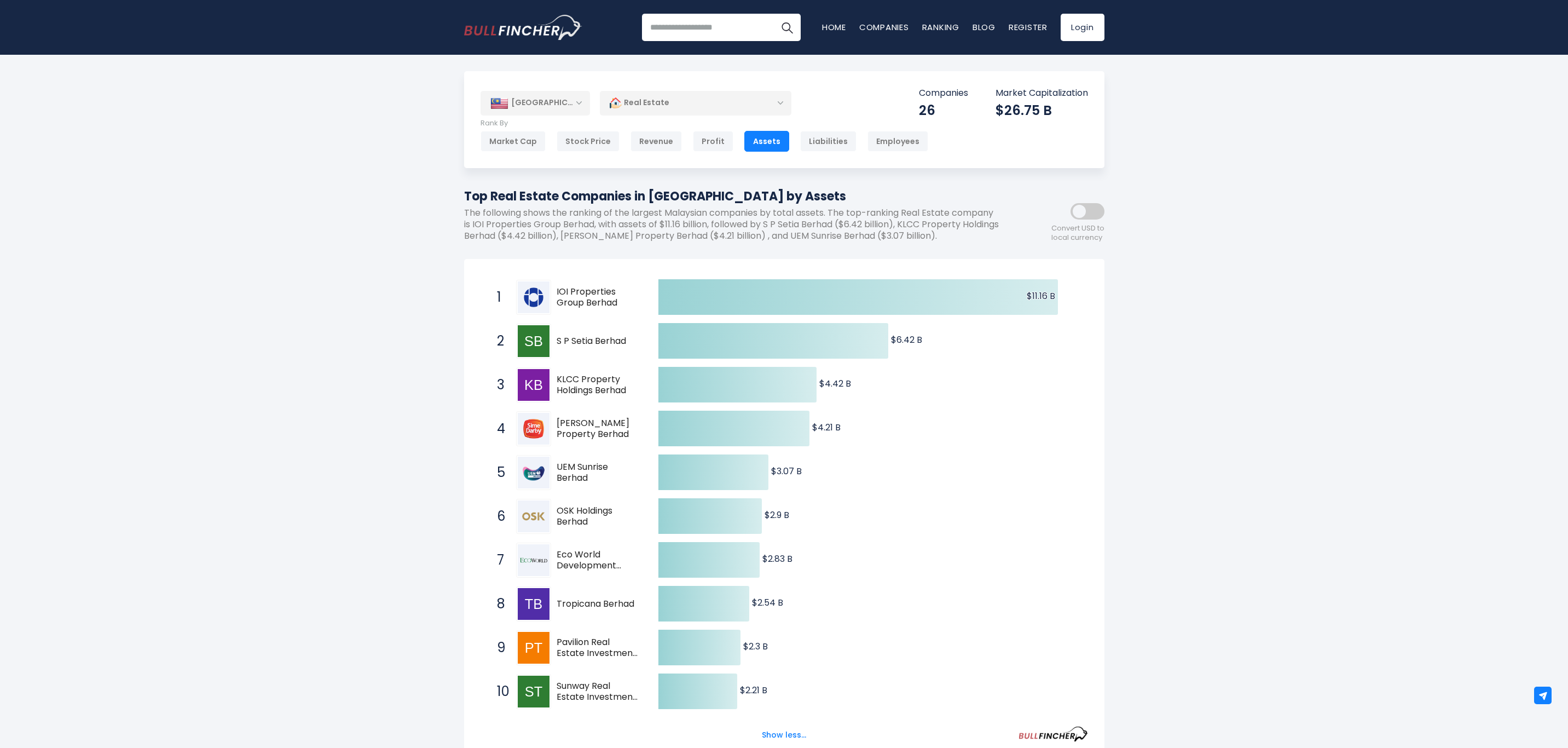
click at [698, 140] on div "Profit" at bounding box center [712, 142] width 40 height 21
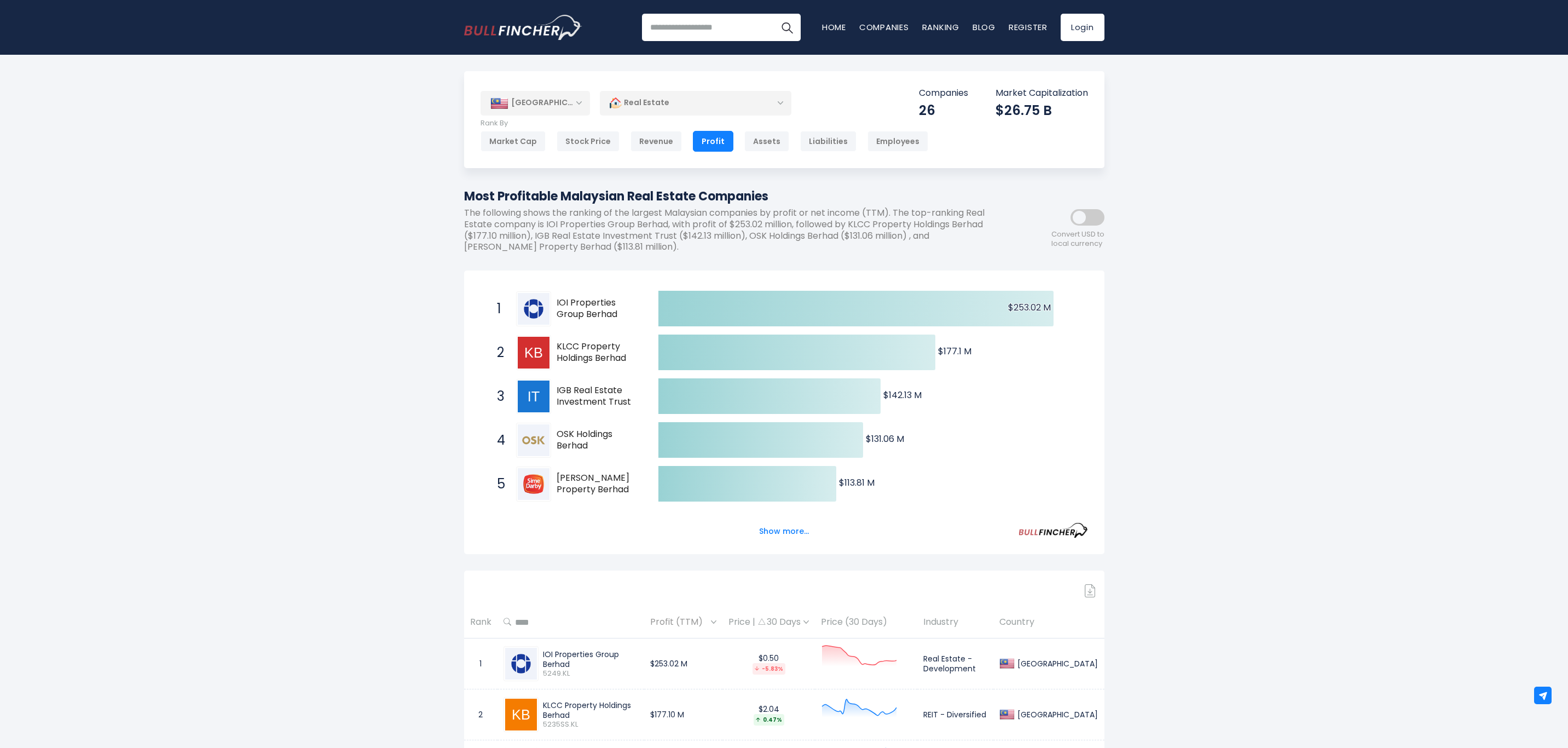
click at [760, 529] on button "Show more..." at bounding box center [784, 532] width 63 height 18
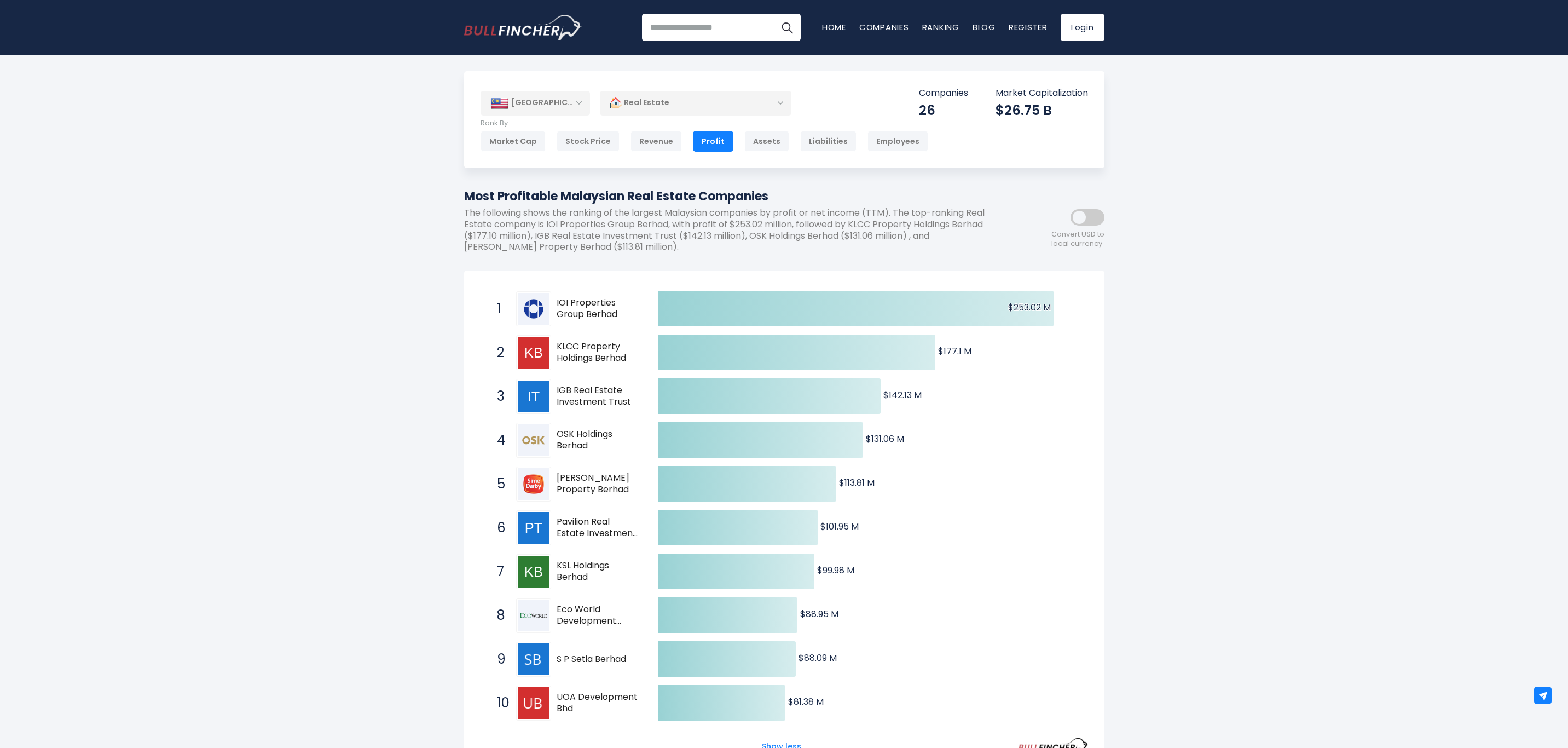
click at [639, 140] on div "Revenue" at bounding box center [656, 142] width 51 height 21
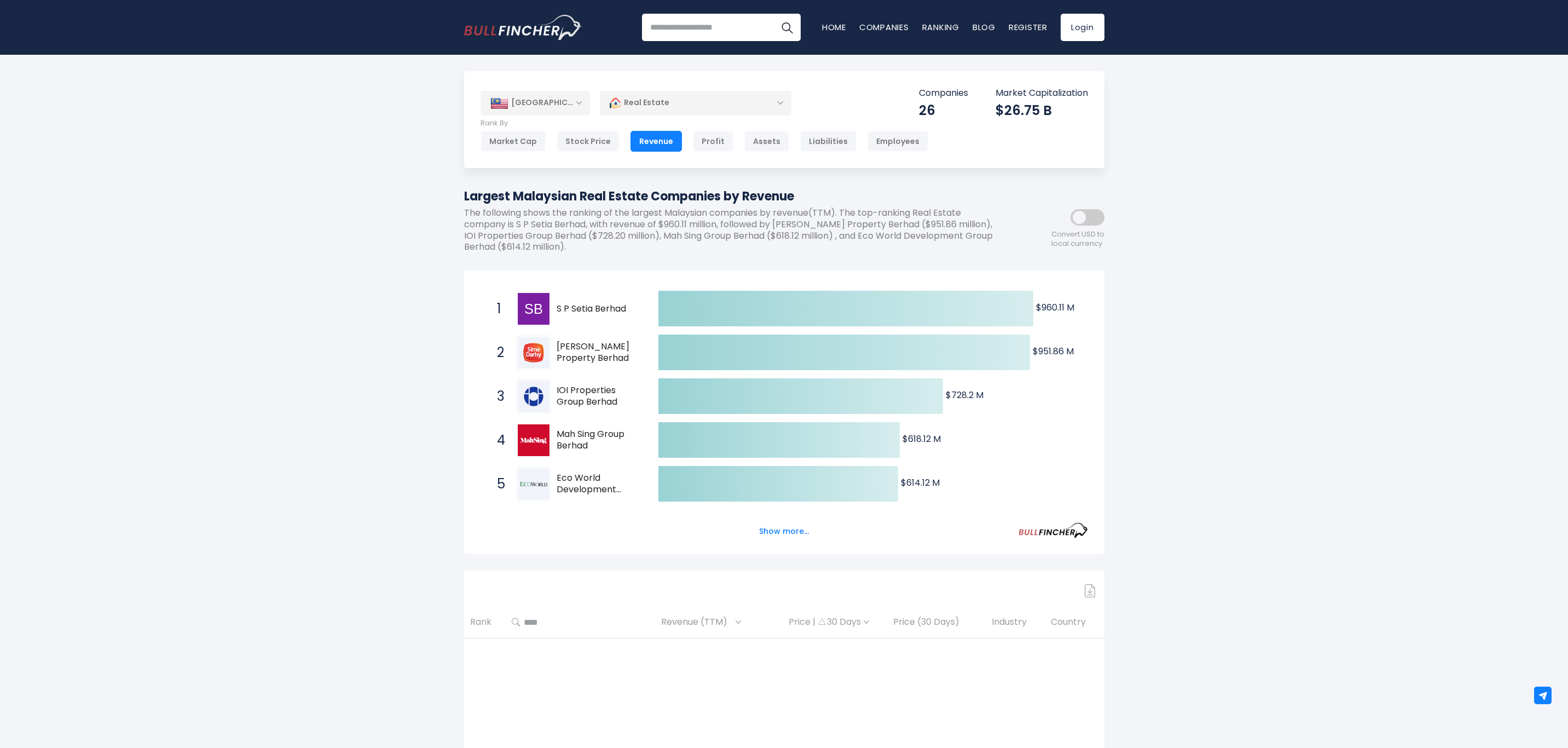
click at [790, 529] on button "Show more..." at bounding box center [784, 532] width 63 height 18
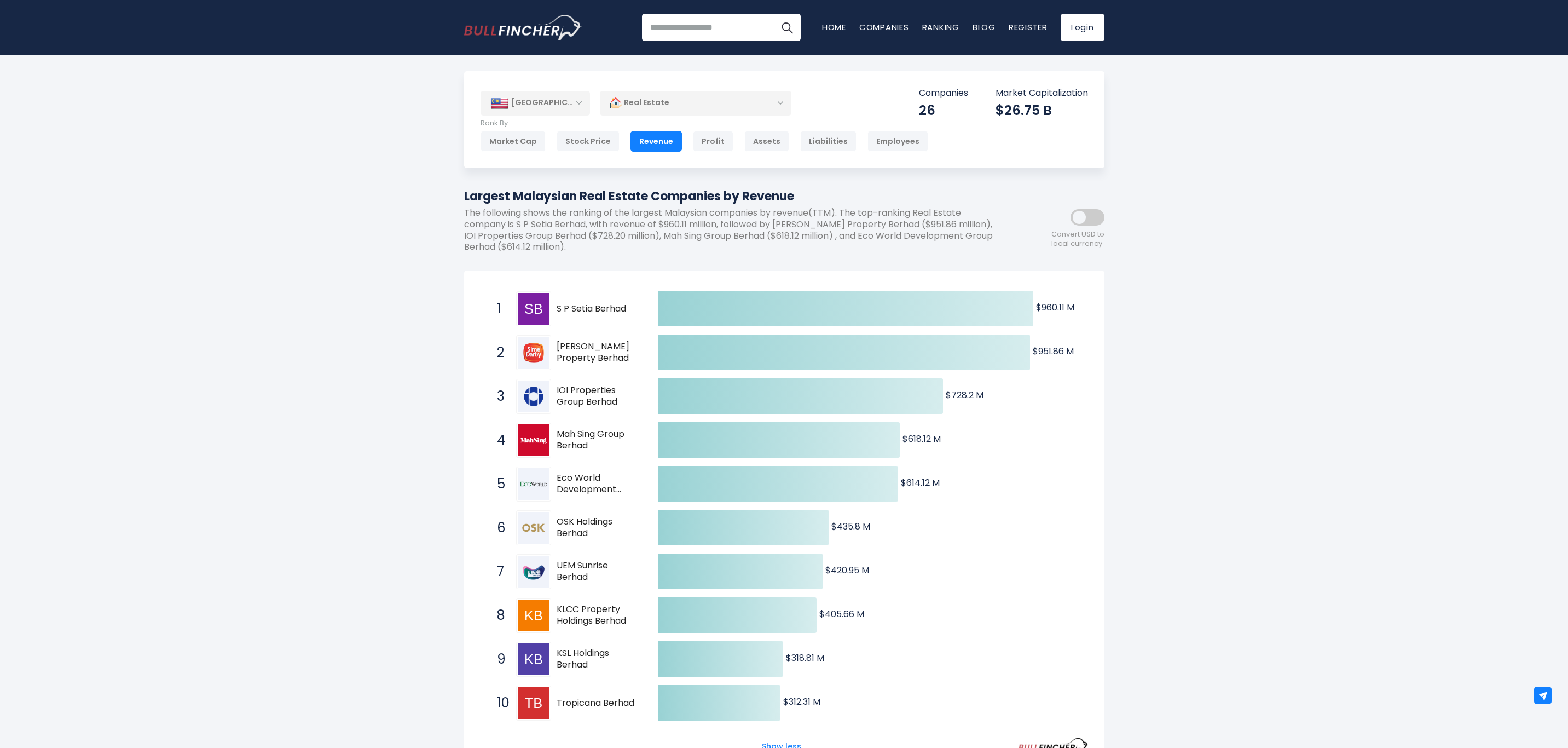
click at [722, 145] on div "Profit" at bounding box center [712, 142] width 40 height 21
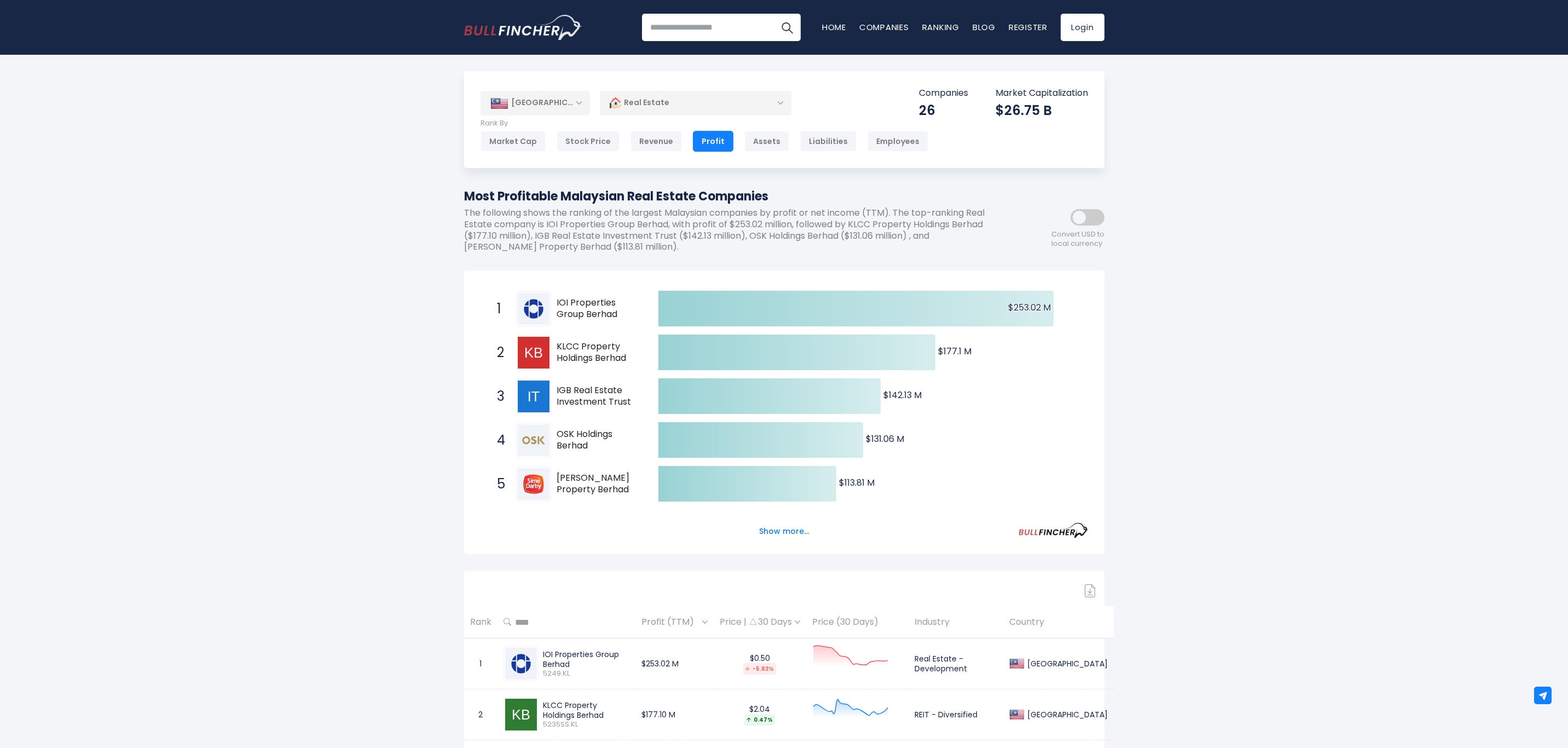
drag, startPoint x: 801, startPoint y: 531, endPoint x: 812, endPoint y: 532, distance: 11.0
click at [810, 532] on button "Show more..." at bounding box center [784, 532] width 63 height 18
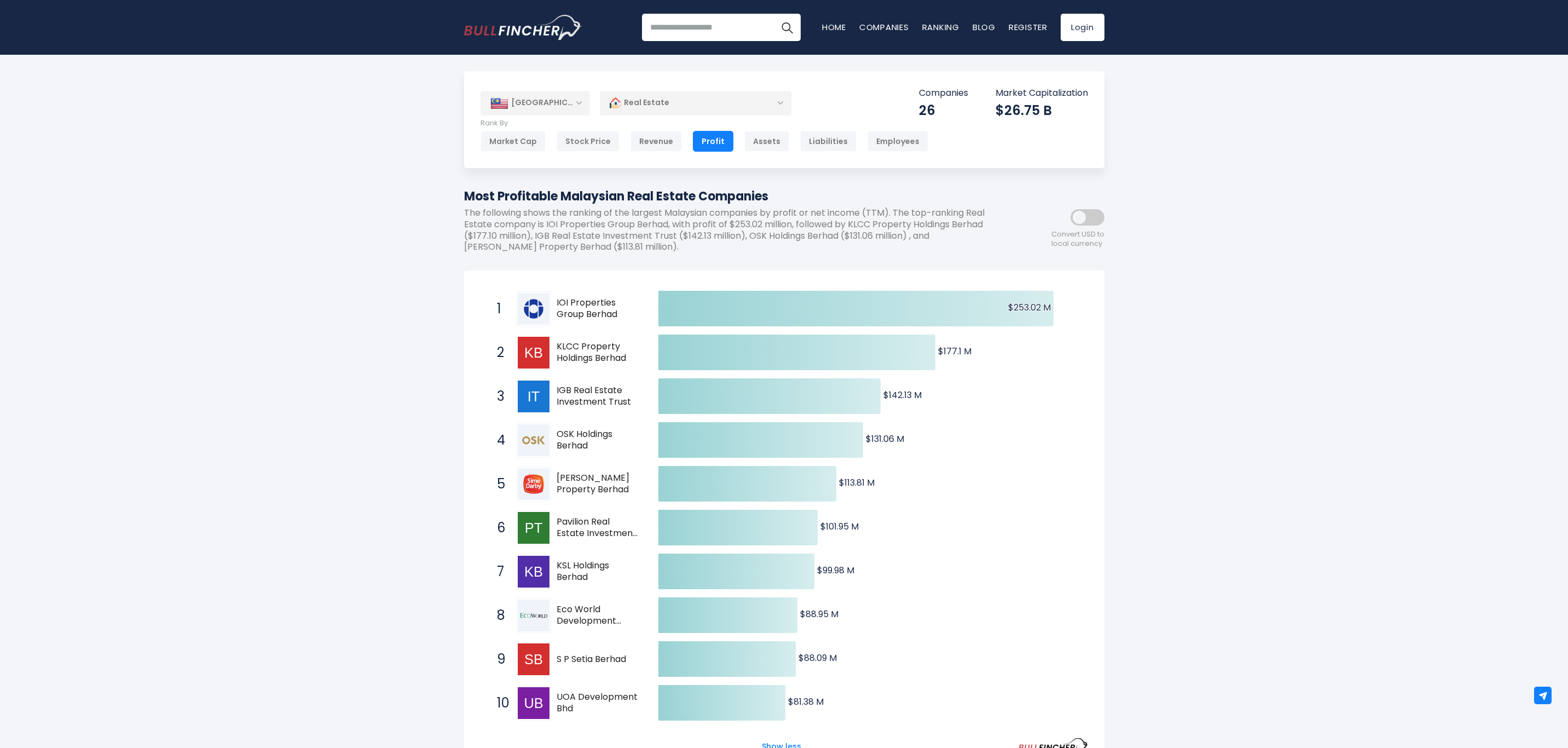
click at [586, 143] on div "Stock Price" at bounding box center [588, 142] width 63 height 21
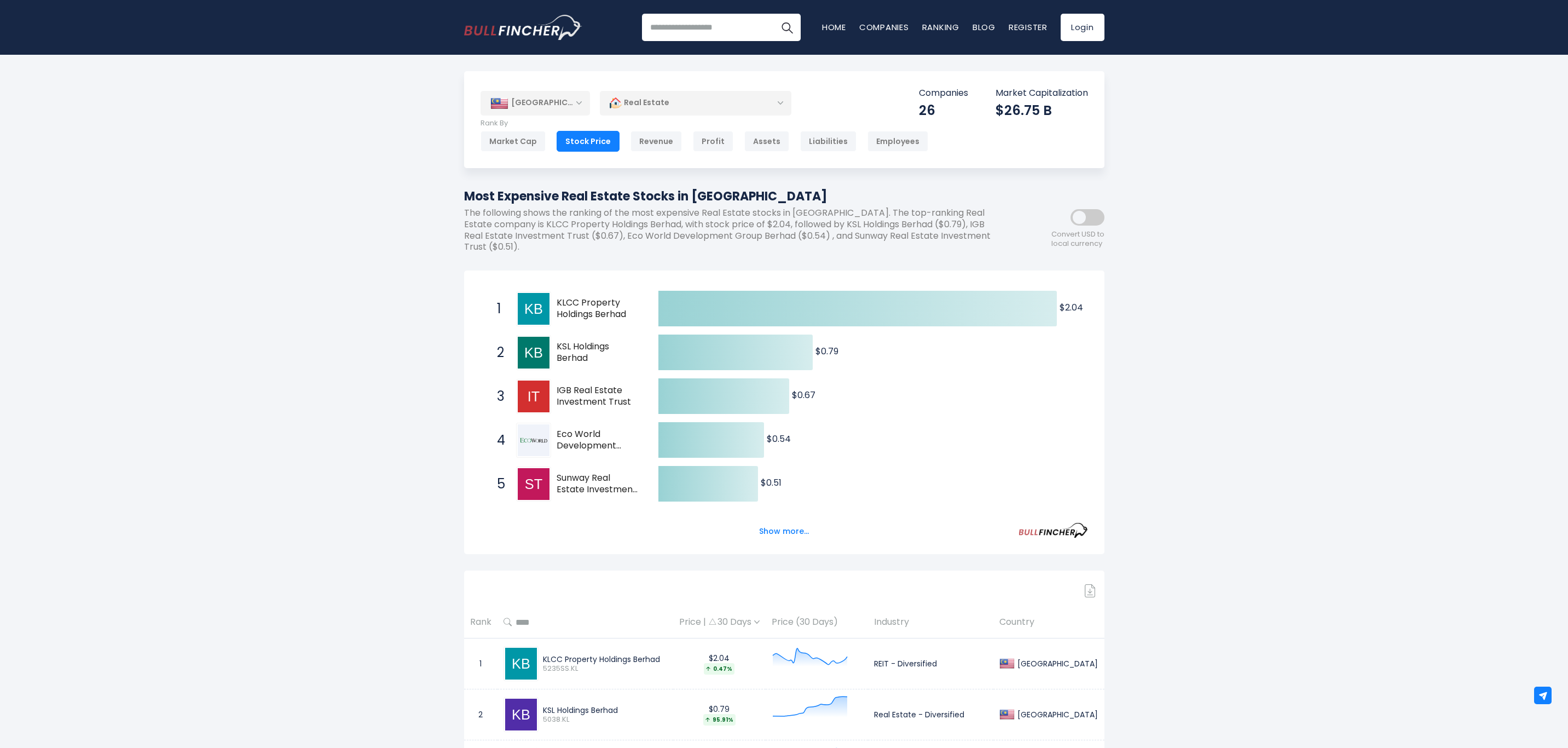
click at [507, 140] on div "Market Cap" at bounding box center [513, 142] width 65 height 21
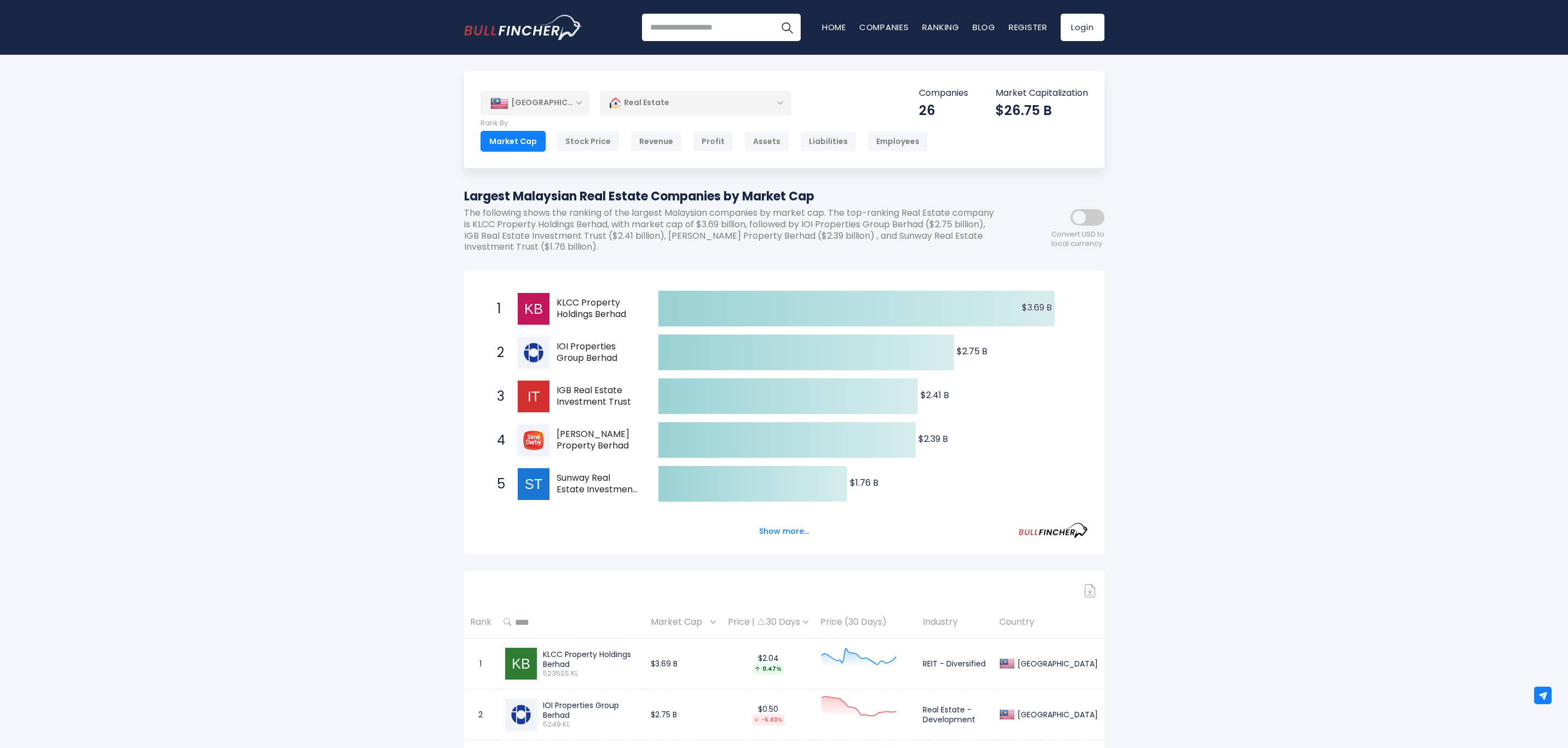
click at [767, 536] on button "Show more..." at bounding box center [784, 532] width 63 height 18
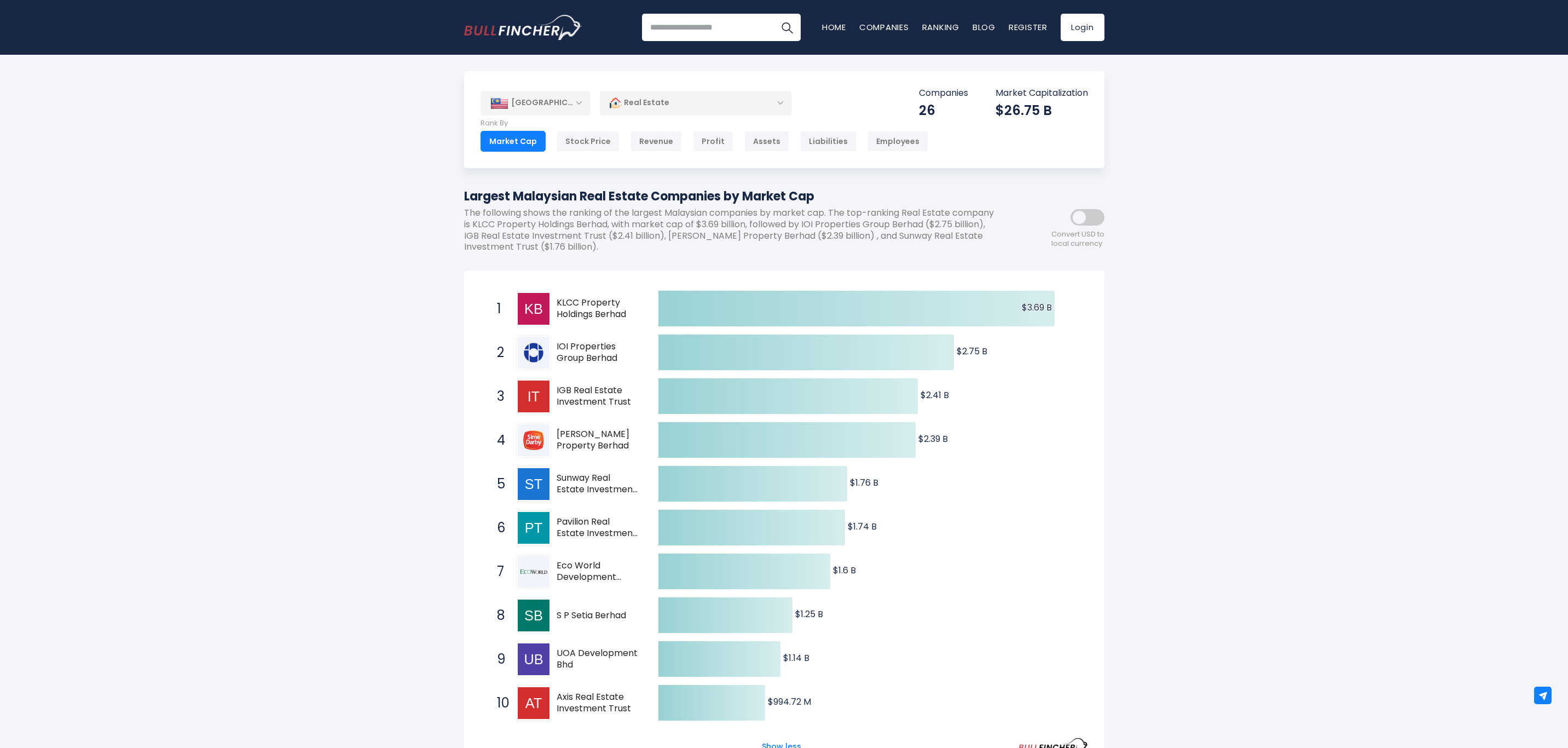
click at [781, 104] on div "Real Estate" at bounding box center [696, 103] width 192 height 25
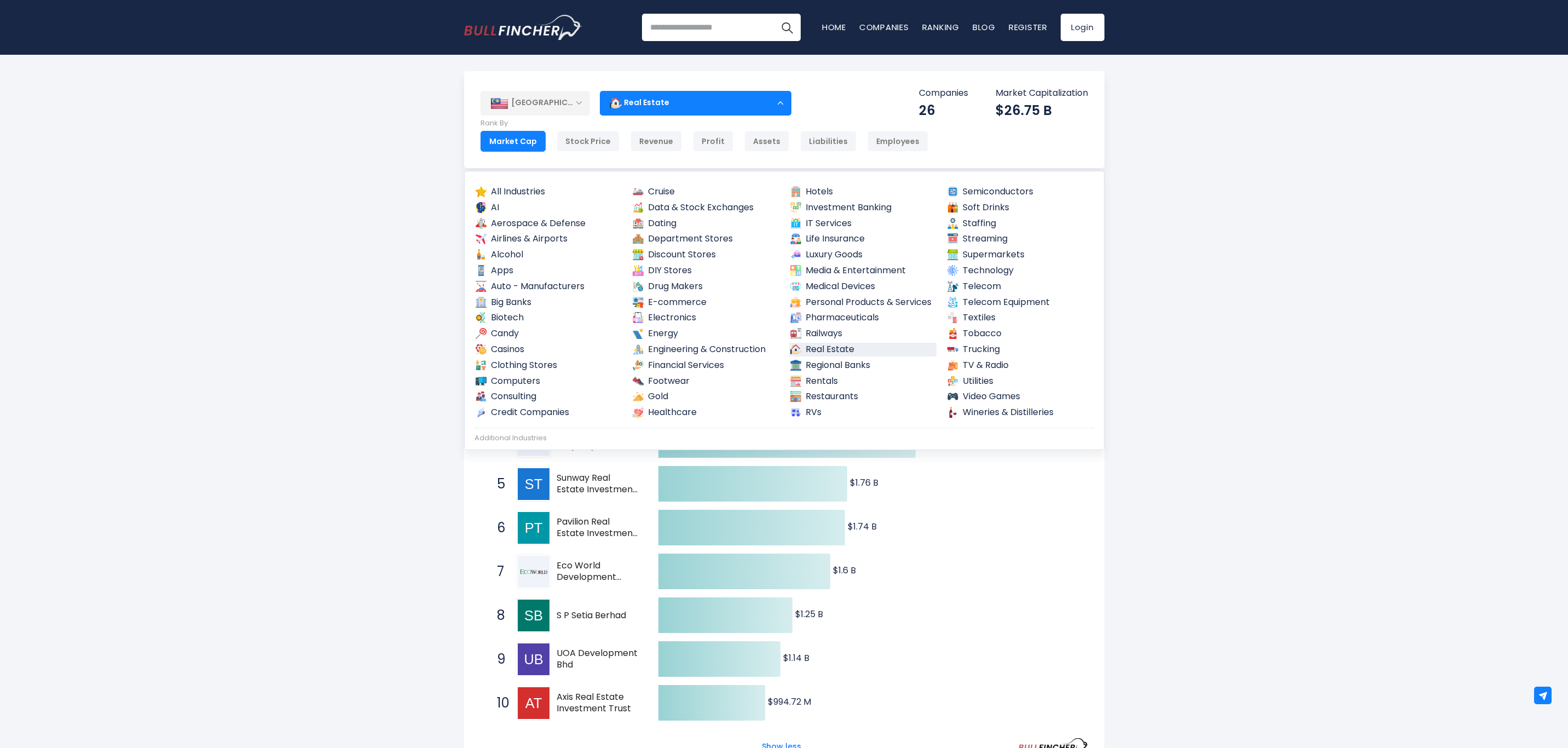
click at [676, 321] on link "Electronics" at bounding box center [705, 317] width 148 height 13
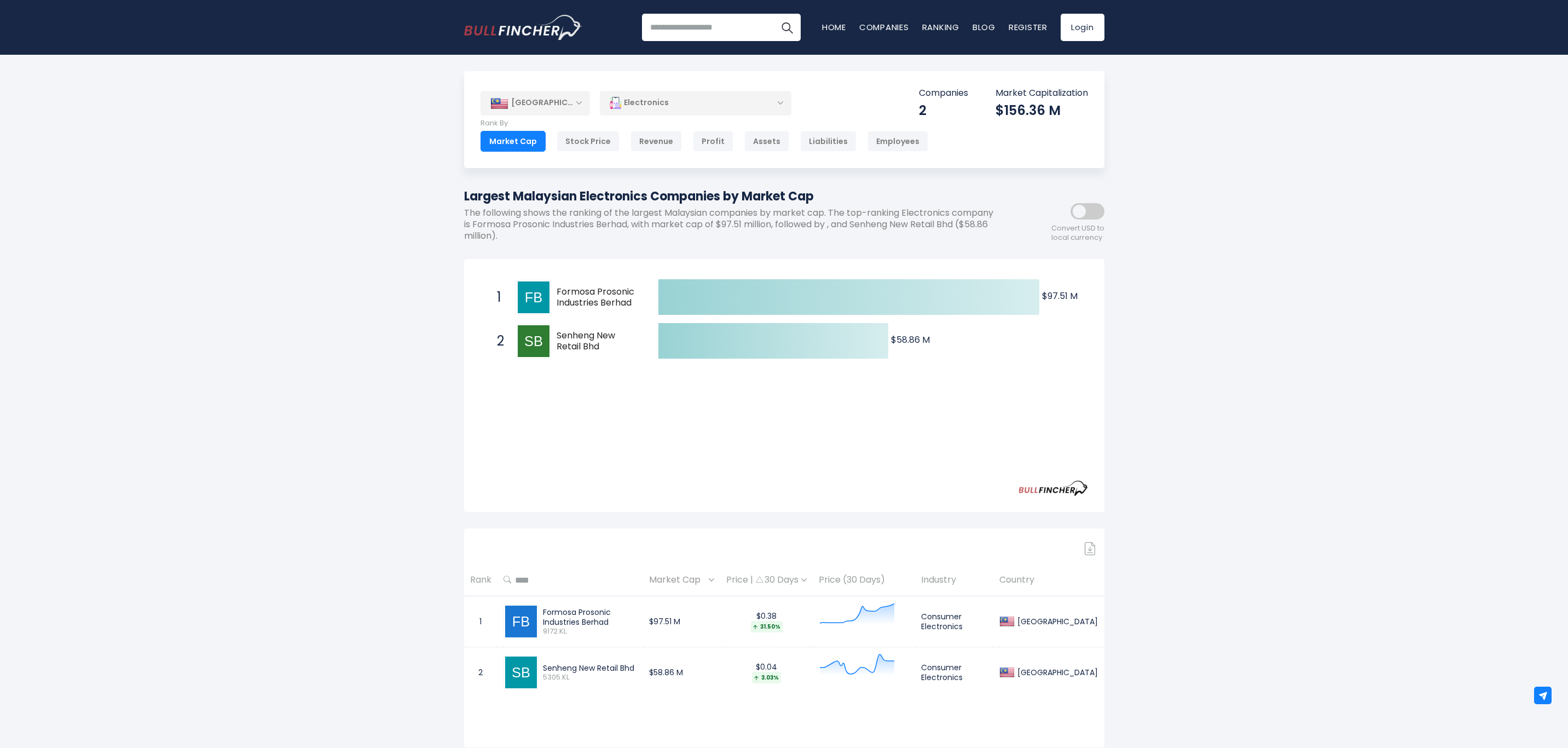
click at [781, 106] on div "Electronics" at bounding box center [696, 103] width 192 height 25
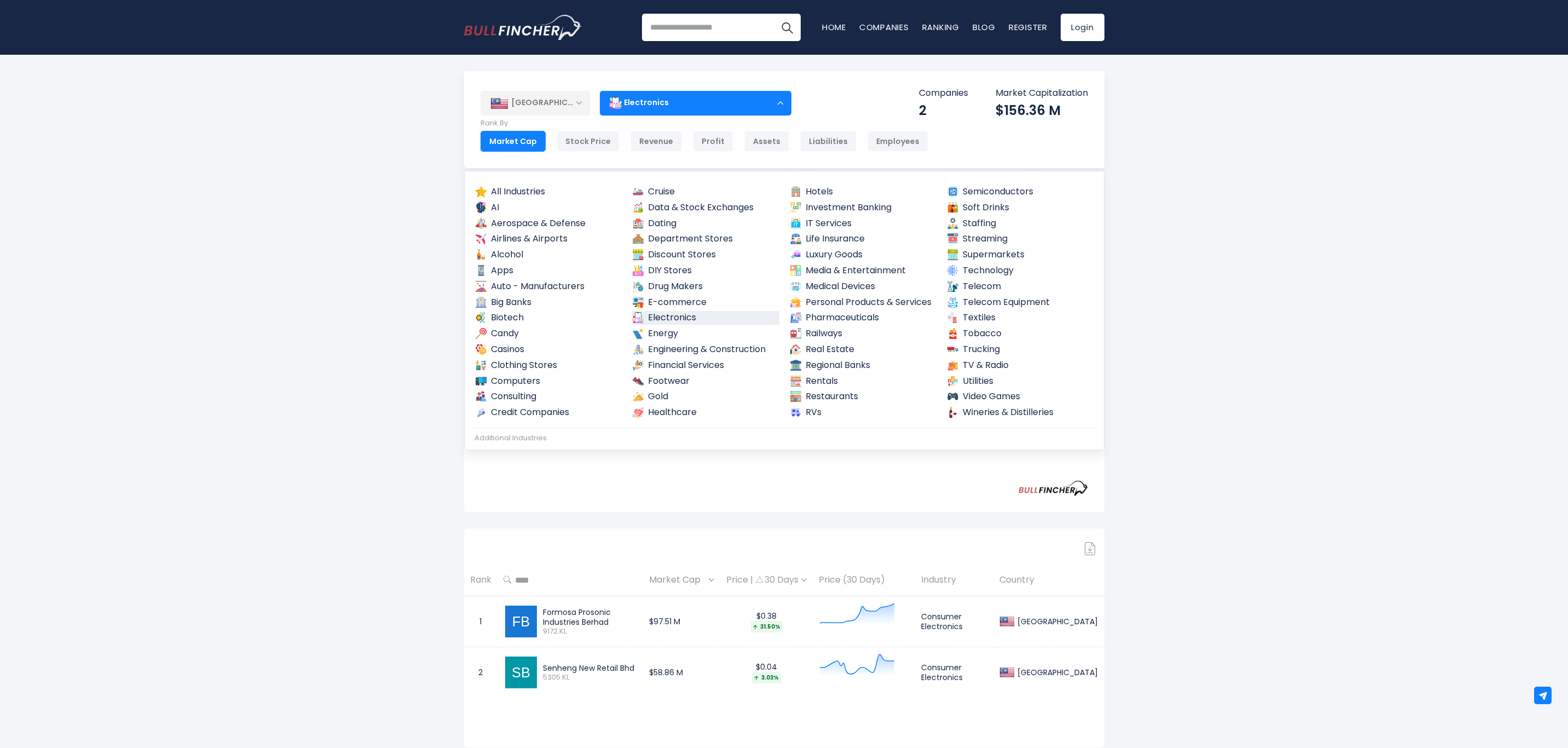
click at [526, 286] on link "Auto - Manufacturers" at bounding box center [548, 286] width 148 height 13
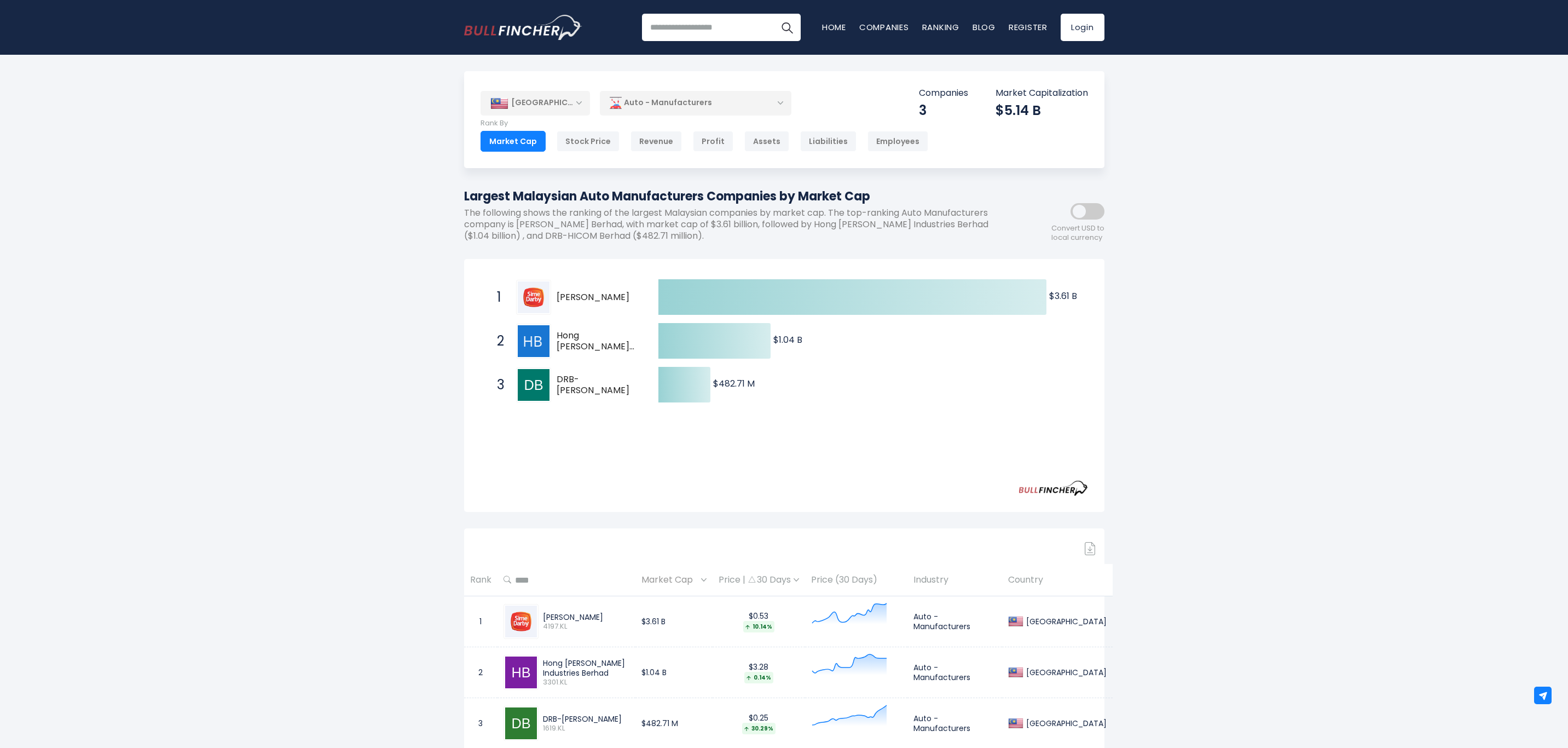
click at [782, 102] on div "Auto - Manufacturers" at bounding box center [696, 103] width 192 height 25
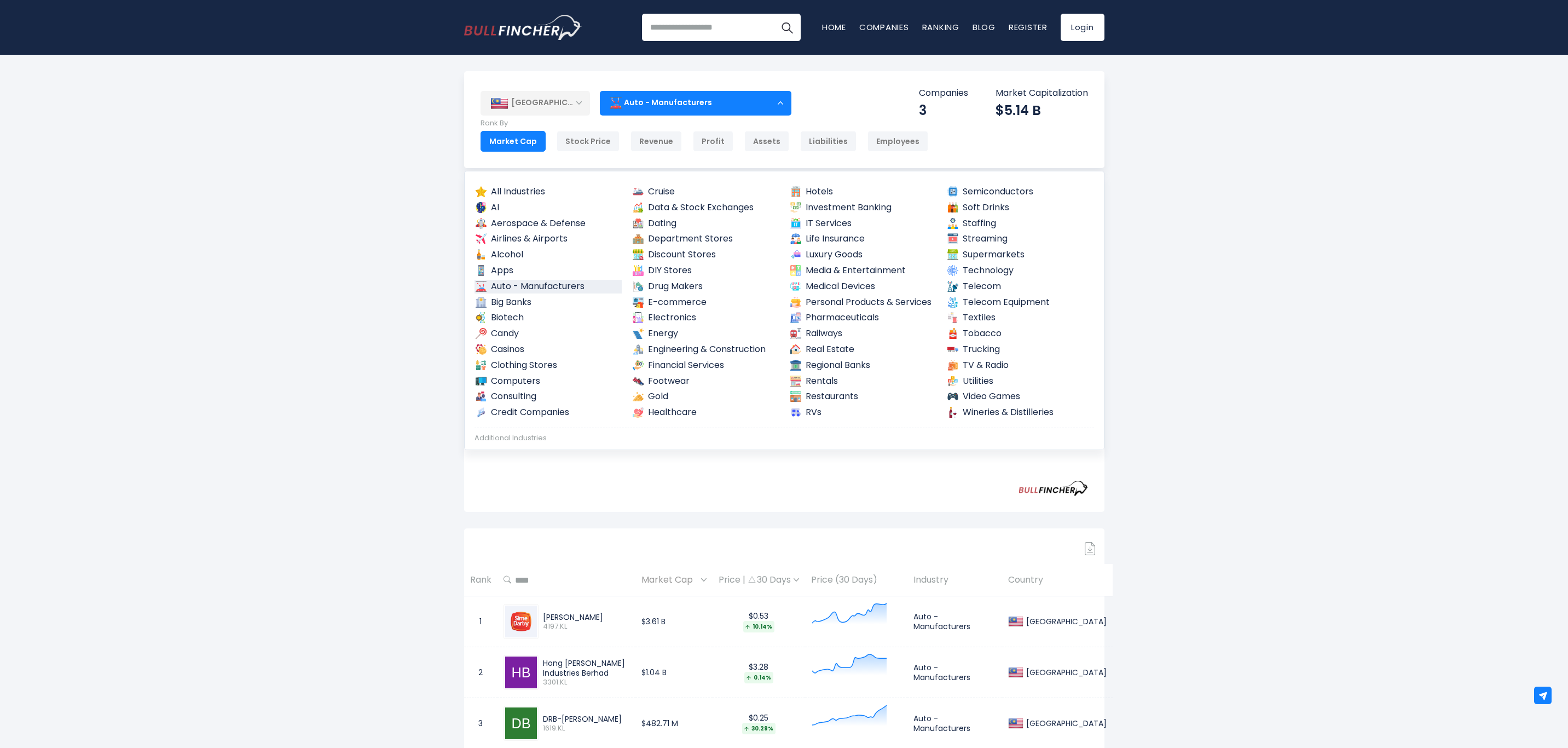
click at [555, 300] on link "Big Banks" at bounding box center [548, 302] width 148 height 13
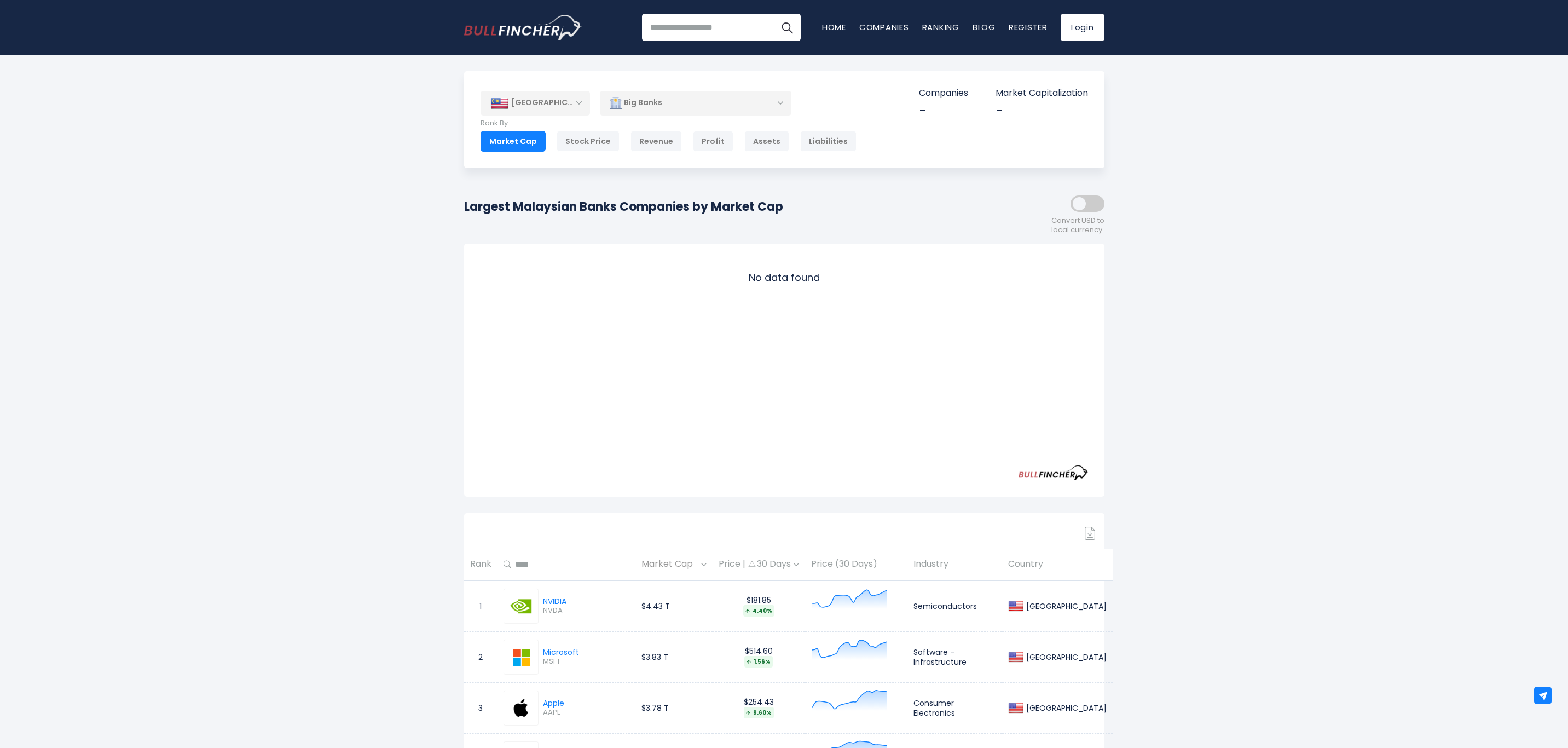
click at [779, 99] on div "Big Banks" at bounding box center [696, 103] width 192 height 25
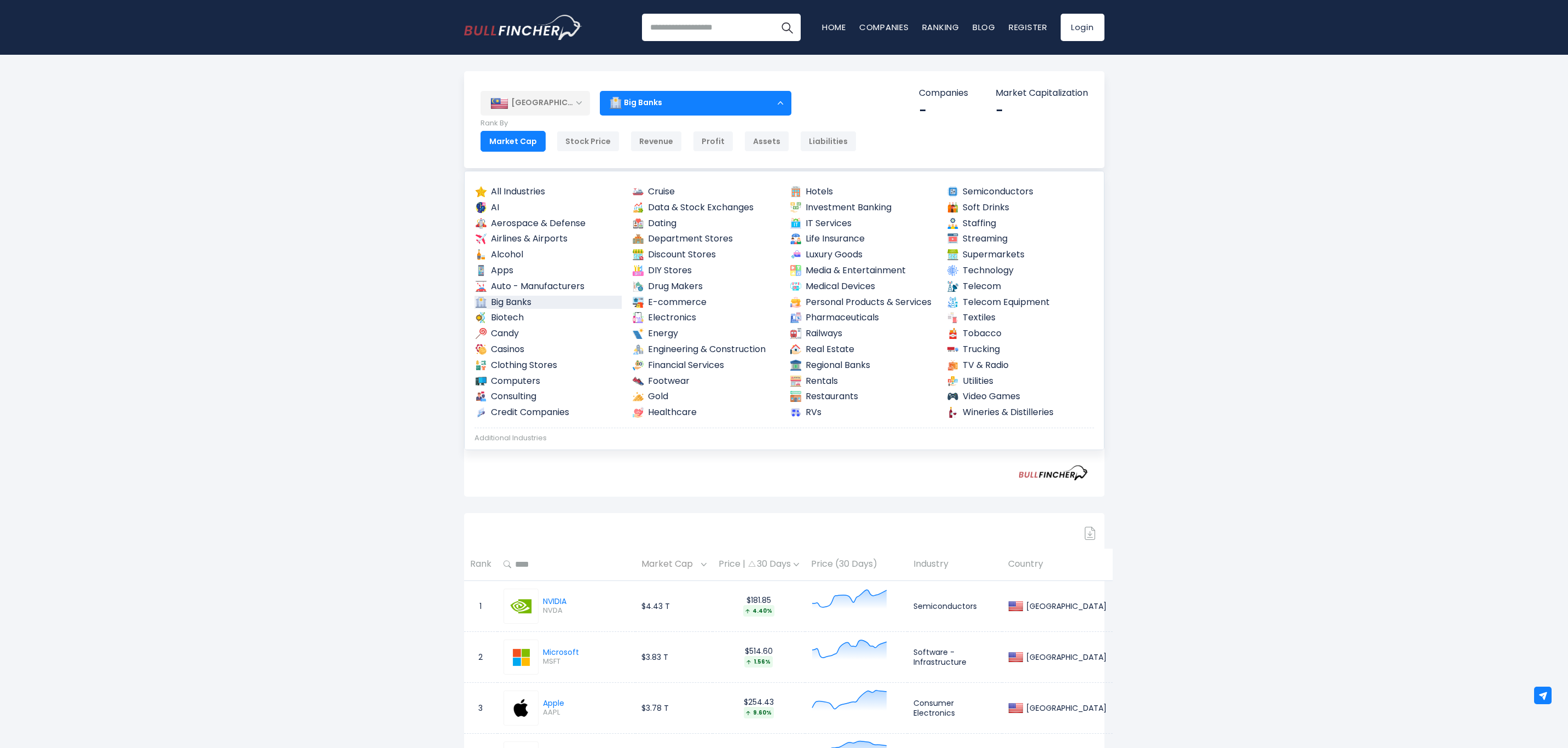
click at [523, 384] on link "Computers" at bounding box center [548, 381] width 148 height 13
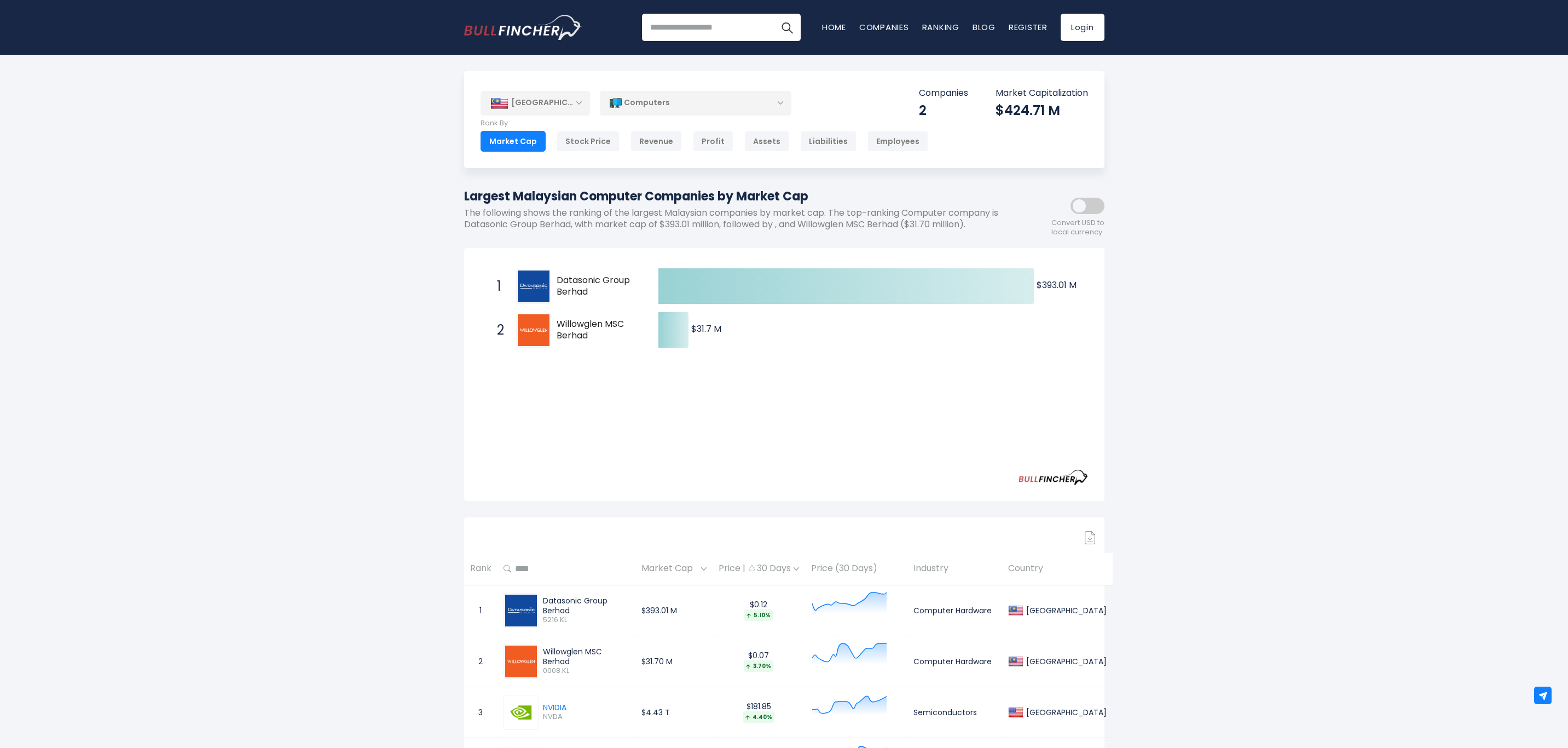
click at [777, 104] on div "Computers" at bounding box center [696, 103] width 192 height 25
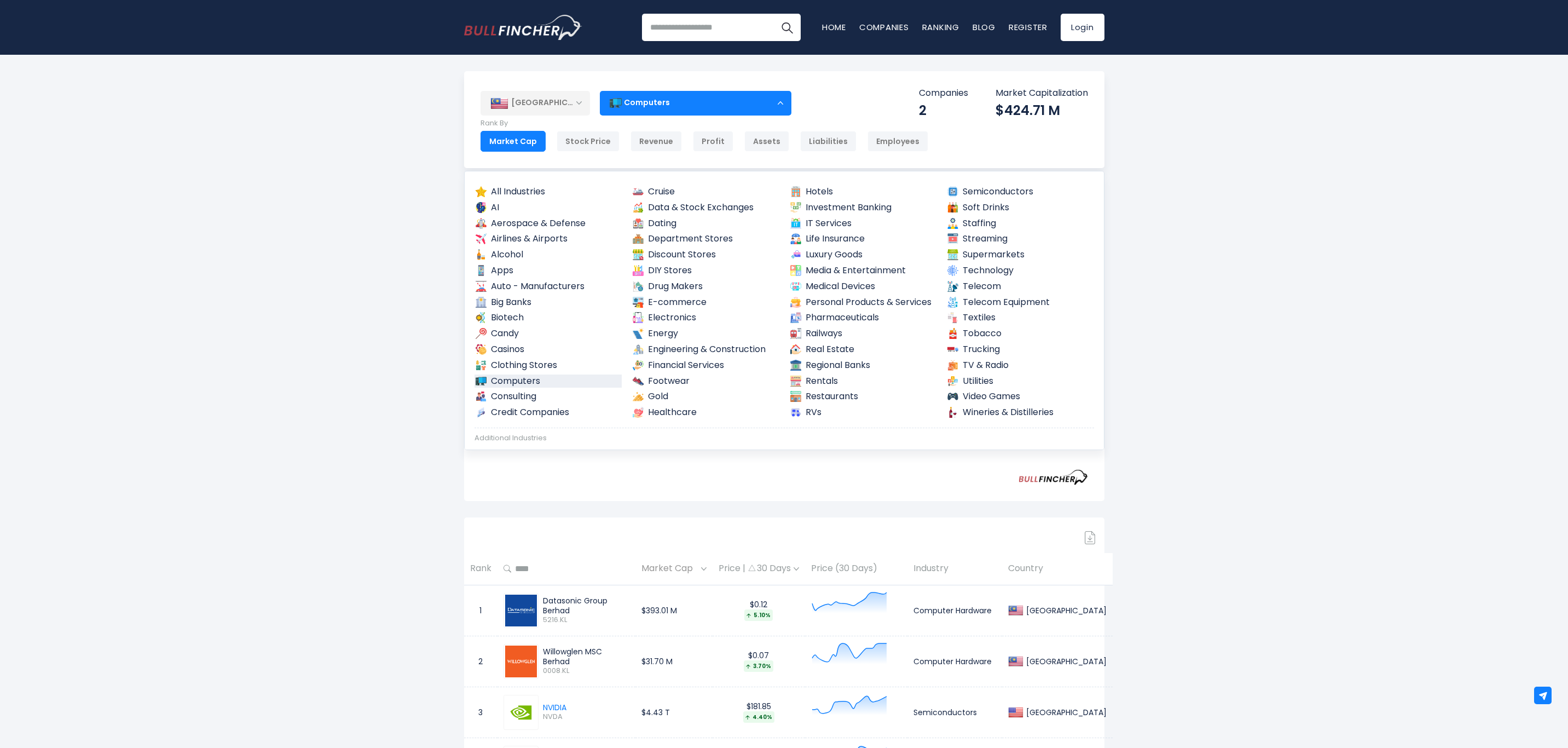
click at [737, 350] on link "Engineering & Construction" at bounding box center [705, 349] width 148 height 13
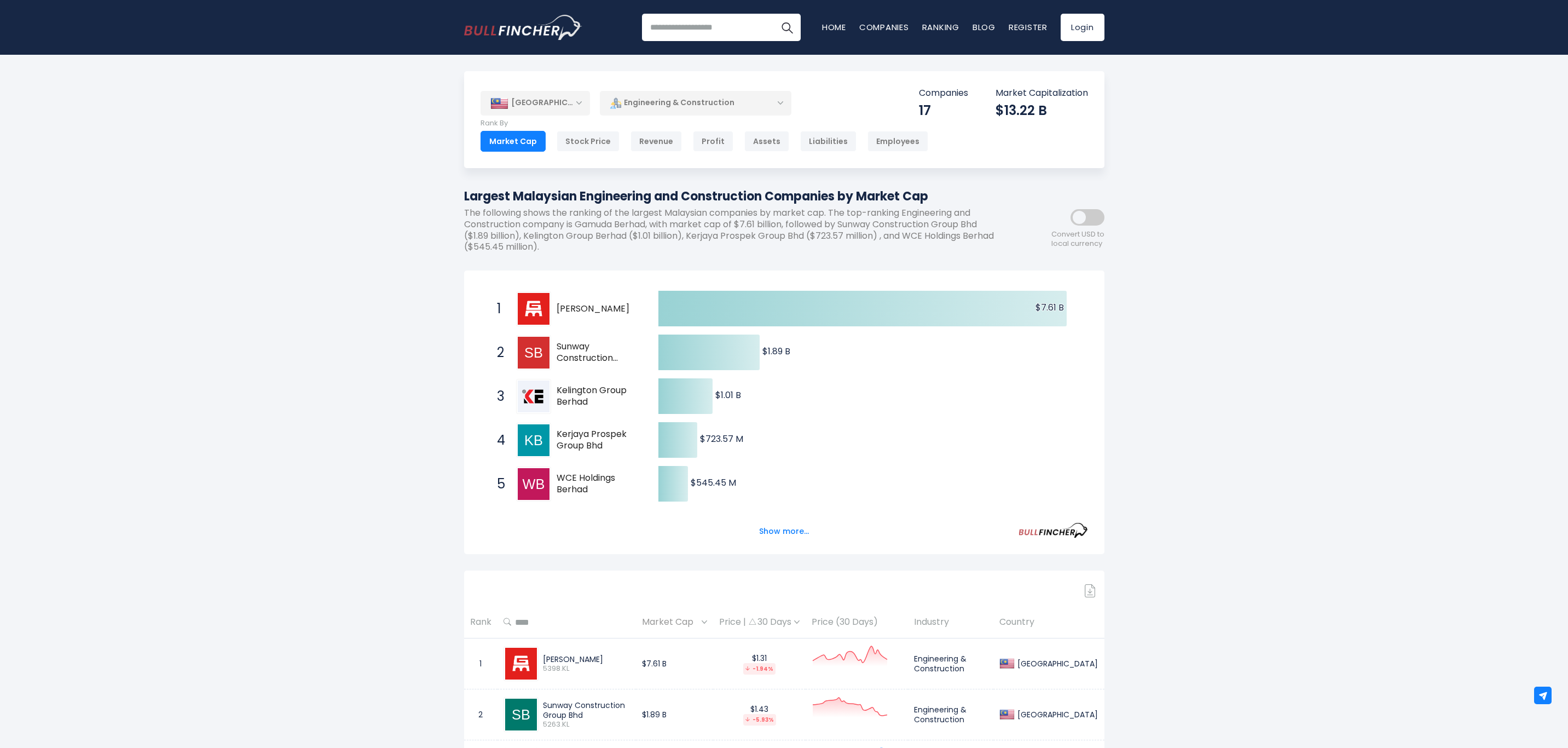
click at [572, 139] on div "Stock Price" at bounding box center [588, 142] width 63 height 21
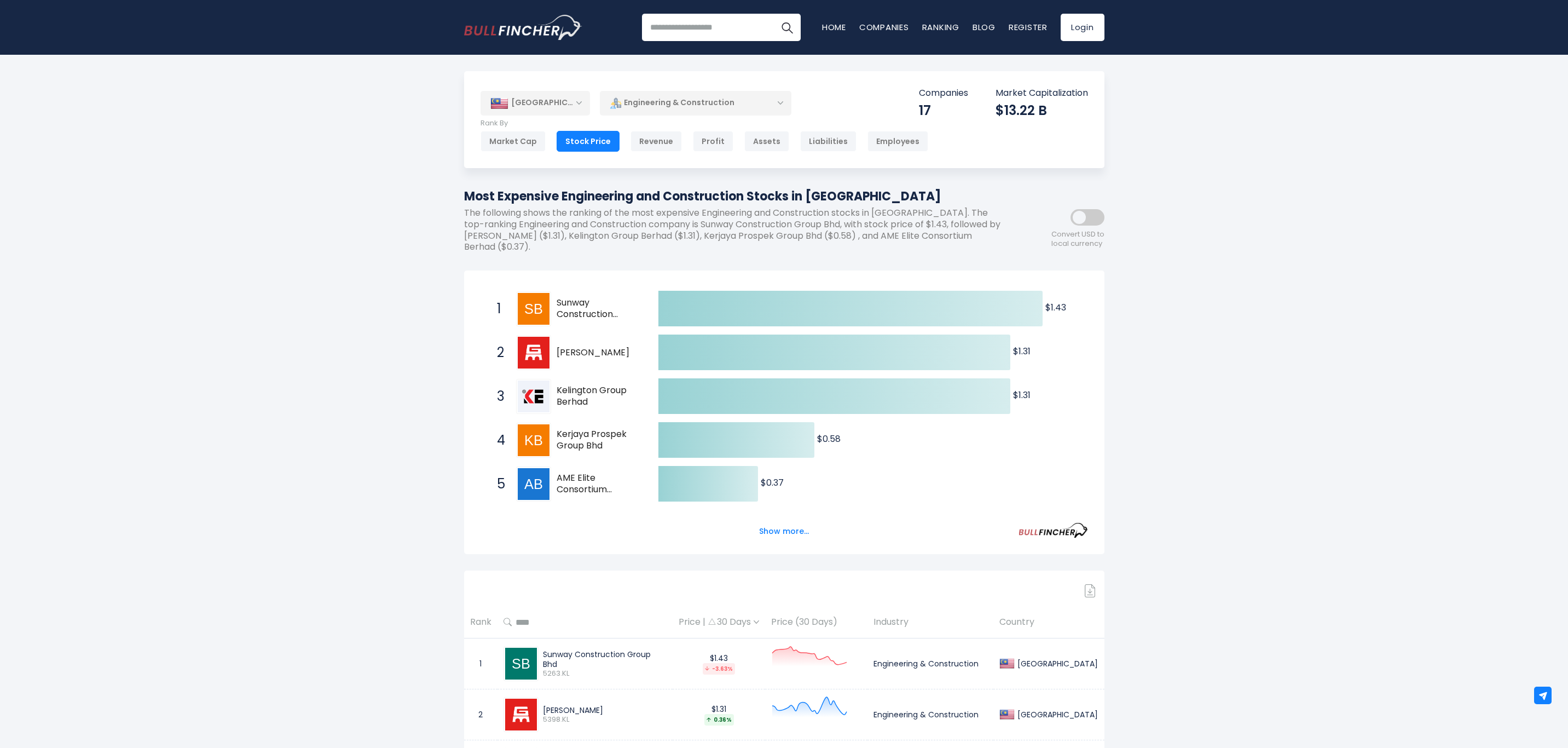
click at [647, 139] on div "Revenue" at bounding box center [656, 142] width 51 height 21
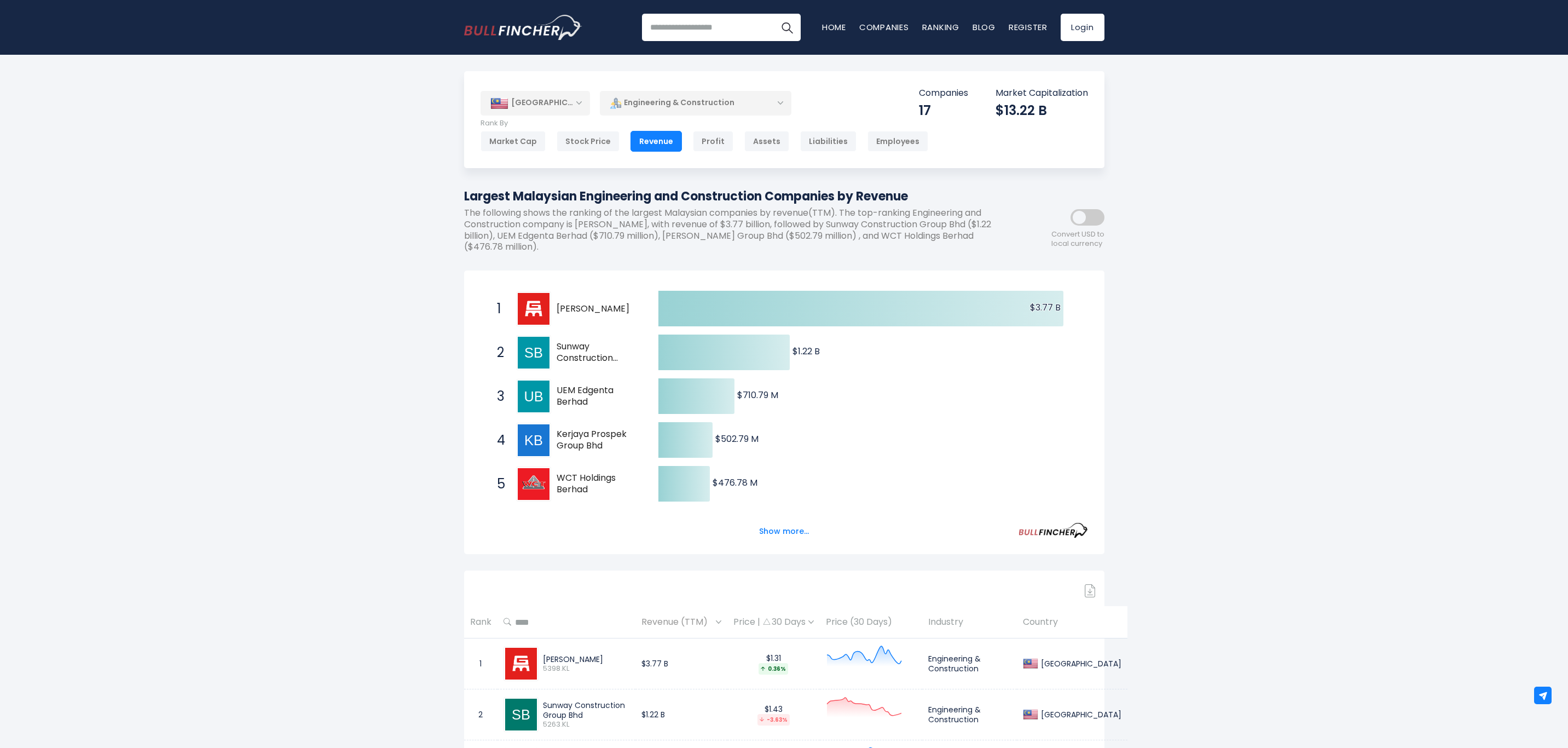
click at [702, 137] on div "Profit" at bounding box center [712, 142] width 40 height 21
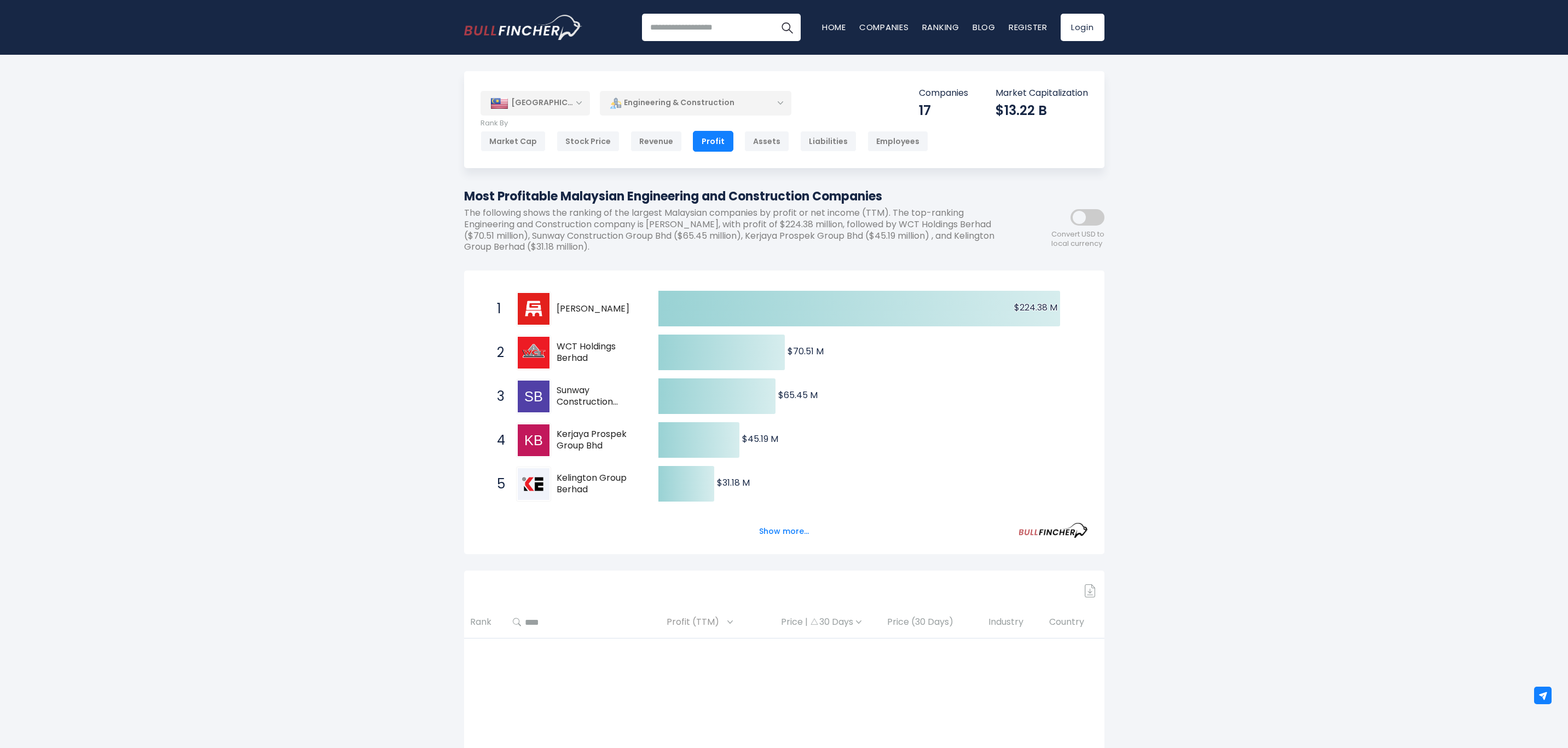
click at [749, 146] on div "Assets" at bounding box center [767, 142] width 45 height 21
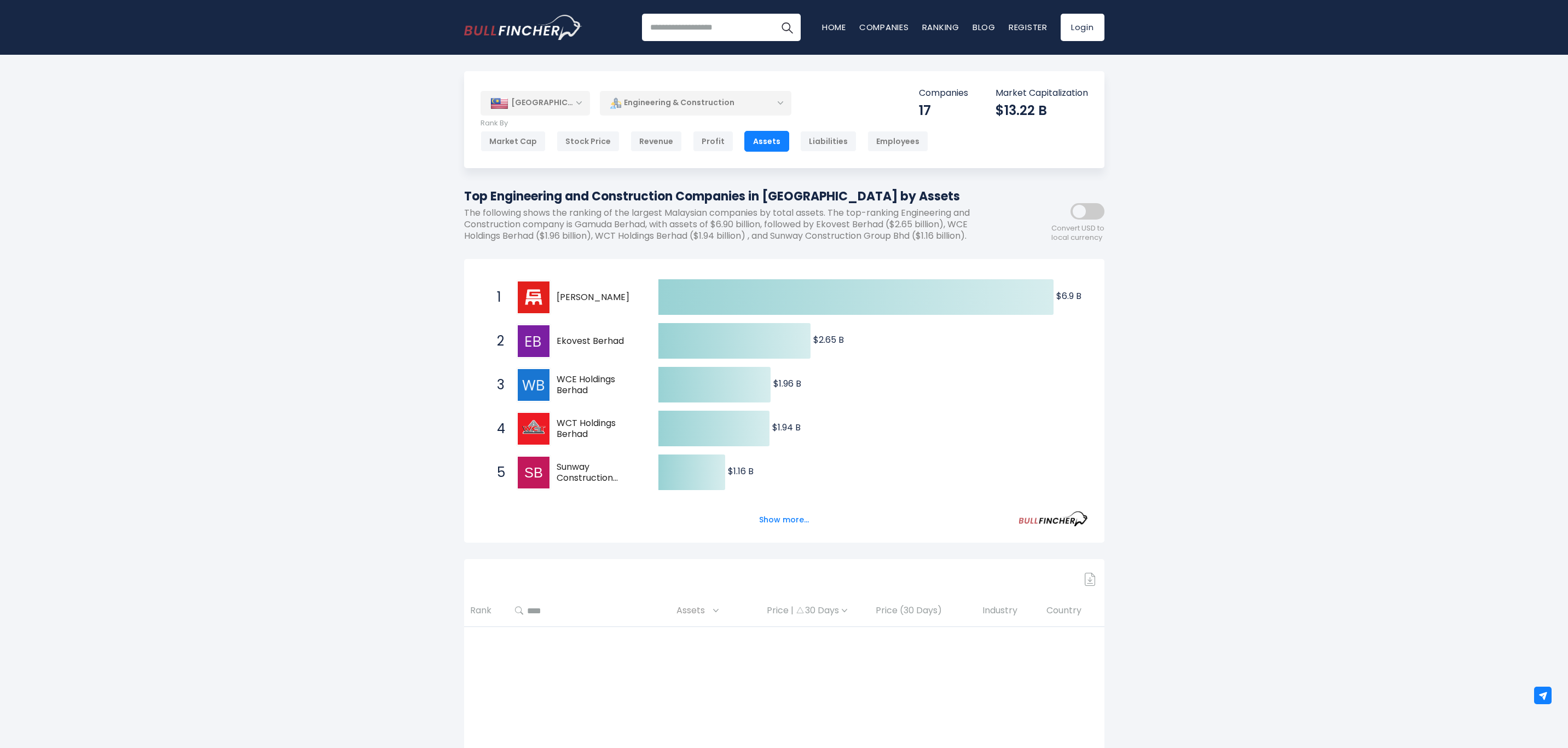
click at [817, 145] on div "Liabilities" at bounding box center [829, 142] width 56 height 21
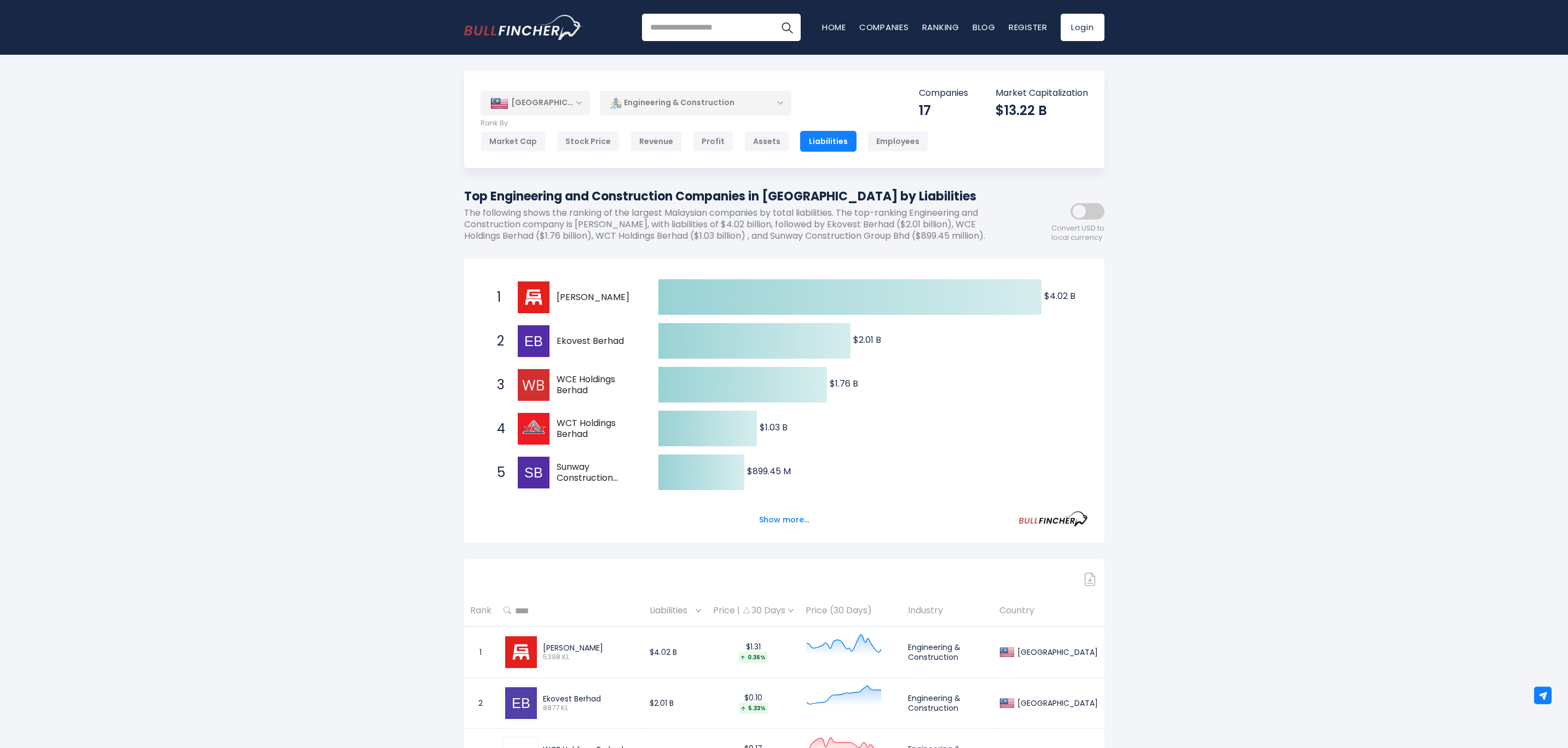
click at [886, 145] on div "Employees" at bounding box center [898, 142] width 61 height 21
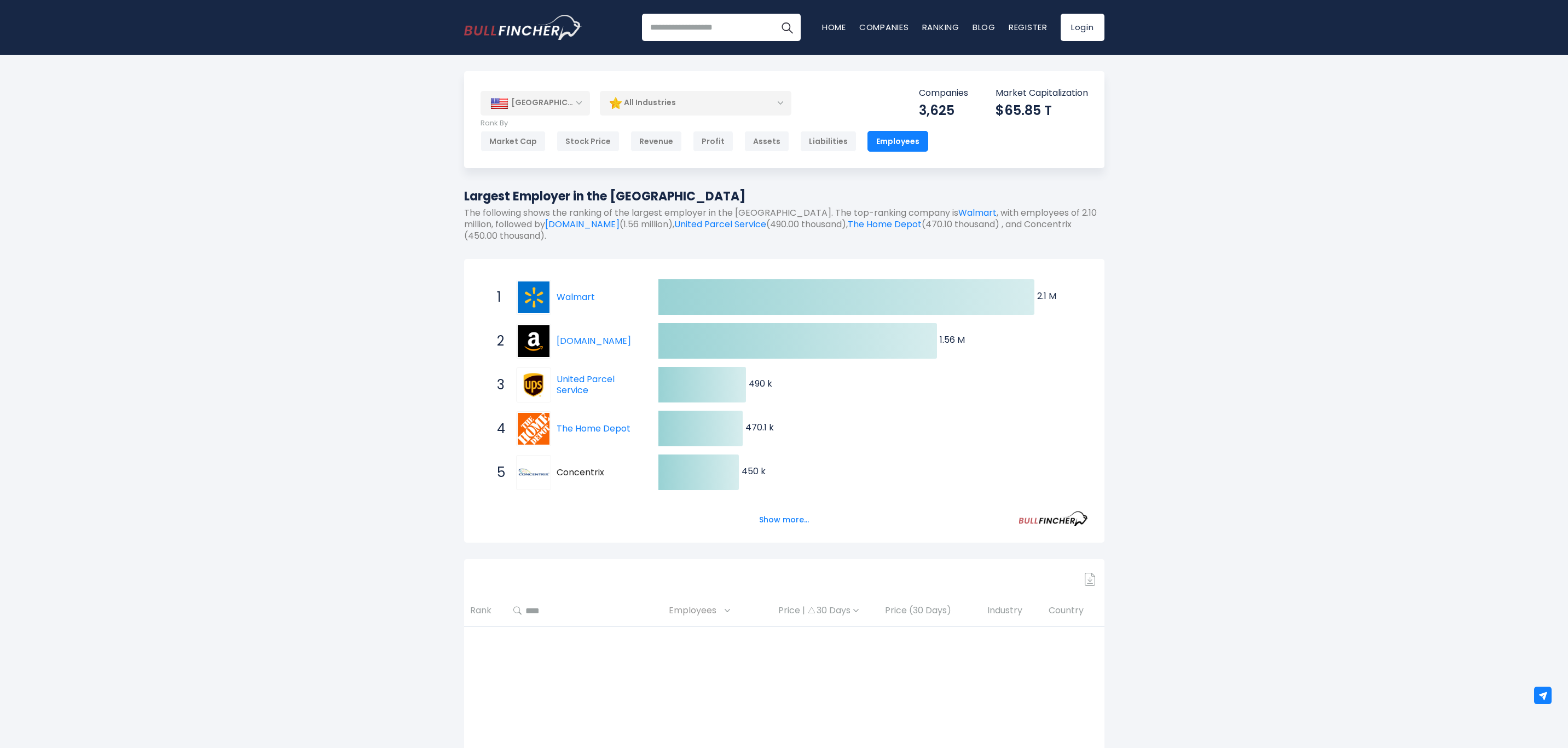
click at [579, 106] on div "[GEOGRAPHIC_DATA]" at bounding box center [535, 103] width 109 height 24
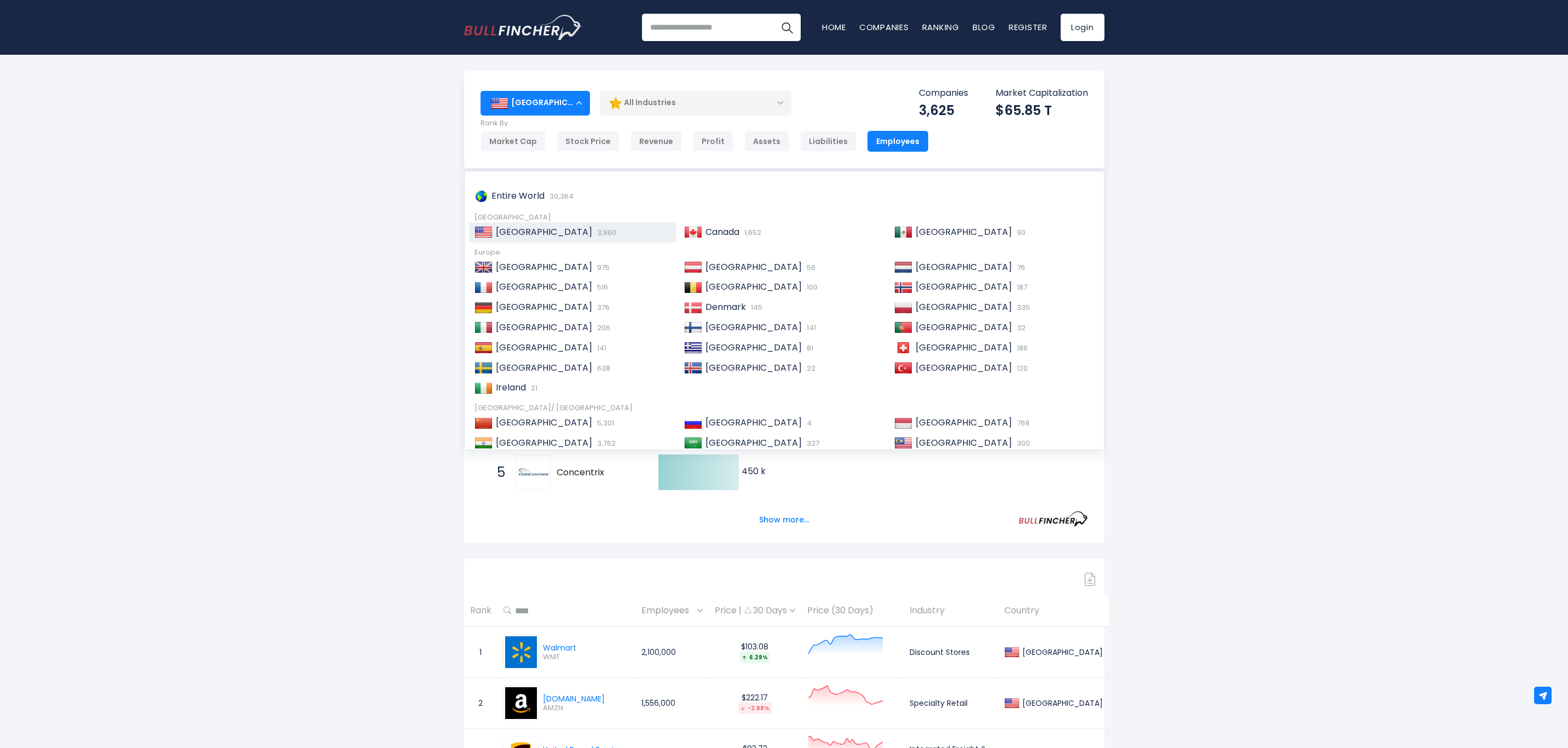
click at [756, 147] on div "Assets" at bounding box center [767, 142] width 45 height 21
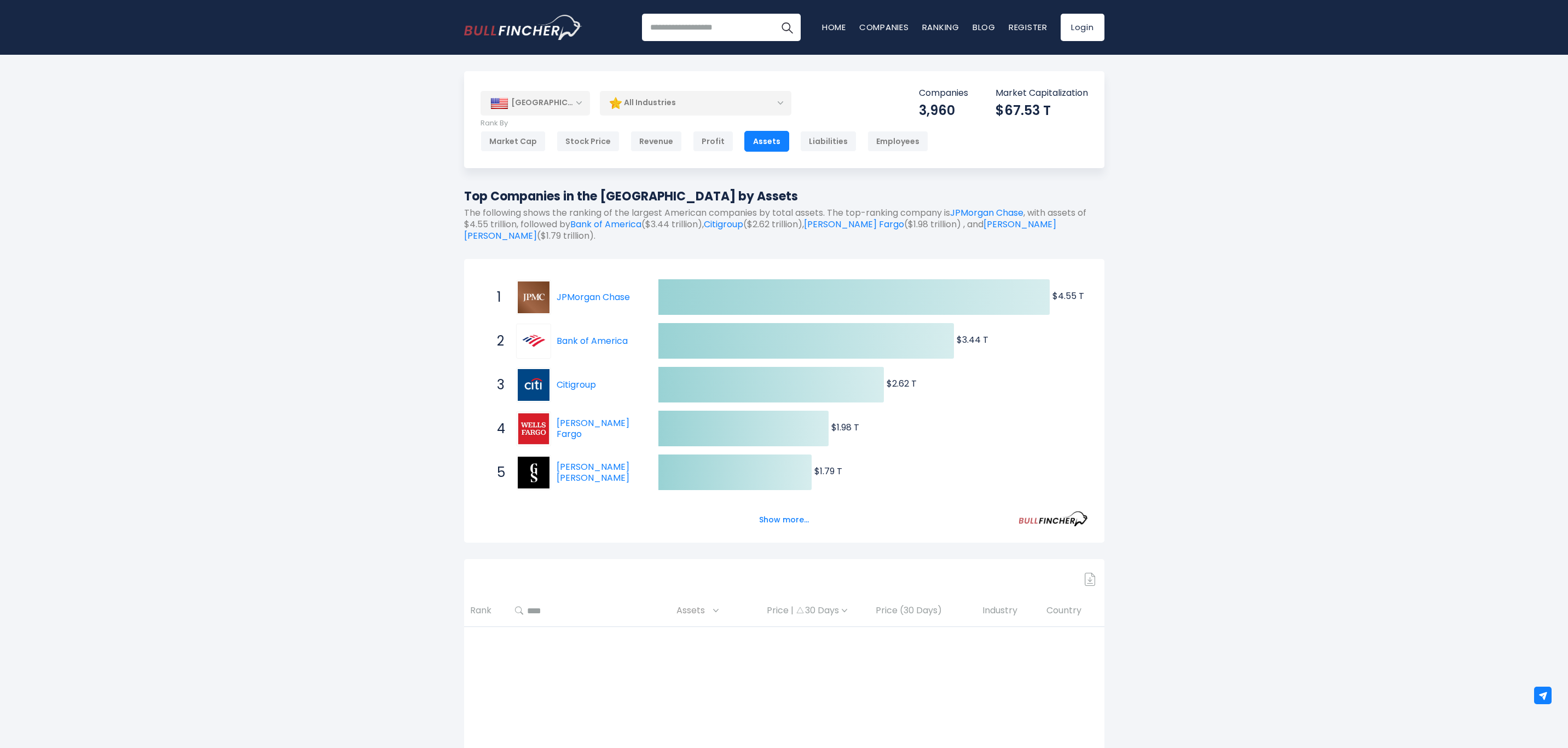
drag, startPoint x: 579, startPoint y: 104, endPoint x: 612, endPoint y: 150, distance: 56.6
click at [581, 109] on div "[GEOGRAPHIC_DATA]" at bounding box center [535, 103] width 109 height 24
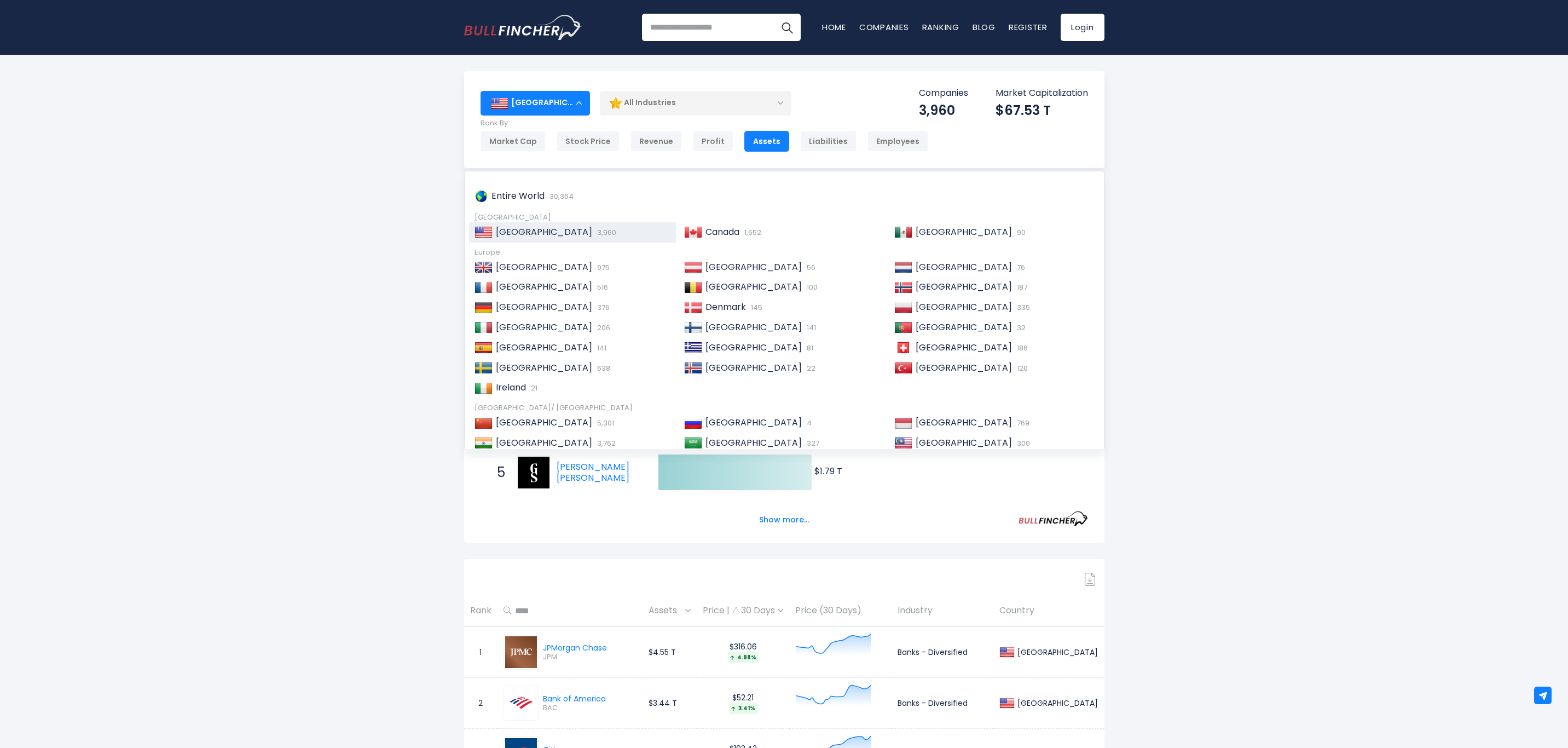
click at [925, 441] on span "[GEOGRAPHIC_DATA]" at bounding box center [964, 443] width 97 height 13
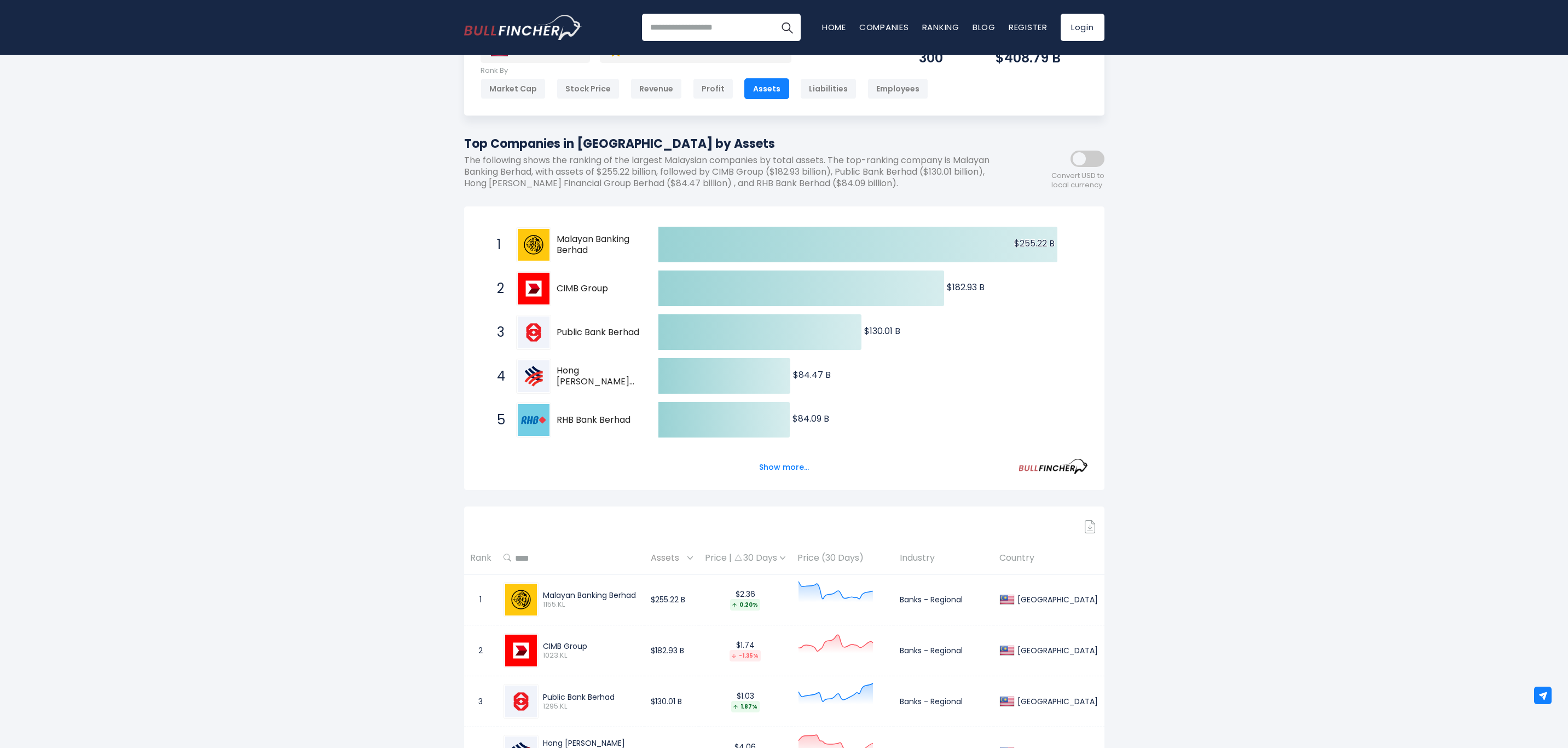
scroll to position [82, 0]
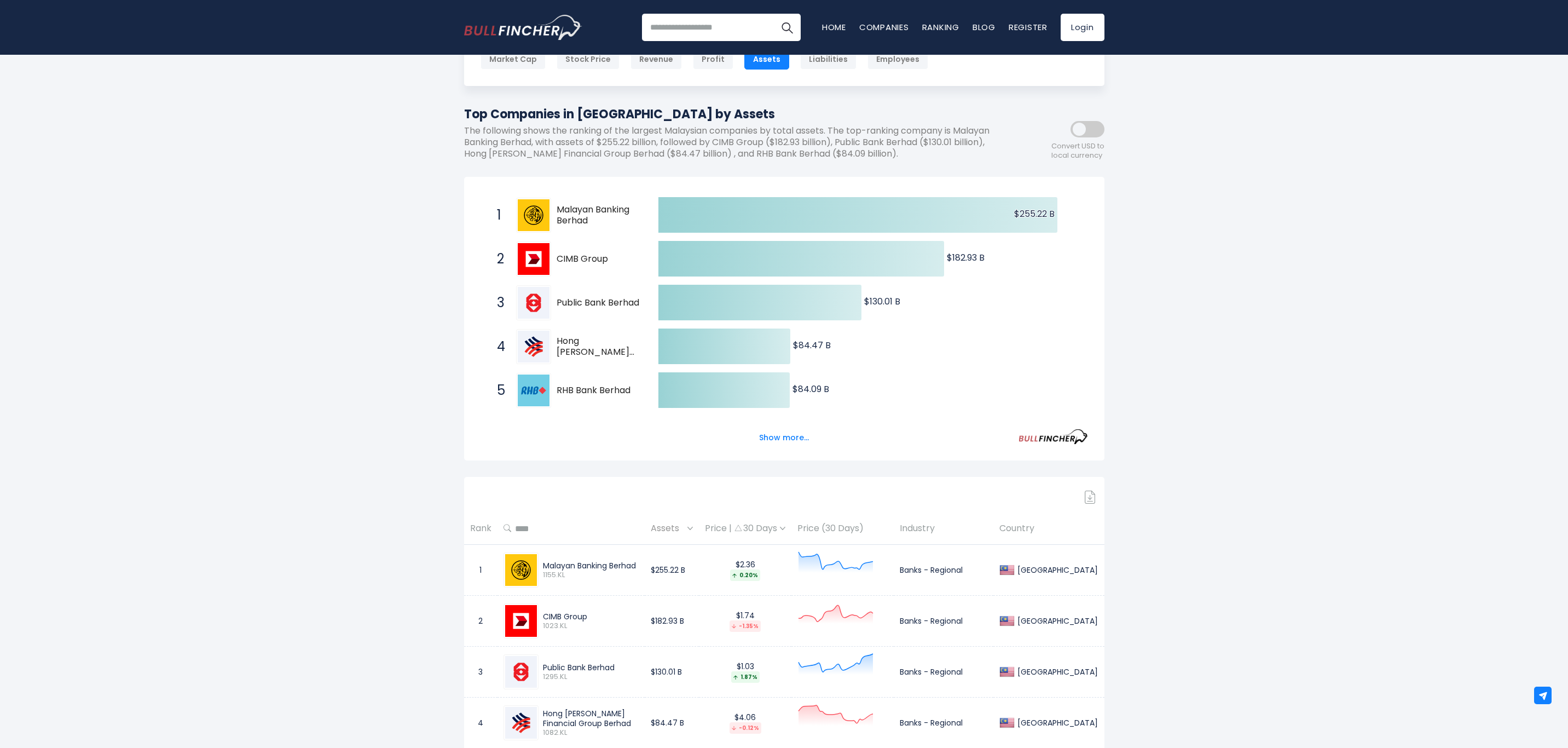
click at [777, 443] on button "Show more..." at bounding box center [784, 438] width 63 height 18
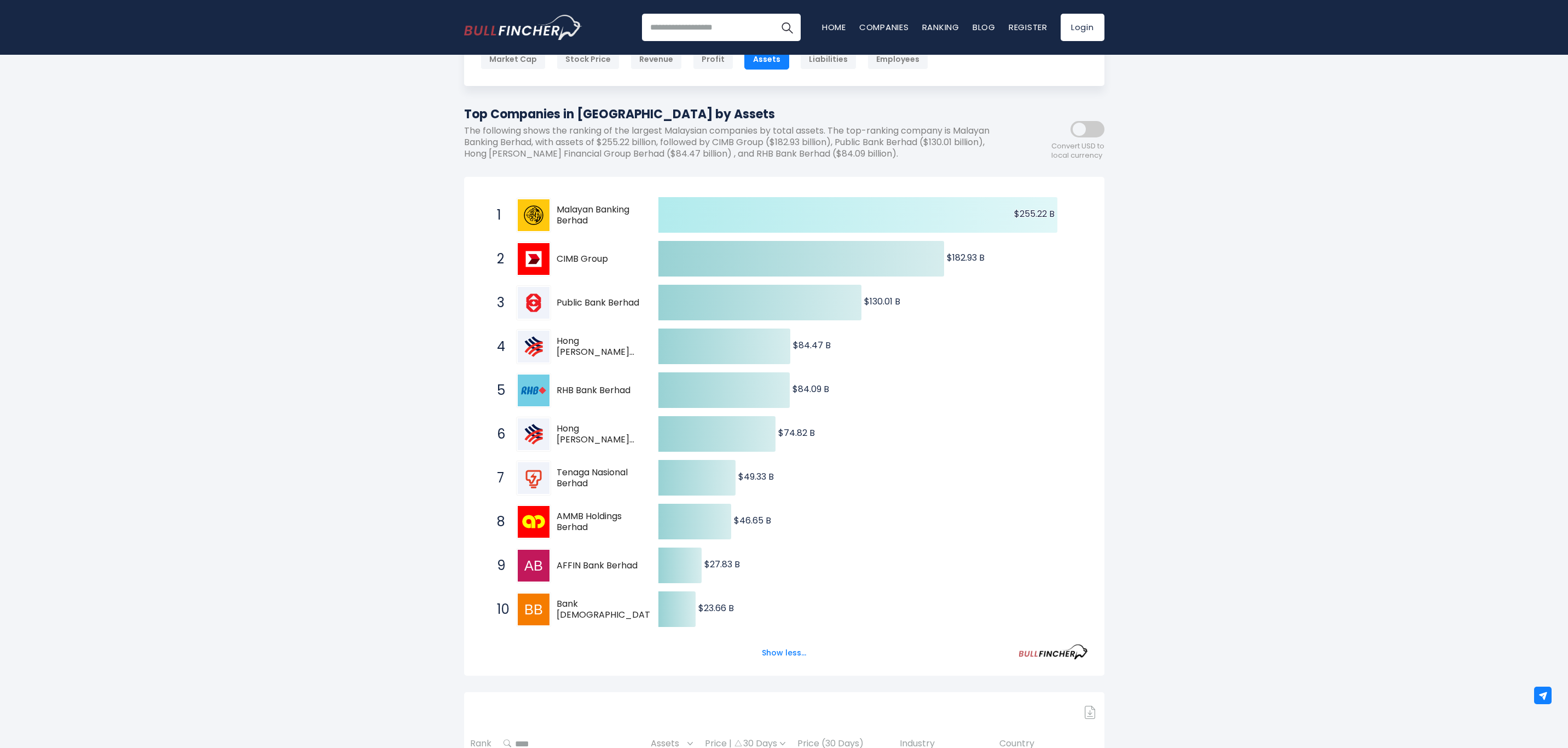
scroll to position [0, 0]
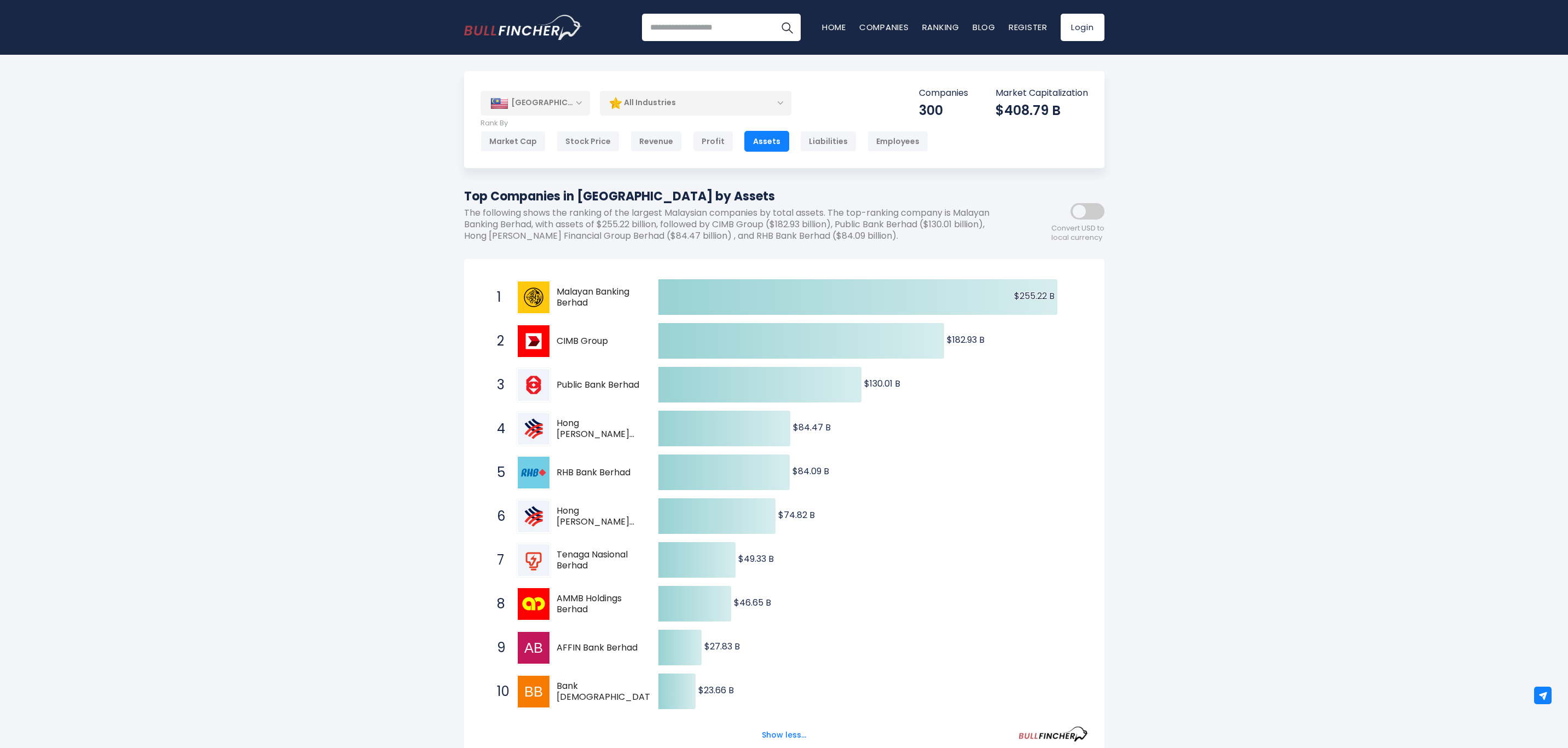
click at [777, 104] on div "All Industries" at bounding box center [696, 103] width 192 height 25
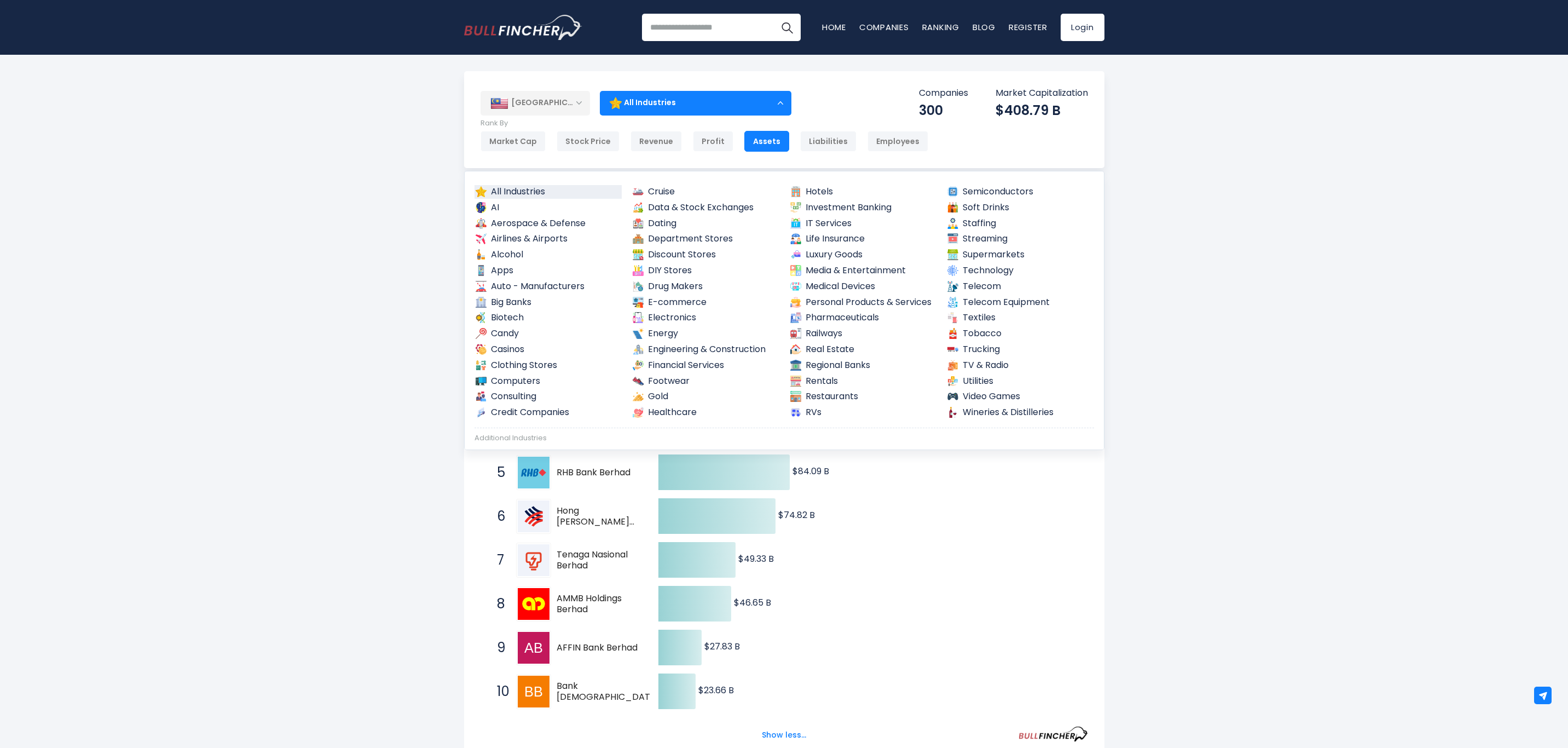
click at [848, 313] on link "Pharmaceuticals" at bounding box center [863, 317] width 148 height 13
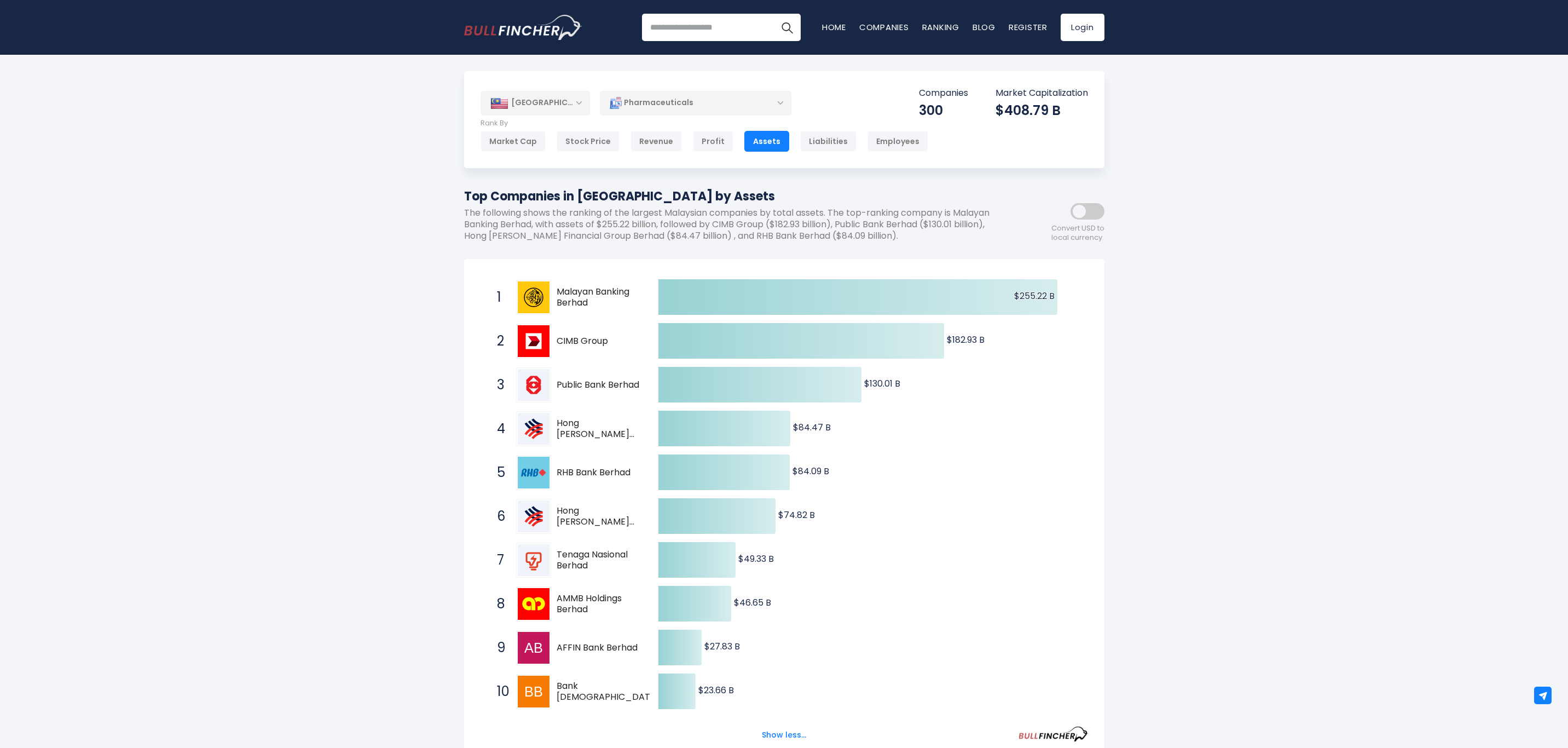
click at [677, 28] on input "search" at bounding box center [721, 27] width 159 height 27
type input "**********"
click at [774, 13] on button "Search" at bounding box center [787, 27] width 27 height 27
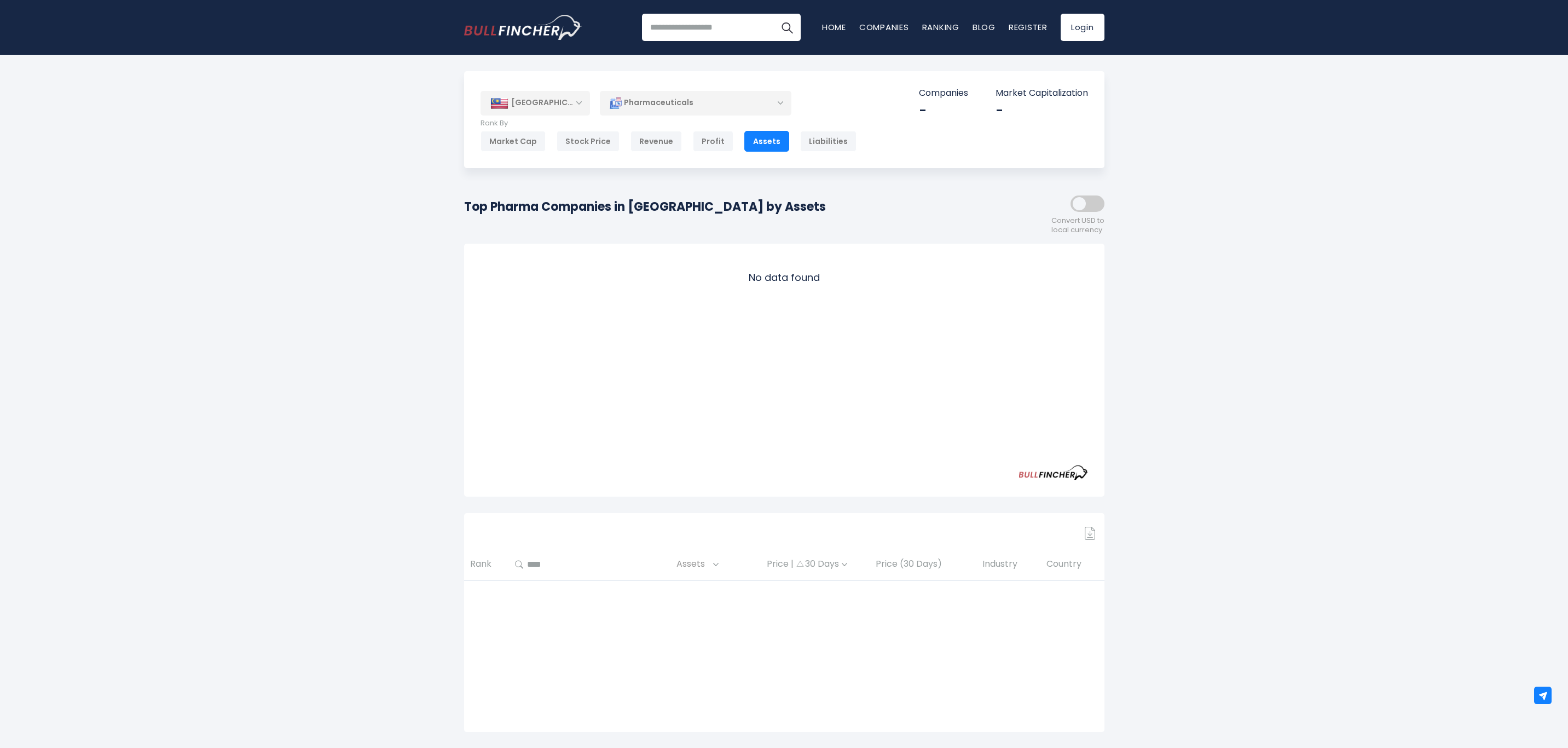
click at [580, 102] on div "[GEOGRAPHIC_DATA]" at bounding box center [535, 103] width 109 height 24
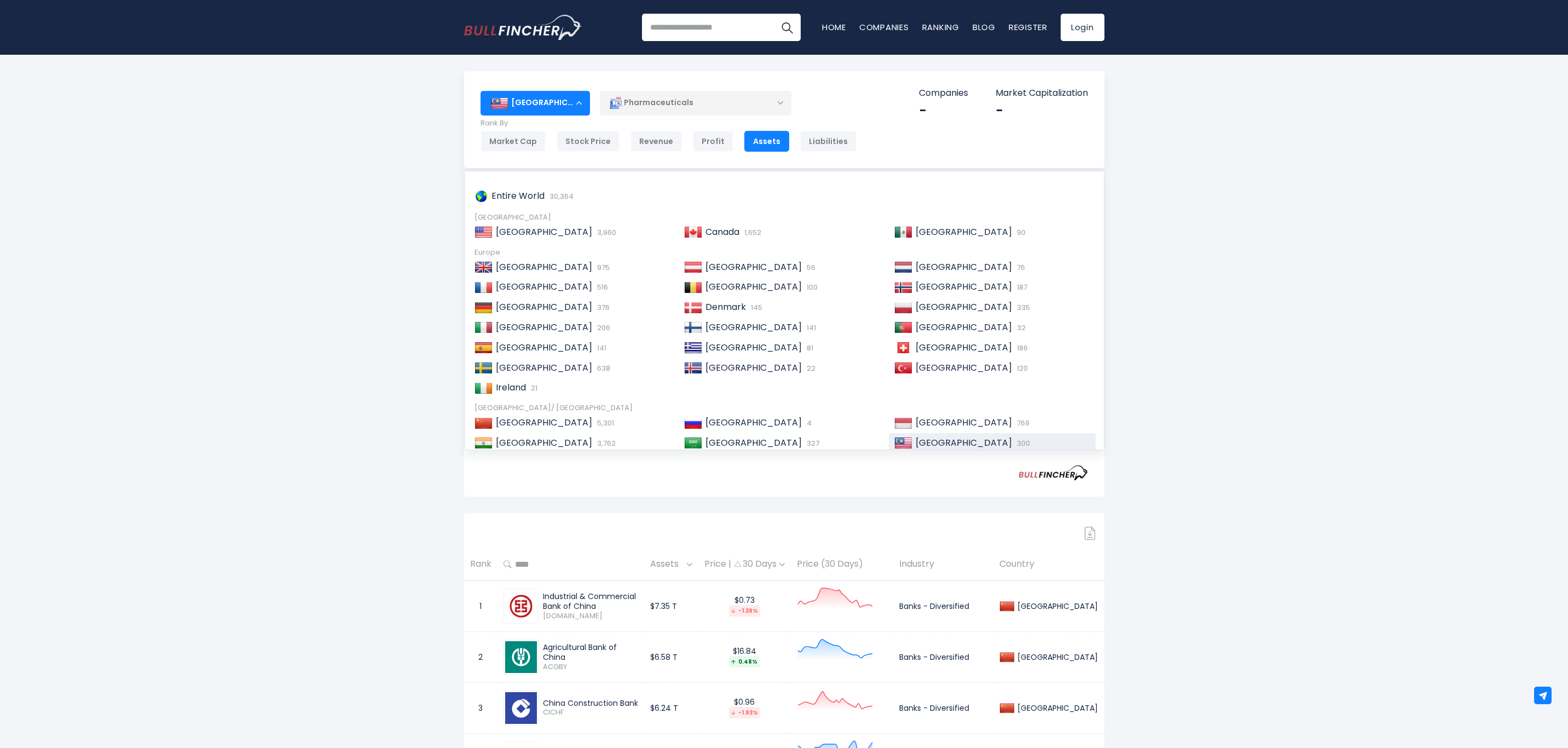
click at [655, 27] on input "search" at bounding box center [721, 27] width 159 height 27
